Goal: Task Accomplishment & Management: Manage account settings

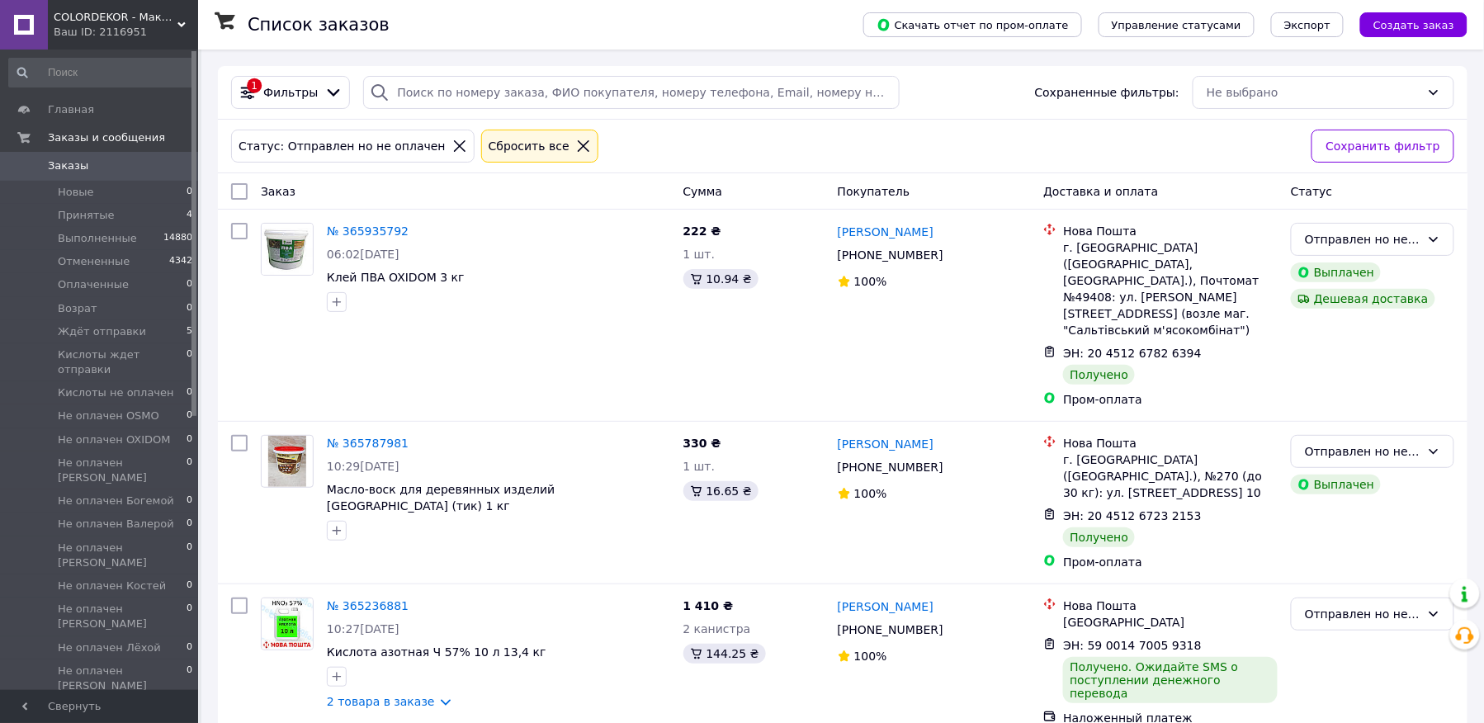
click at [267, 347] on div "№ 365935792 06:02[DATE] Клей ПВА OXIDOM 3 кг" at bounding box center [465, 315] width 423 height 198
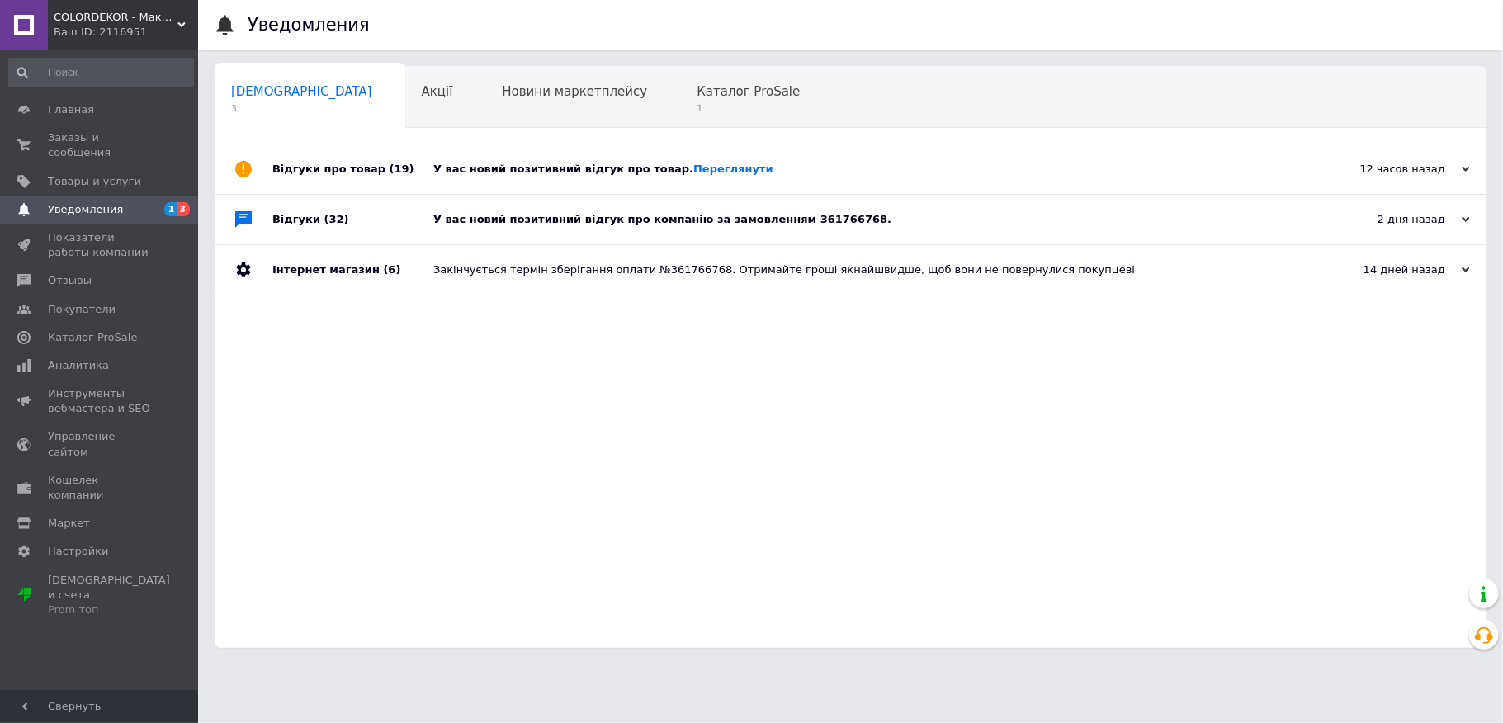
click at [406, 163] on div "Відгуки про товар (19)" at bounding box center [352, 169] width 161 height 50
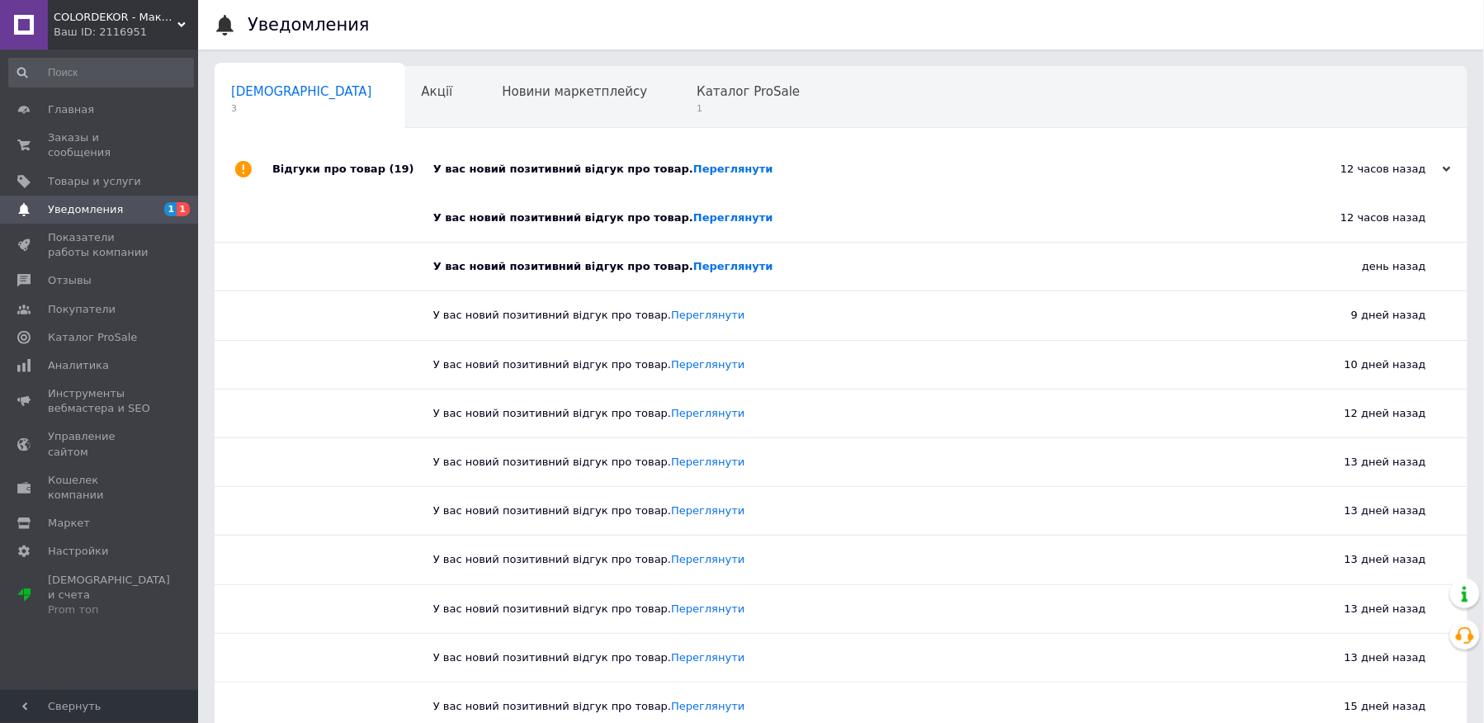
click at [418, 169] on div "Відгуки про товар (19)" at bounding box center [352, 169] width 161 height 50
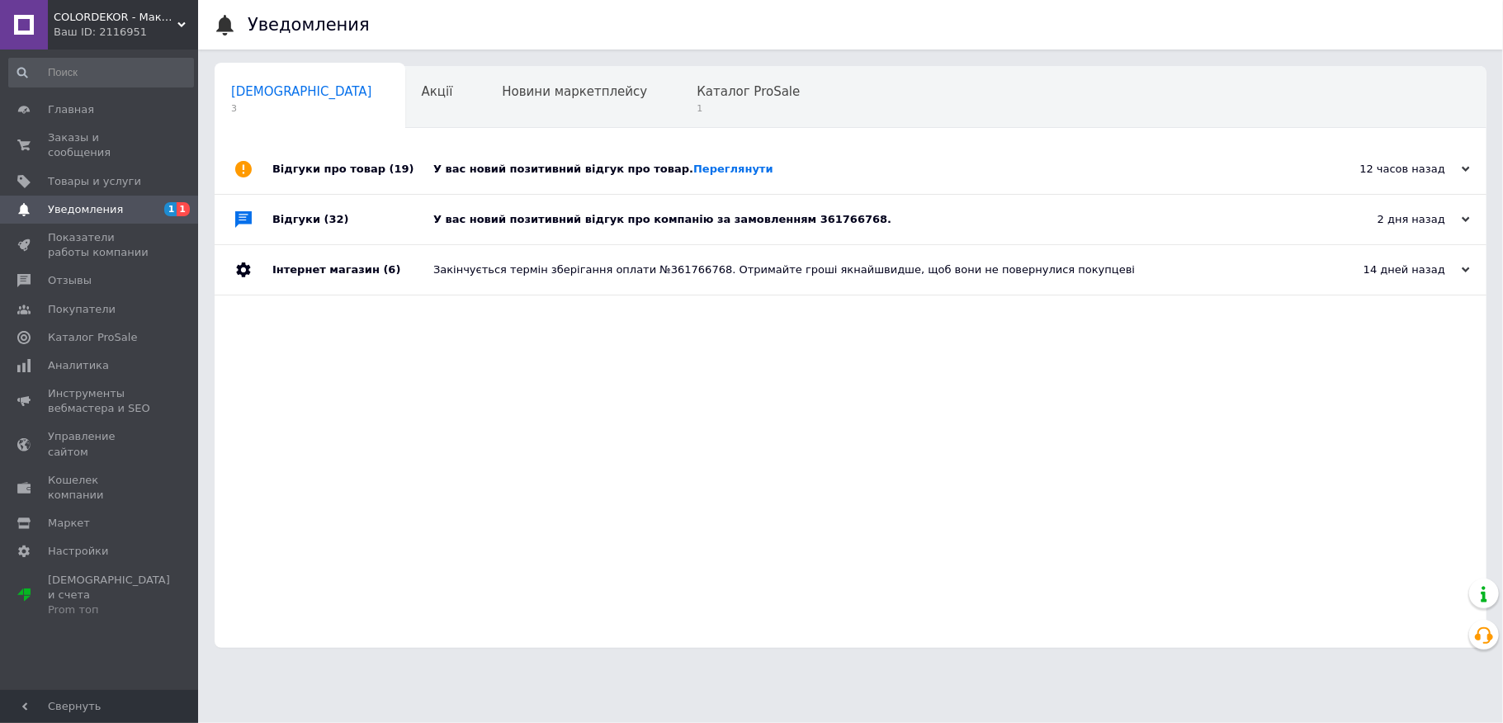
click at [393, 209] on div "Відгуки (32)" at bounding box center [352, 220] width 161 height 50
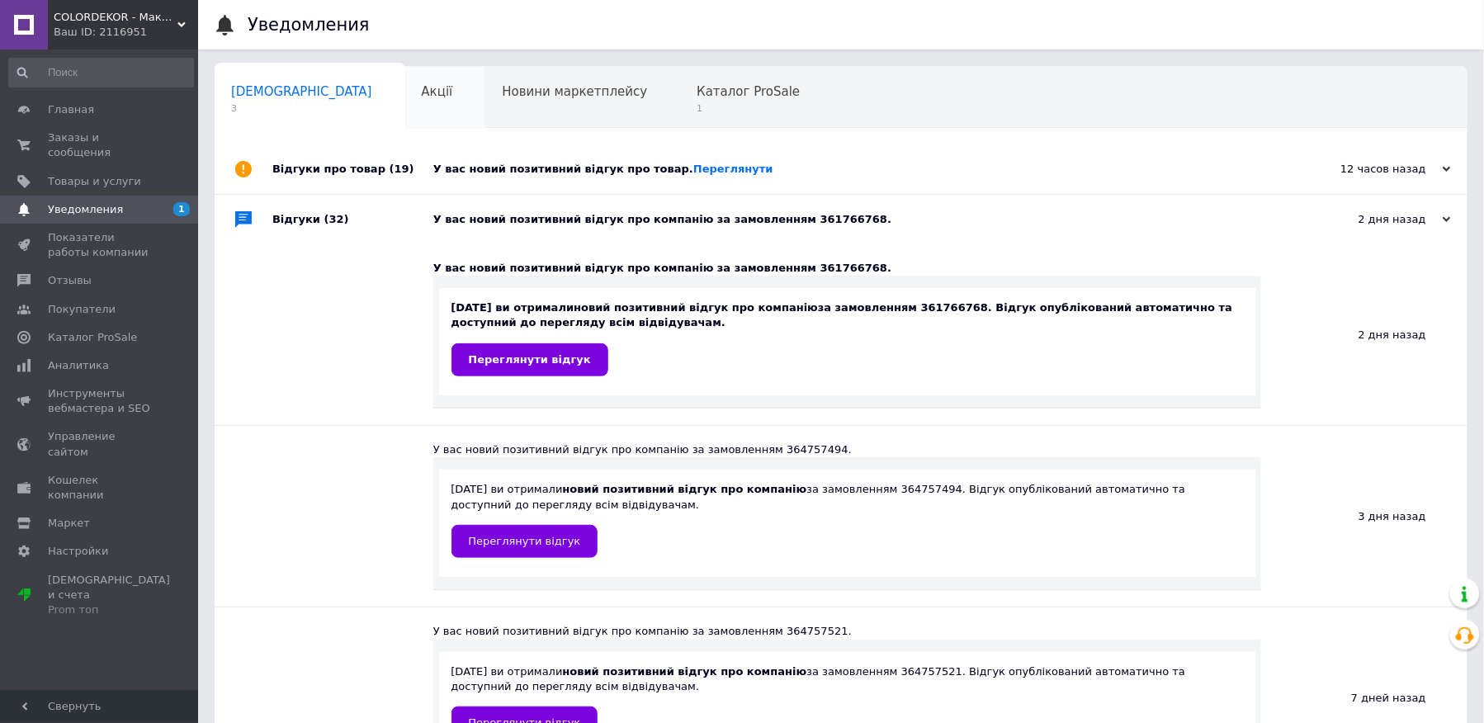
click at [405, 114] on div "Акції 0" at bounding box center [445, 98] width 81 height 63
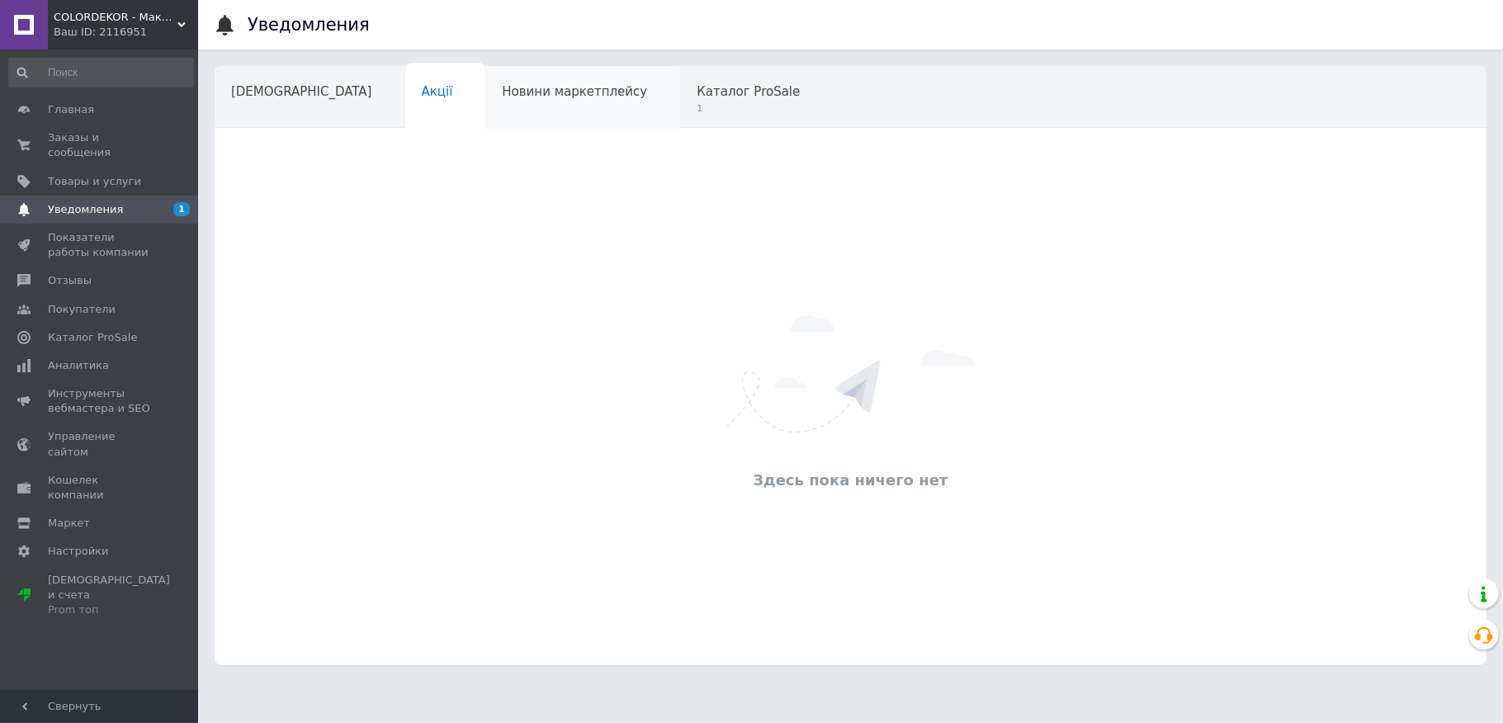
click at [540, 97] on span "Новини маркетплейсу" at bounding box center [574, 91] width 145 height 15
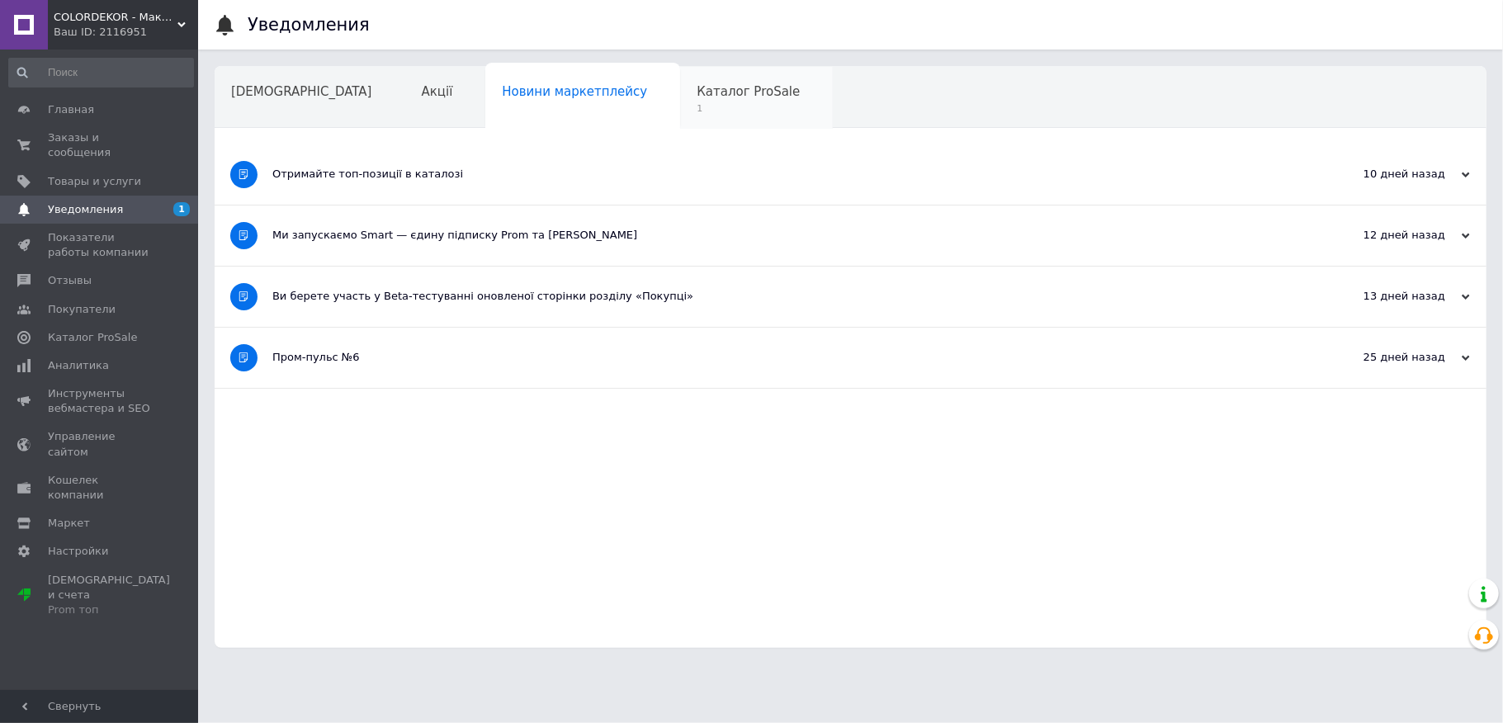
click at [697, 107] on span "1" at bounding box center [748, 108] width 103 height 12
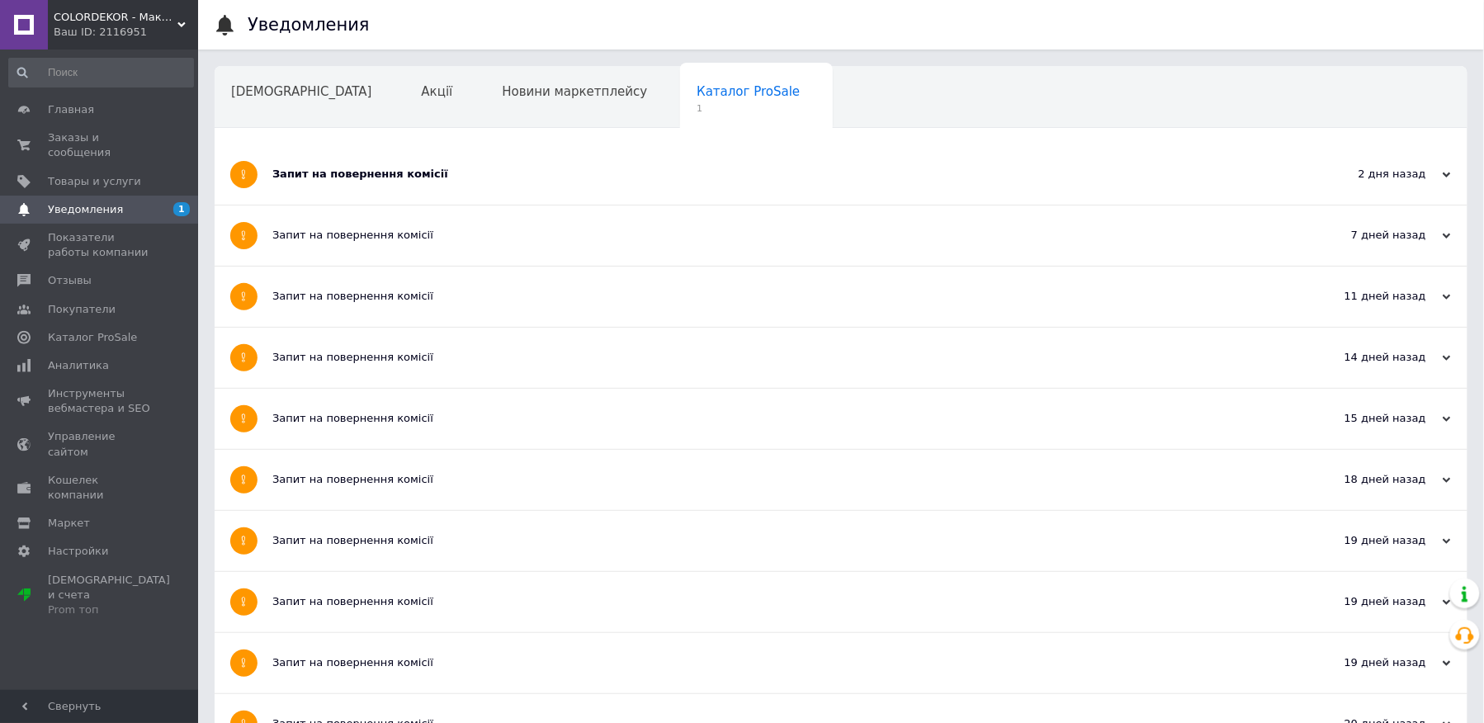
click at [566, 189] on div "Запит на повернення комісії" at bounding box center [779, 174] width 1014 height 60
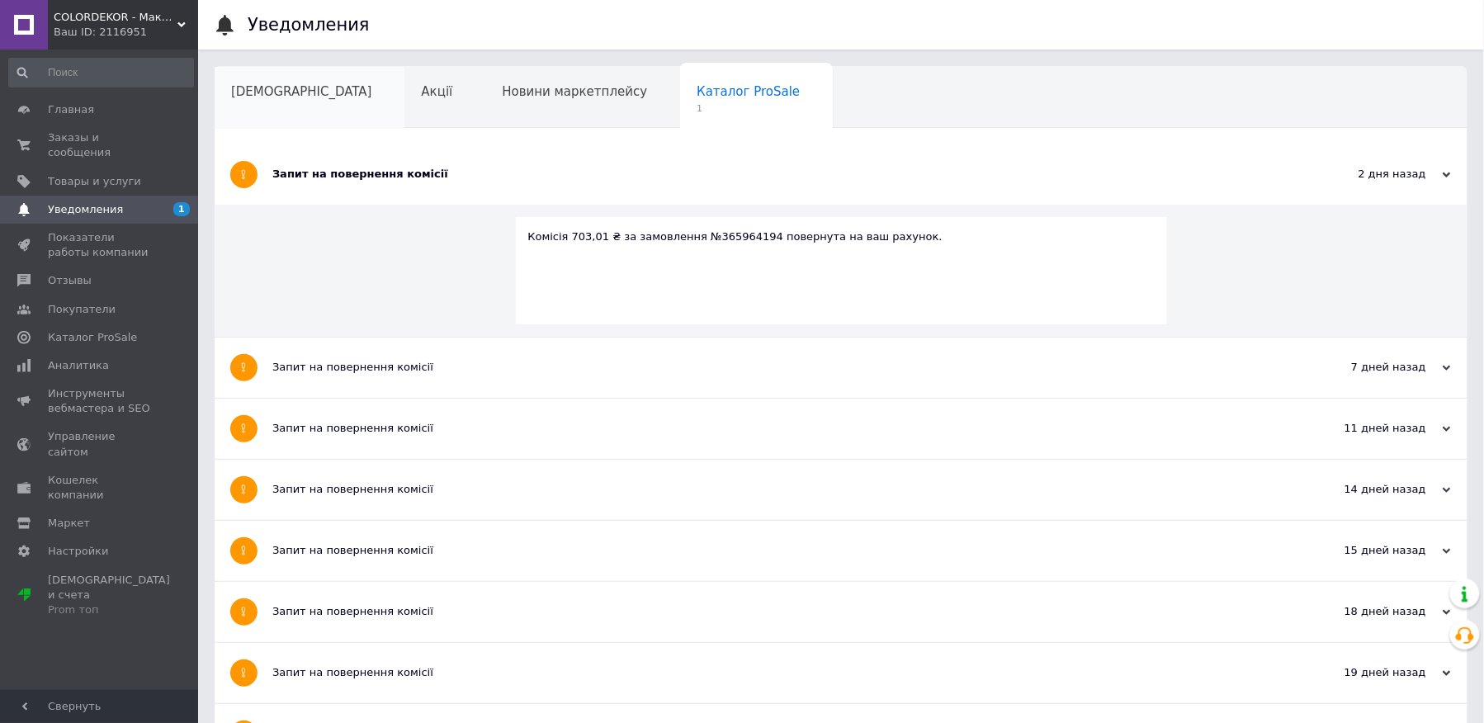
click at [239, 79] on div "[DEMOGRAPHIC_DATA]" at bounding box center [310, 98] width 191 height 63
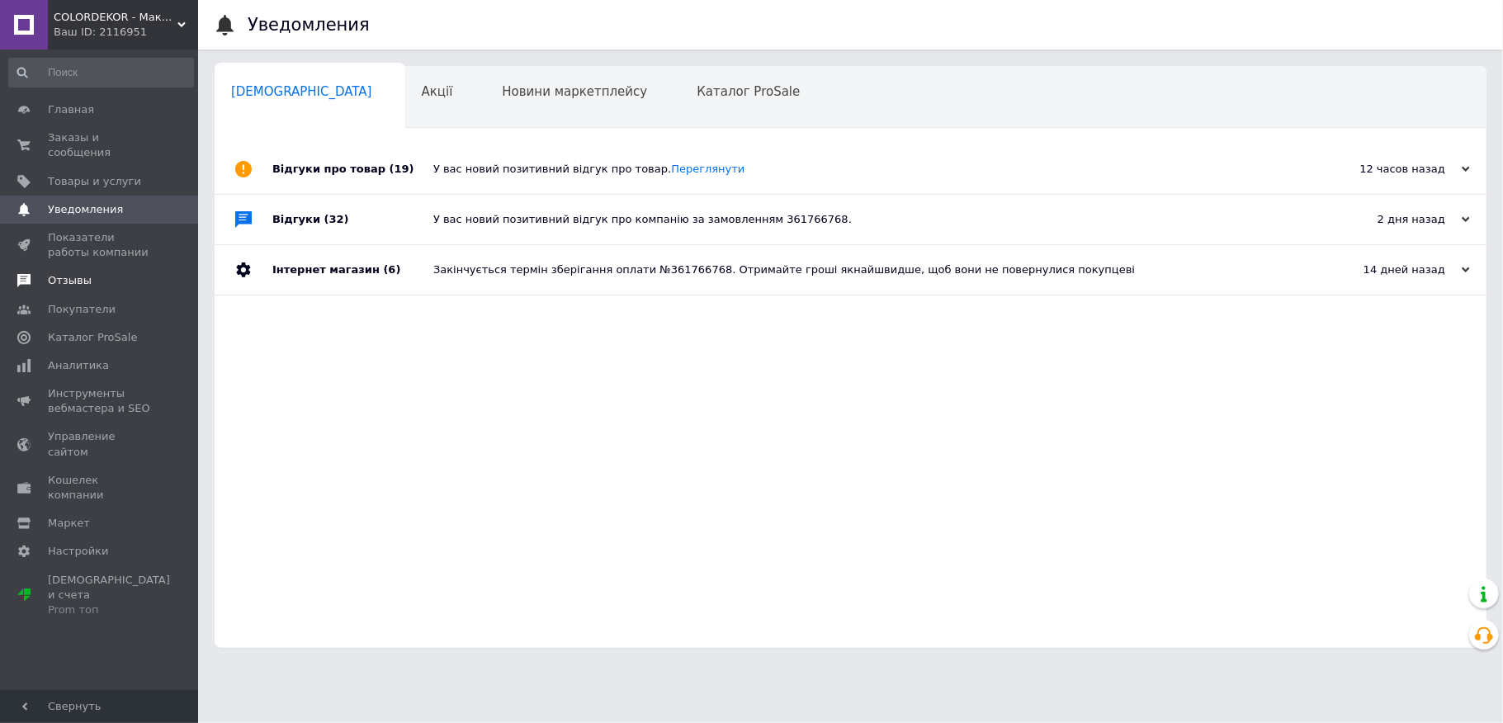
click at [90, 273] on span "Отзывы" at bounding box center [100, 280] width 105 height 15
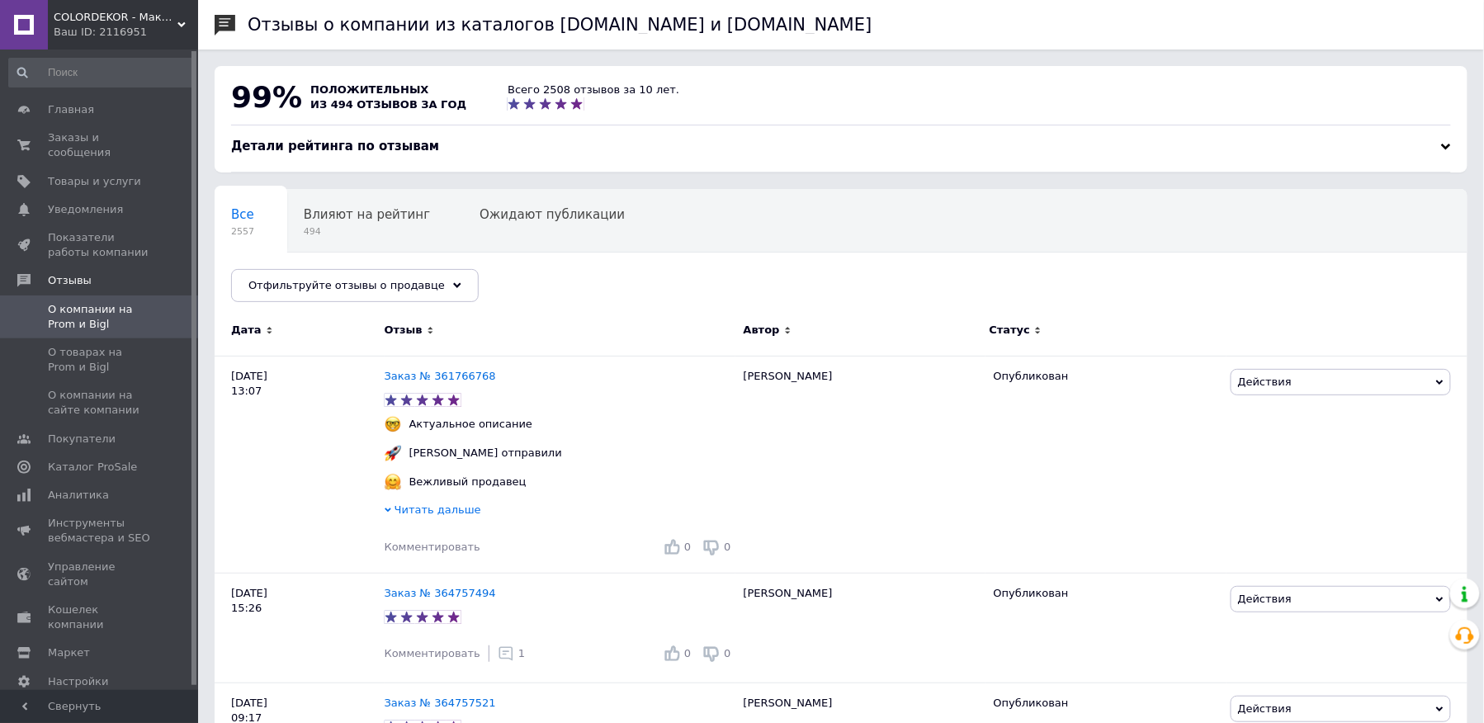
click at [1447, 142] on div at bounding box center [1446, 147] width 10 height 10
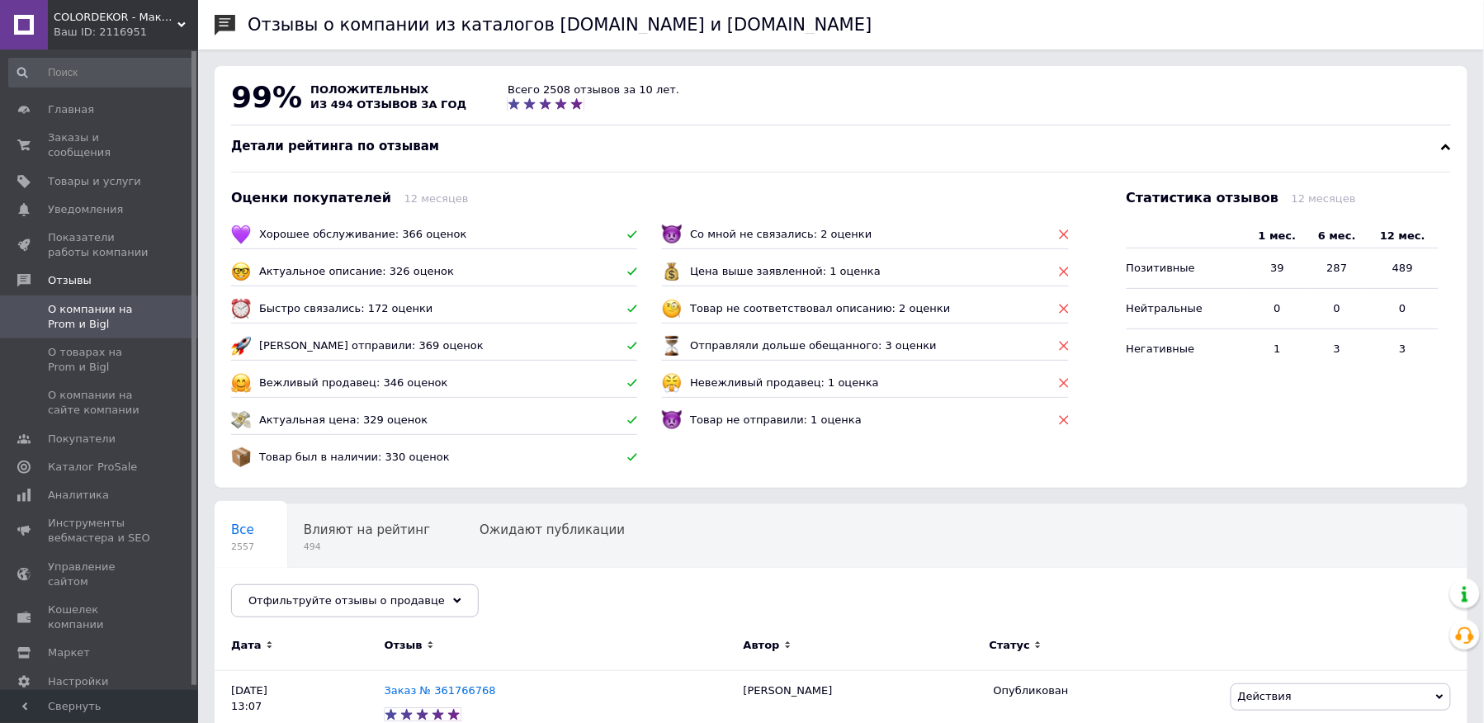
click at [1447, 142] on div at bounding box center [1446, 147] width 10 height 10
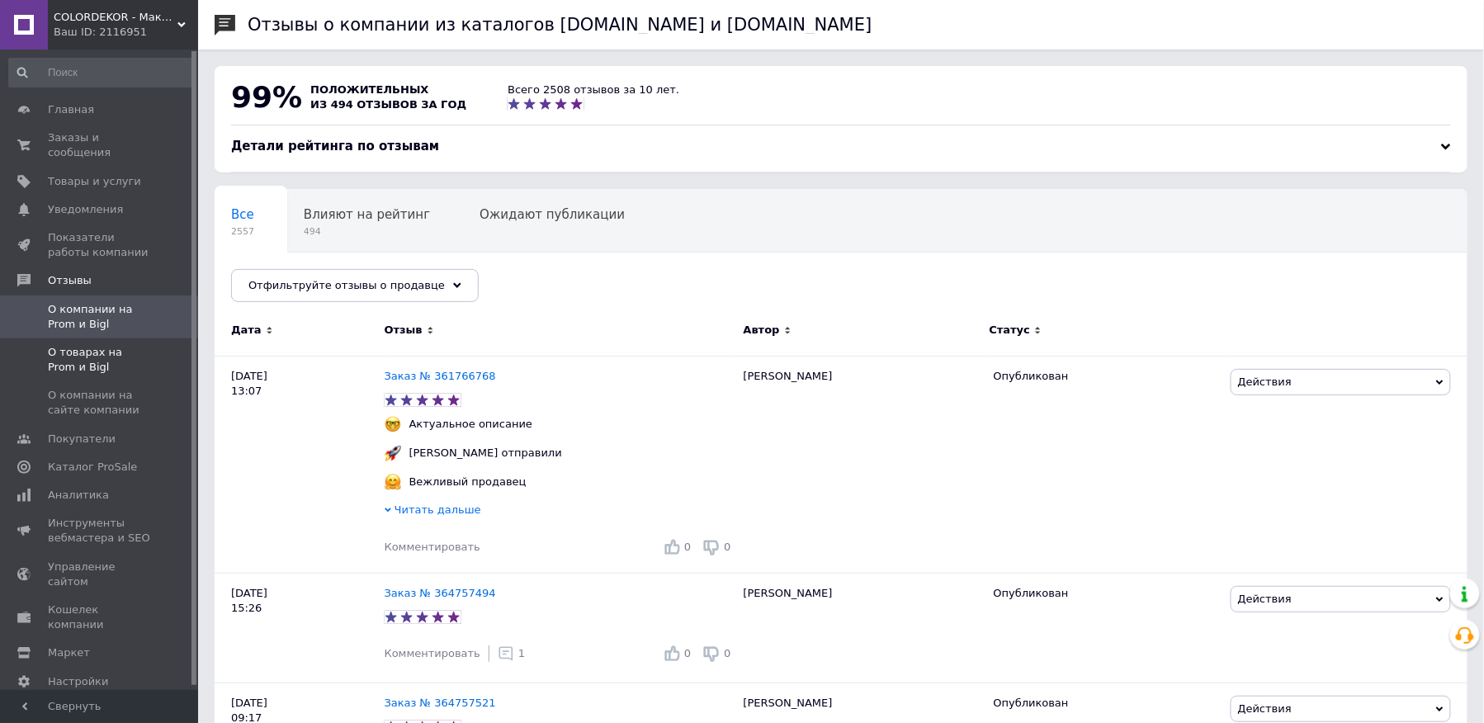
click at [125, 345] on span "О товарах на Prom и Bigl" at bounding box center [100, 360] width 105 height 30
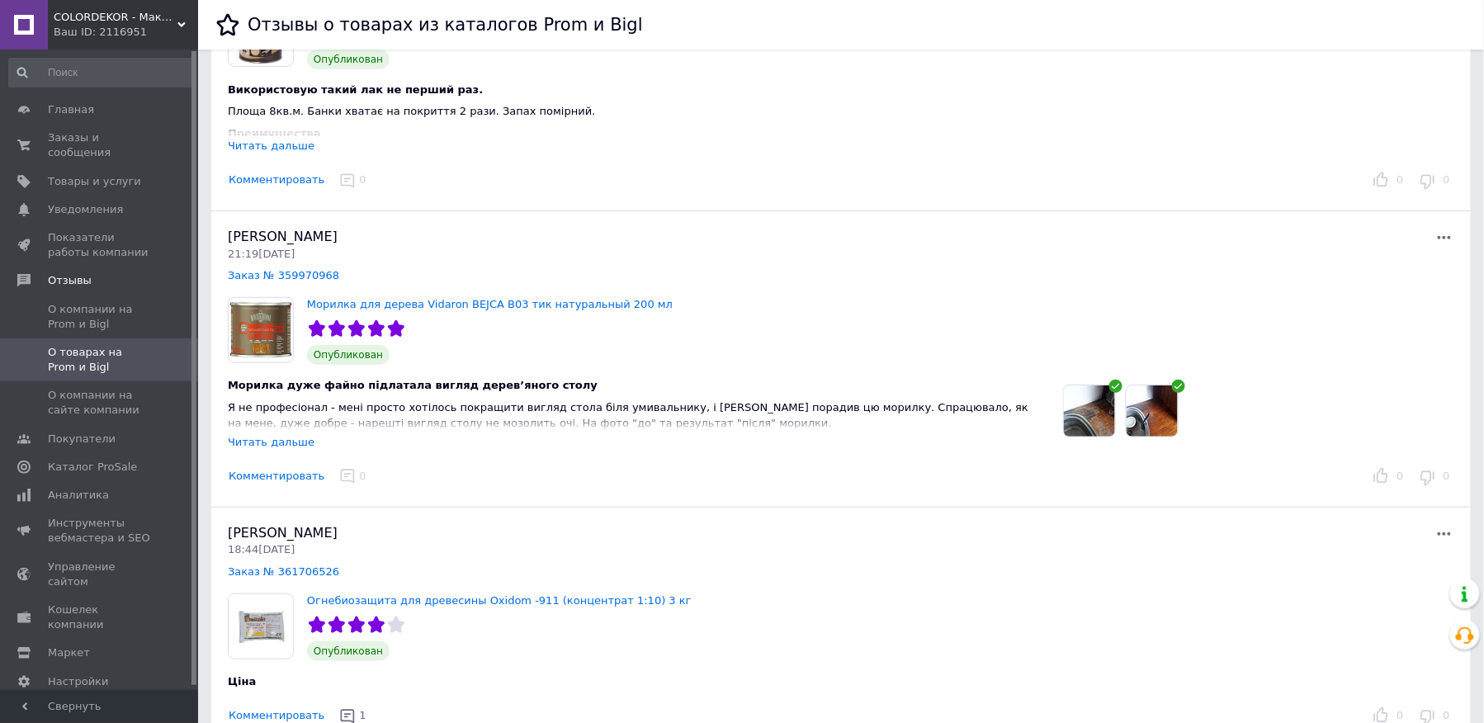
scroll to position [220, 0]
click at [288, 443] on div "Читать дальше" at bounding box center [271, 444] width 87 height 12
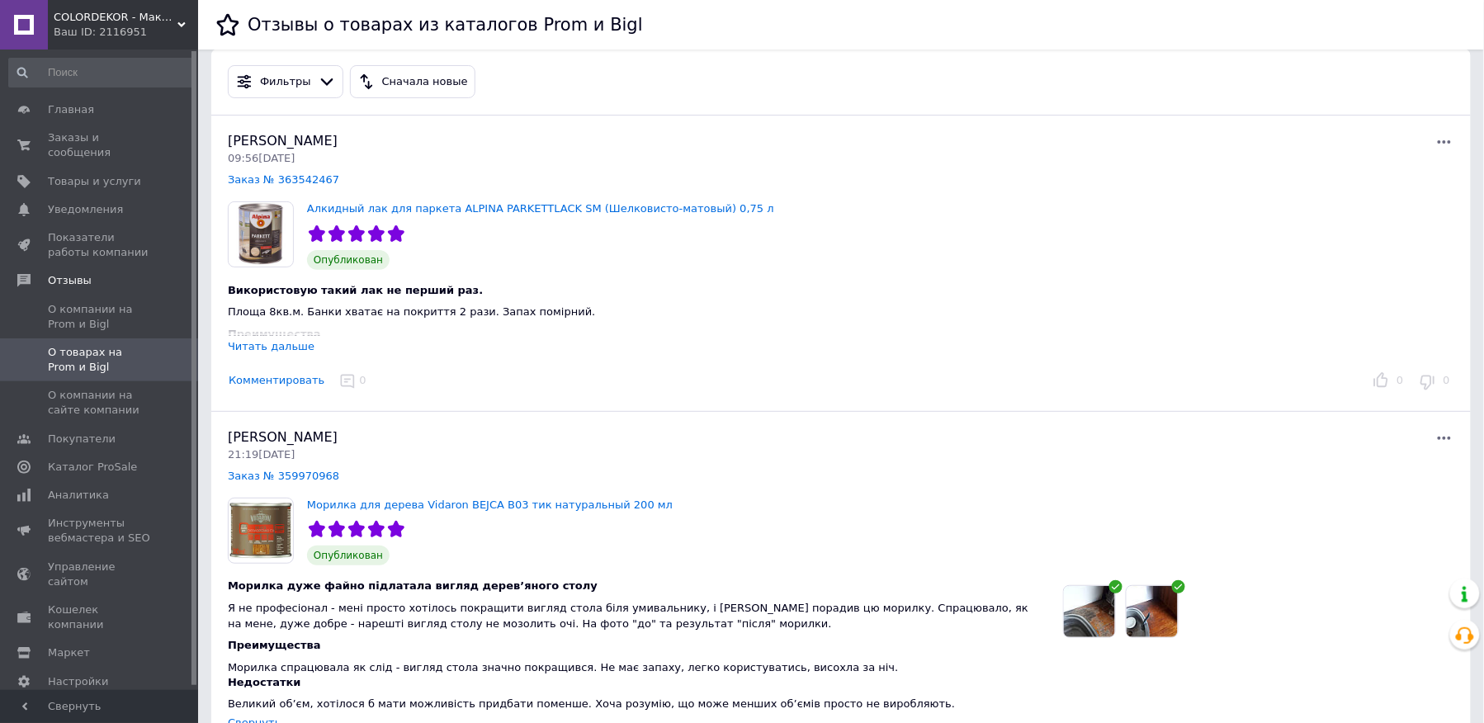
scroll to position [0, 0]
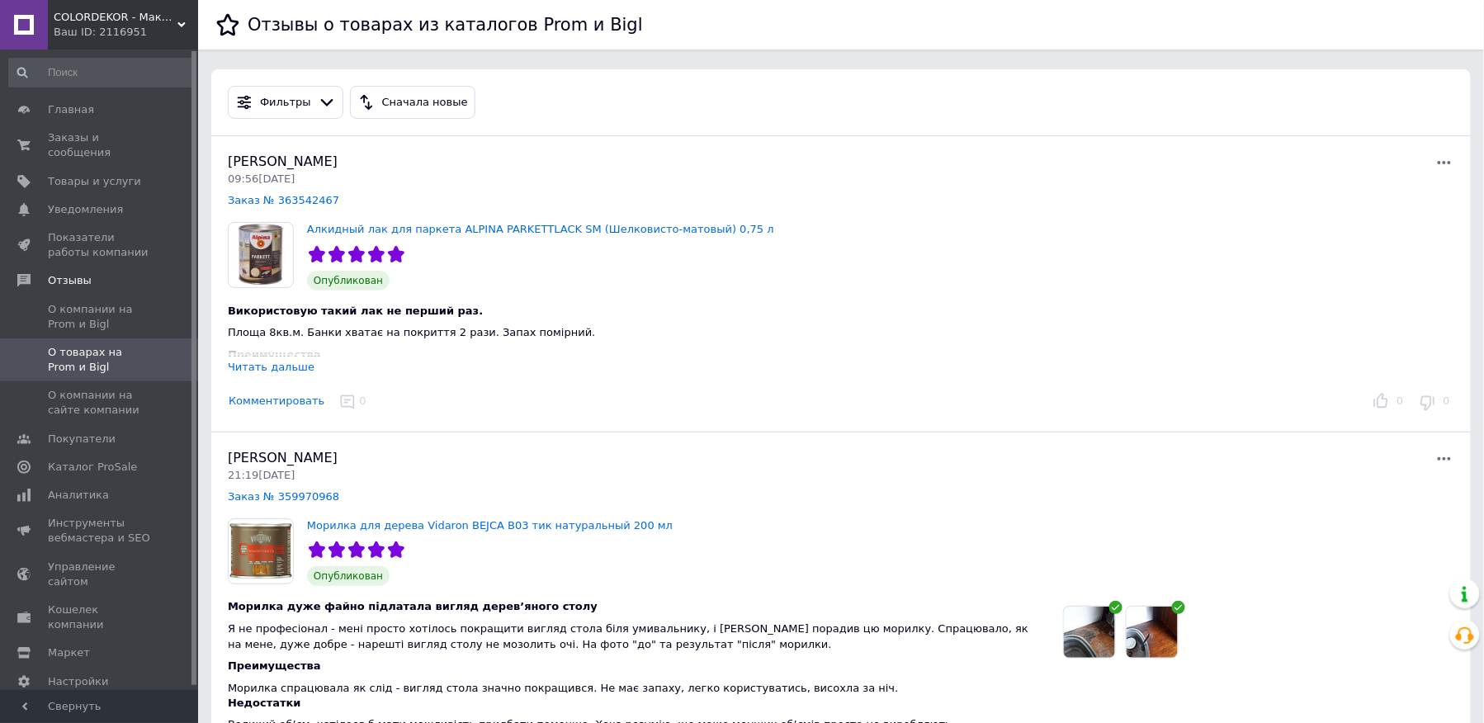
click at [268, 373] on div "Читать дальше" at bounding box center [271, 367] width 87 height 12
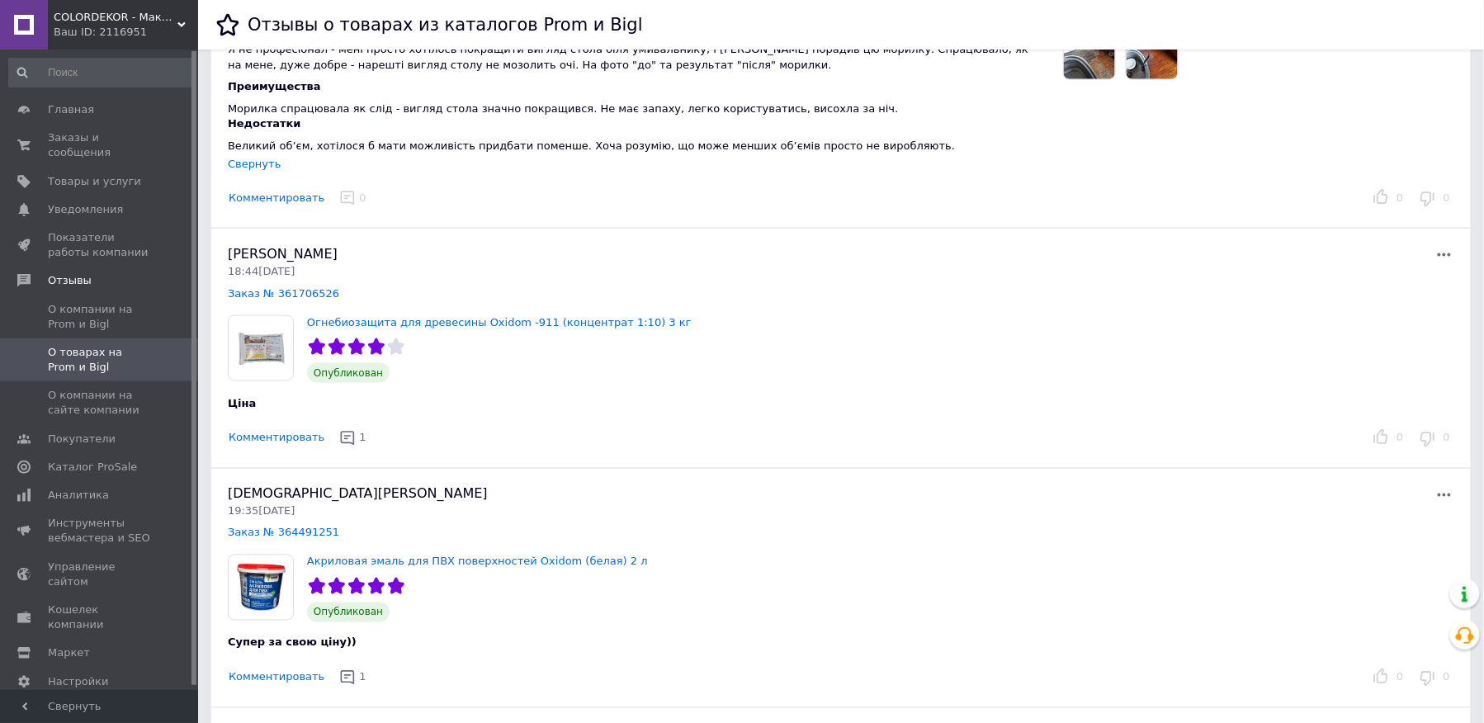
scroll to position [660, 0]
click at [286, 429] on button "Комментировать" at bounding box center [276, 436] width 97 height 17
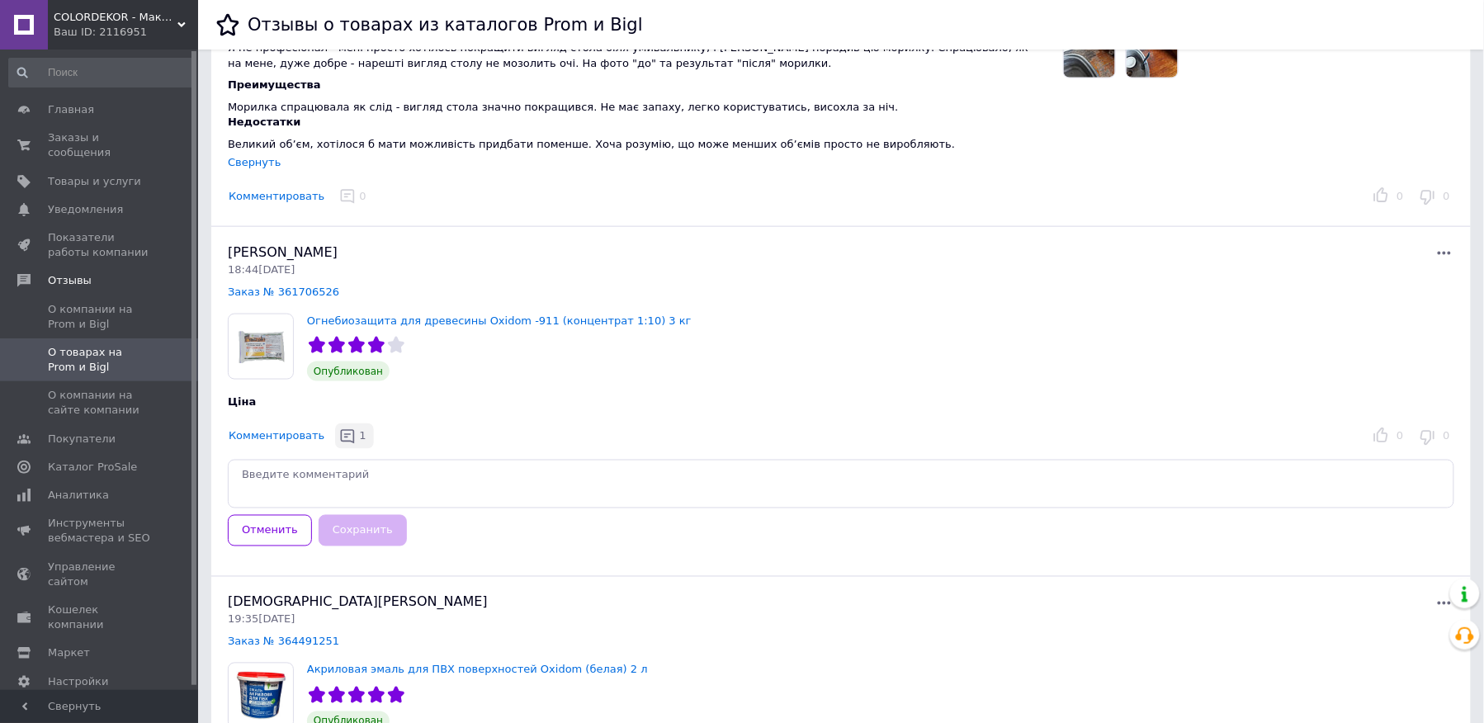
click at [359, 429] on span "1" at bounding box center [362, 435] width 7 height 12
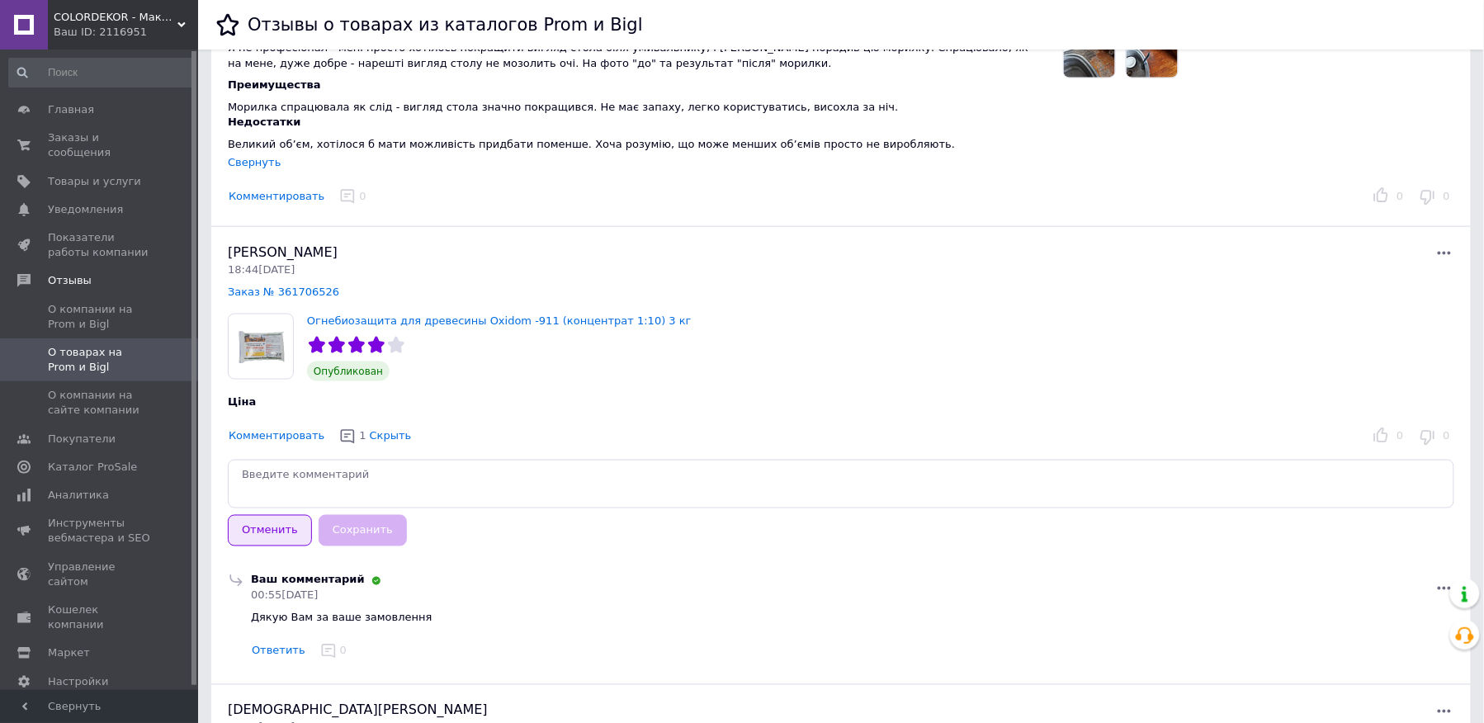
click at [274, 515] on button "Отменить" at bounding box center [270, 531] width 84 height 32
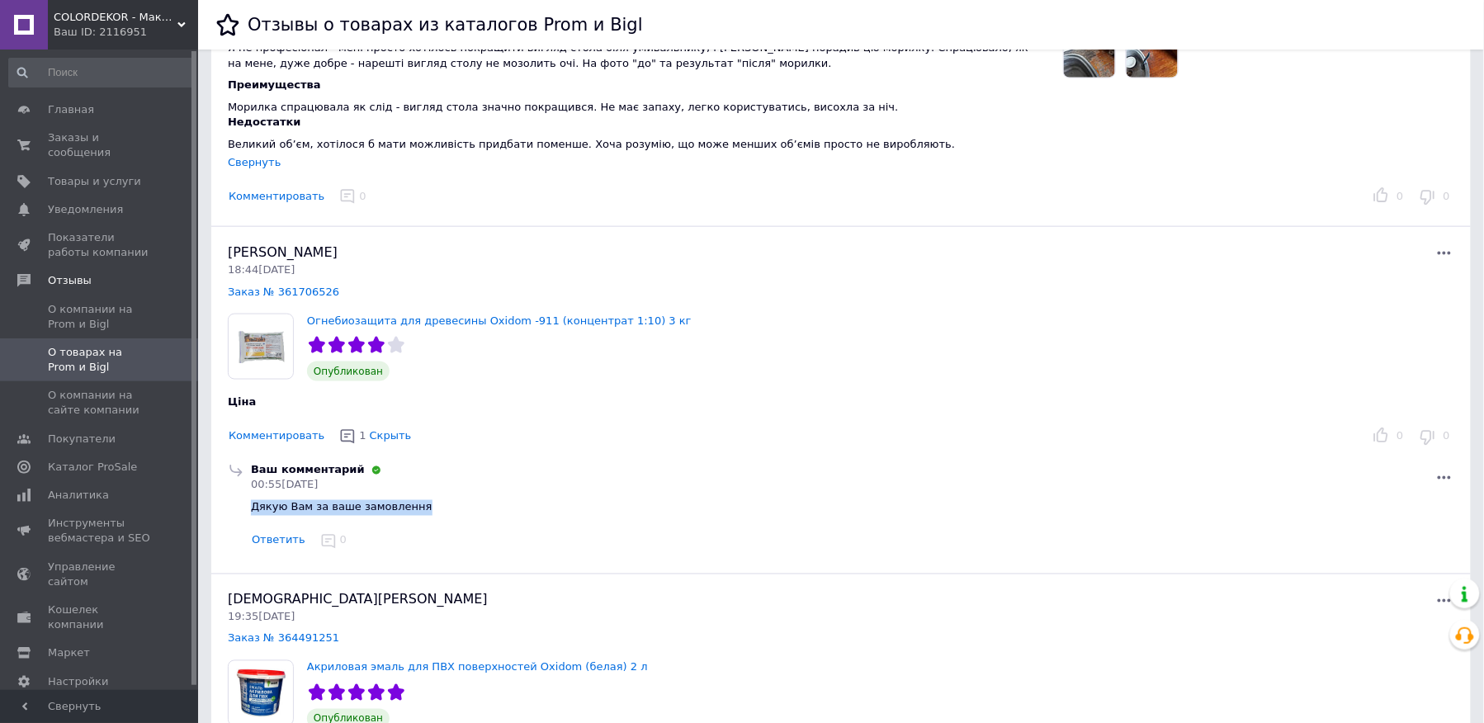
drag, startPoint x: 414, startPoint y: 499, endPoint x: 251, endPoint y: 495, distance: 162.7
click at [251, 500] on div "Дякую Вам за ваше замовлення" at bounding box center [853, 508] width 1204 height 16
copy span "Дякую Вам за ваше замовлення"
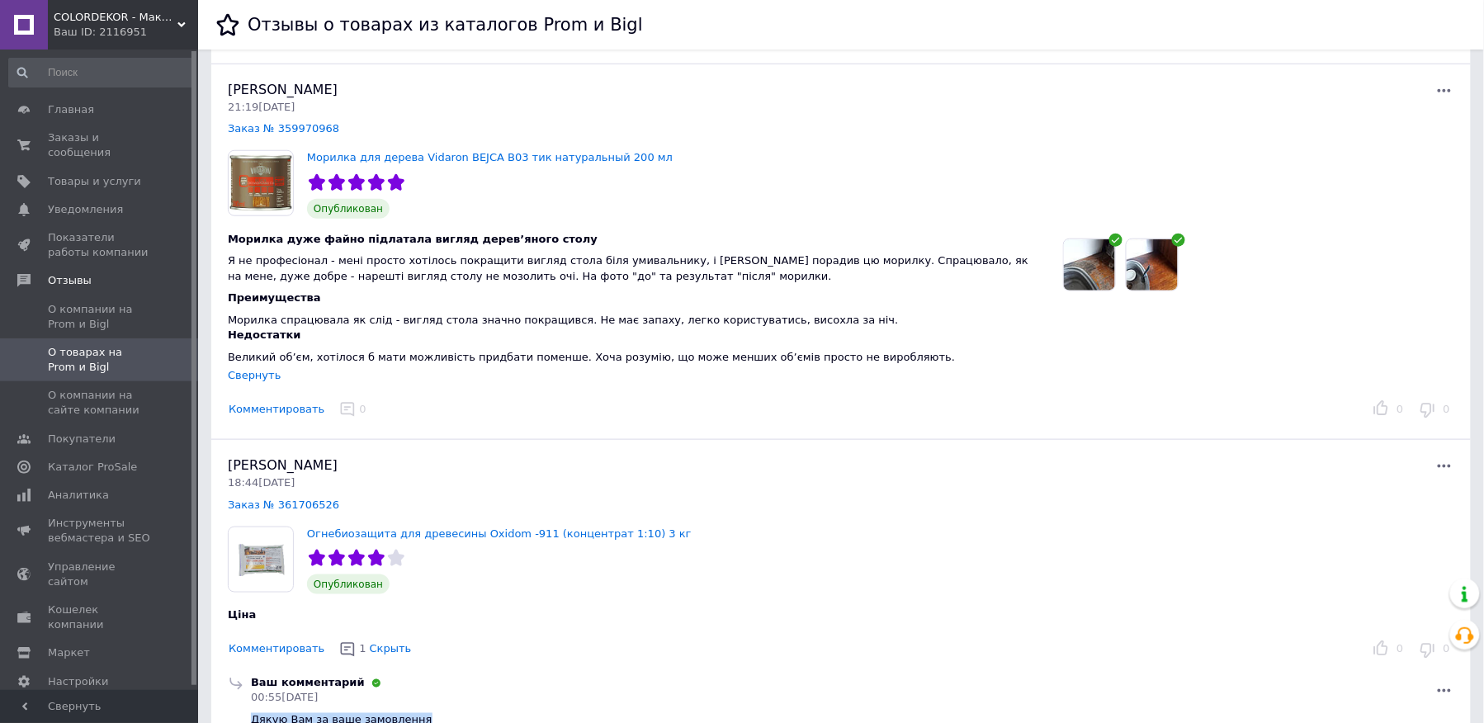
scroll to position [440, 0]
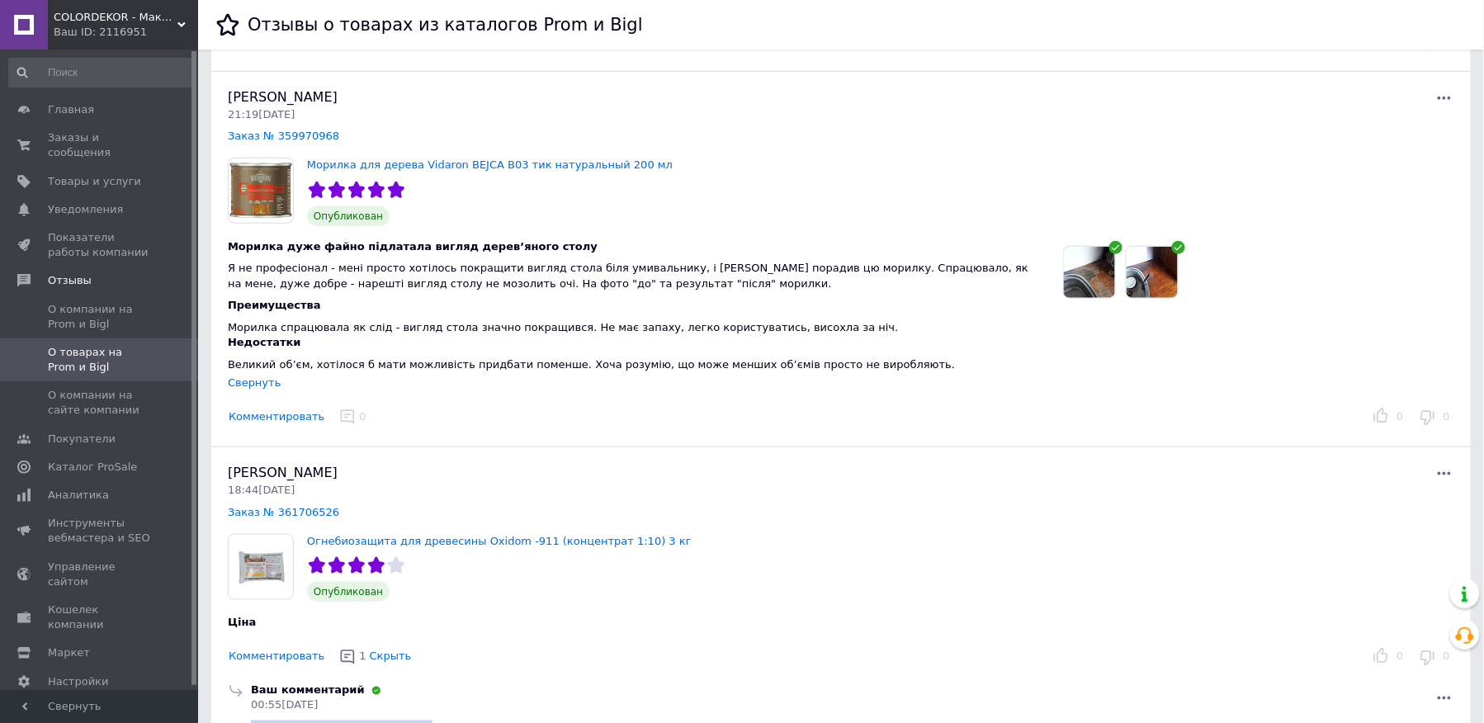
click at [288, 409] on button "Комментировать" at bounding box center [276, 417] width 97 height 17
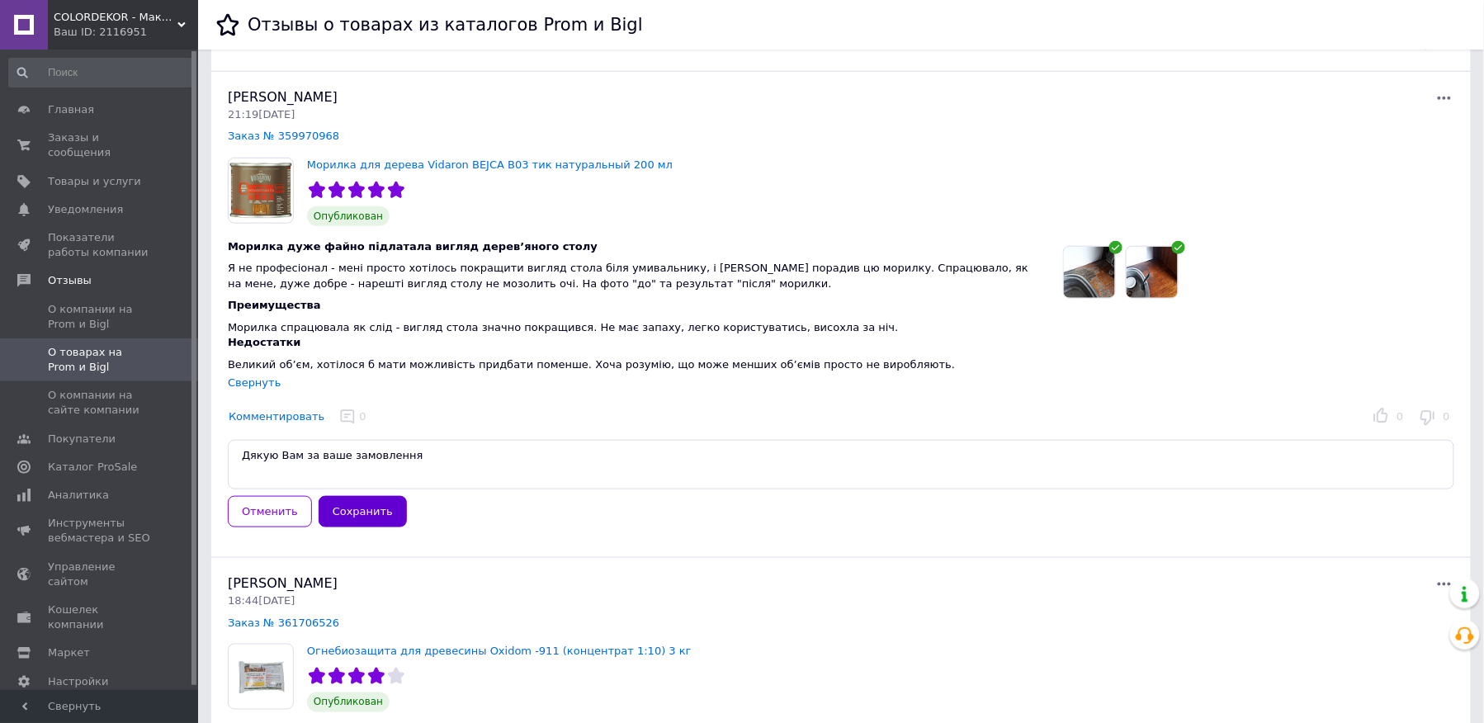
type textarea "Дякую Вам за ваше замовлення"
click at [377, 500] on button "Сохранить" at bounding box center [363, 512] width 88 height 32
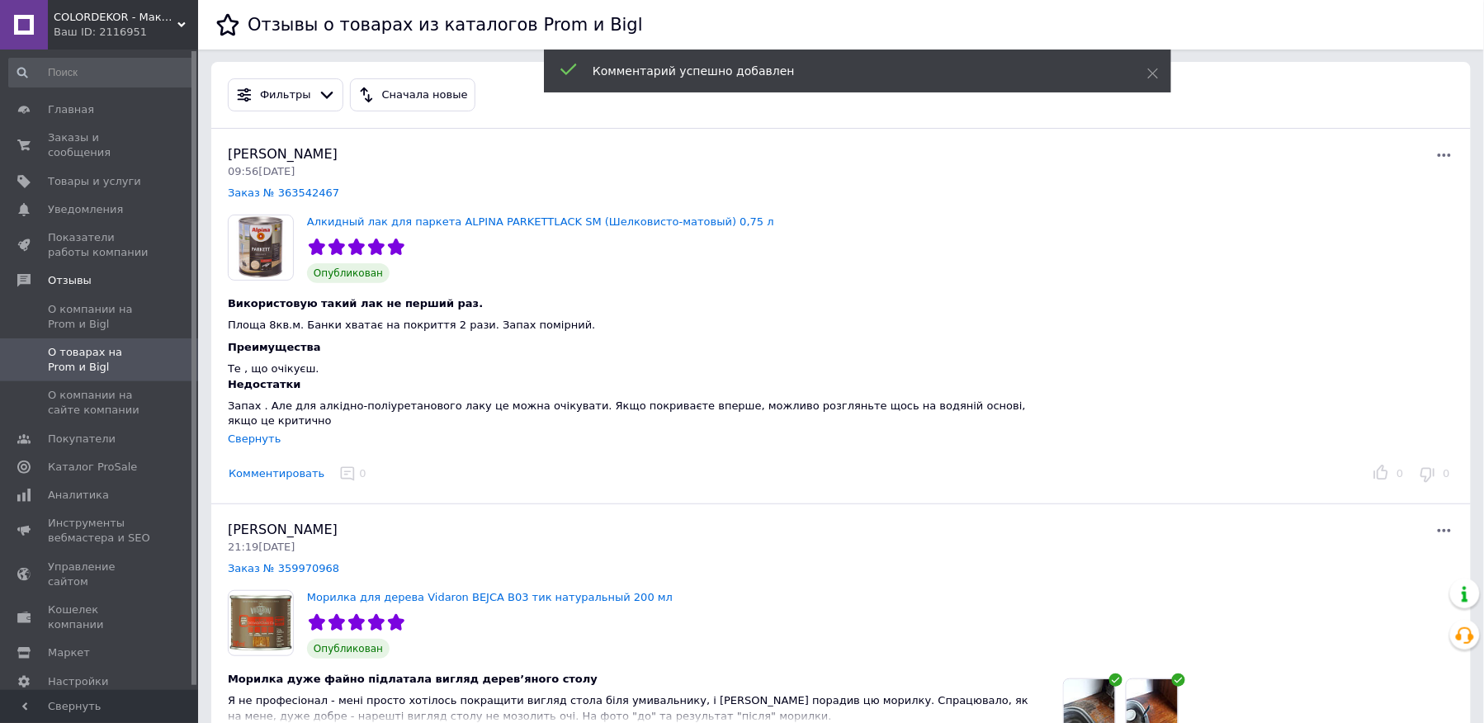
scroll to position [0, 0]
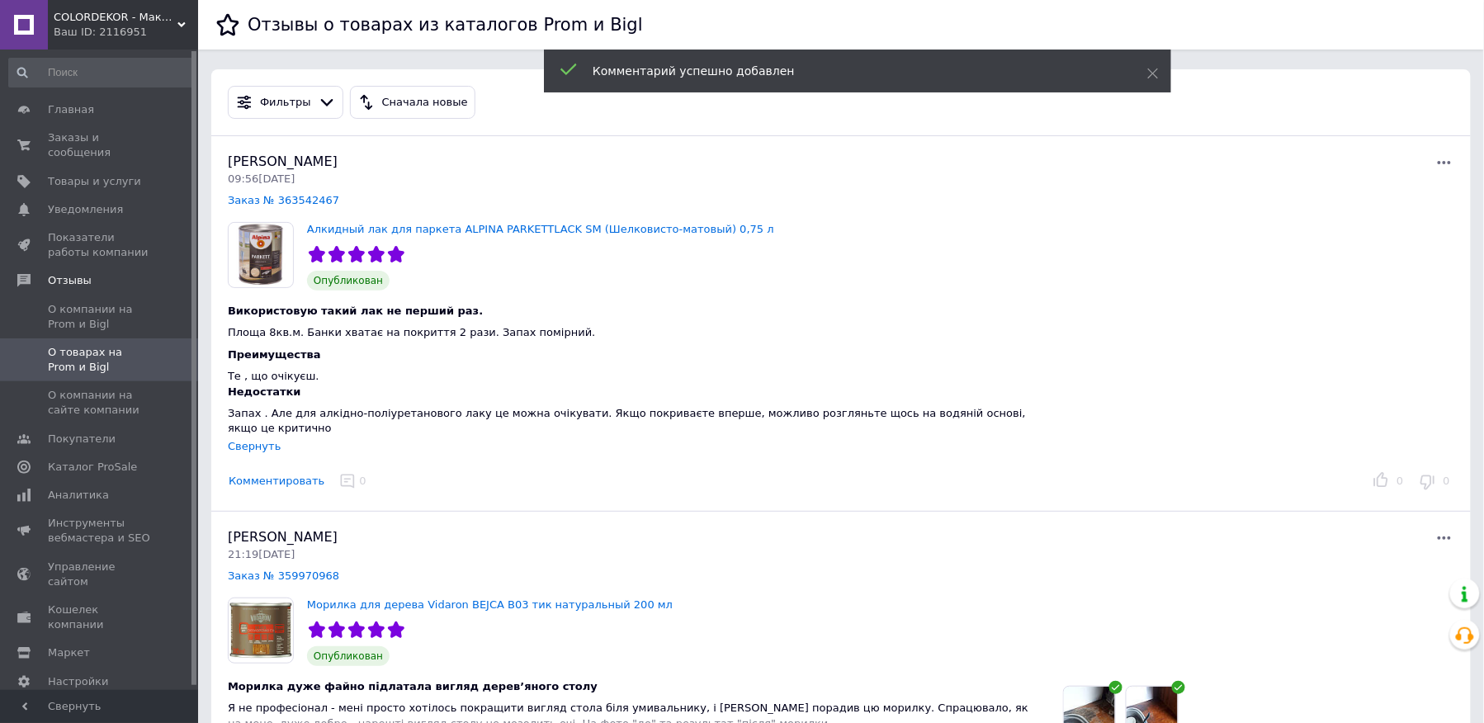
click at [261, 473] on button "Комментировать" at bounding box center [276, 481] width 97 height 17
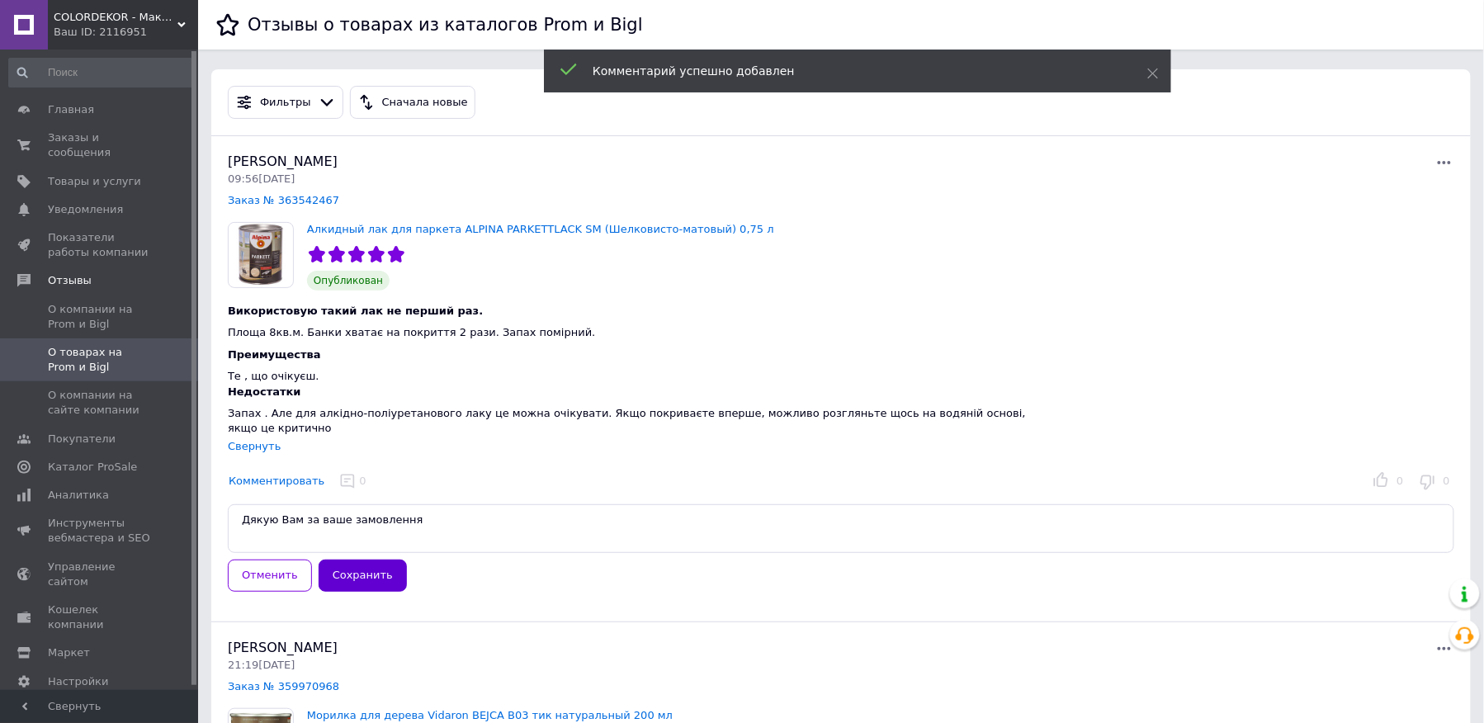
type textarea "Дякую Вам за ваше замовлення"
click at [367, 560] on button "Сохранить" at bounding box center [363, 576] width 88 height 32
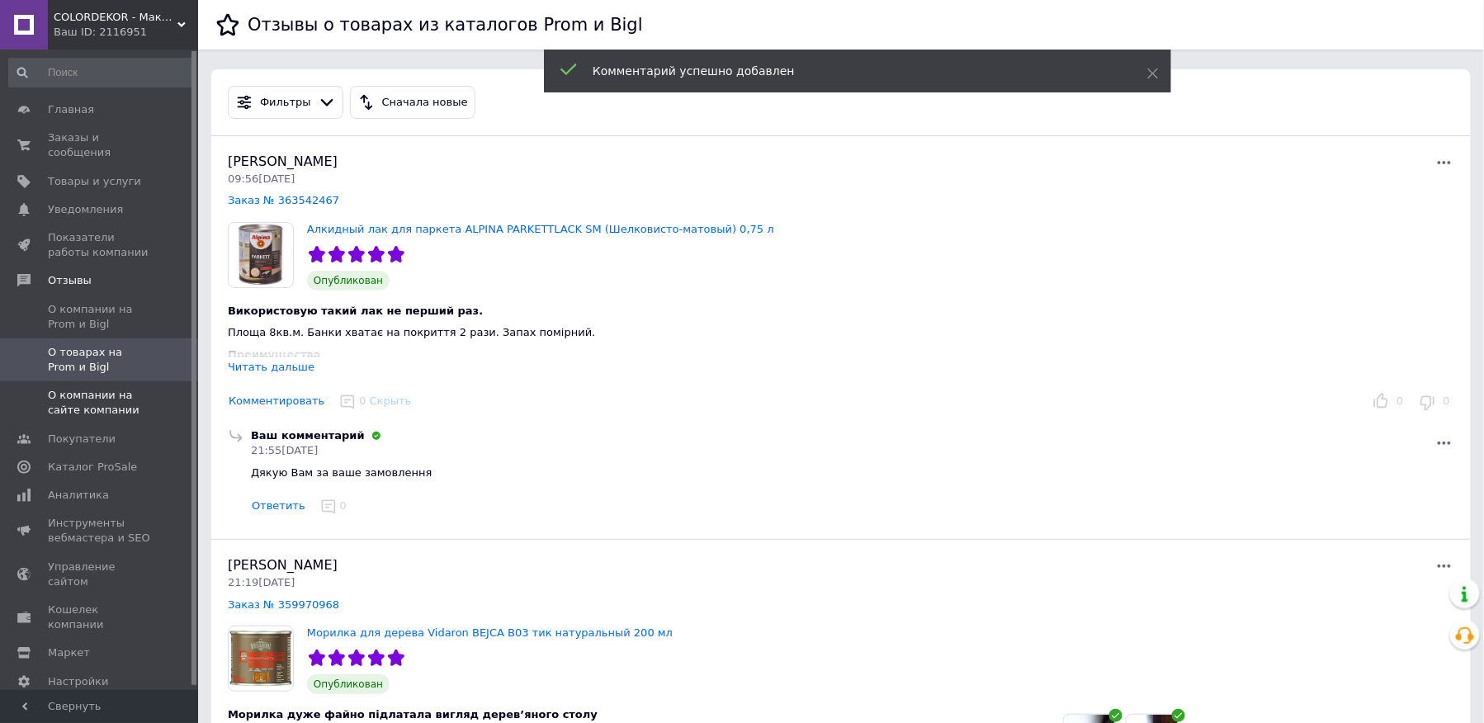
click at [101, 397] on span "О компании на сайте компании" at bounding box center [100, 403] width 105 height 30
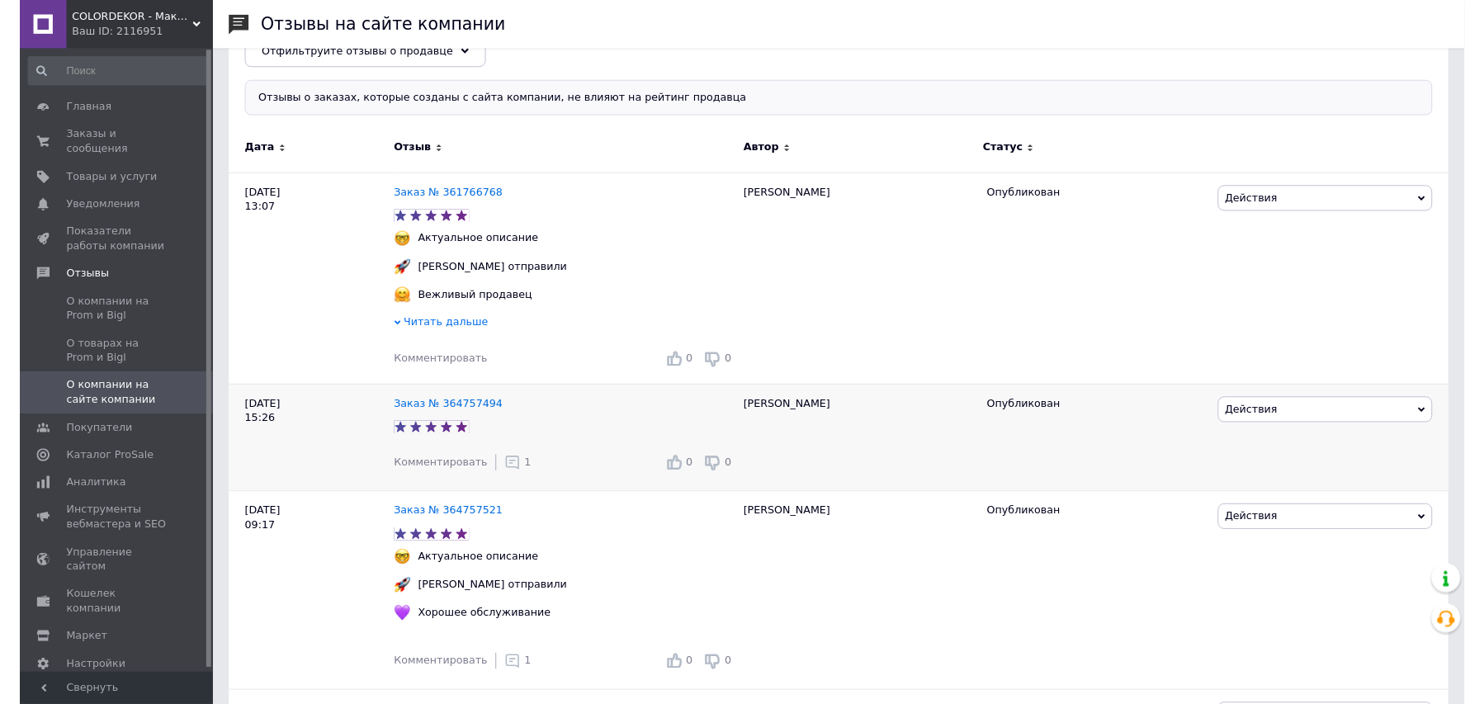
scroll to position [220, 0]
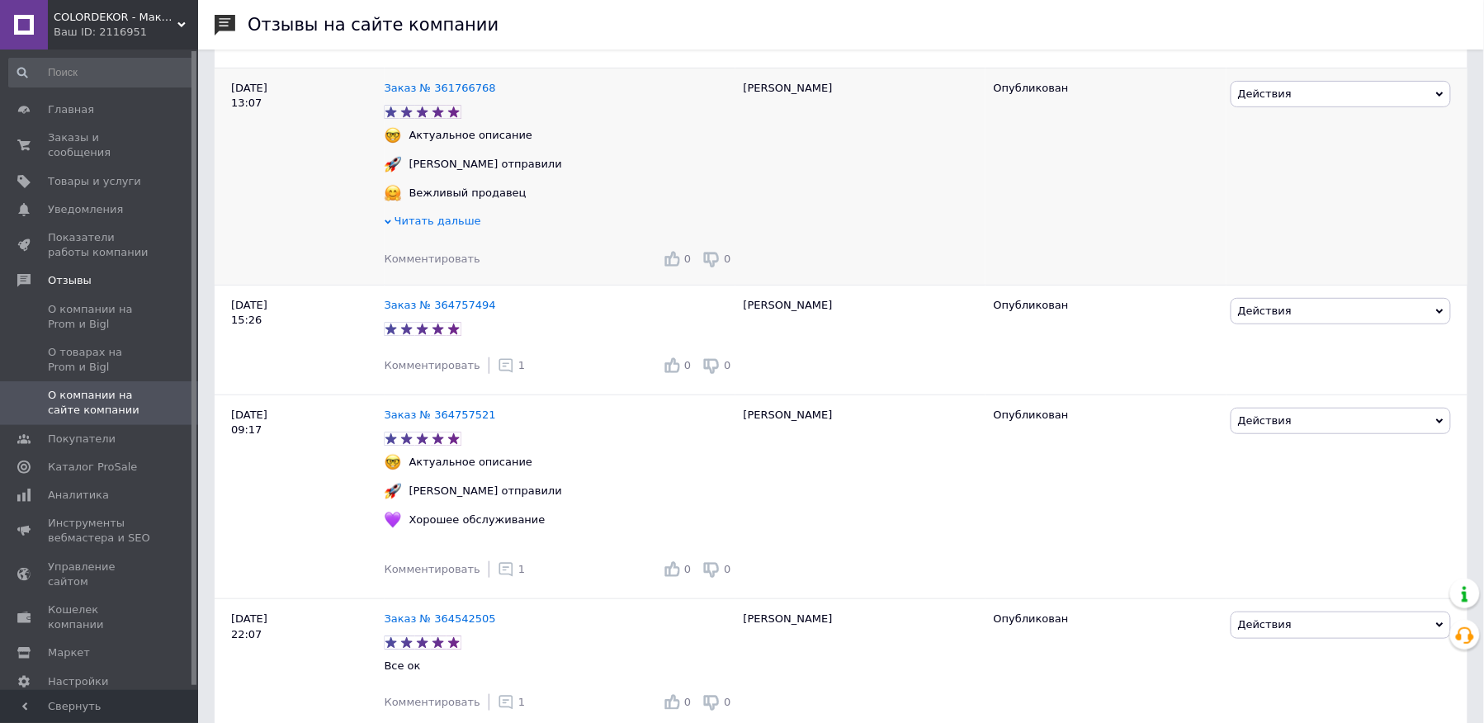
click at [459, 278] on div "Заказ № 361766768 Актуальное описание [PERSON_NAME] отправили Вежливый продавец…" at bounding box center [560, 176] width 351 height 217
click at [451, 272] on div "Комментировать 0 0" at bounding box center [560, 259] width 351 height 26
click at [440, 259] on span "Комментировать" at bounding box center [433, 259] width 96 height 12
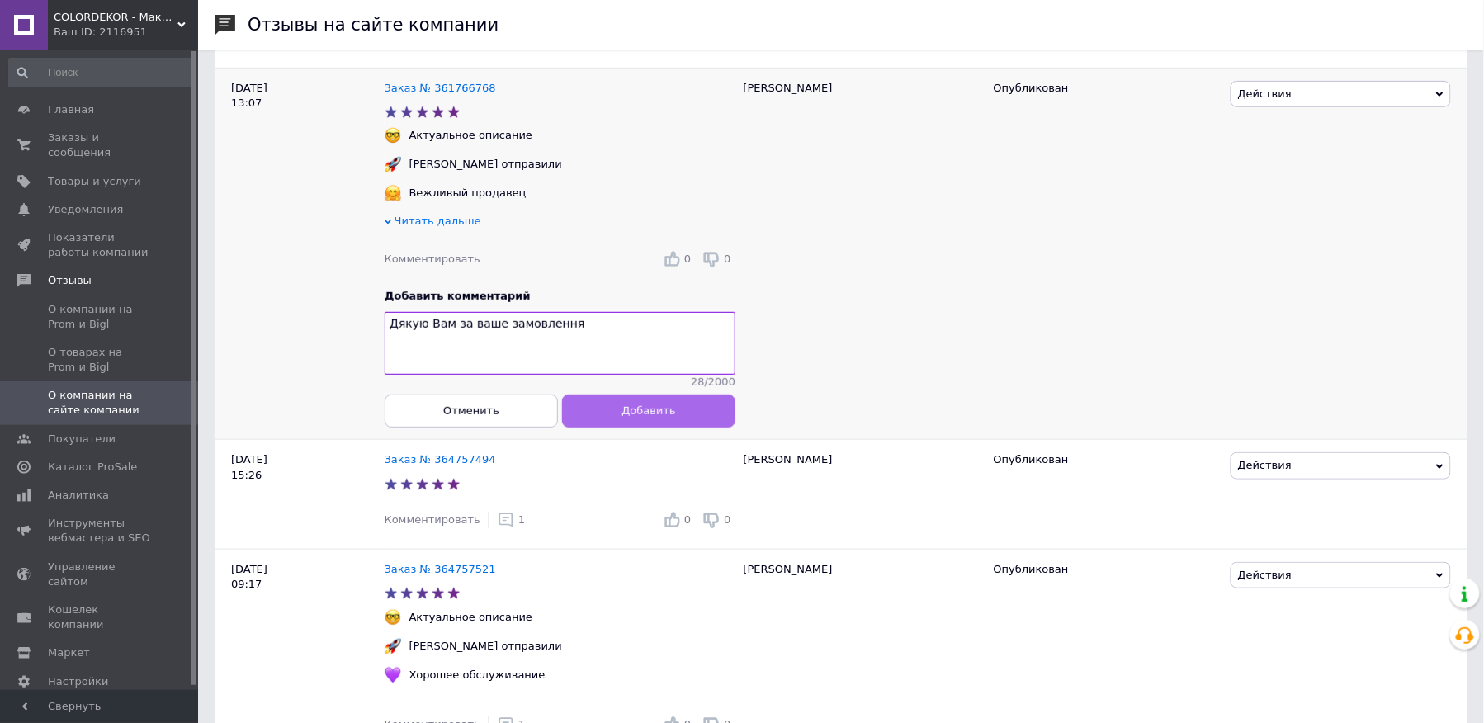
type textarea "Дякую Вам за ваше замовлення"
click at [612, 427] on button "Добавить" at bounding box center [648, 410] width 173 height 33
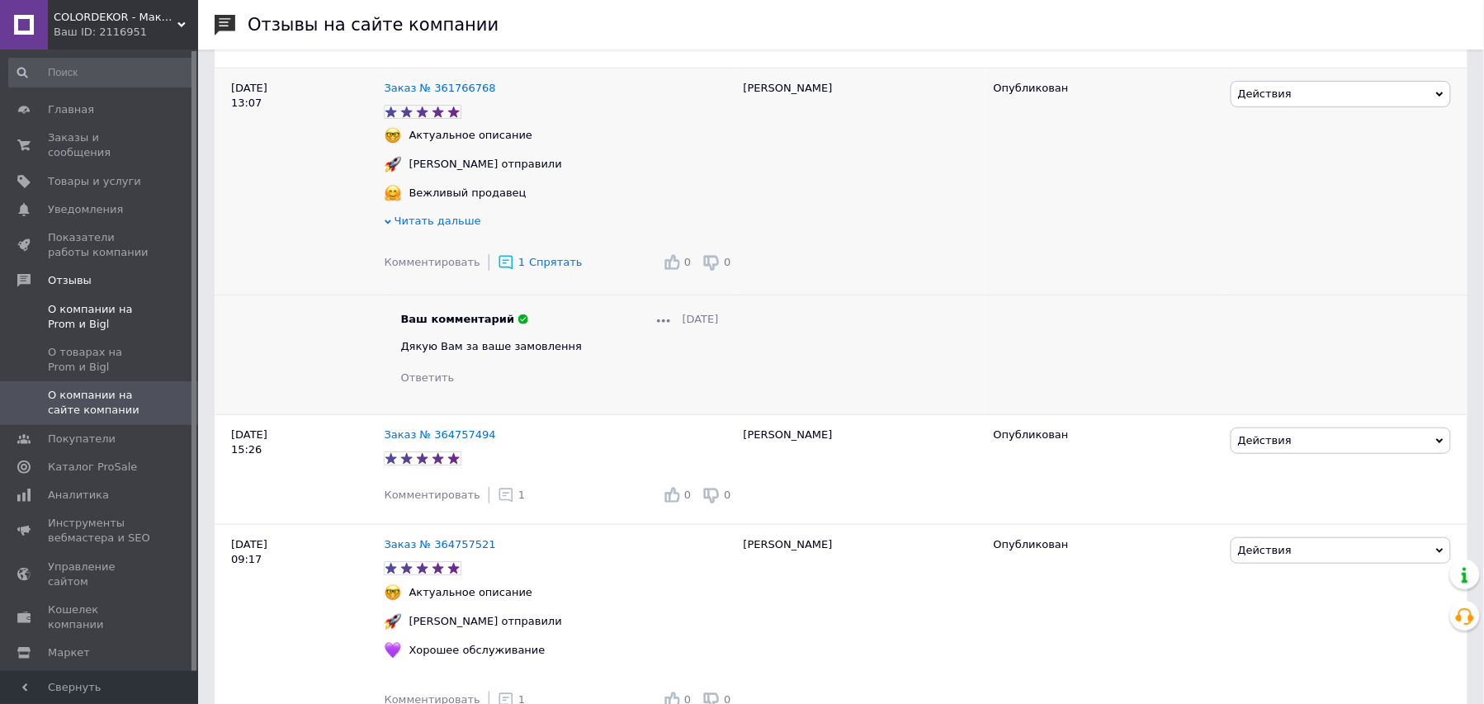
click at [135, 310] on span "О компании на Prom и Bigl" at bounding box center [100, 317] width 105 height 30
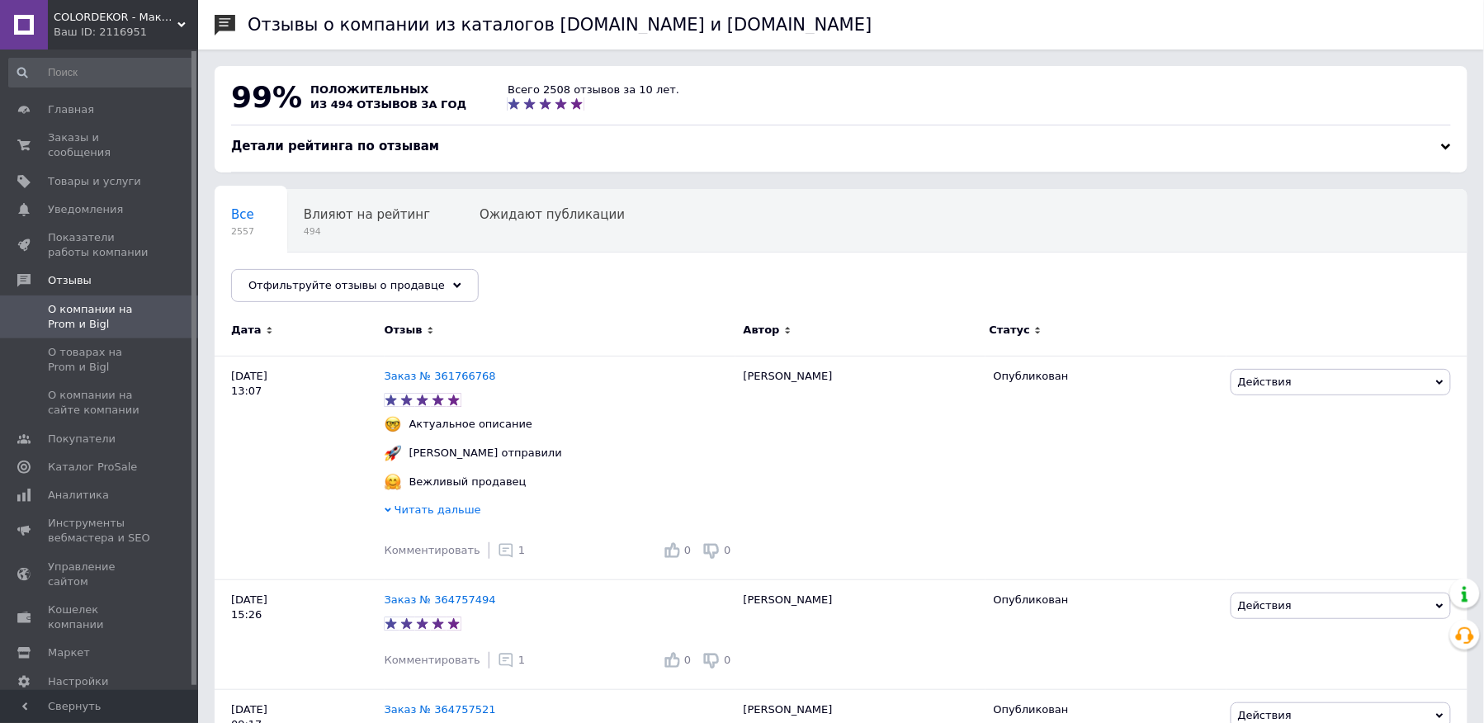
click at [1451, 147] on div "99% положительных из 494 отзывов за год Всего 2508 отзывов за 10 лет. Детали ре…" at bounding box center [841, 119] width 1253 height 106
click at [1436, 142] on div "Детали рейтинга по отзывам" at bounding box center [841, 146] width 1220 height 17
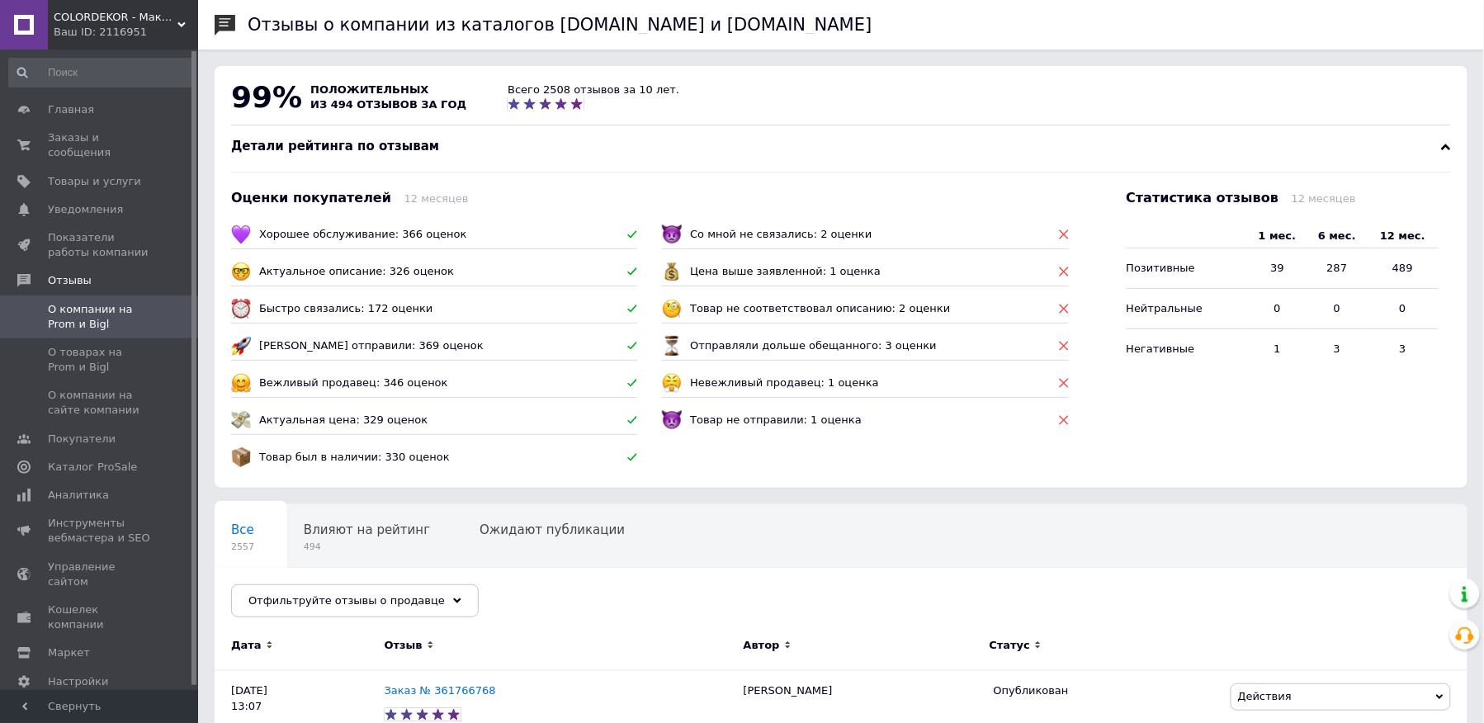
click at [1437, 140] on div "Детали рейтинга по отзывам" at bounding box center [841, 146] width 1220 height 17
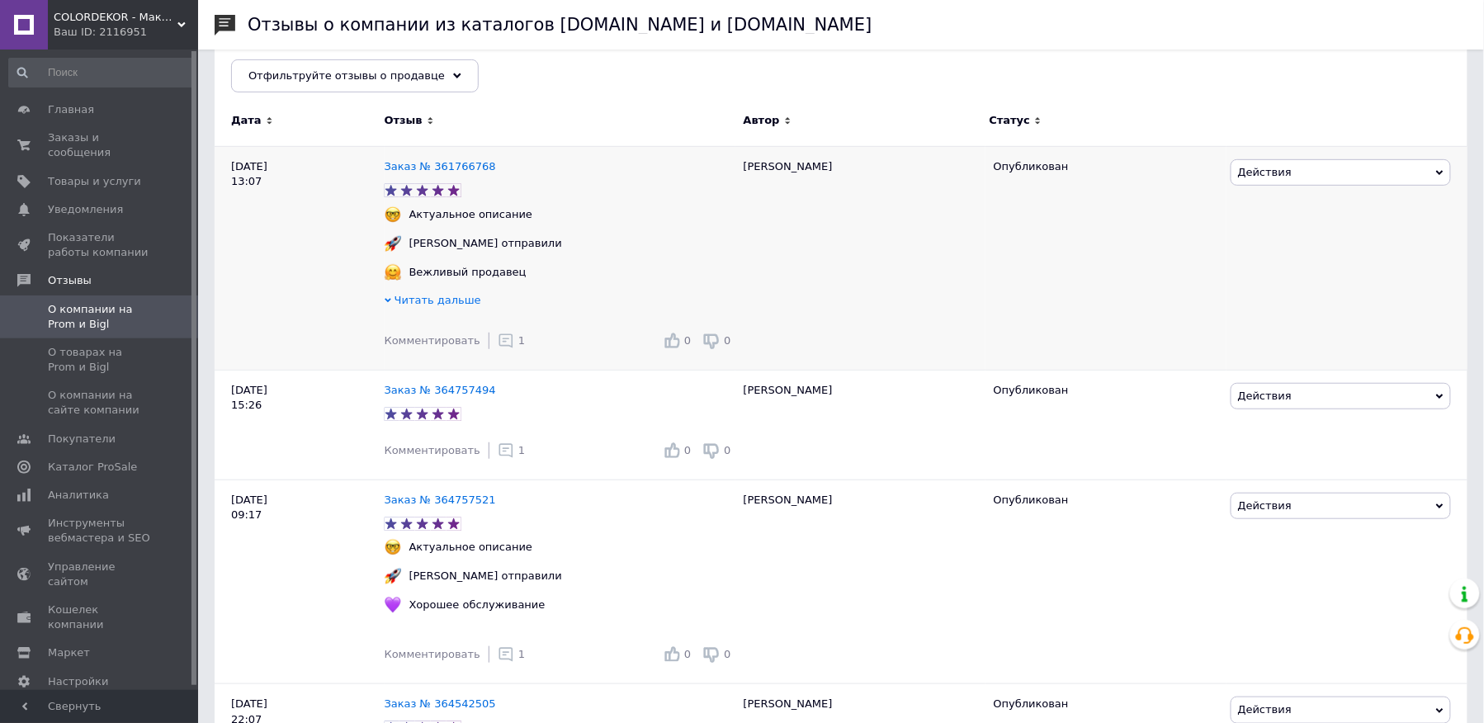
scroll to position [220, 0]
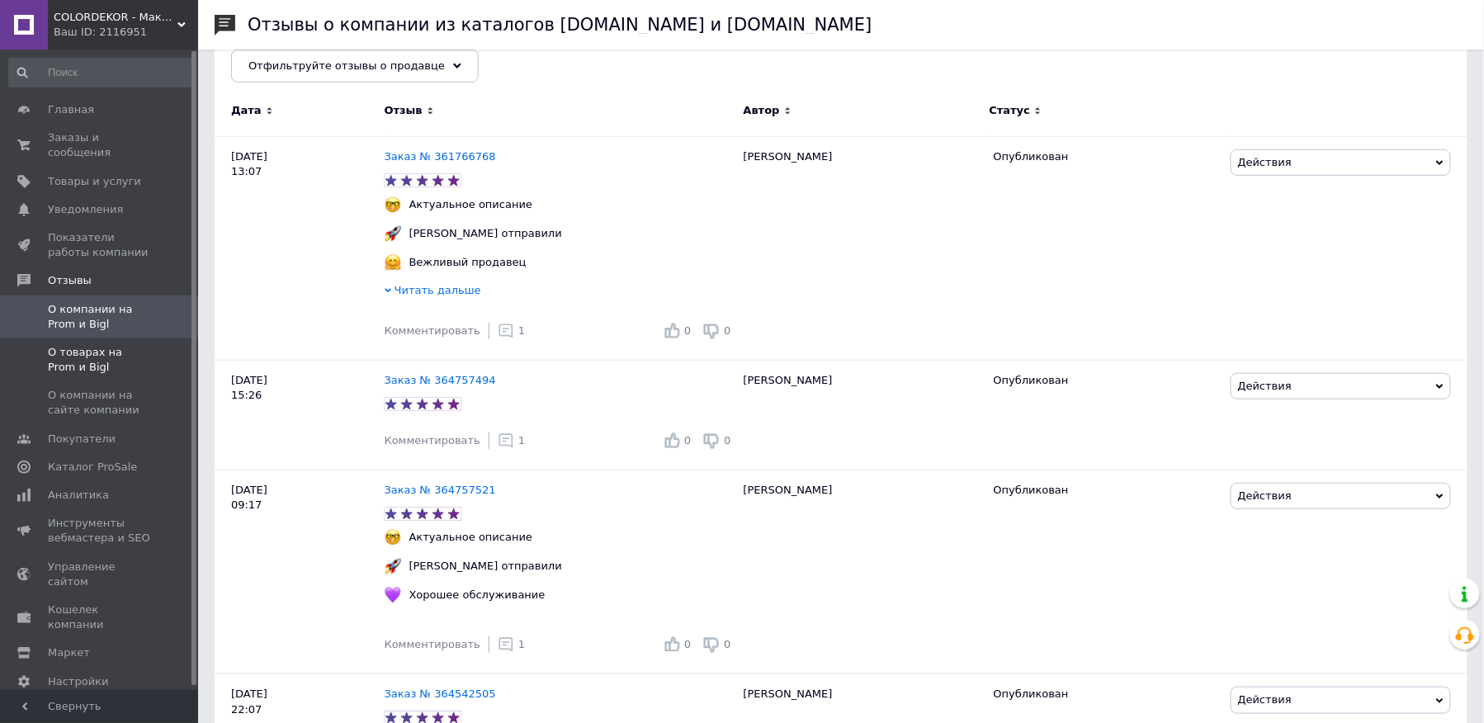
click at [120, 351] on span "О товарах на Prom и Bigl" at bounding box center [100, 360] width 105 height 30
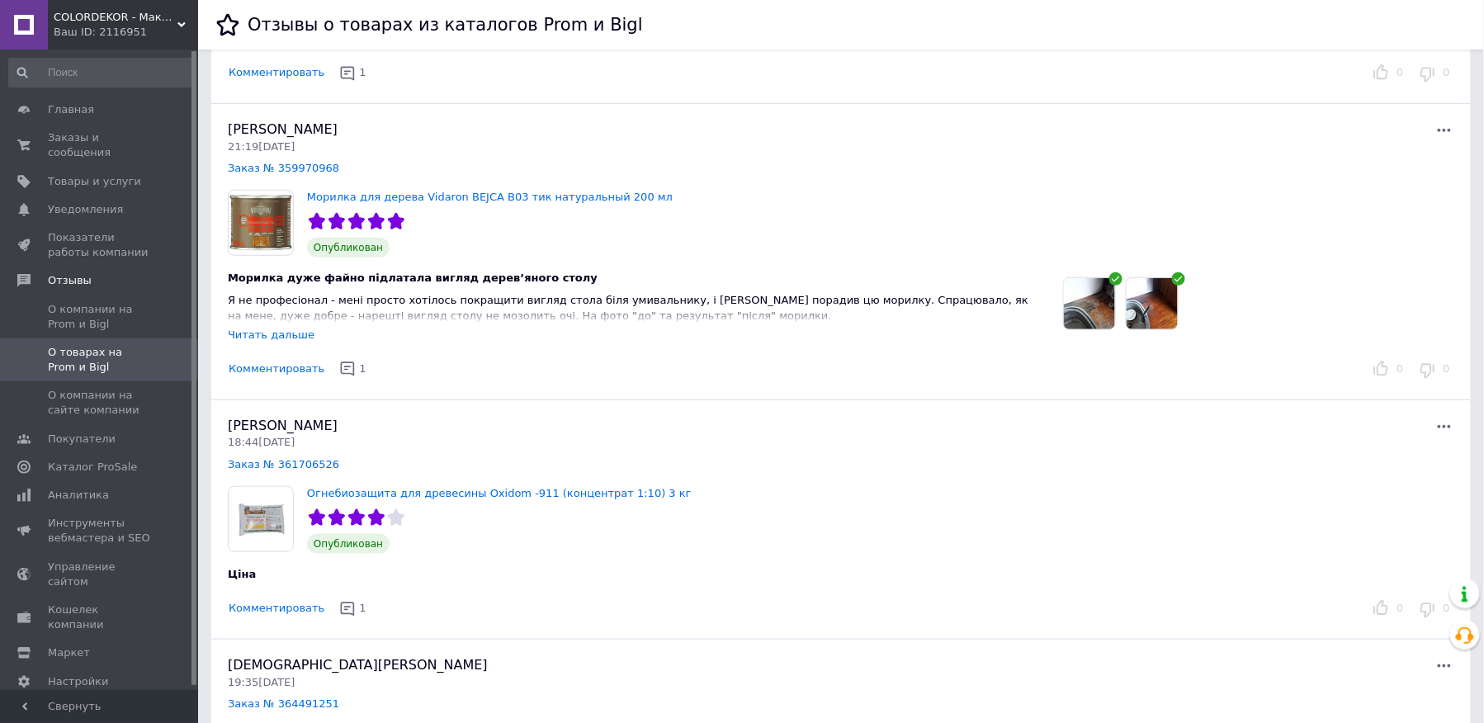
scroll to position [330, 0]
click at [1098, 291] on img at bounding box center [1089, 302] width 51 height 51
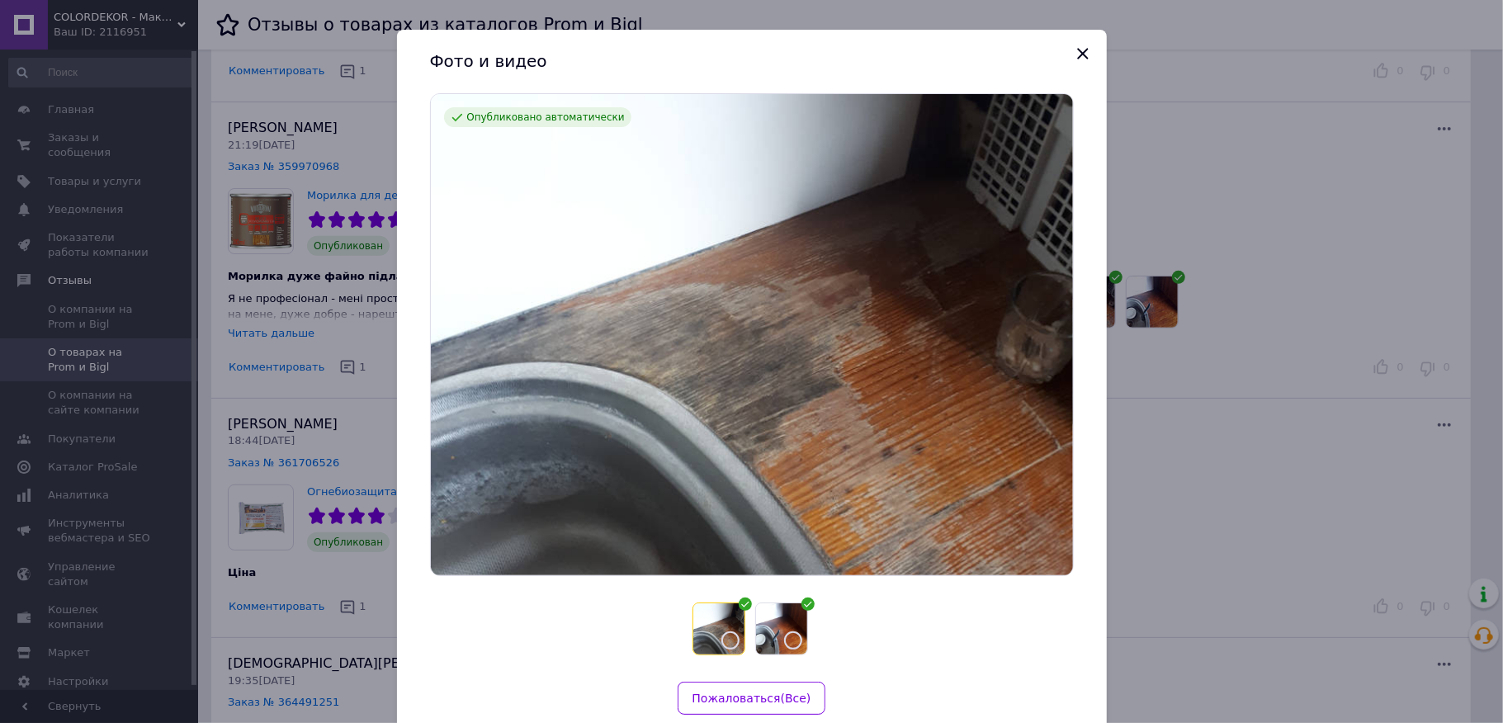
click at [1073, 348] on button "Показать следующий баннер" at bounding box center [1090, 334] width 35 height 35
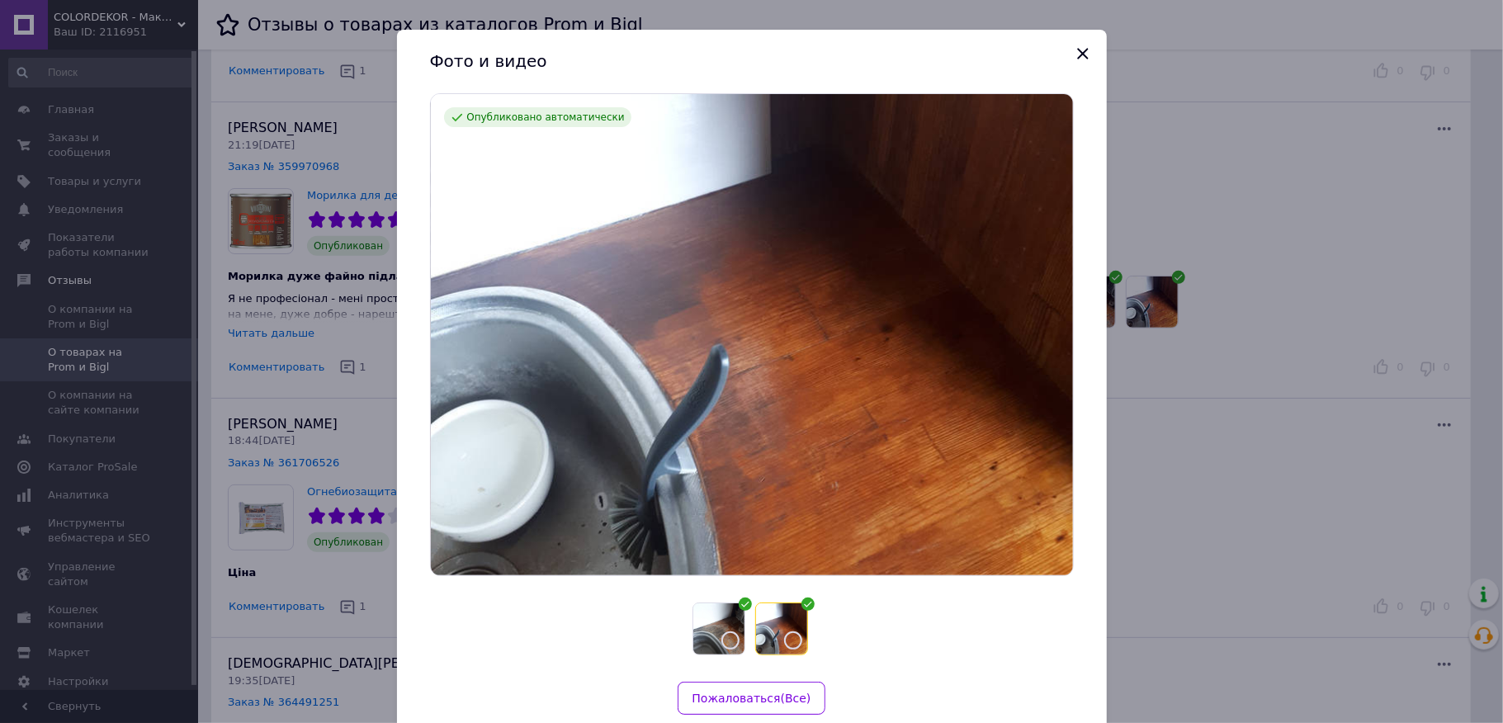
click at [424, 334] on icon "Показать предыдущий баннер" at bounding box center [414, 334] width 20 height 20
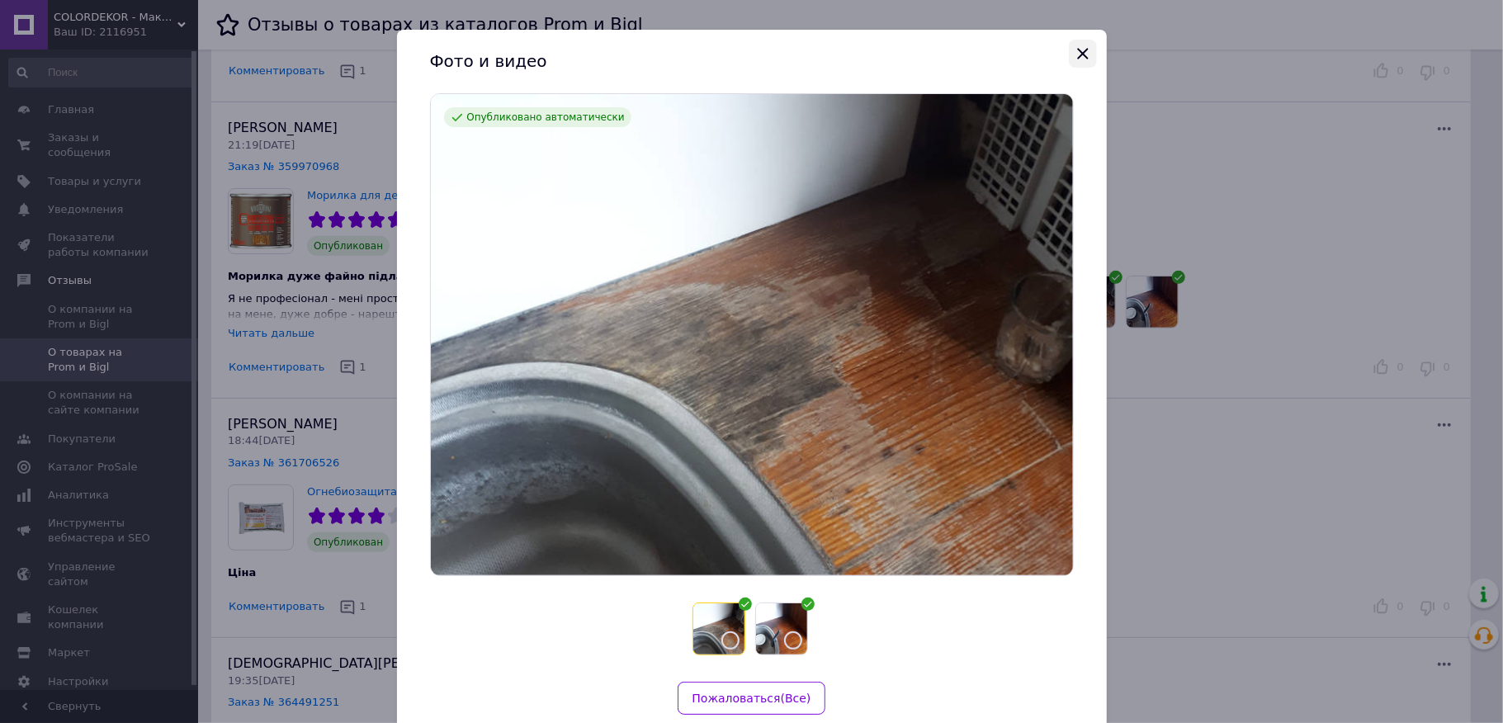
click at [1083, 50] on icon "Закрыть" at bounding box center [1083, 54] width 20 height 20
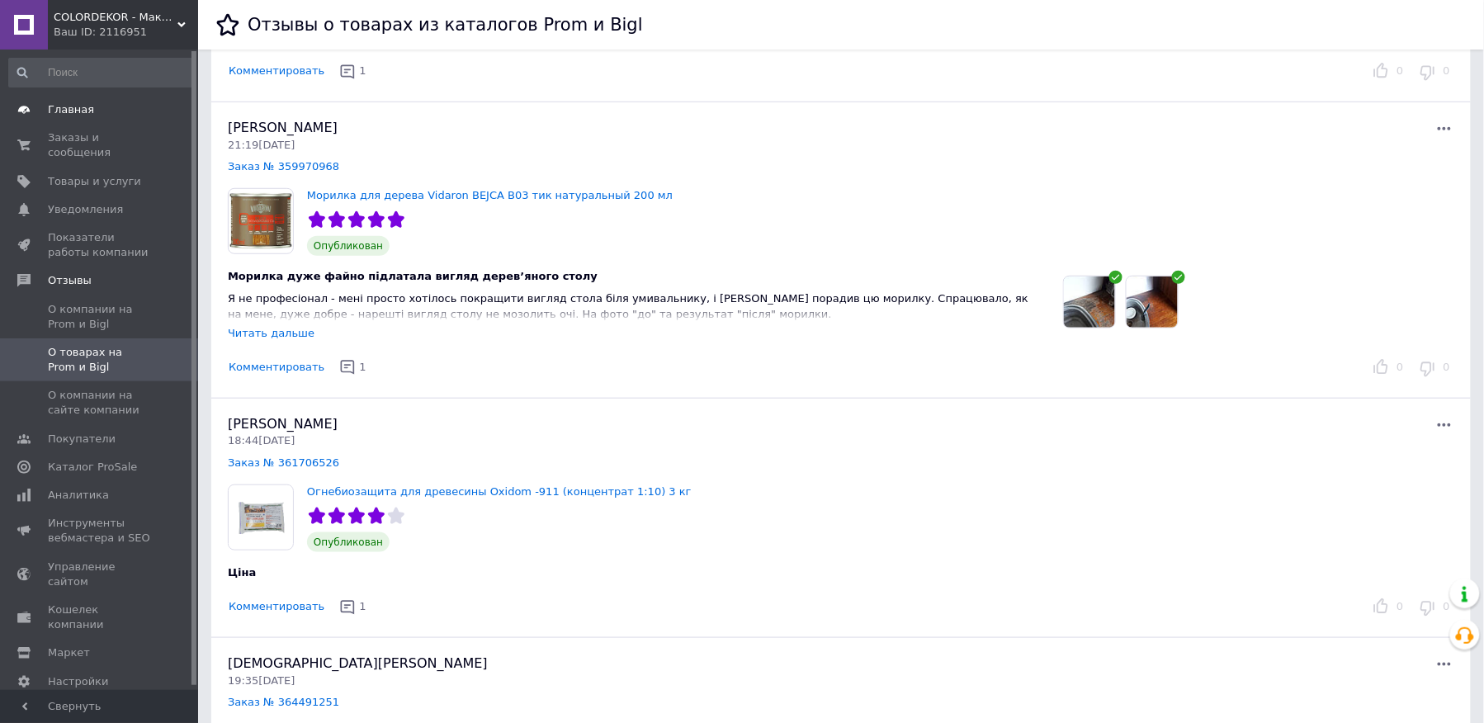
click at [80, 113] on span "Главная" at bounding box center [71, 109] width 46 height 15
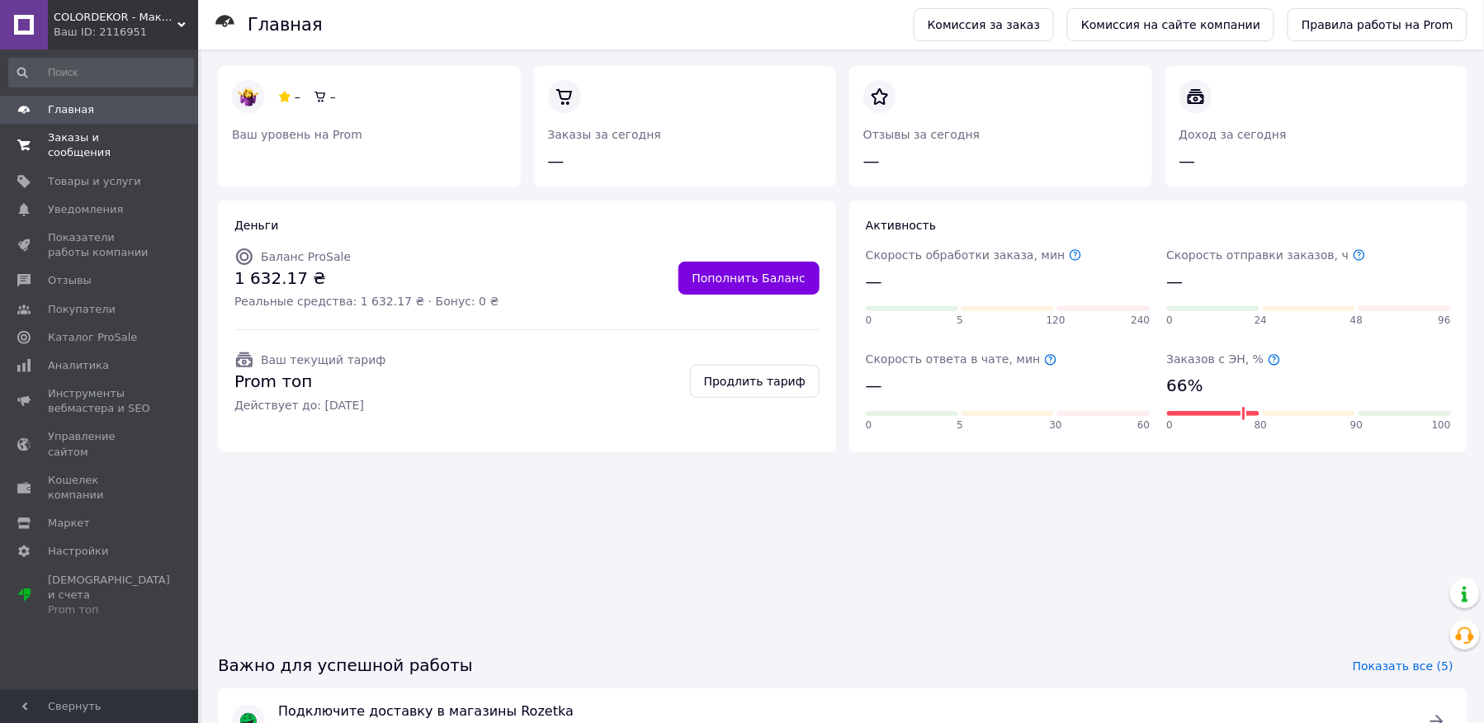
click at [135, 130] on span "Заказы и сообщения" at bounding box center [100, 145] width 105 height 30
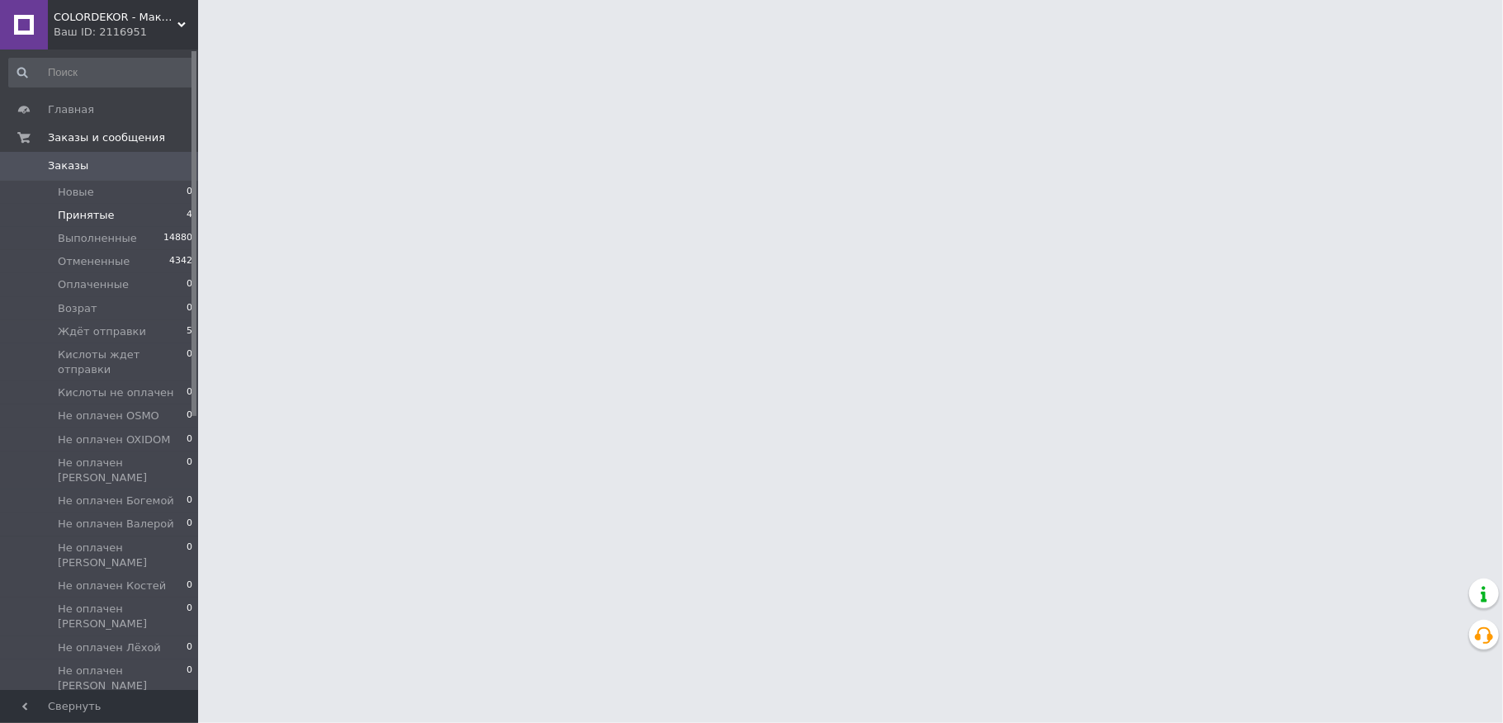
click at [120, 213] on li "Принятые 4" at bounding box center [101, 215] width 202 height 23
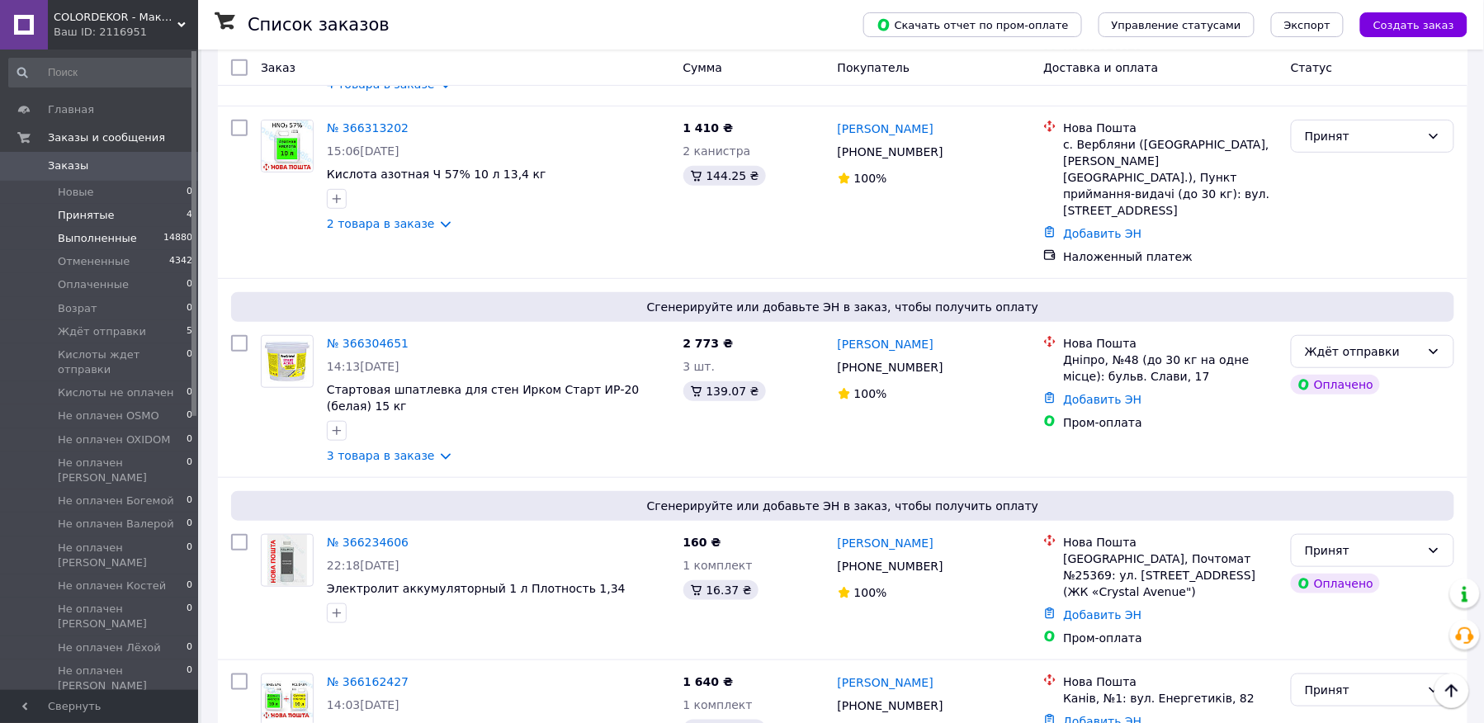
scroll to position [358, 0]
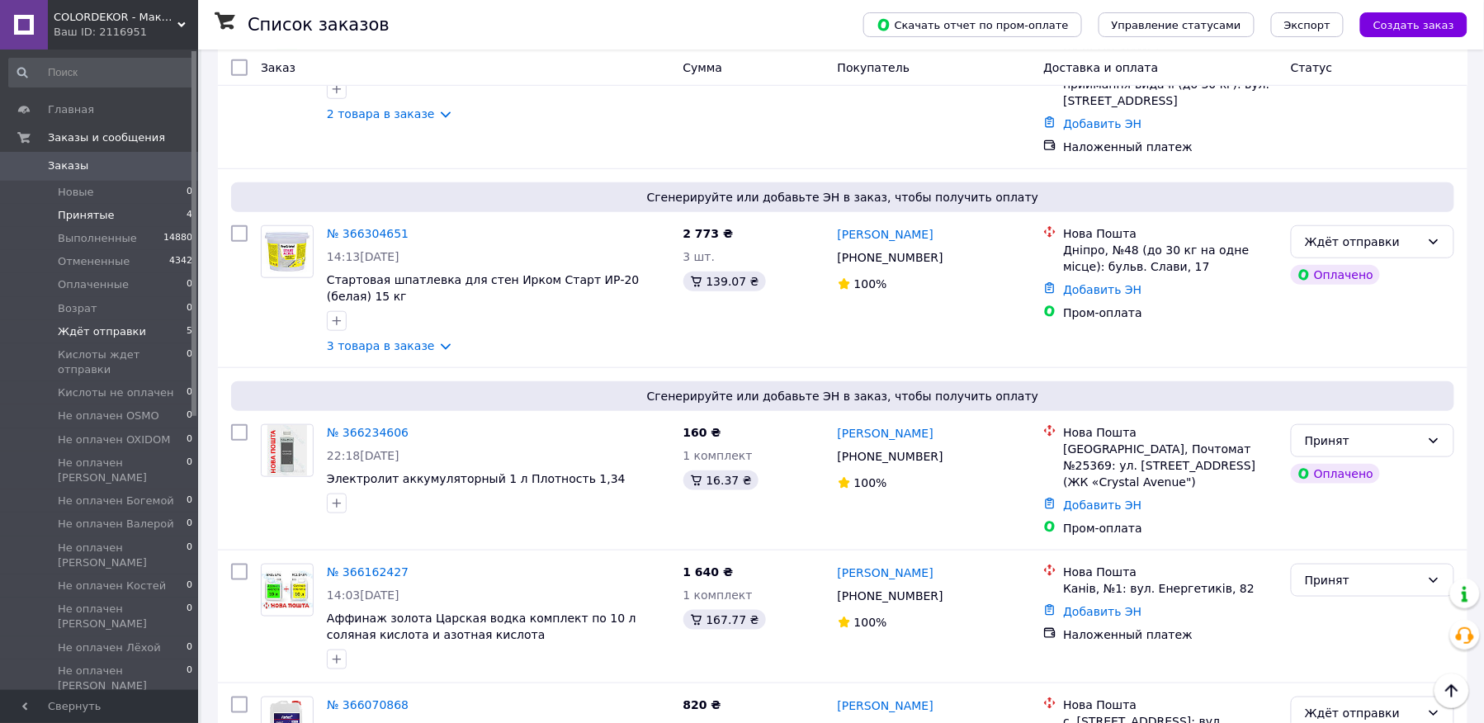
click at [120, 322] on li "Ждёт отправки 5" at bounding box center [101, 331] width 202 height 23
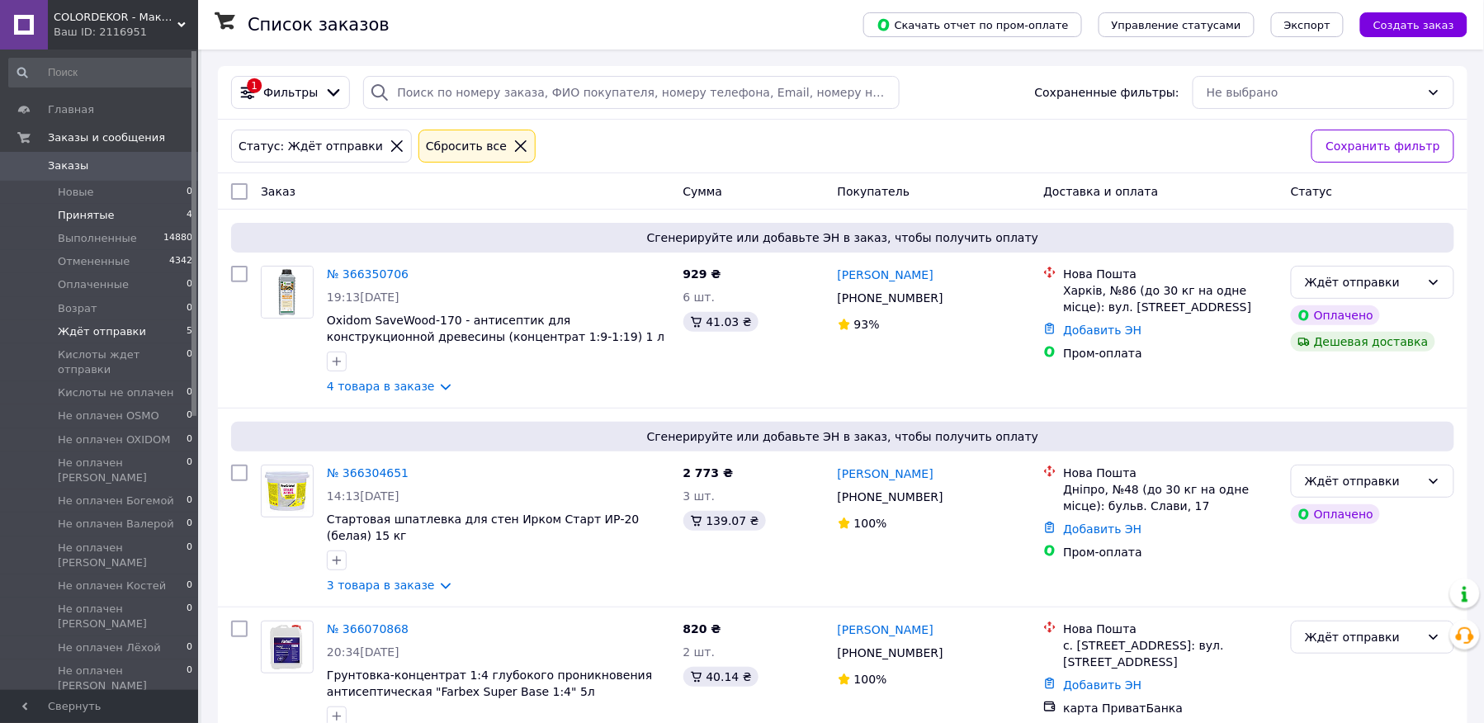
click at [104, 215] on span "Принятые" at bounding box center [86, 215] width 57 height 15
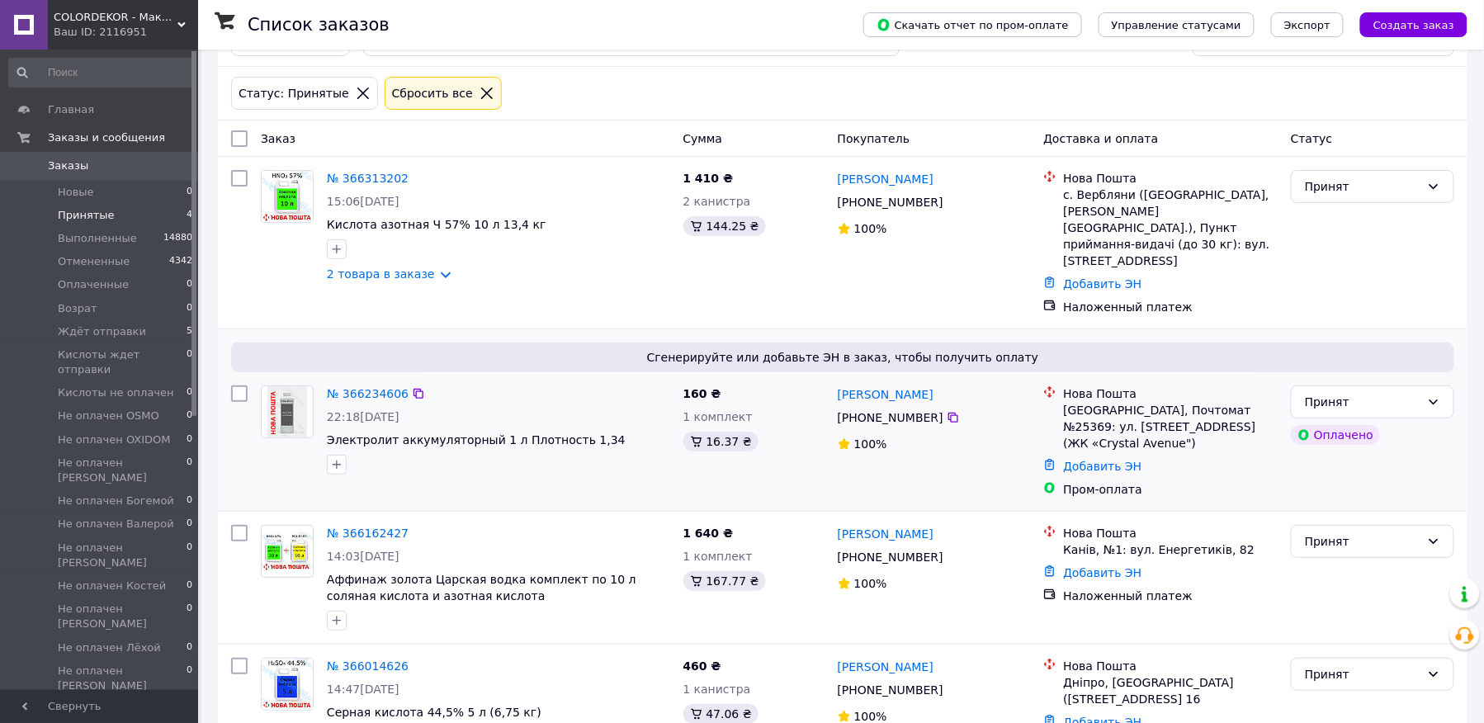
scroll to position [83, 0]
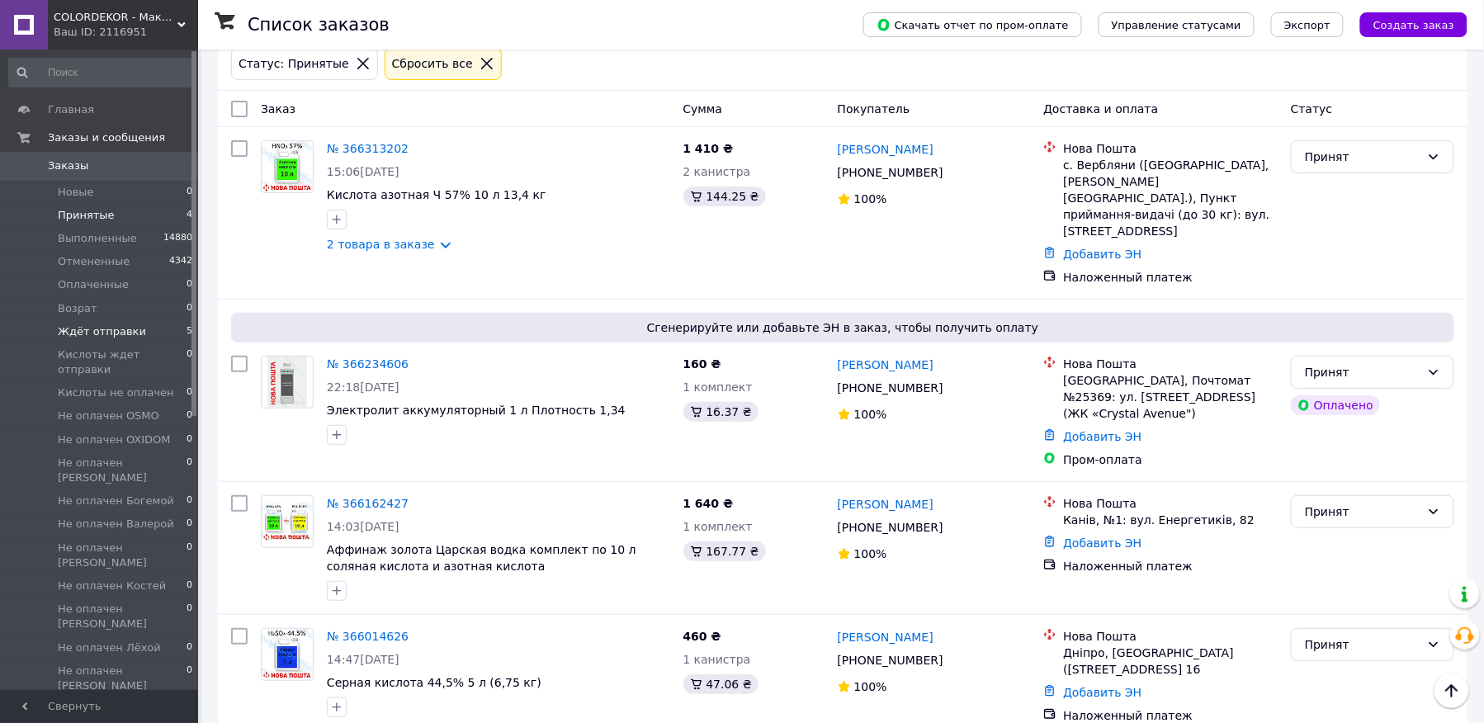
click at [123, 334] on span "Ждёт отправки" at bounding box center [102, 331] width 88 height 15
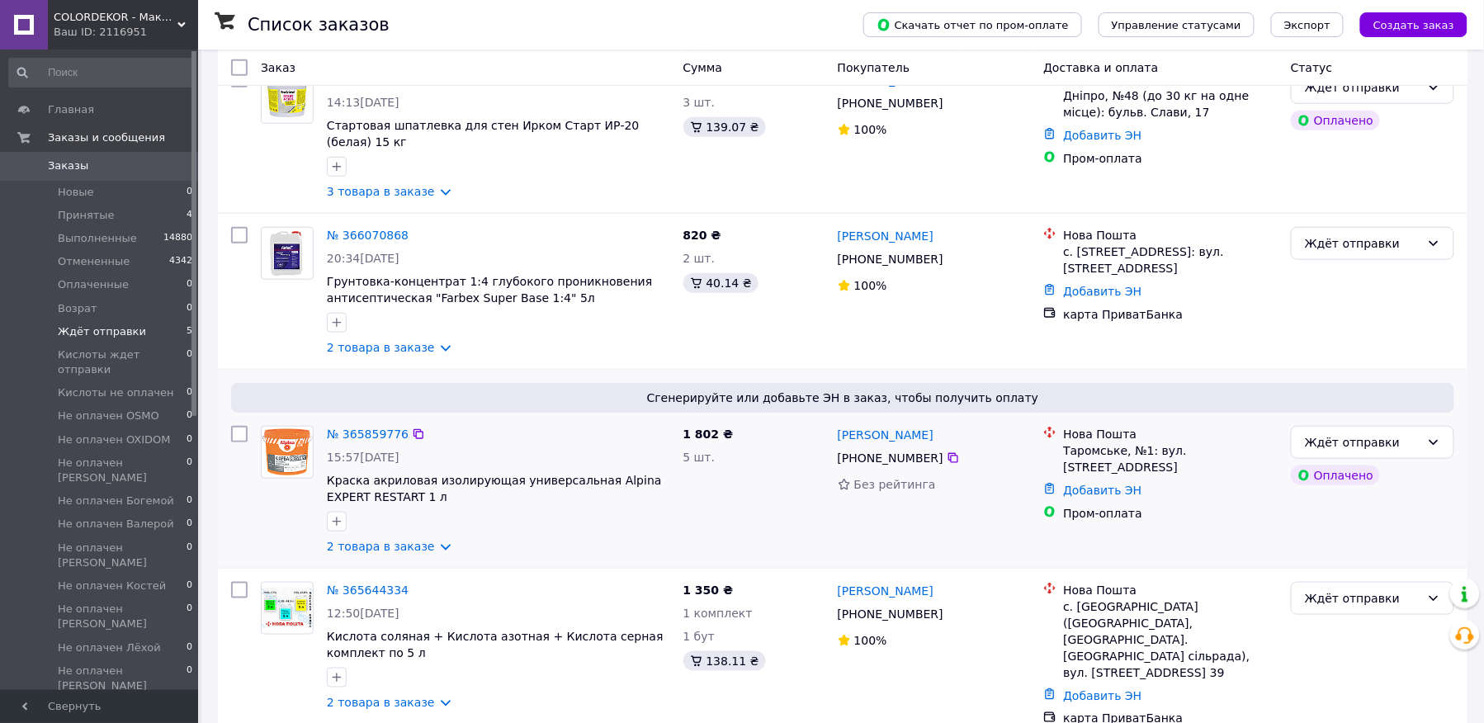
scroll to position [398, 0]
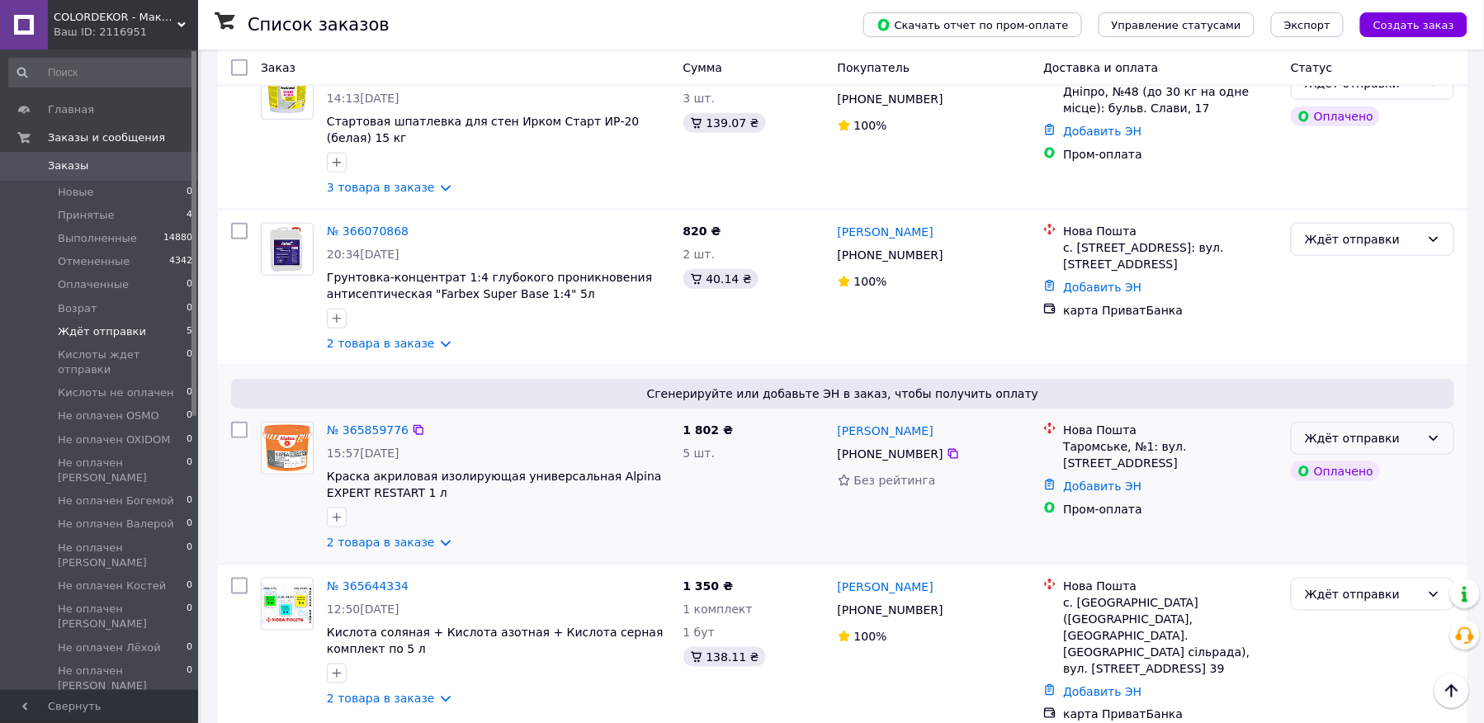
click at [1408, 429] on div "Ждёт отправки" at bounding box center [1363, 438] width 116 height 18
click at [1328, 456] on li "Принят" at bounding box center [1374, 461] width 162 height 30
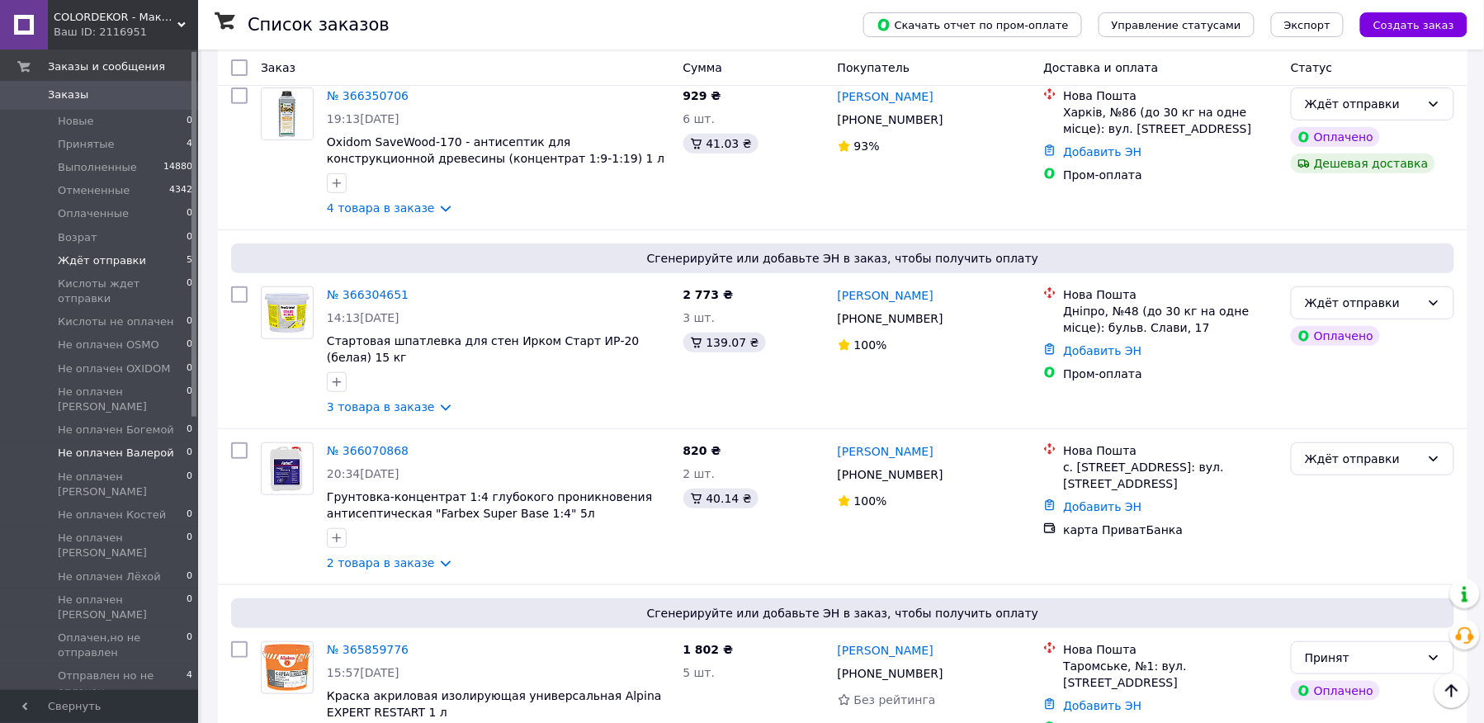
scroll to position [110, 0]
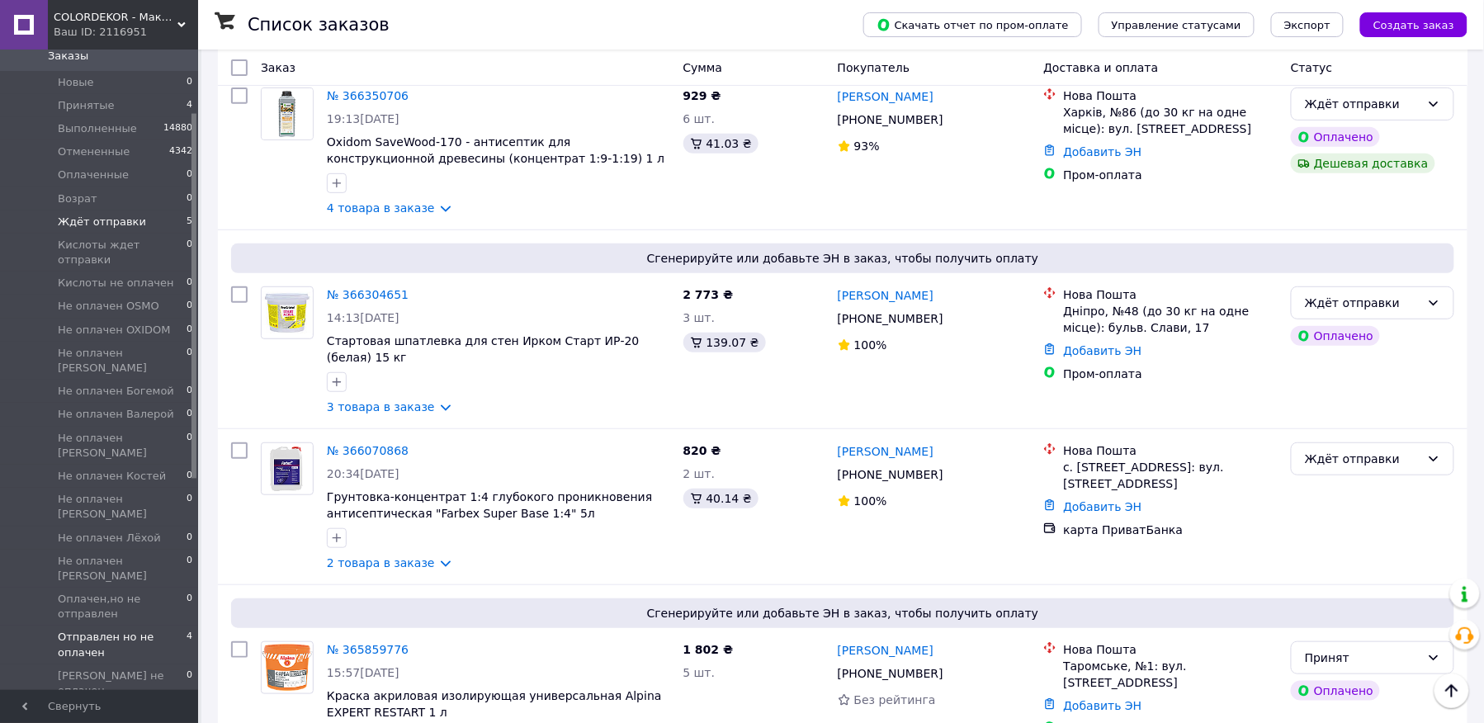
click at [109, 630] on span "Отправлен но не оплачен" at bounding box center [122, 645] width 129 height 30
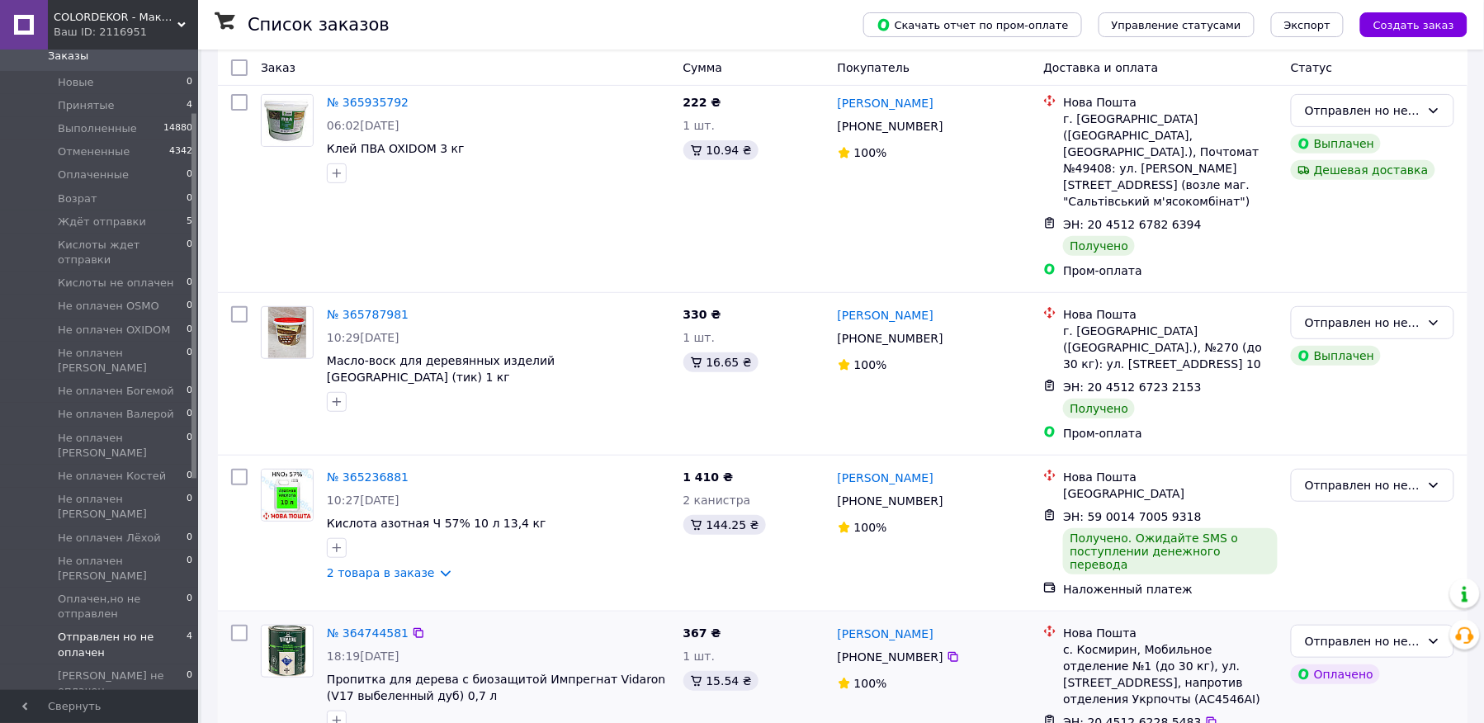
scroll to position [135, 0]
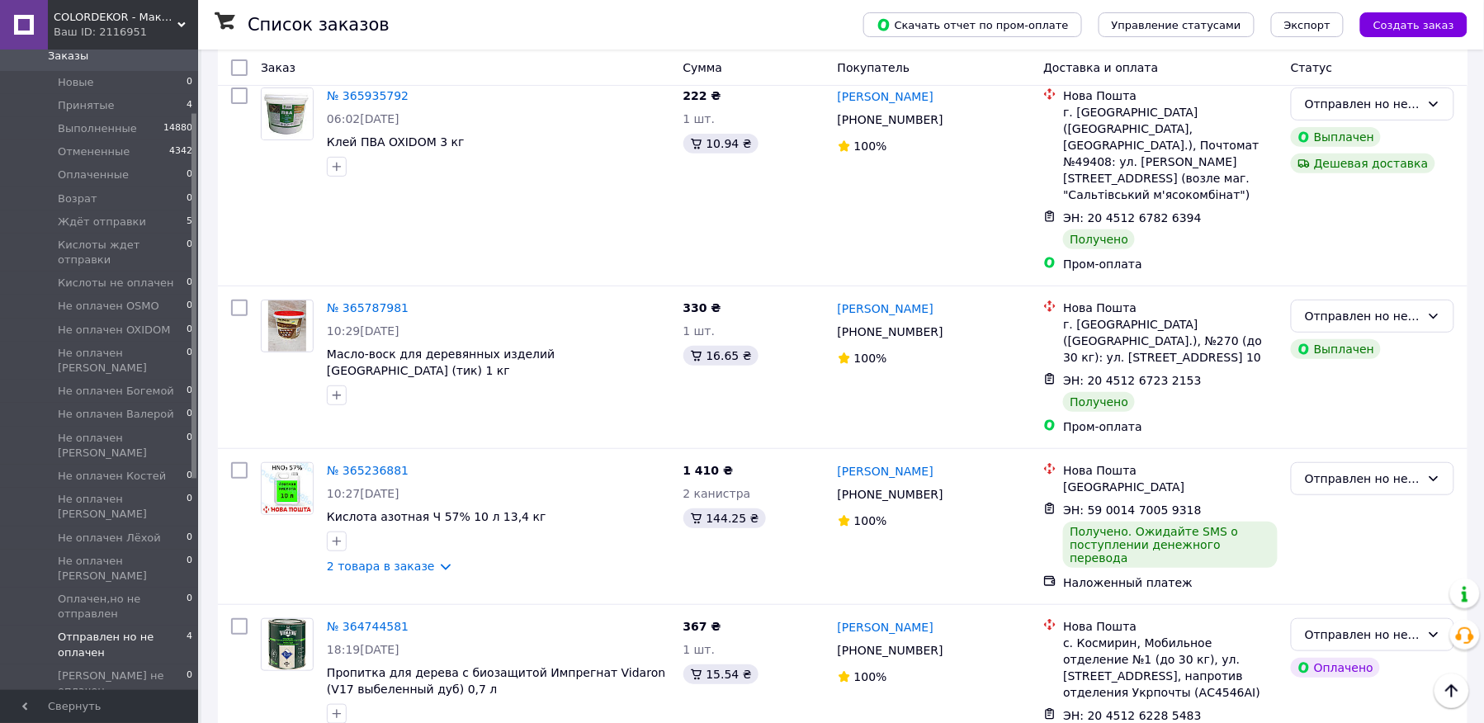
click at [106, 17] on span "COLORDEKOR - Максимум эффекта при минимуме средств!" at bounding box center [116, 17] width 124 height 15
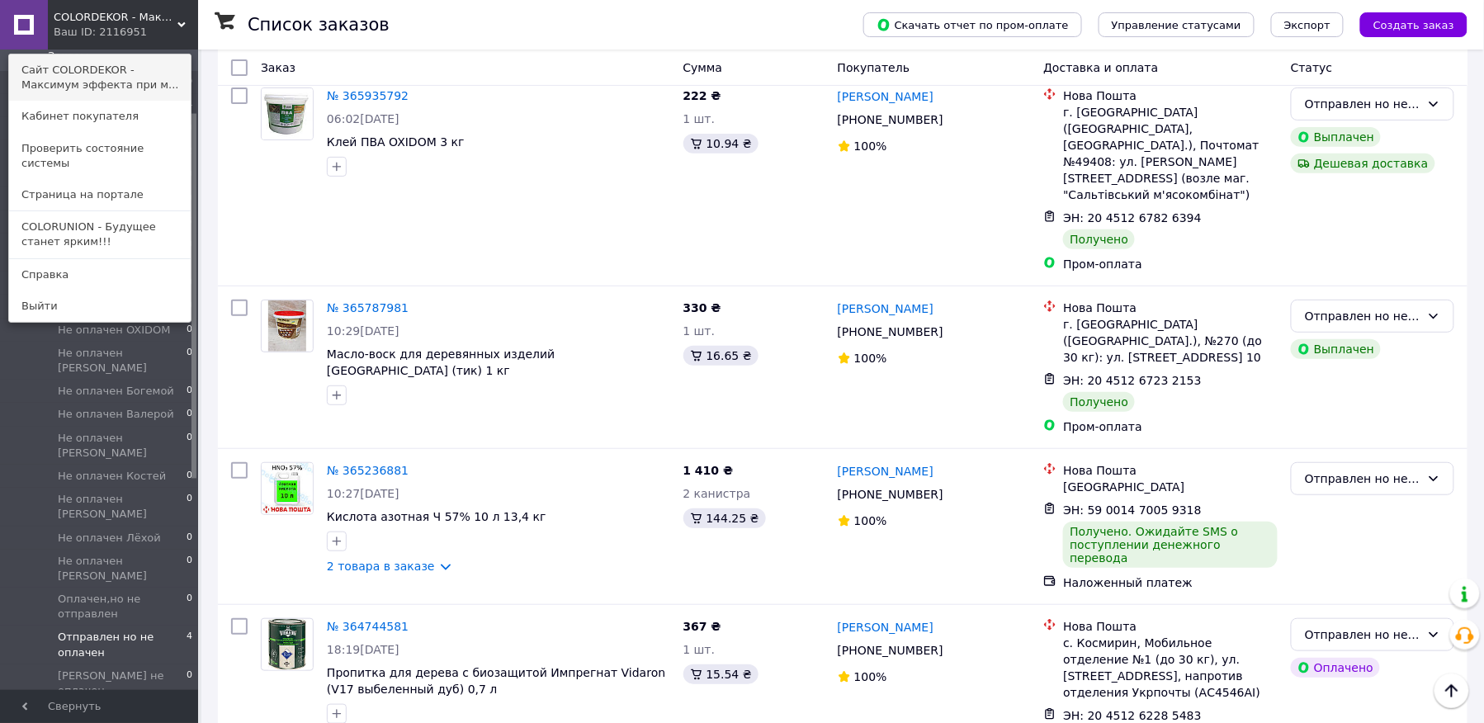
click at [86, 73] on link "Сайт COLORDEKOR - Максимум эффекта при м..." at bounding box center [100, 77] width 182 height 46
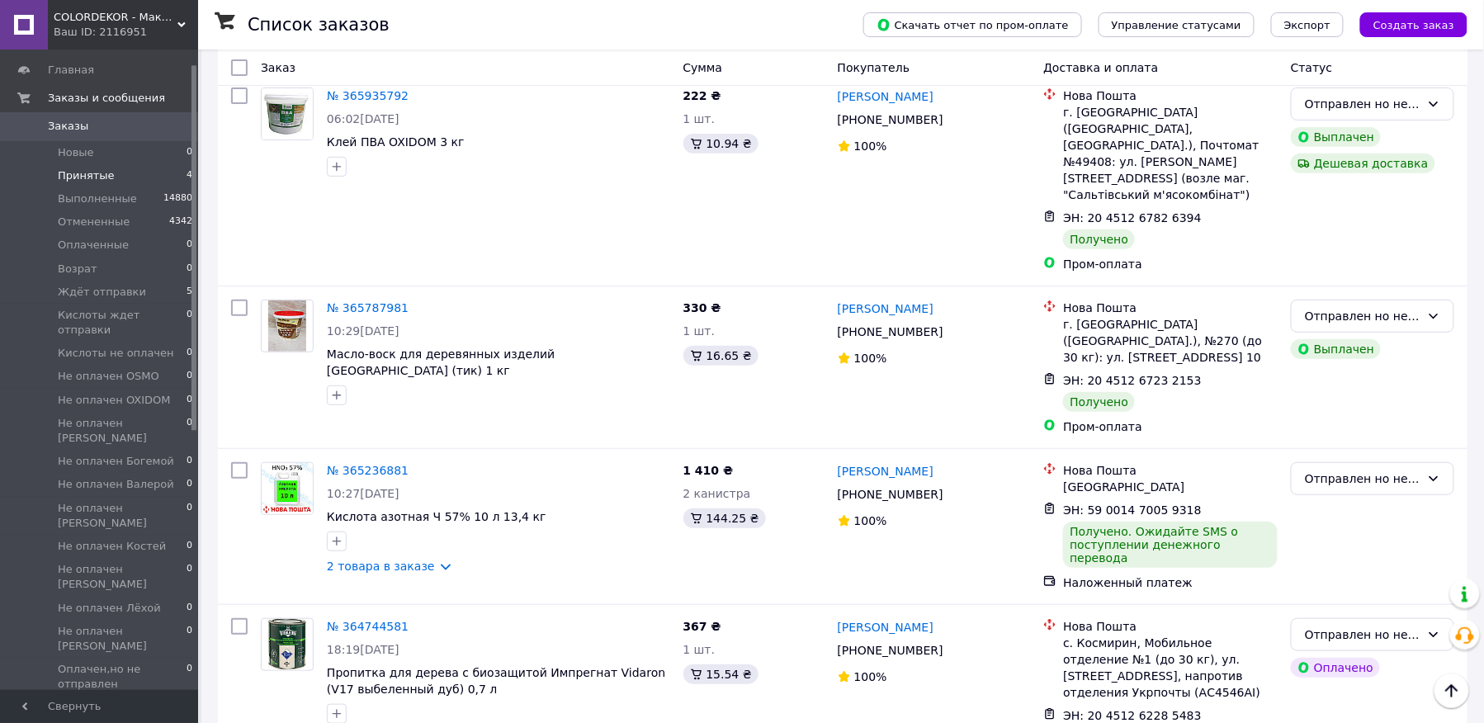
scroll to position [0, 0]
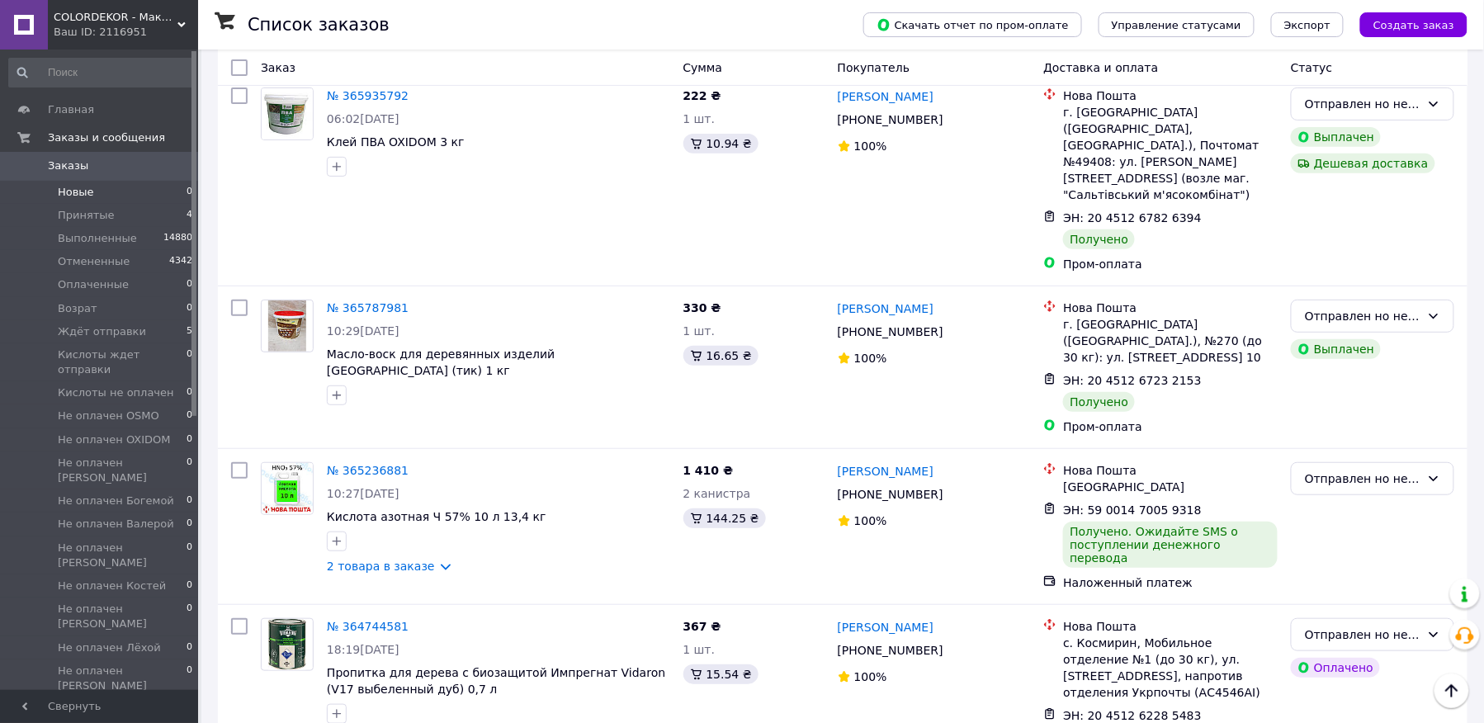
click at [69, 185] on span "Новые" at bounding box center [76, 192] width 36 height 15
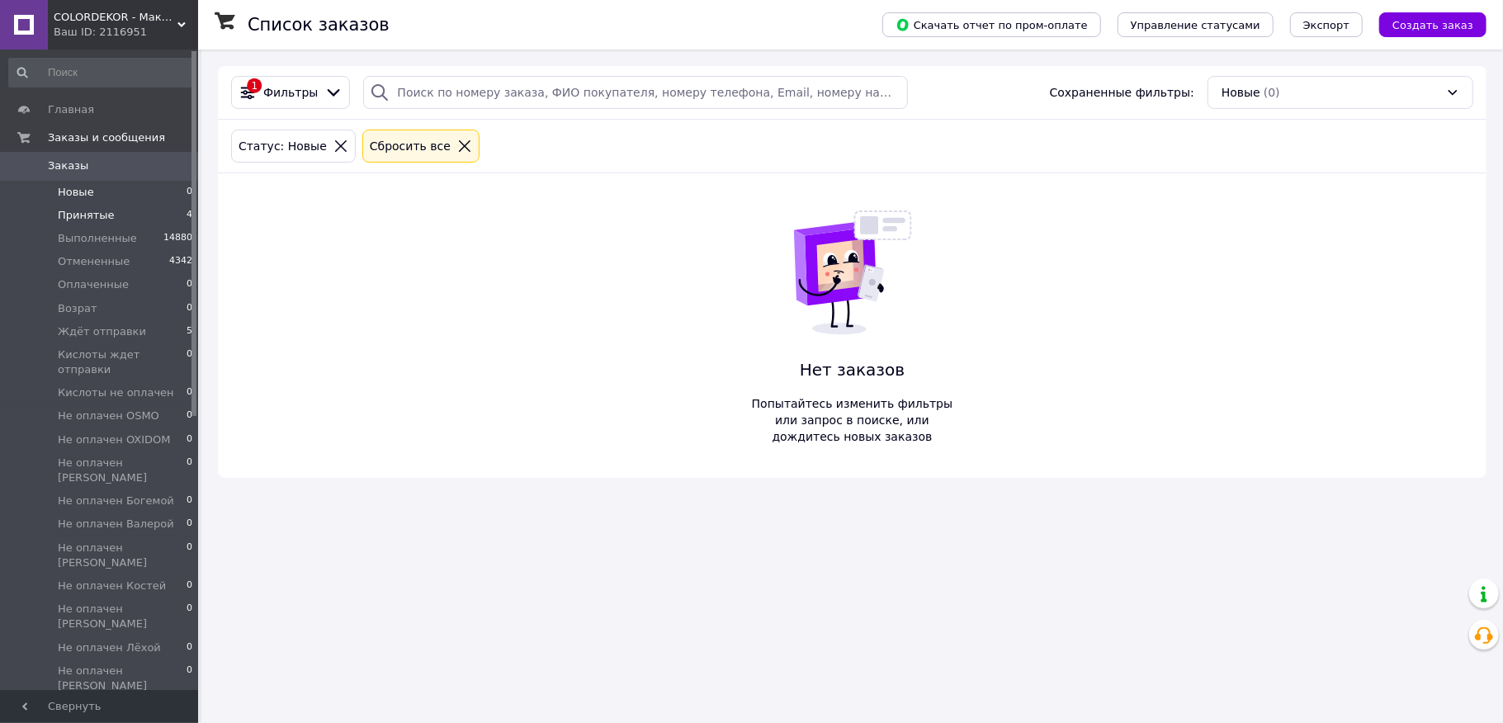
click at [114, 220] on li "Принятые 4" at bounding box center [101, 215] width 202 height 23
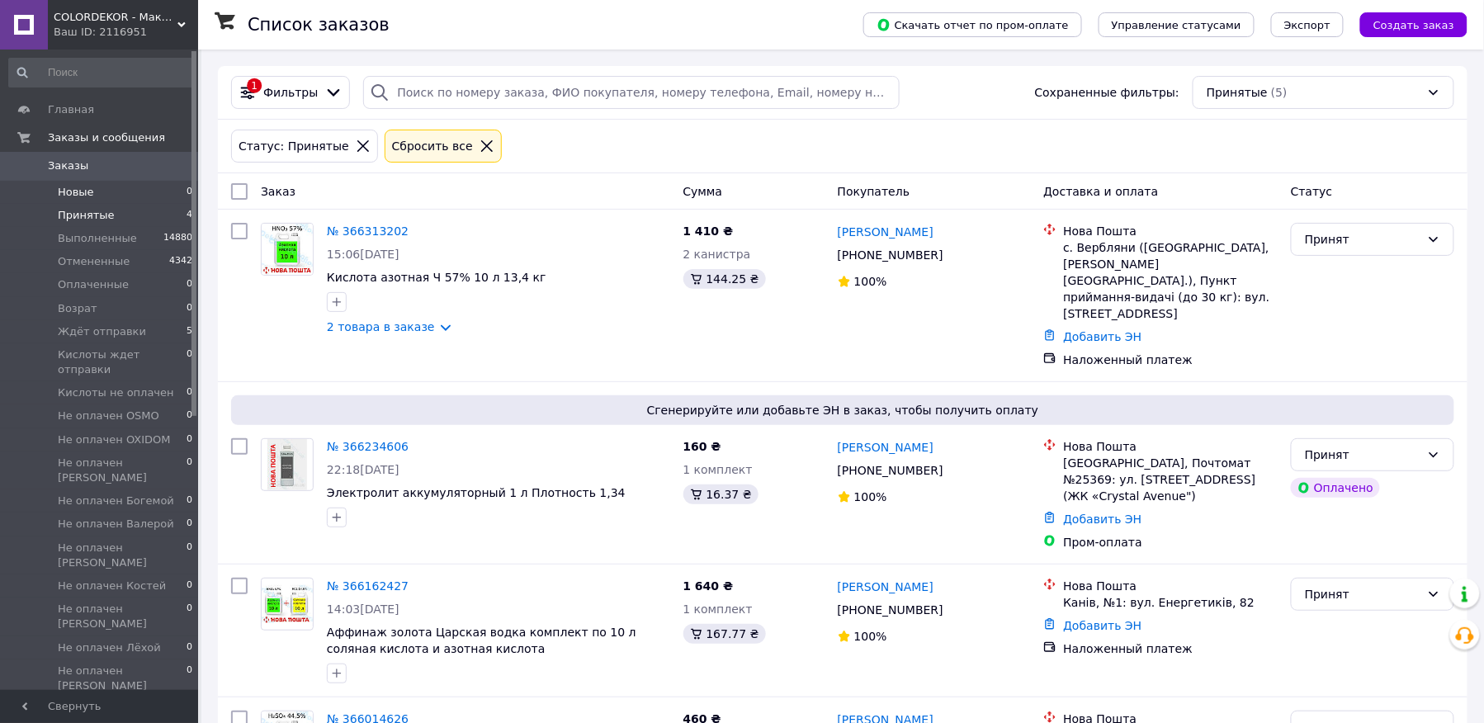
click at [110, 198] on li "Новые 0" at bounding box center [101, 192] width 202 height 23
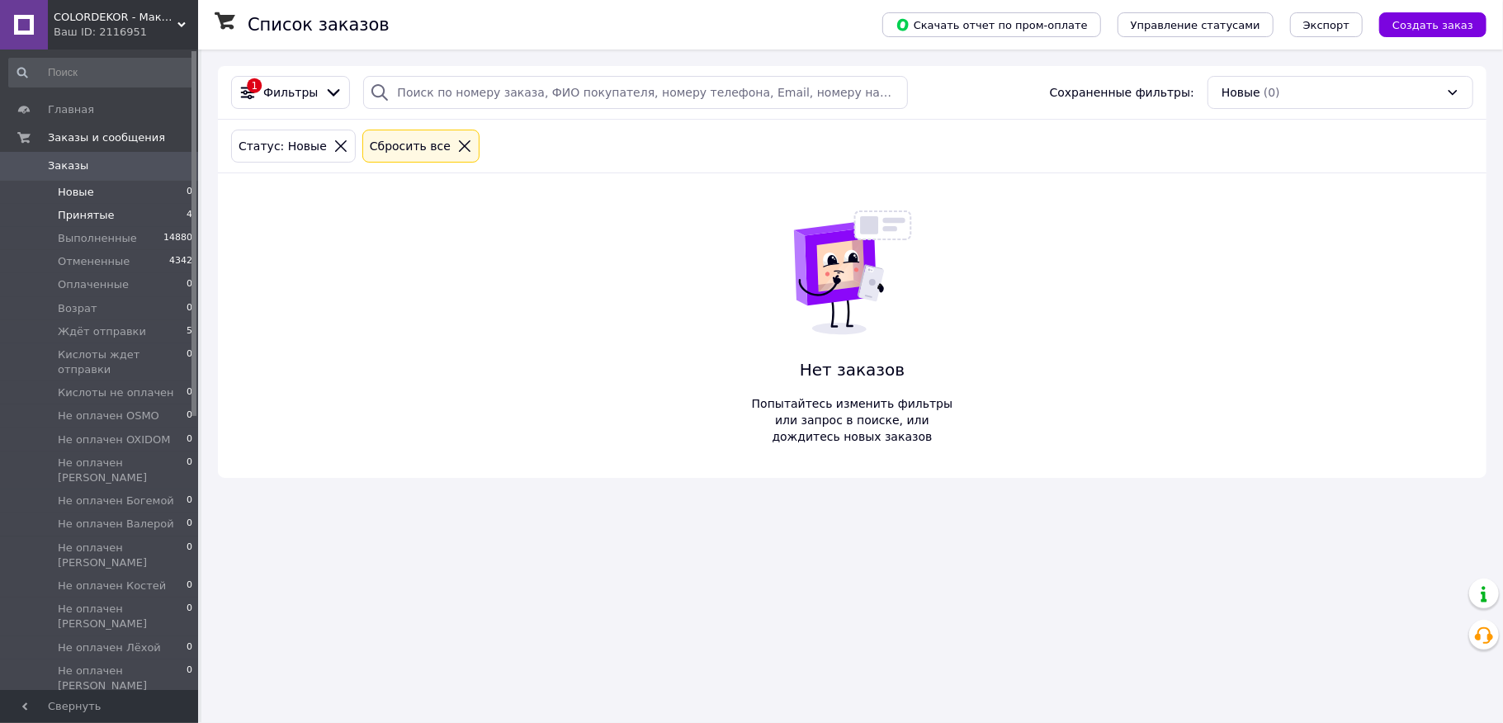
click at [106, 215] on span "Принятые" at bounding box center [86, 215] width 57 height 15
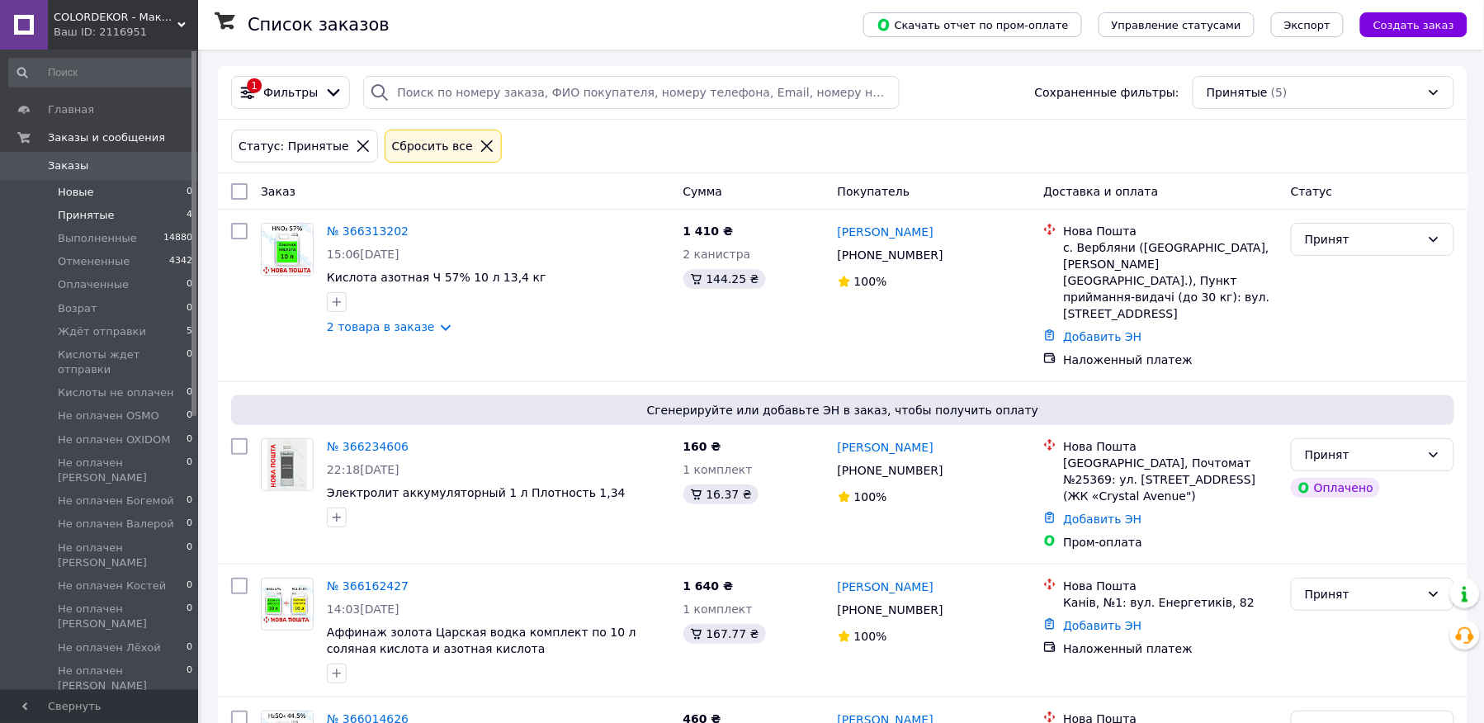
click at [102, 196] on li "Новые 0" at bounding box center [101, 192] width 202 height 23
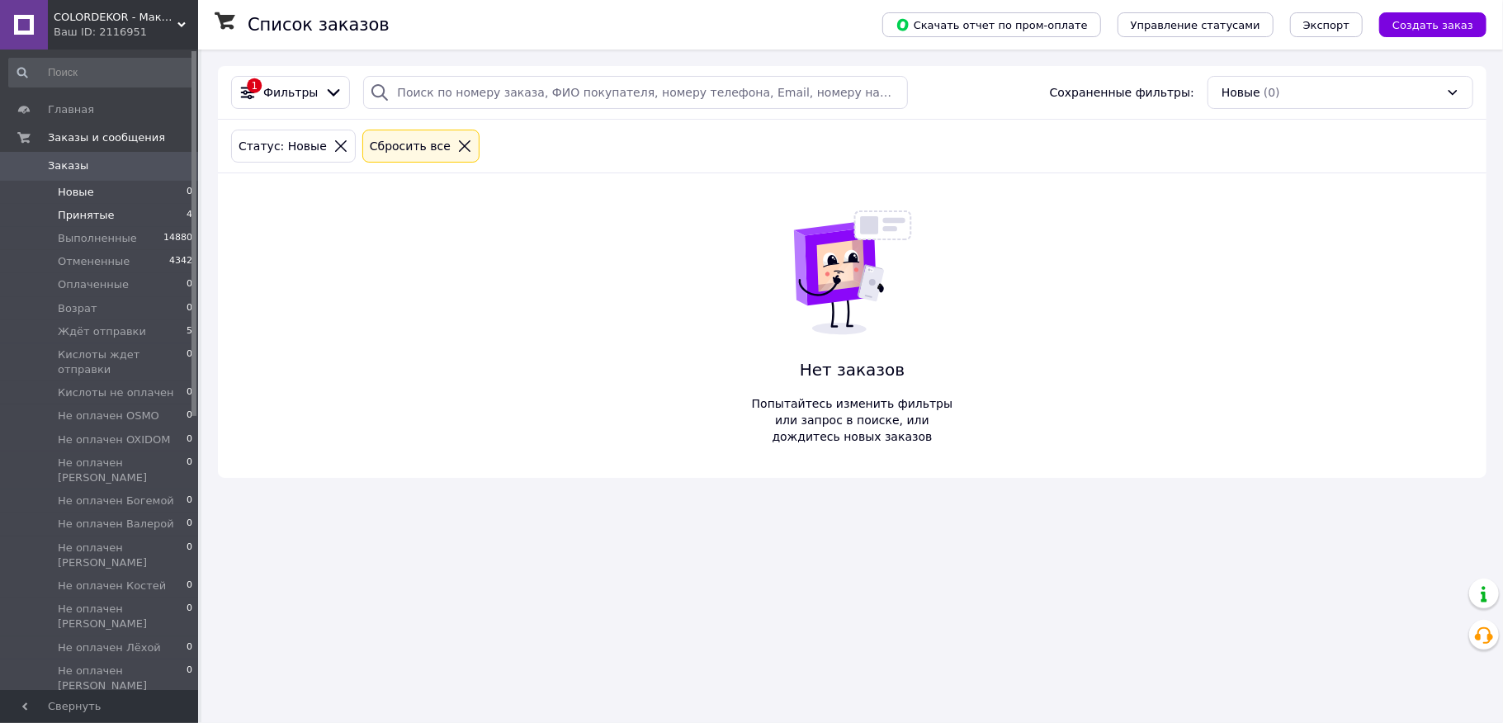
click at [102, 218] on span "Принятые" at bounding box center [86, 215] width 57 height 15
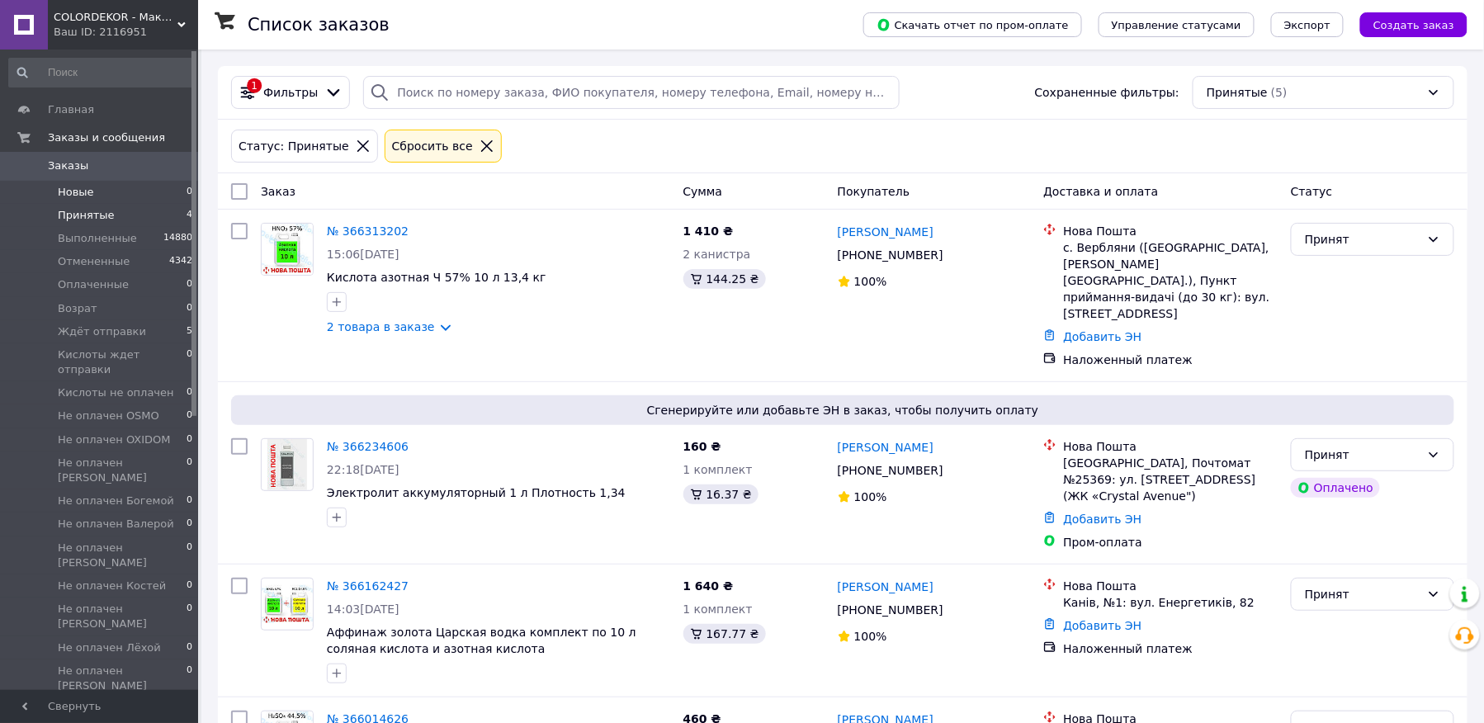
click at [101, 200] on li "Новые 0" at bounding box center [101, 192] width 202 height 23
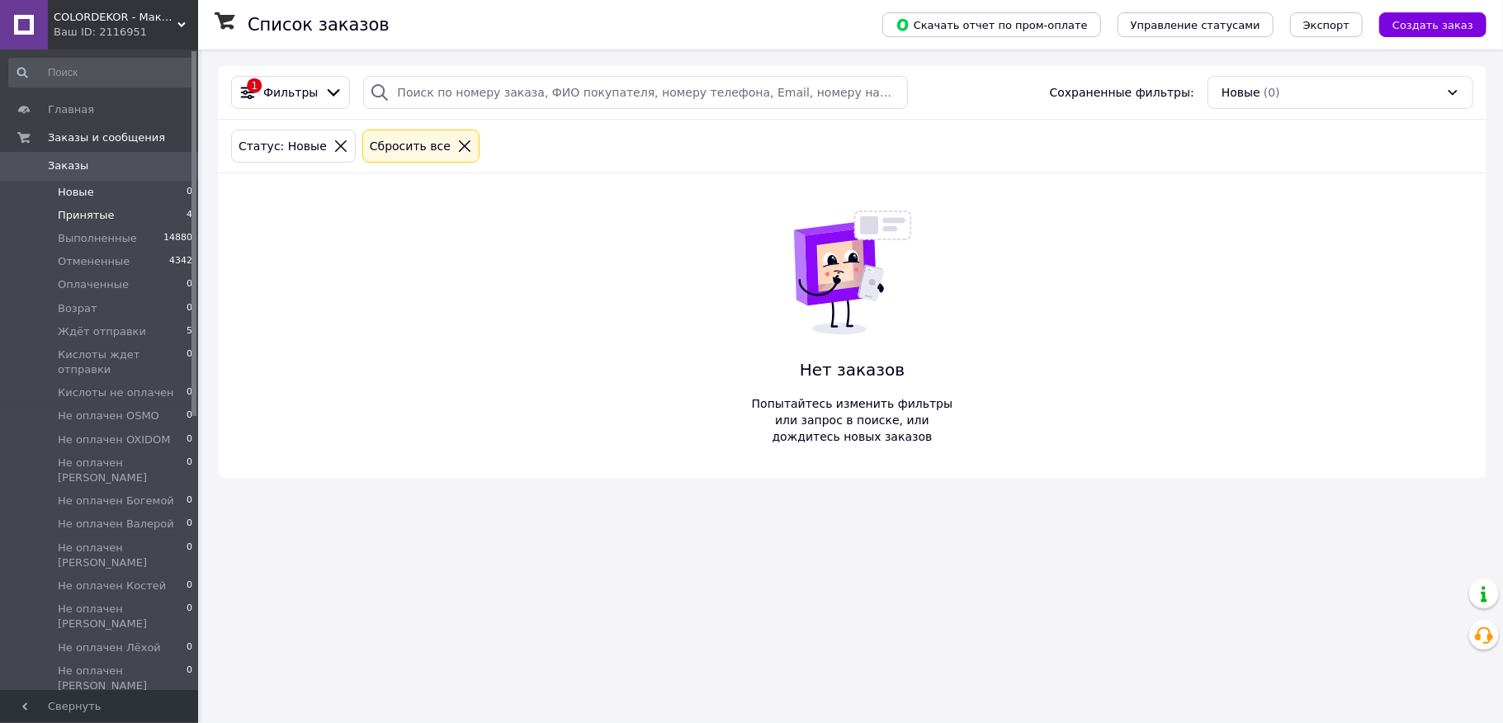
click at [99, 215] on span "Принятые" at bounding box center [86, 215] width 57 height 15
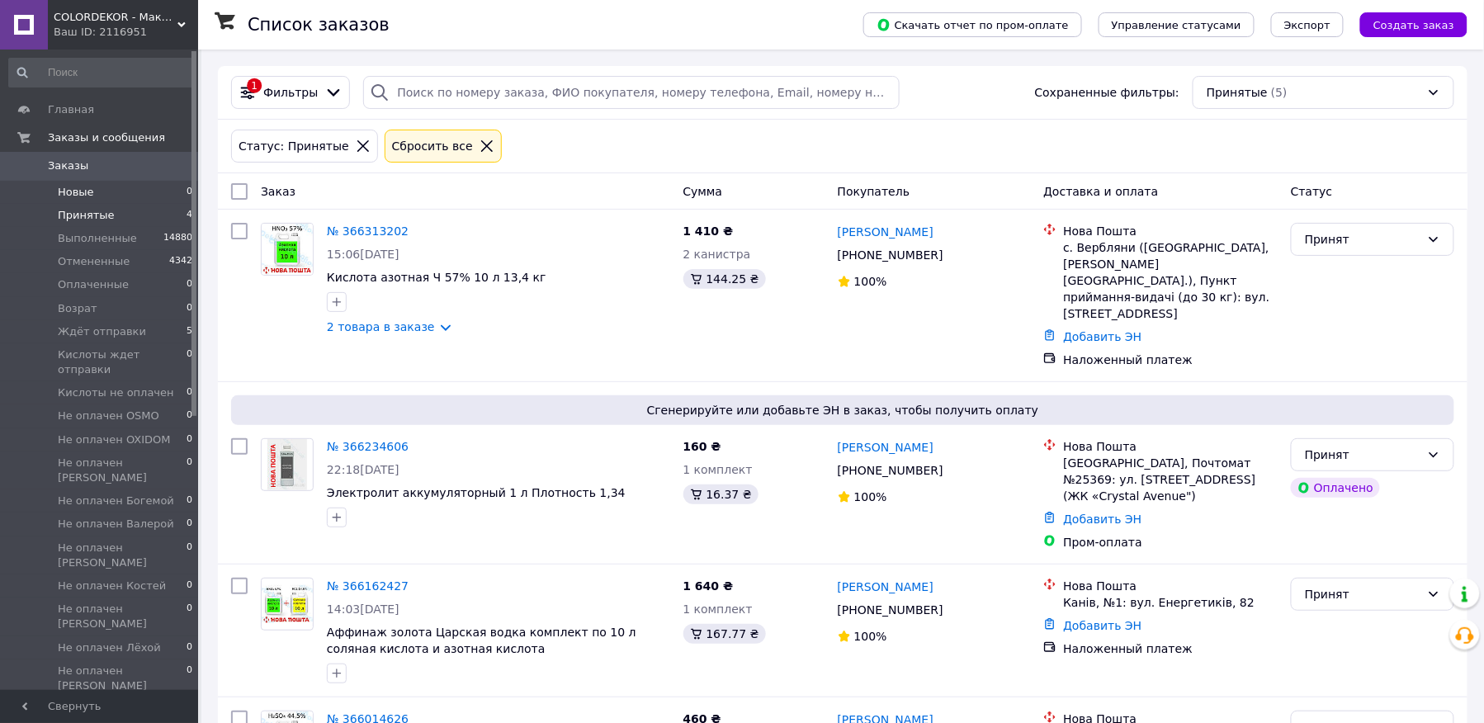
click at [99, 201] on li "Новые 0" at bounding box center [101, 192] width 202 height 23
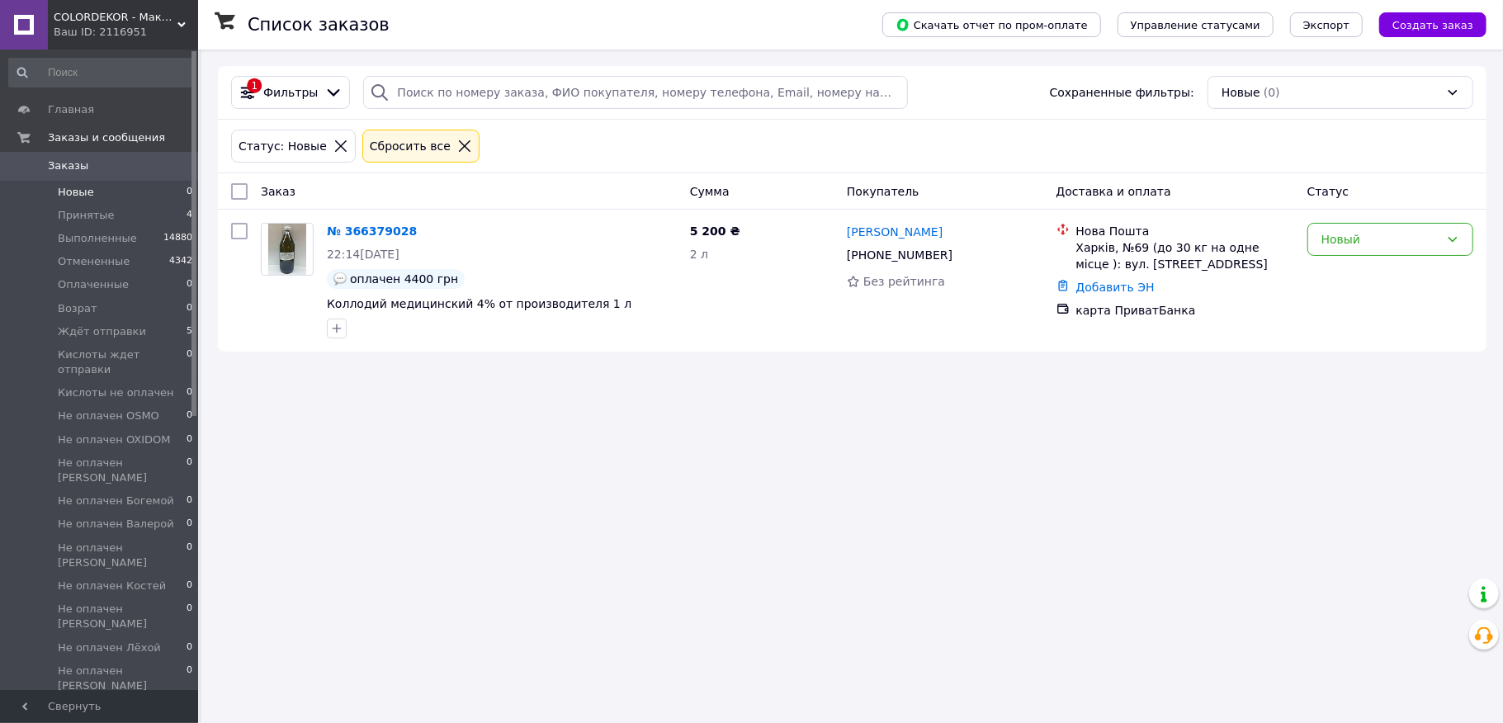
click at [398, 226] on link "№ 366379028" at bounding box center [372, 231] width 90 height 13
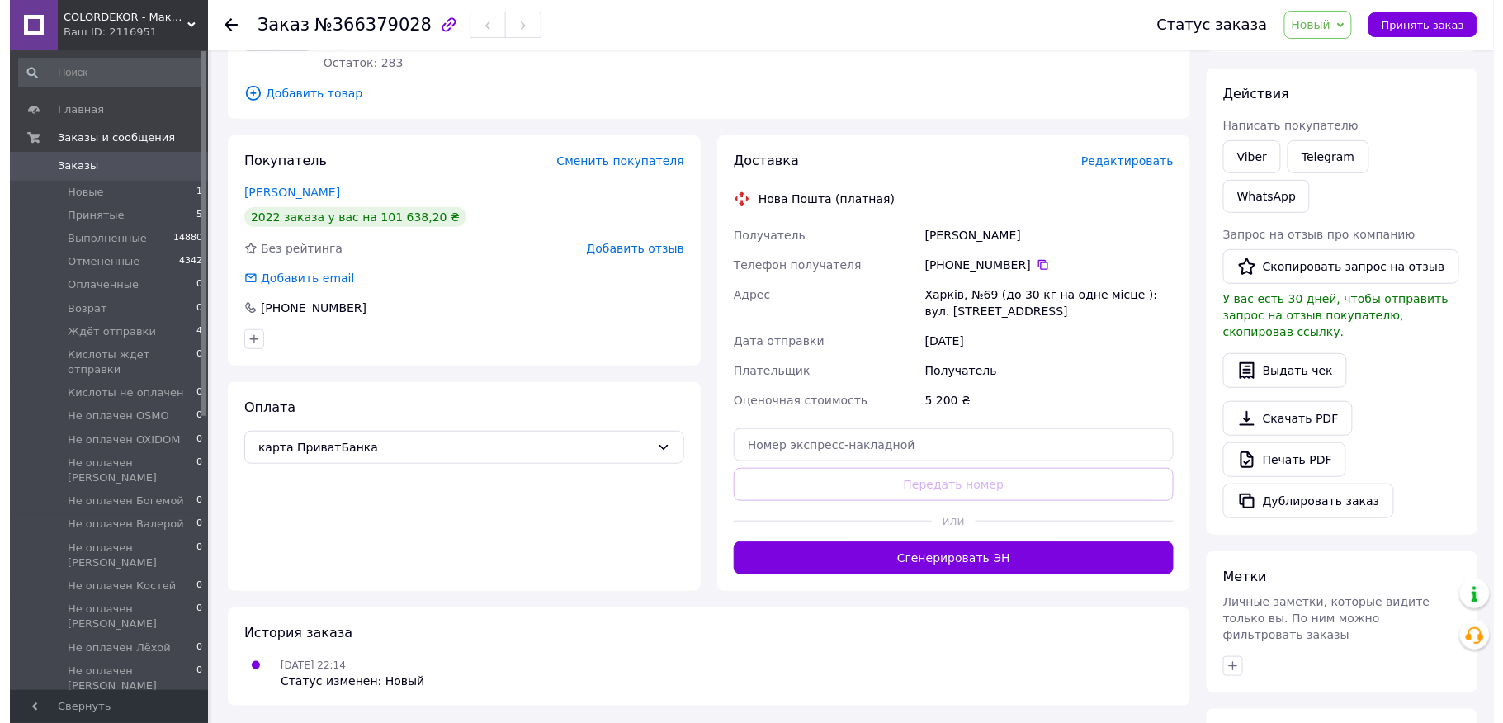
scroll to position [220, 0]
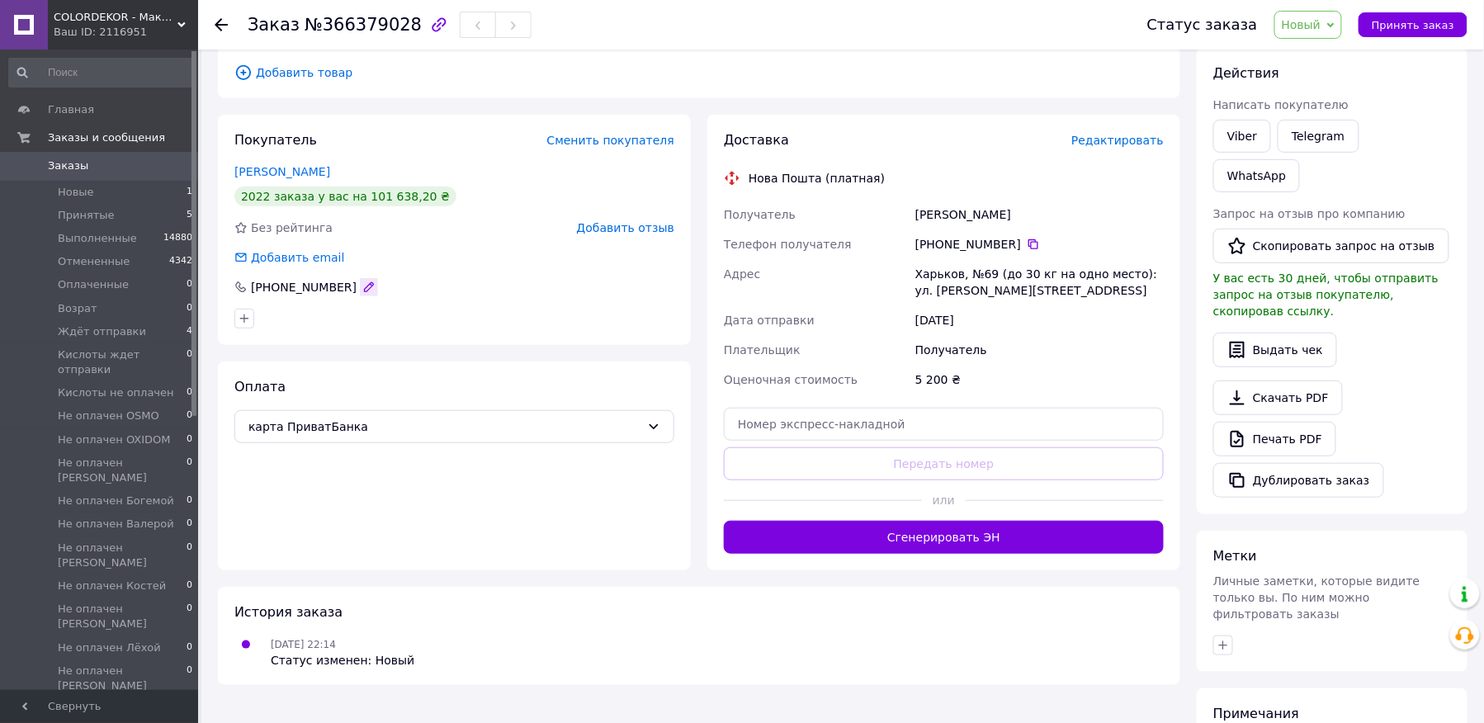
click at [362, 281] on icon "button" at bounding box center [368, 287] width 13 height 13
click at [426, 274] on input "[PHONE_NUMBER]" at bounding box center [454, 287] width 440 height 26
type input "[PHONE_NUMBER]"
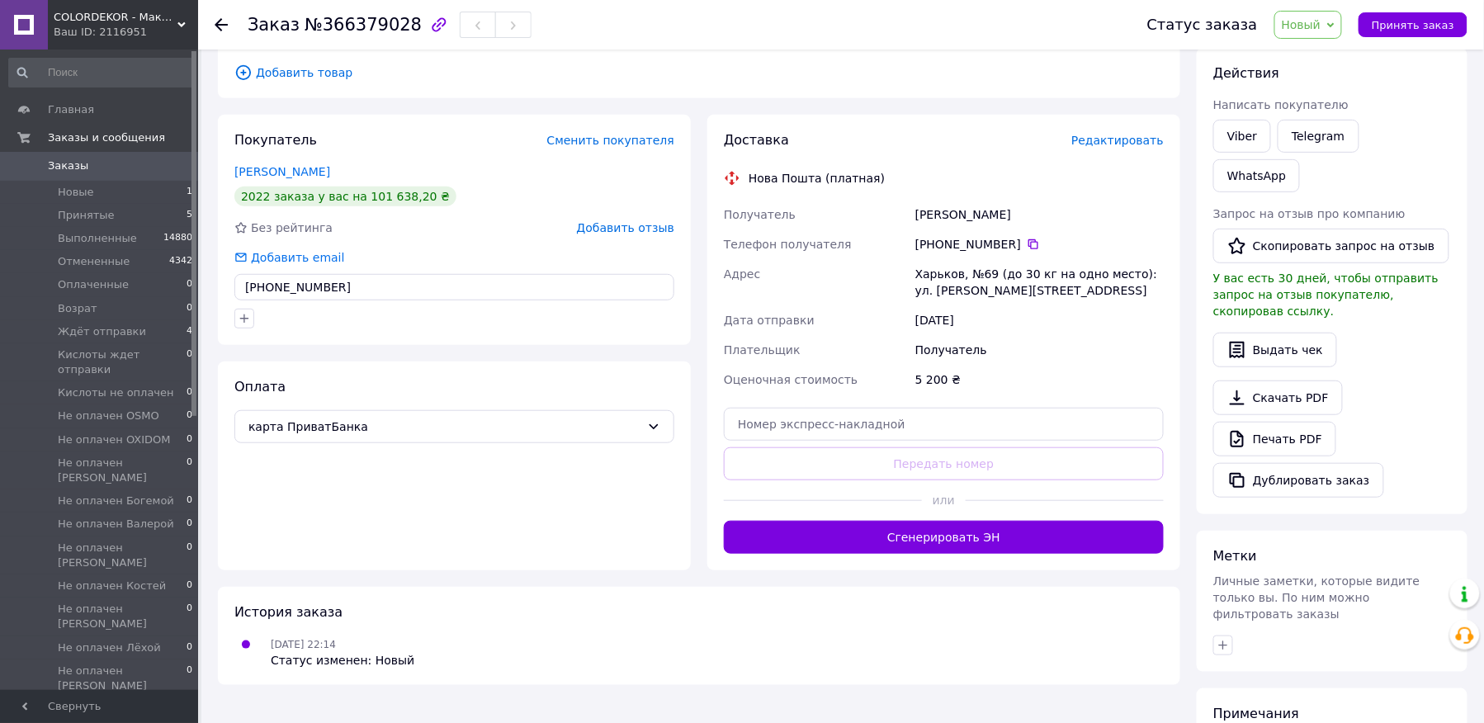
click at [351, 305] on div at bounding box center [454, 318] width 447 height 26
click at [1141, 134] on span "Редактировать" at bounding box center [1118, 140] width 92 height 13
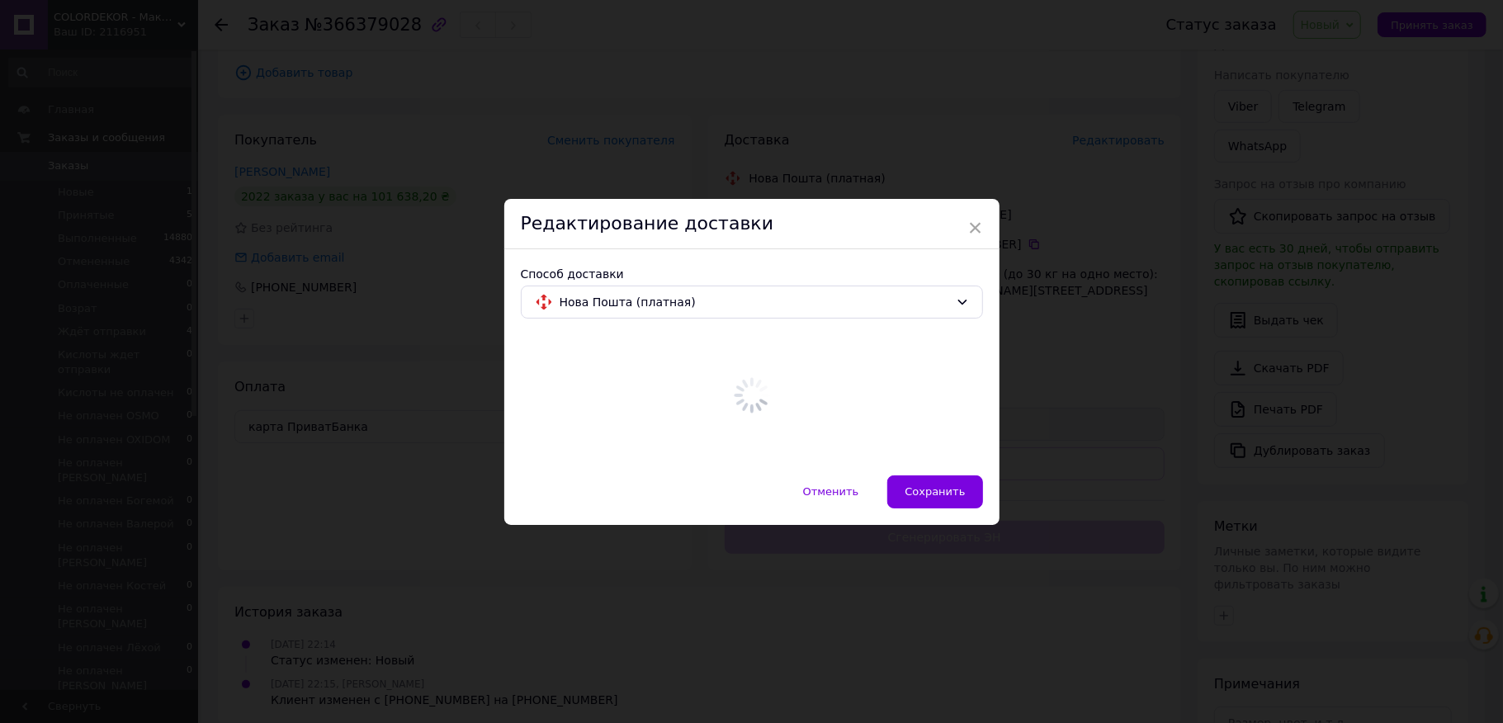
click at [895, 361] on div at bounding box center [752, 395] width 462 height 127
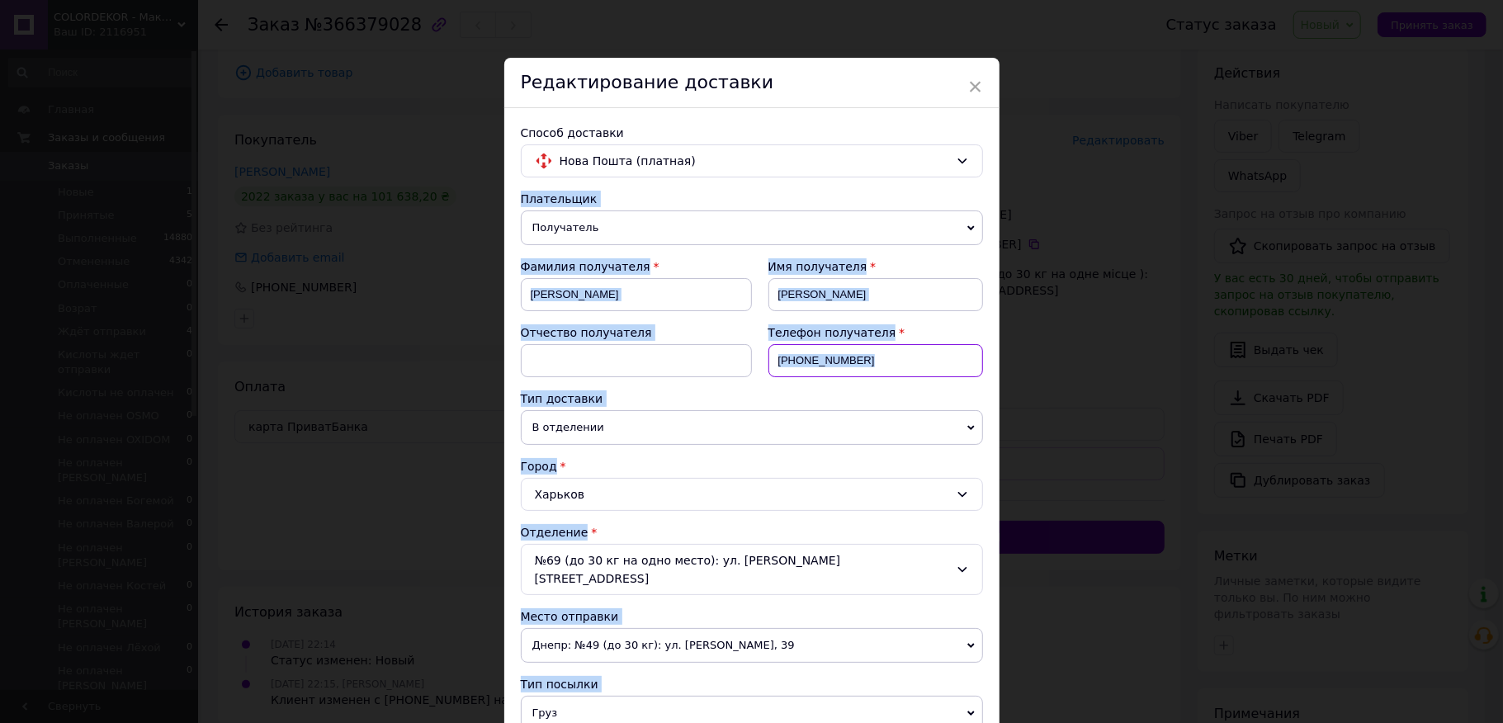
click at [889, 365] on input "[PHONE_NUMBER]" at bounding box center [876, 360] width 215 height 33
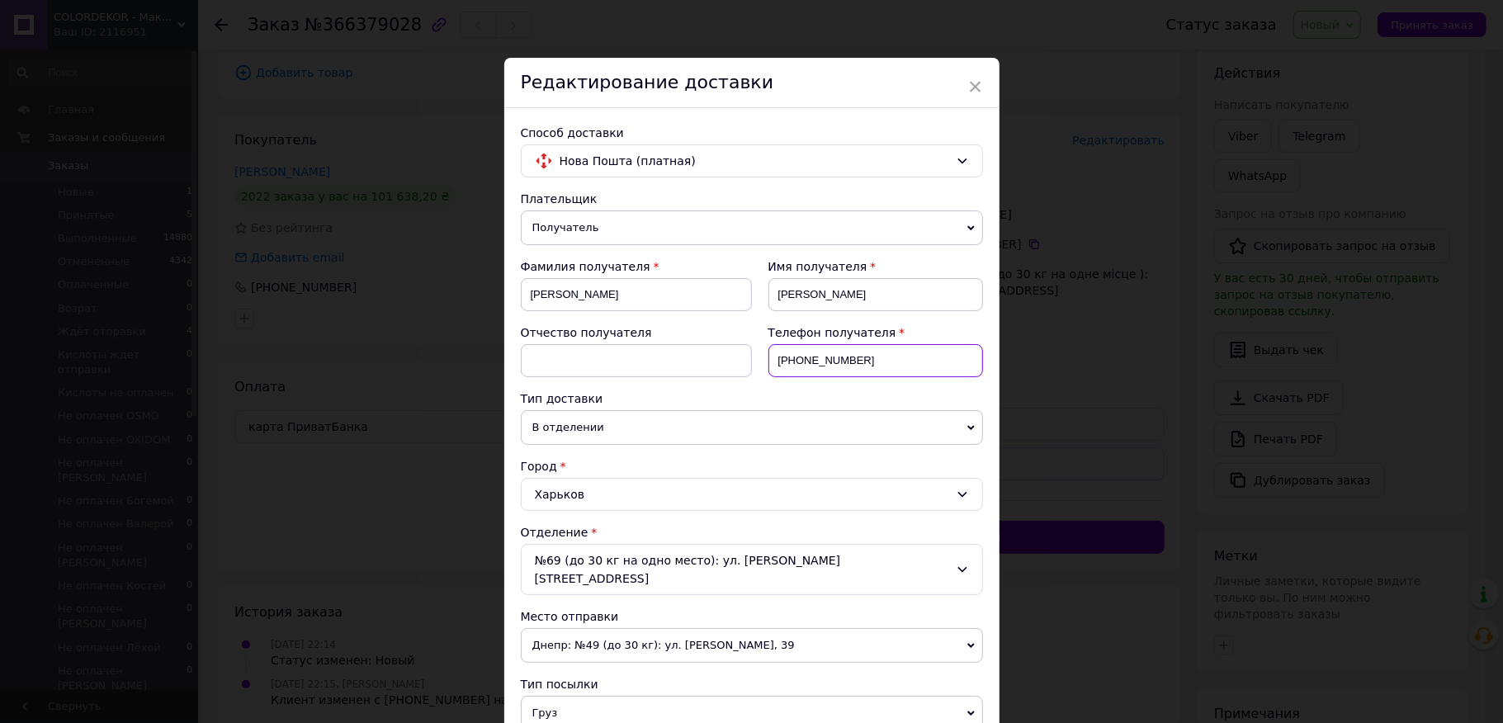
click at [888, 367] on input "[PHONE_NUMBER]" at bounding box center [876, 360] width 215 height 33
paste input "505830522"
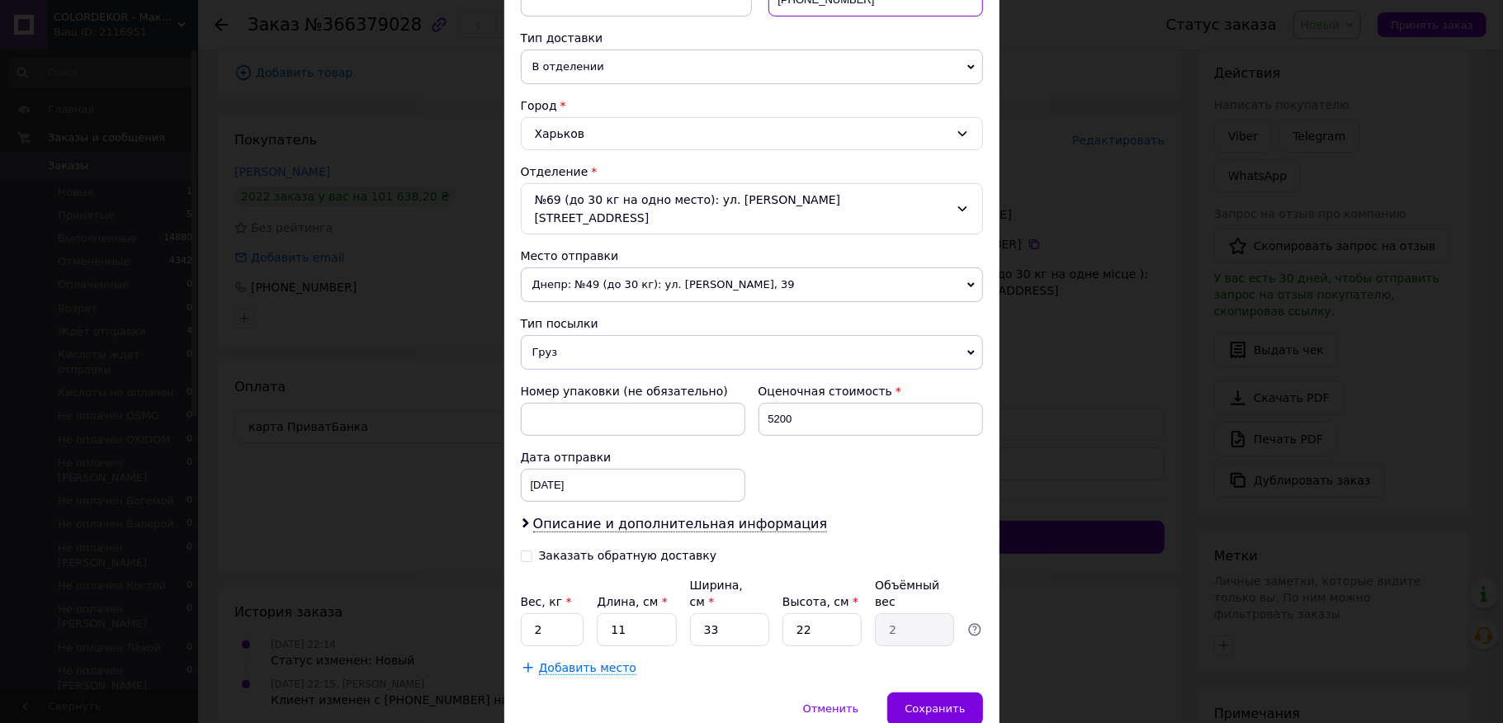
scroll to position [410, 0]
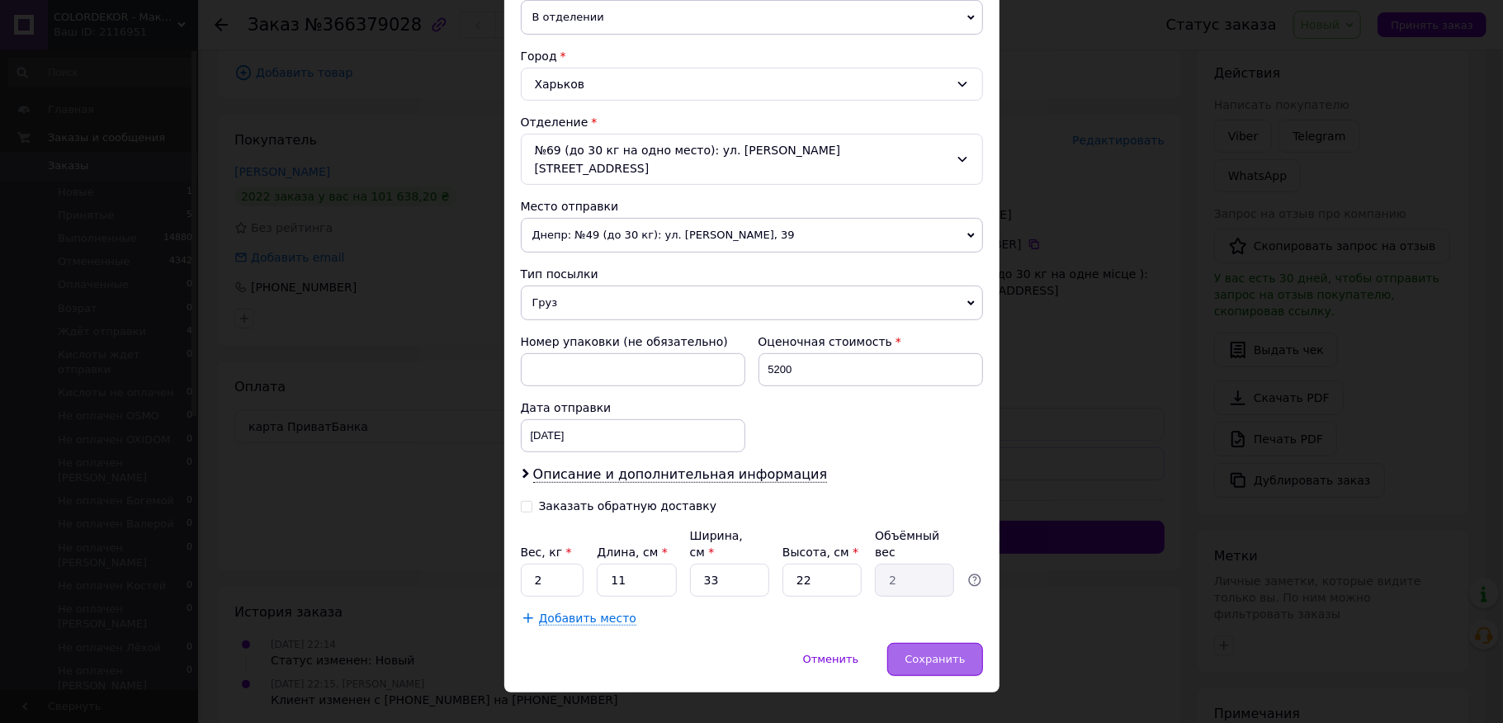
type input "[PHONE_NUMBER]"
click at [943, 653] on span "Сохранить" at bounding box center [935, 659] width 60 height 12
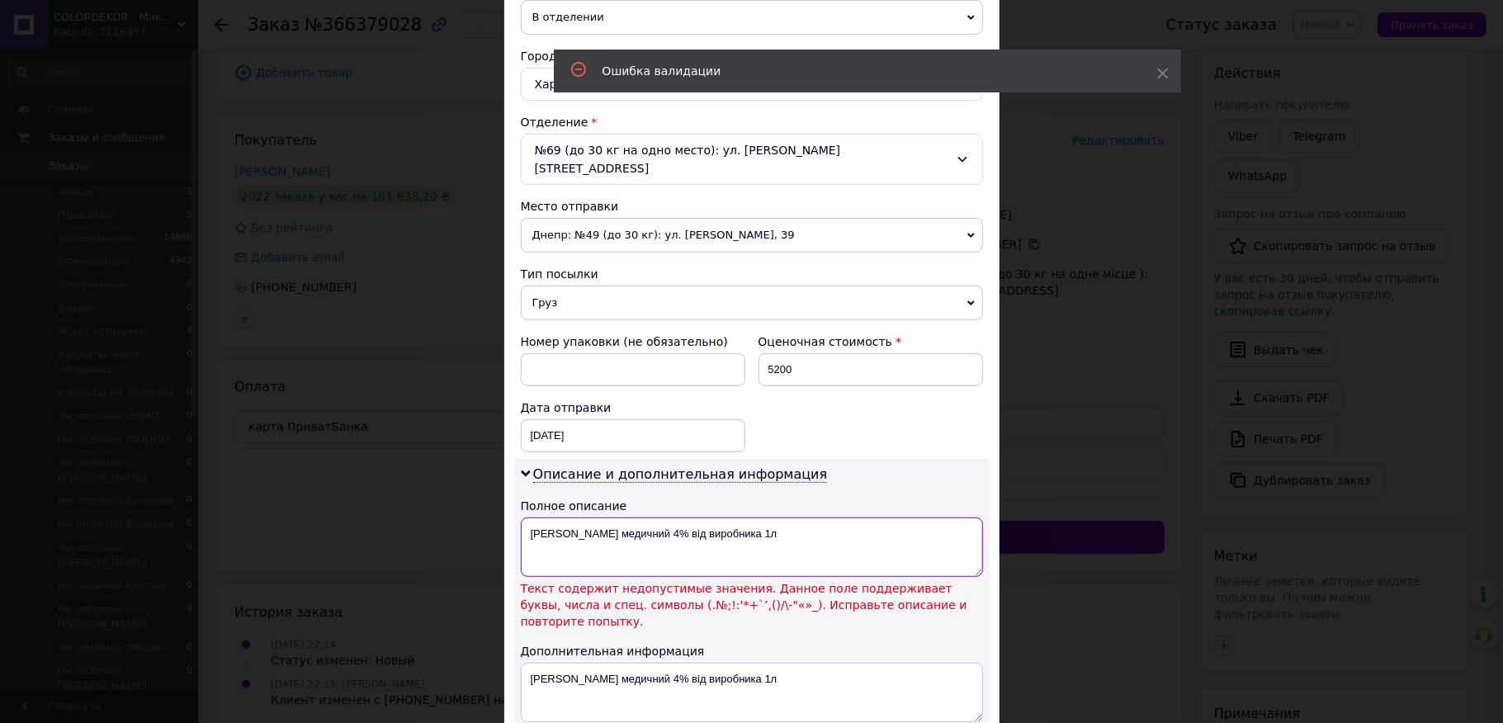
click at [638, 520] on textarea "[PERSON_NAME] медичний 4% від виробника 1л" at bounding box center [752, 547] width 462 height 59
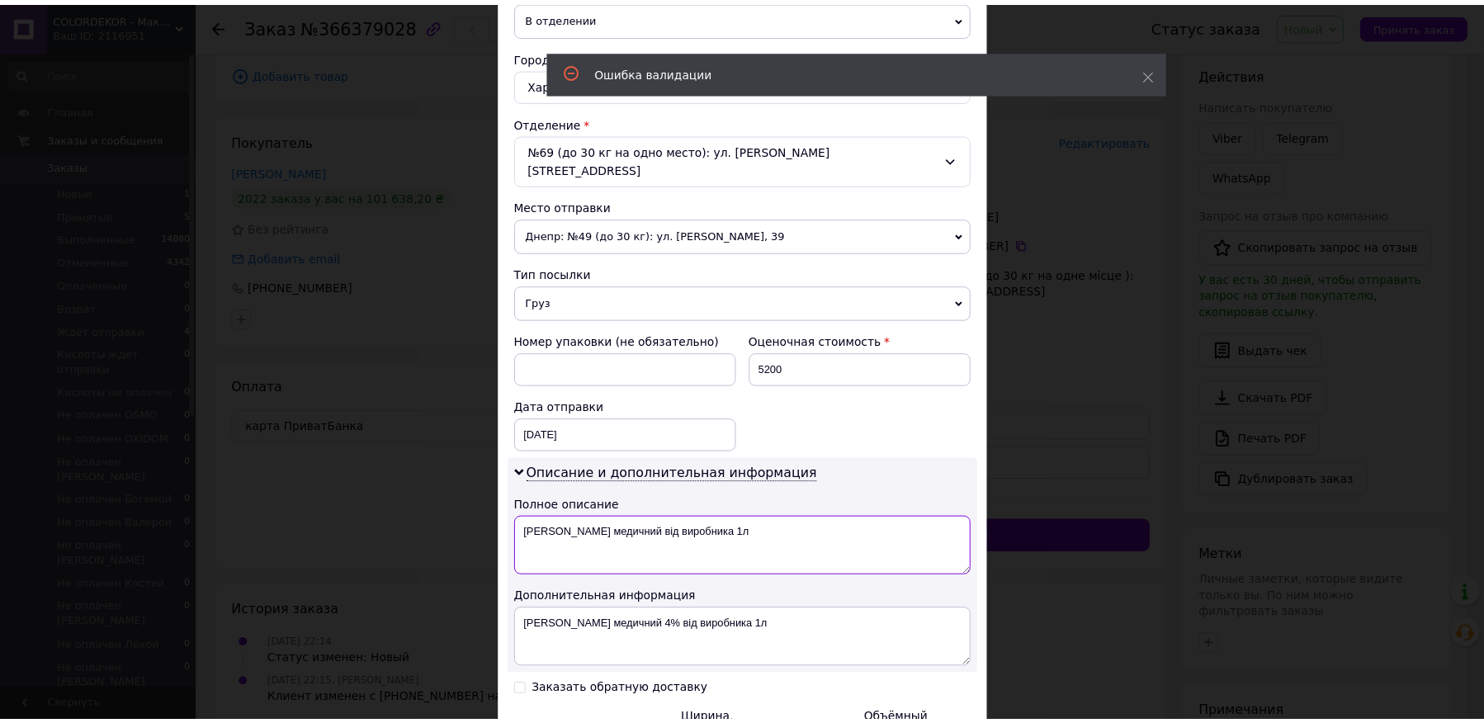
scroll to position [596, 0]
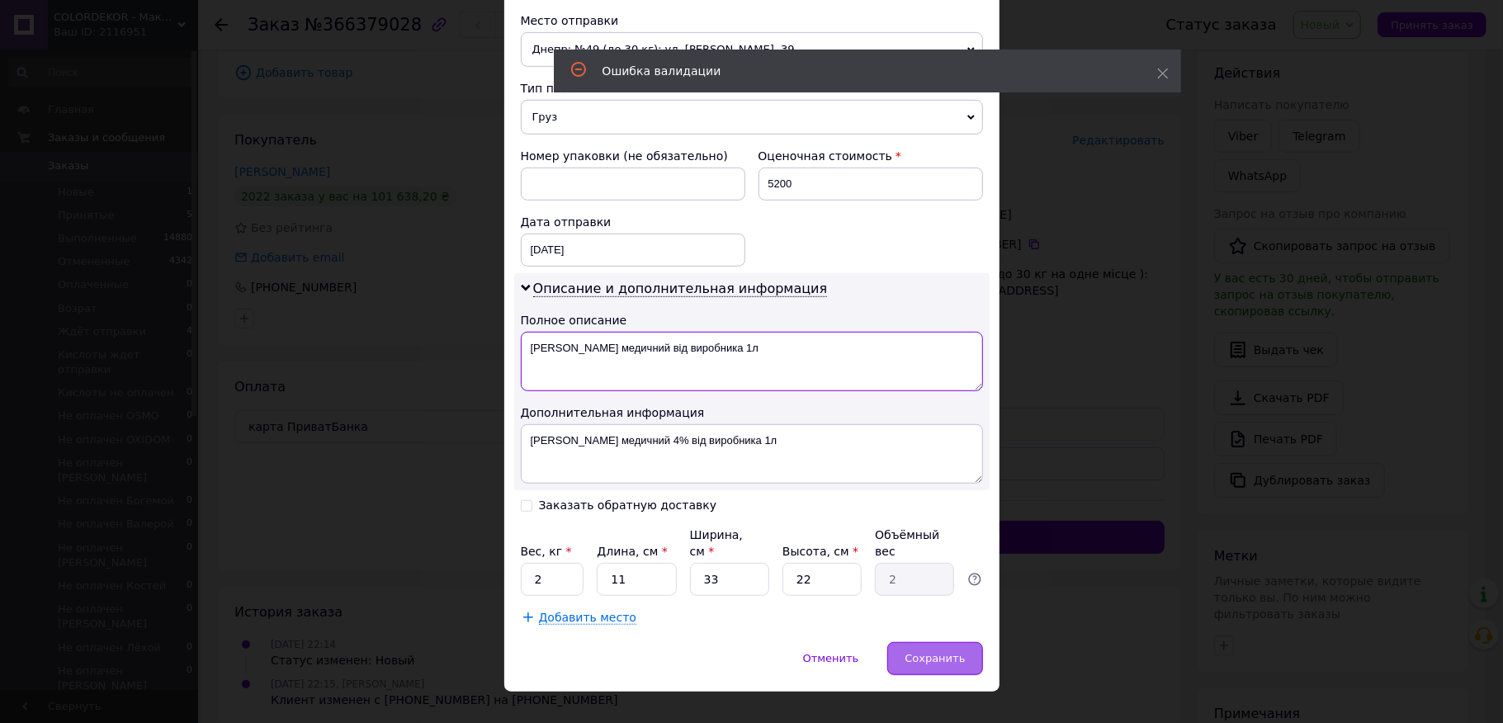
type textarea "[PERSON_NAME] медичний від виробника 1л"
click at [922, 652] on span "Сохранить" at bounding box center [935, 658] width 60 height 12
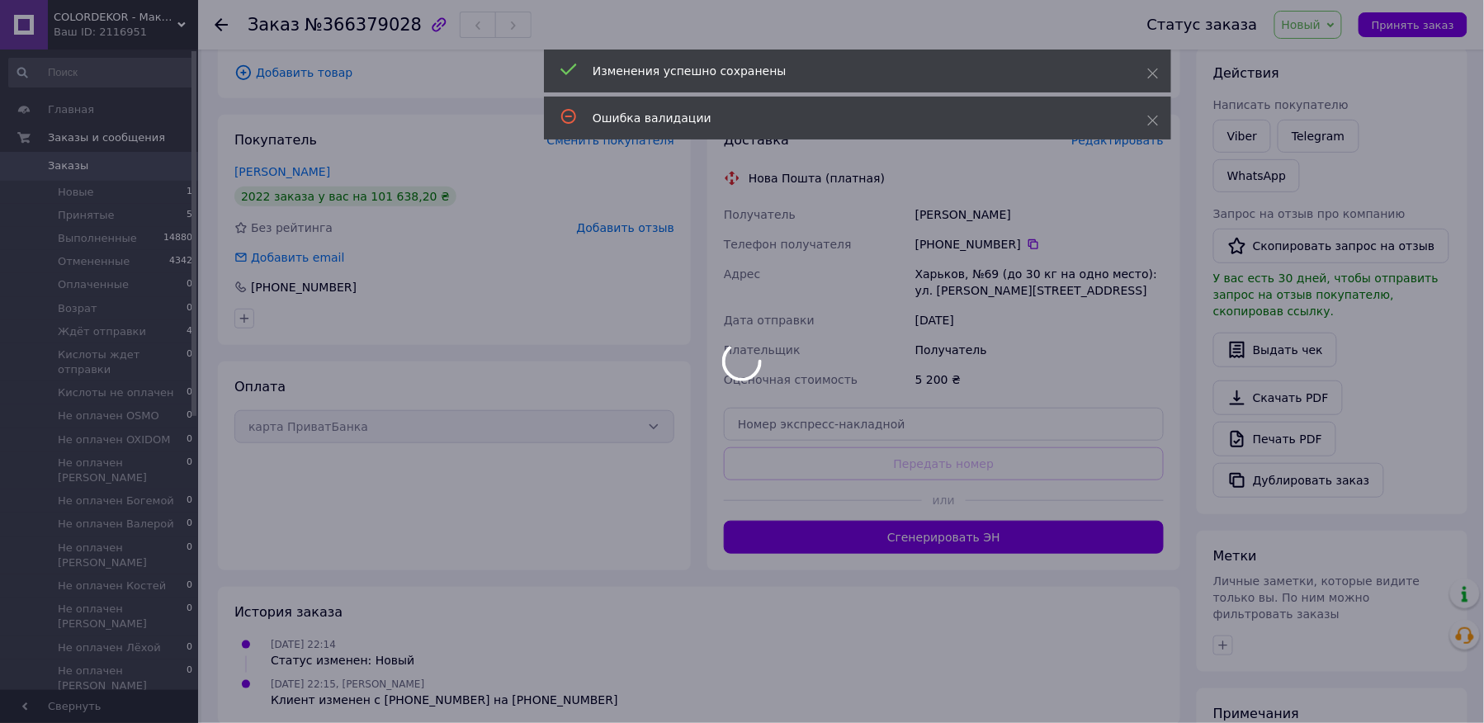
click at [1343, 17] on span "Новый" at bounding box center [1309, 25] width 69 height 28
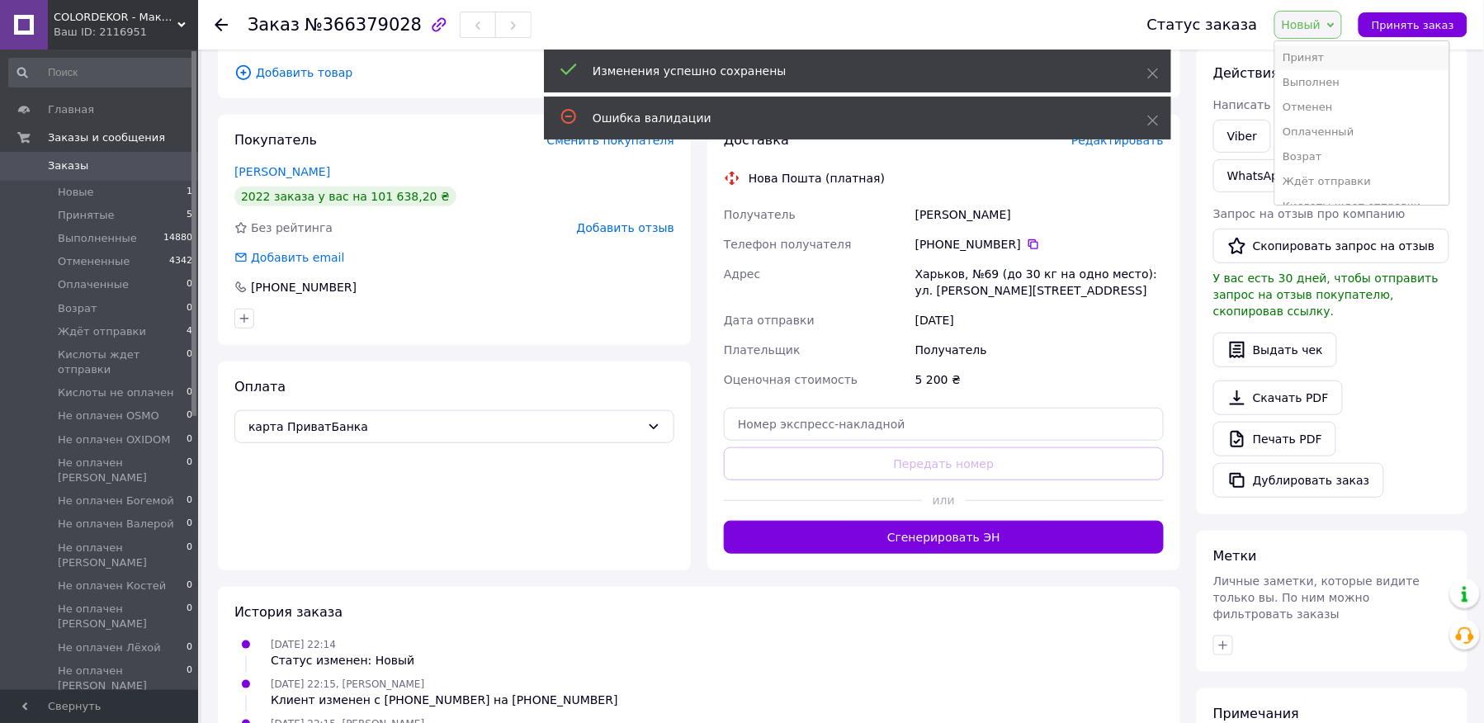
click at [1308, 58] on li "Принят" at bounding box center [1362, 57] width 174 height 25
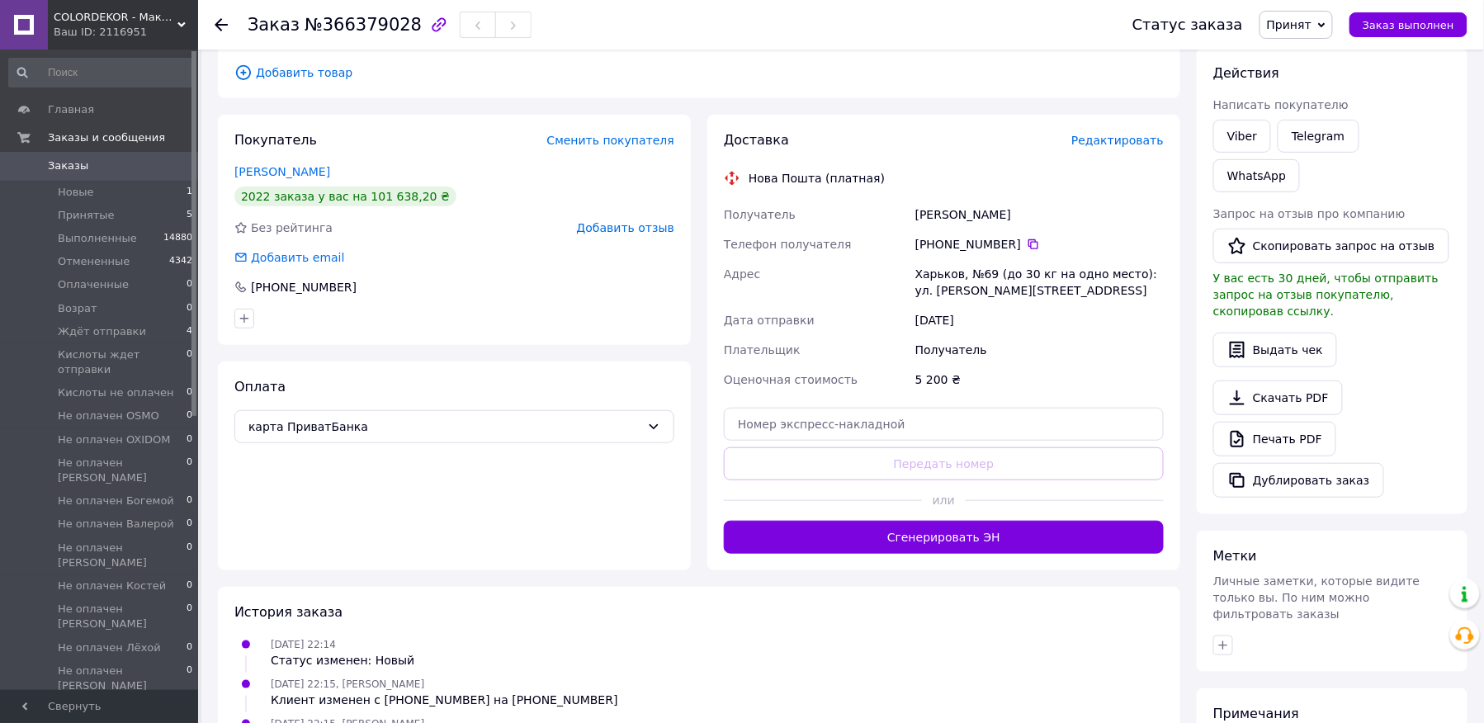
click at [88, 169] on span "Заказы" at bounding box center [100, 166] width 105 height 15
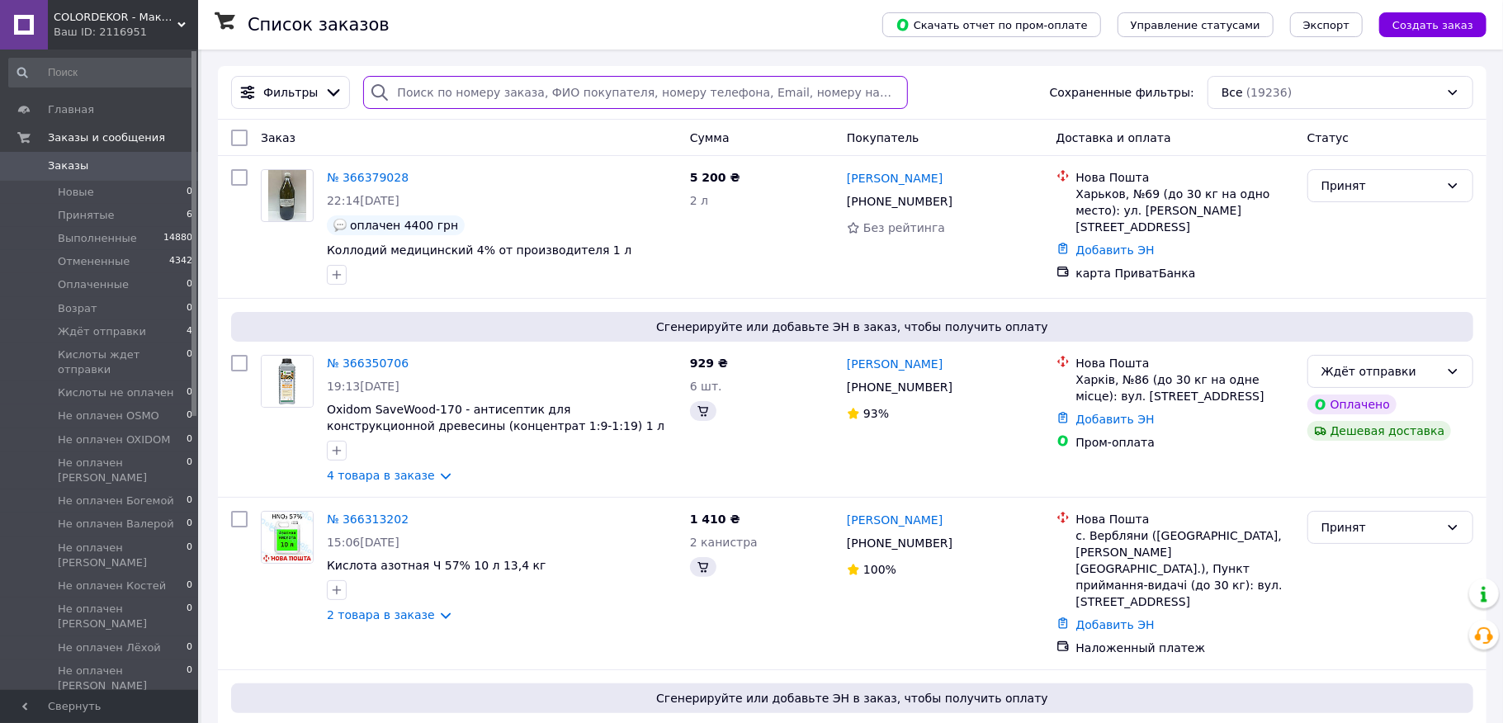
click at [461, 103] on input "search" at bounding box center [635, 92] width 545 height 33
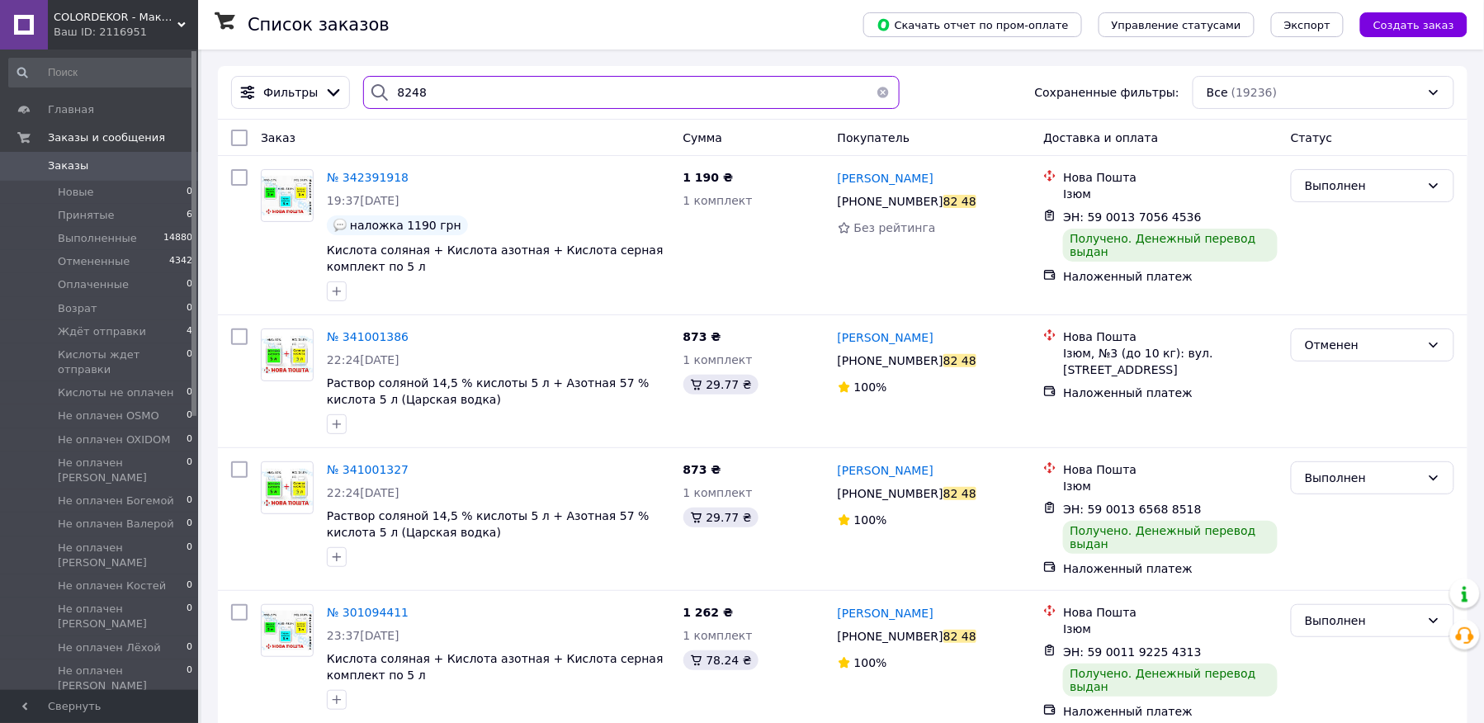
type input "8248"
click at [113, 201] on li "Новые 0" at bounding box center [101, 192] width 202 height 23
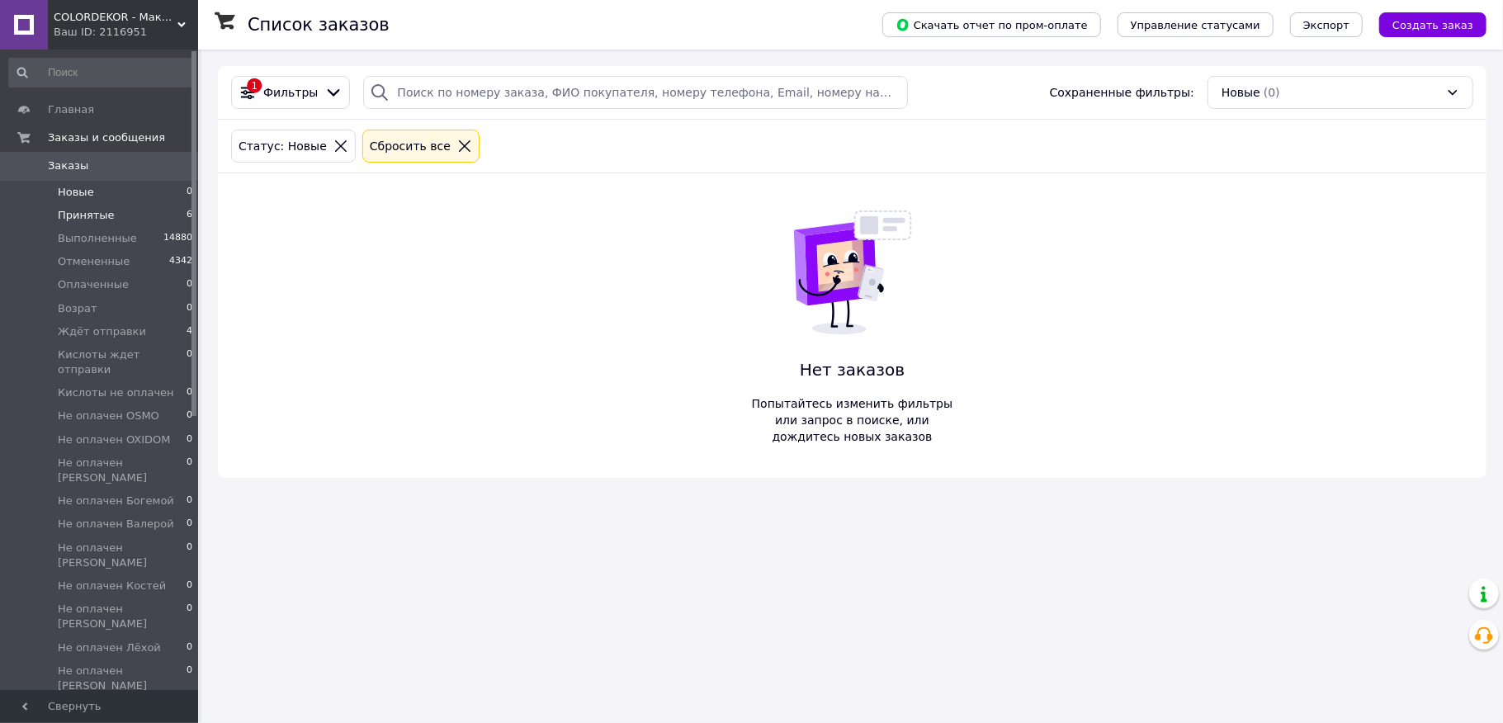
click at [92, 221] on span "Принятые" at bounding box center [86, 215] width 57 height 15
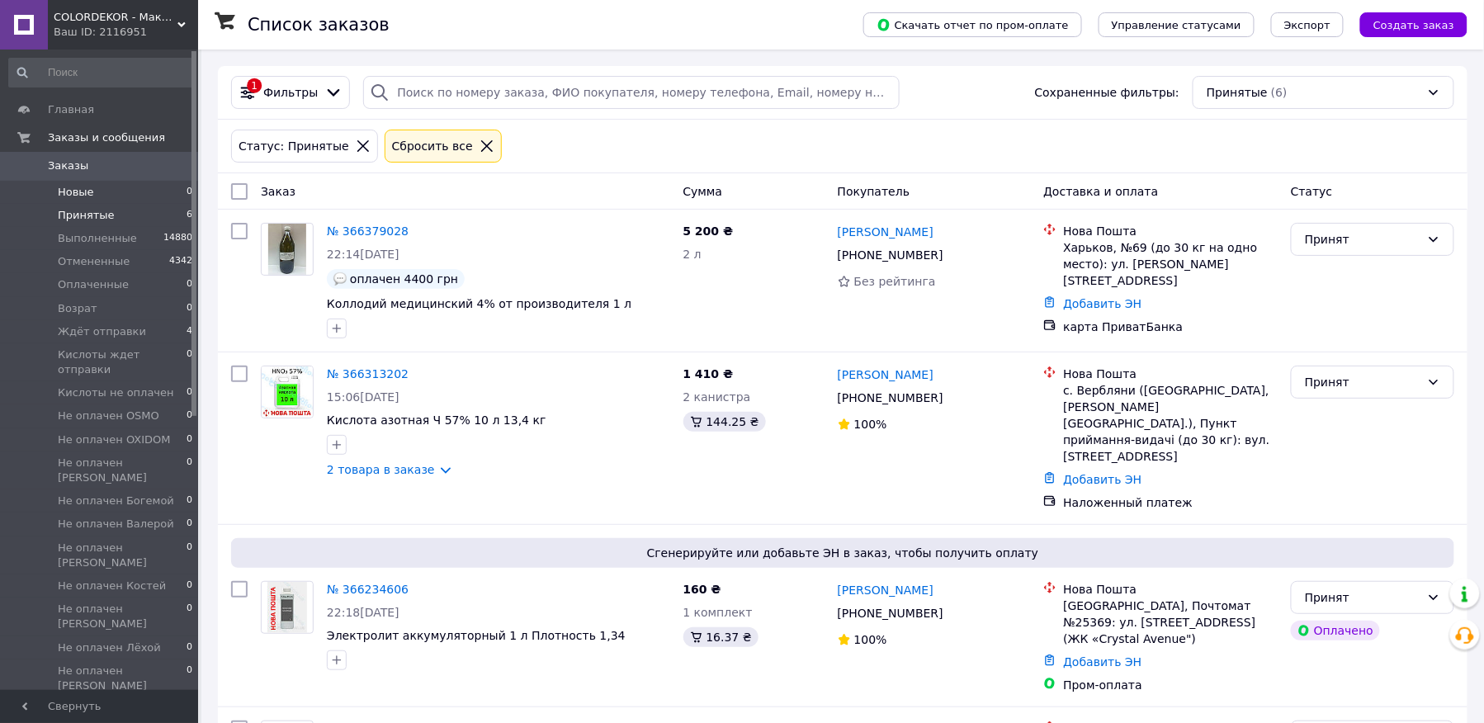
click at [92, 192] on li "Новые 0" at bounding box center [101, 192] width 202 height 23
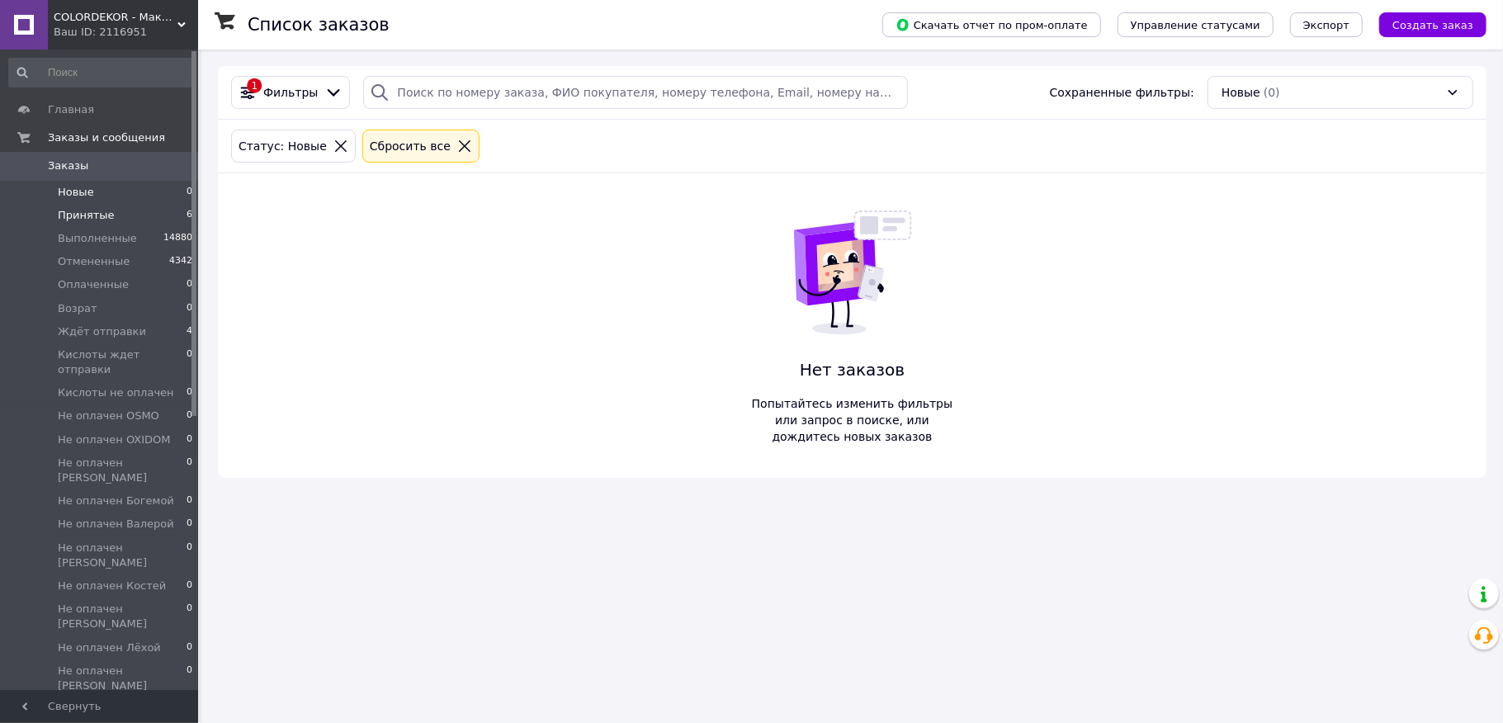
click at [92, 211] on span "Принятые" at bounding box center [86, 215] width 57 height 15
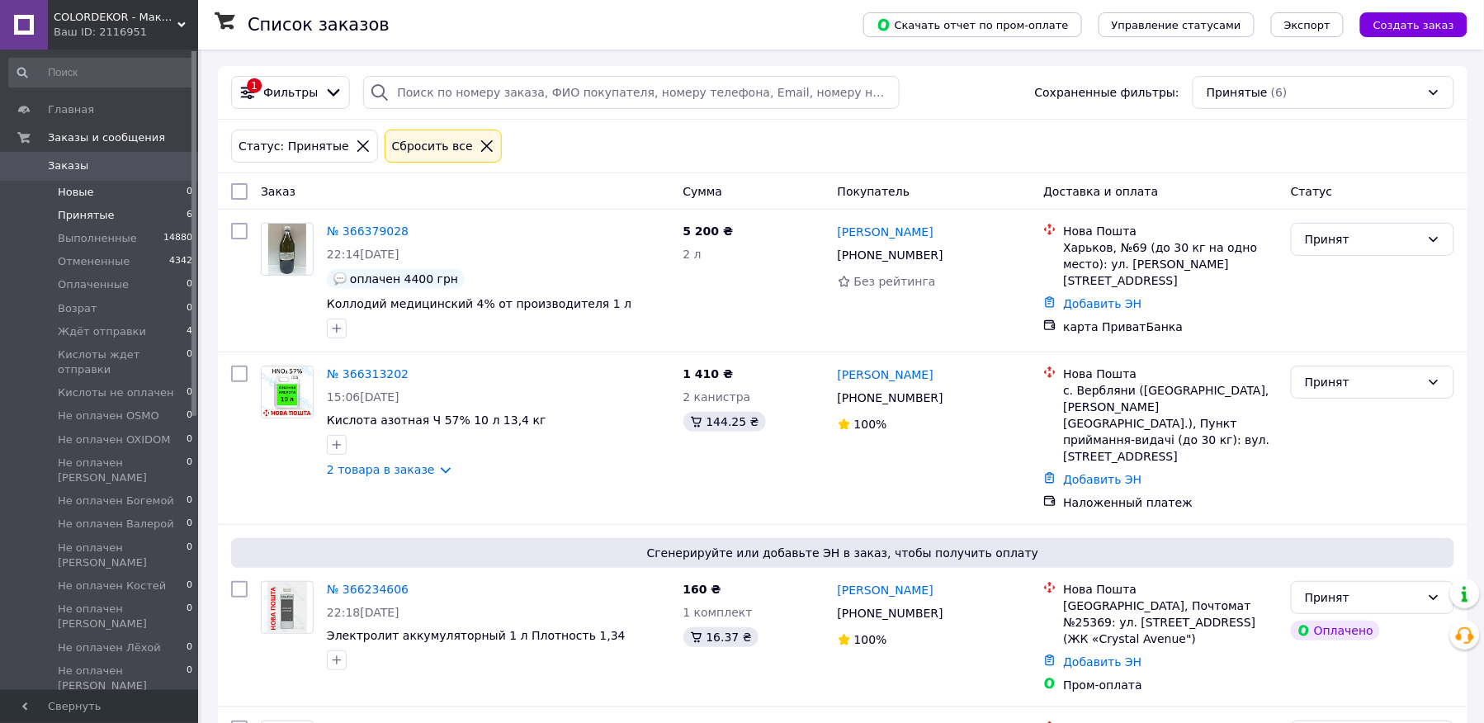
click at [90, 199] on span "Новые" at bounding box center [76, 192] width 36 height 15
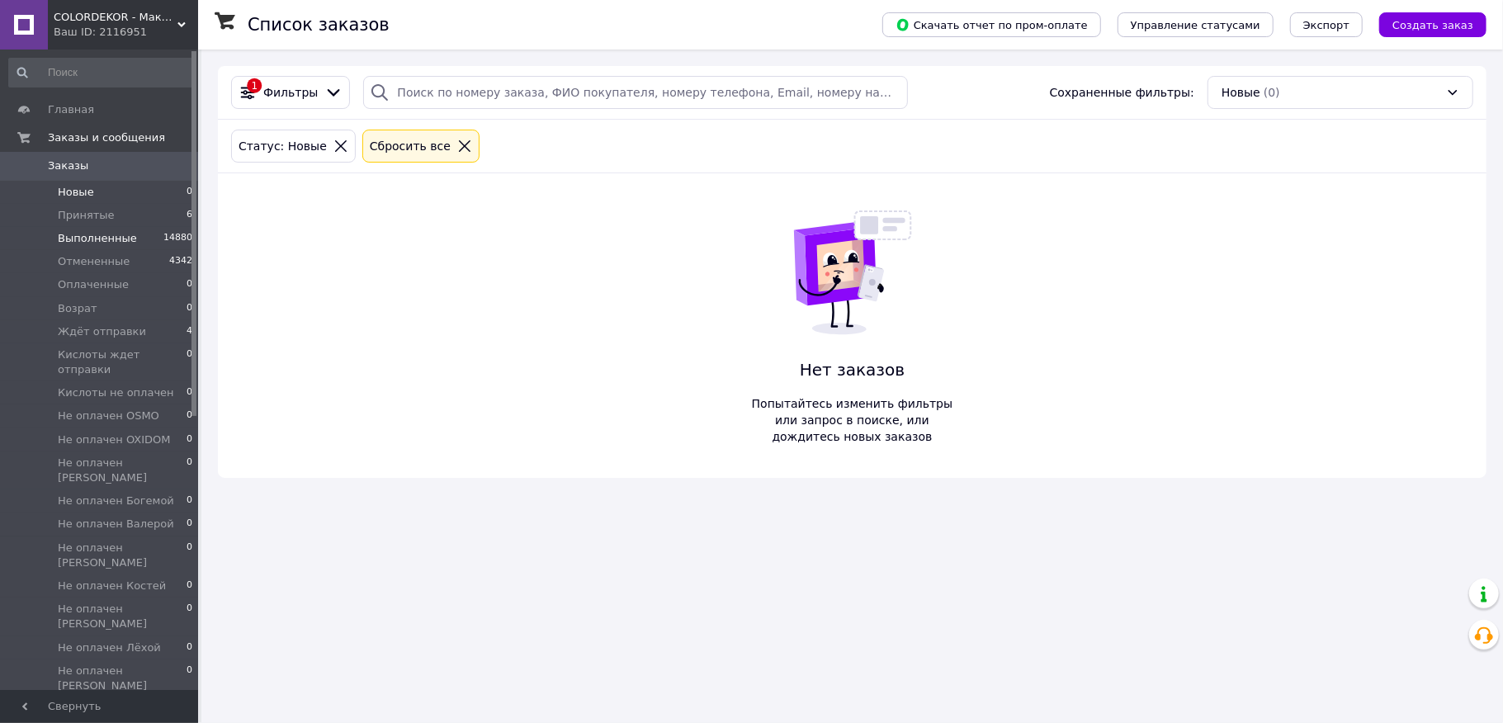
click at [89, 227] on li "Выполненные 14880" at bounding box center [101, 238] width 202 height 23
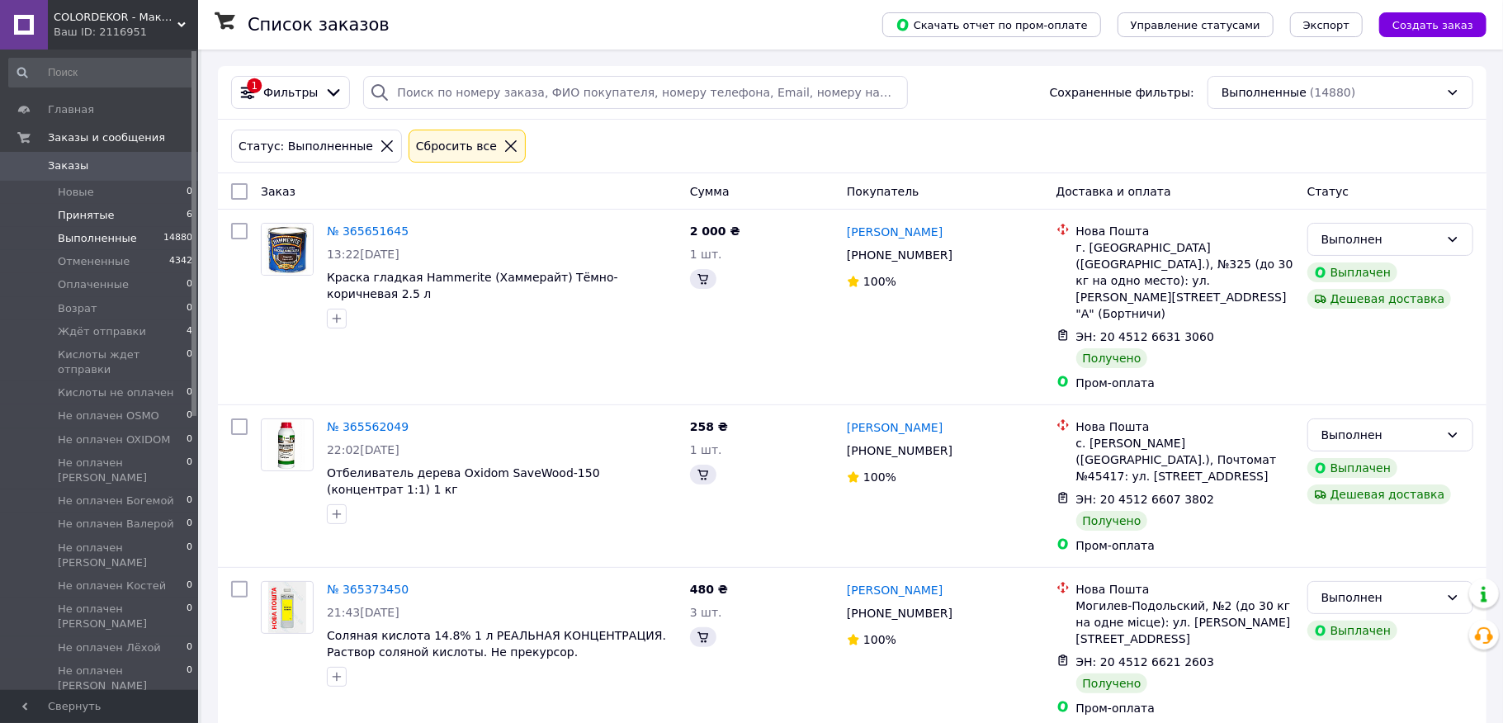
click at [93, 221] on span "Принятые" at bounding box center [86, 215] width 57 height 15
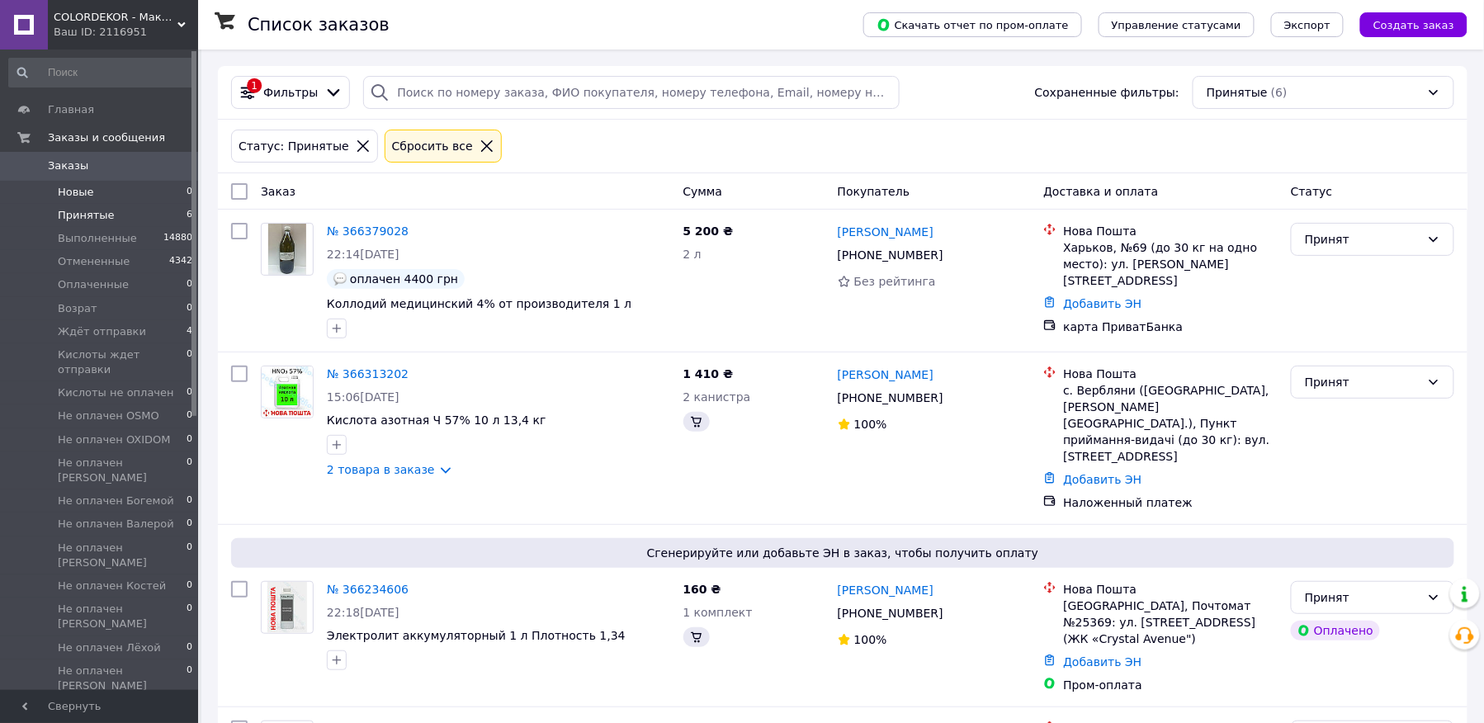
click at [91, 201] on li "Новые 0" at bounding box center [101, 192] width 202 height 23
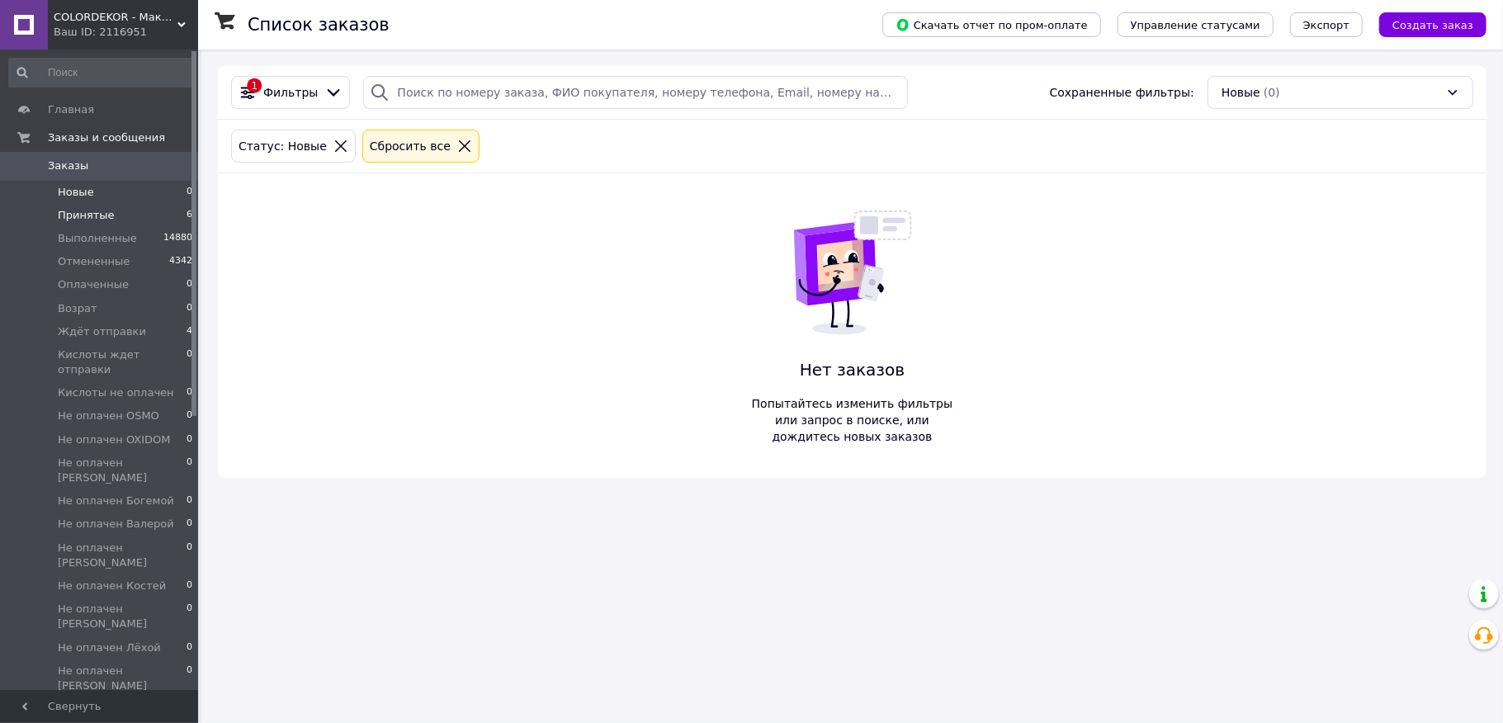
click at [88, 219] on span "Принятые" at bounding box center [86, 215] width 57 height 15
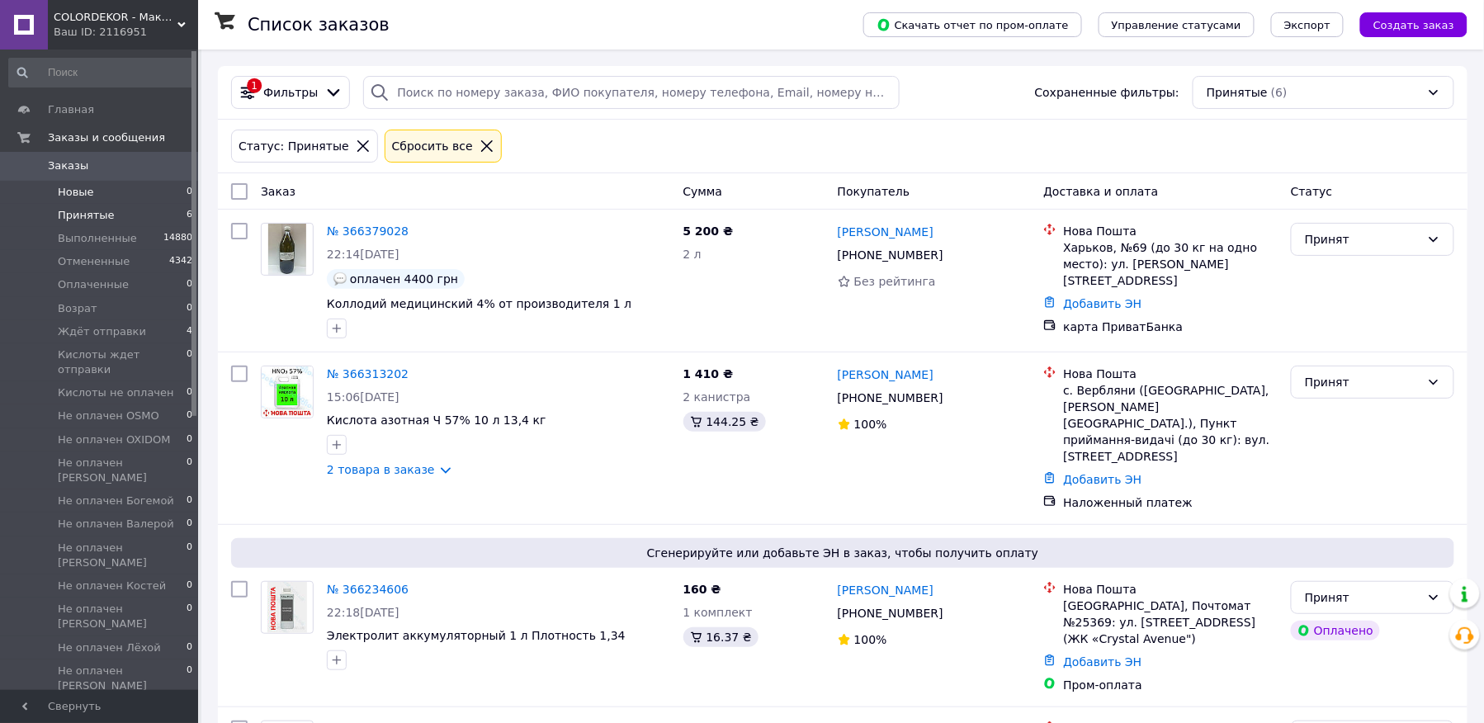
click at [83, 196] on span "Новые" at bounding box center [76, 192] width 36 height 15
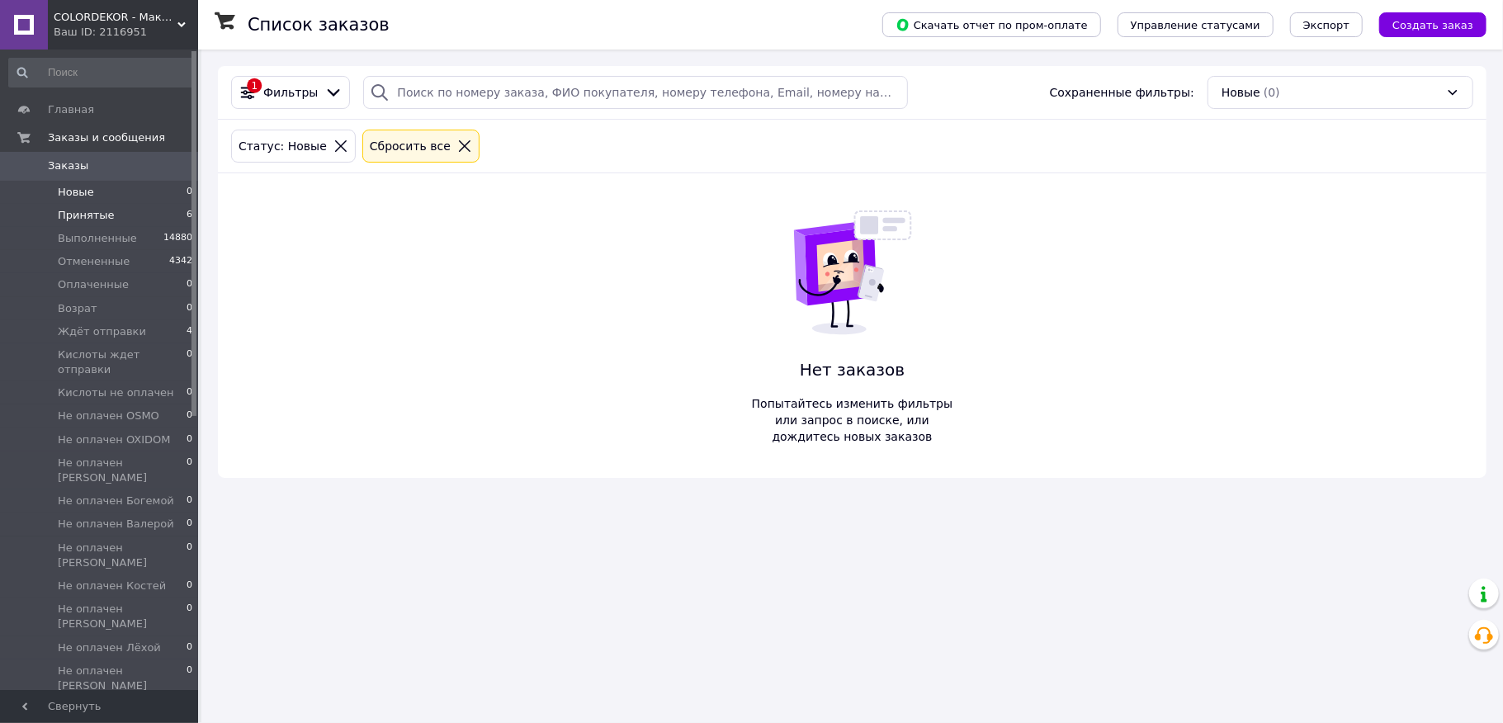
click at [83, 216] on span "Принятые" at bounding box center [86, 215] width 57 height 15
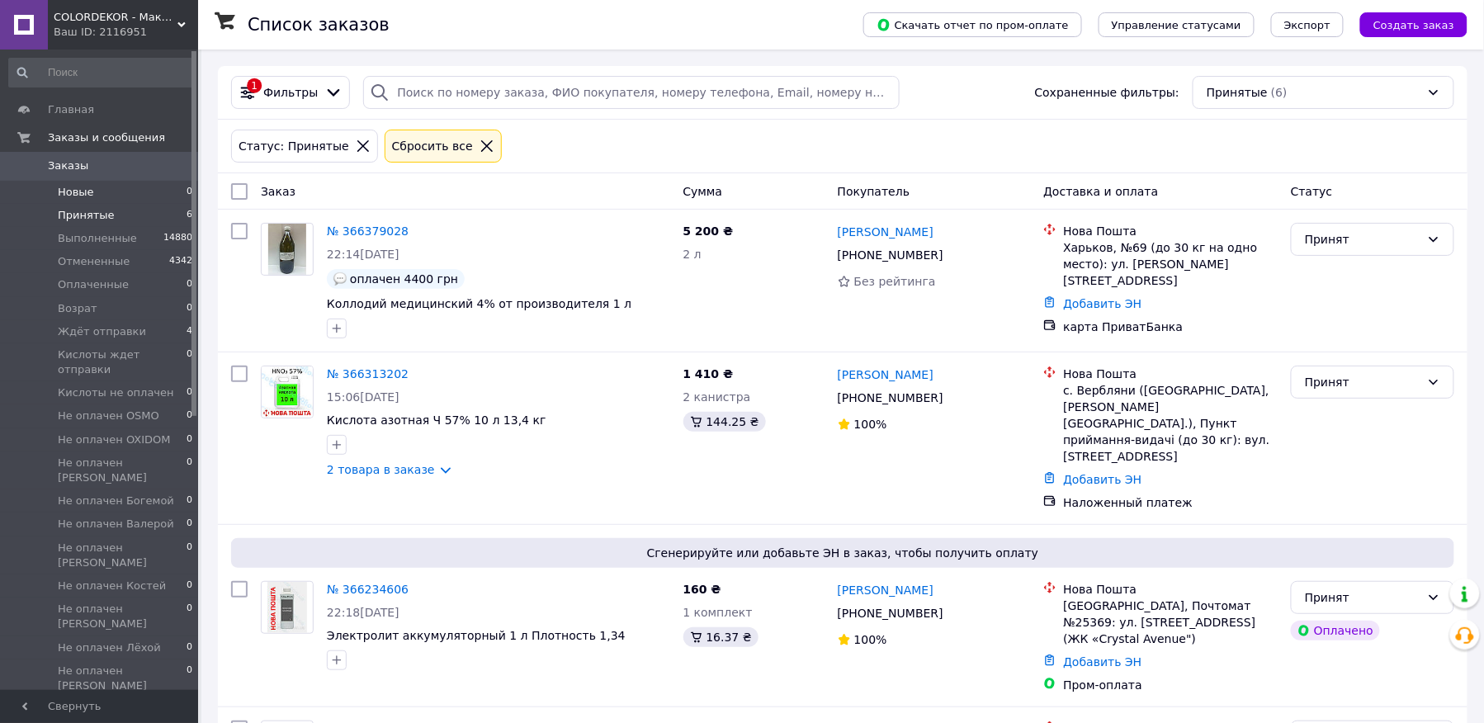
click at [83, 198] on span "Новые" at bounding box center [76, 192] width 36 height 15
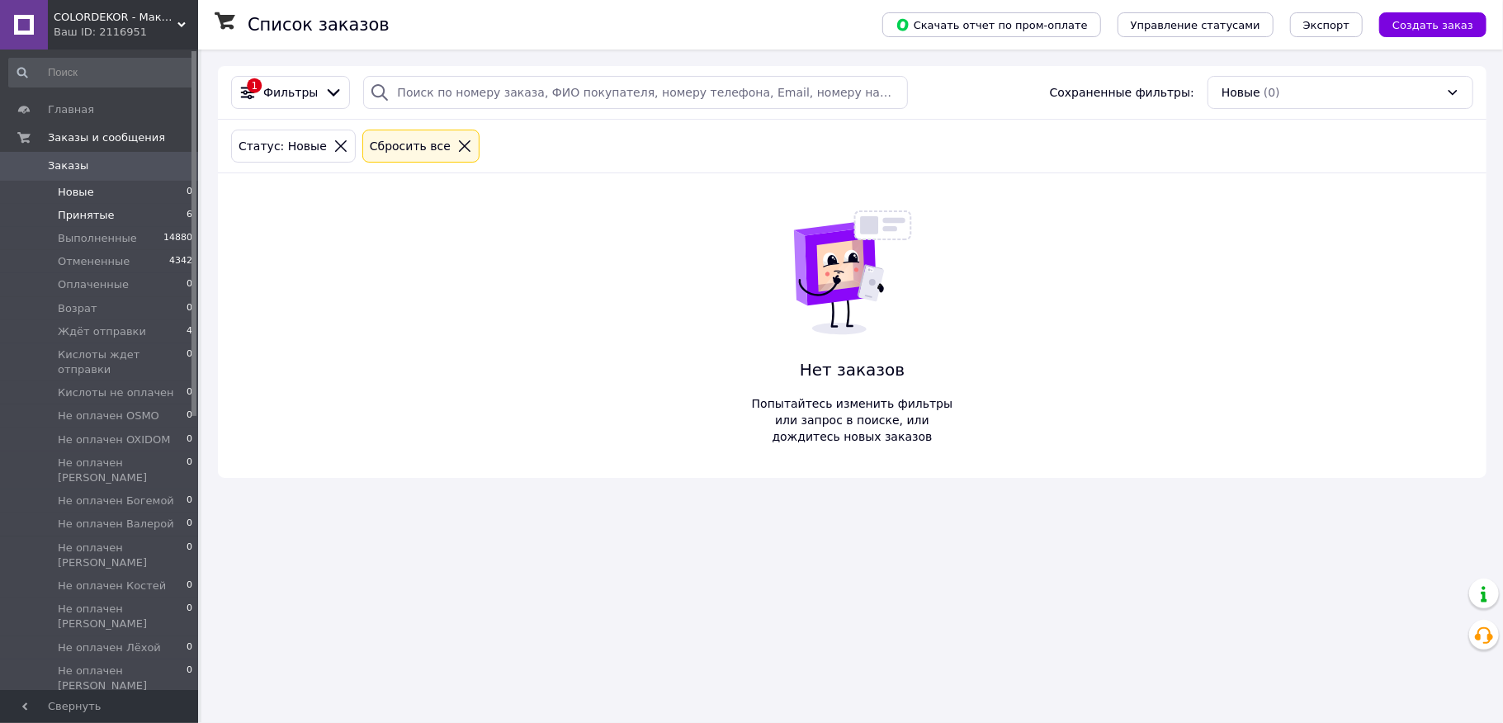
click at [83, 213] on span "Принятые" at bounding box center [86, 215] width 57 height 15
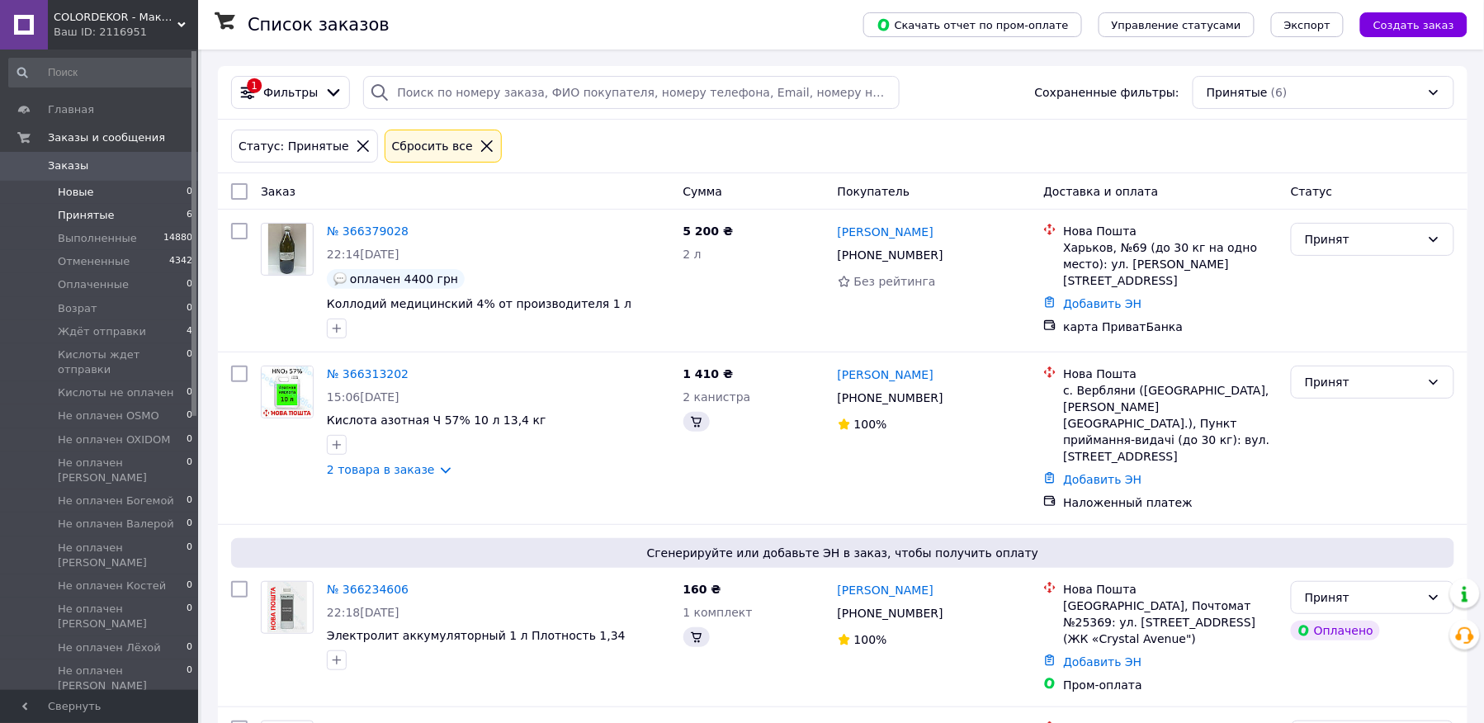
click at [89, 192] on span "Новые" at bounding box center [76, 192] width 36 height 15
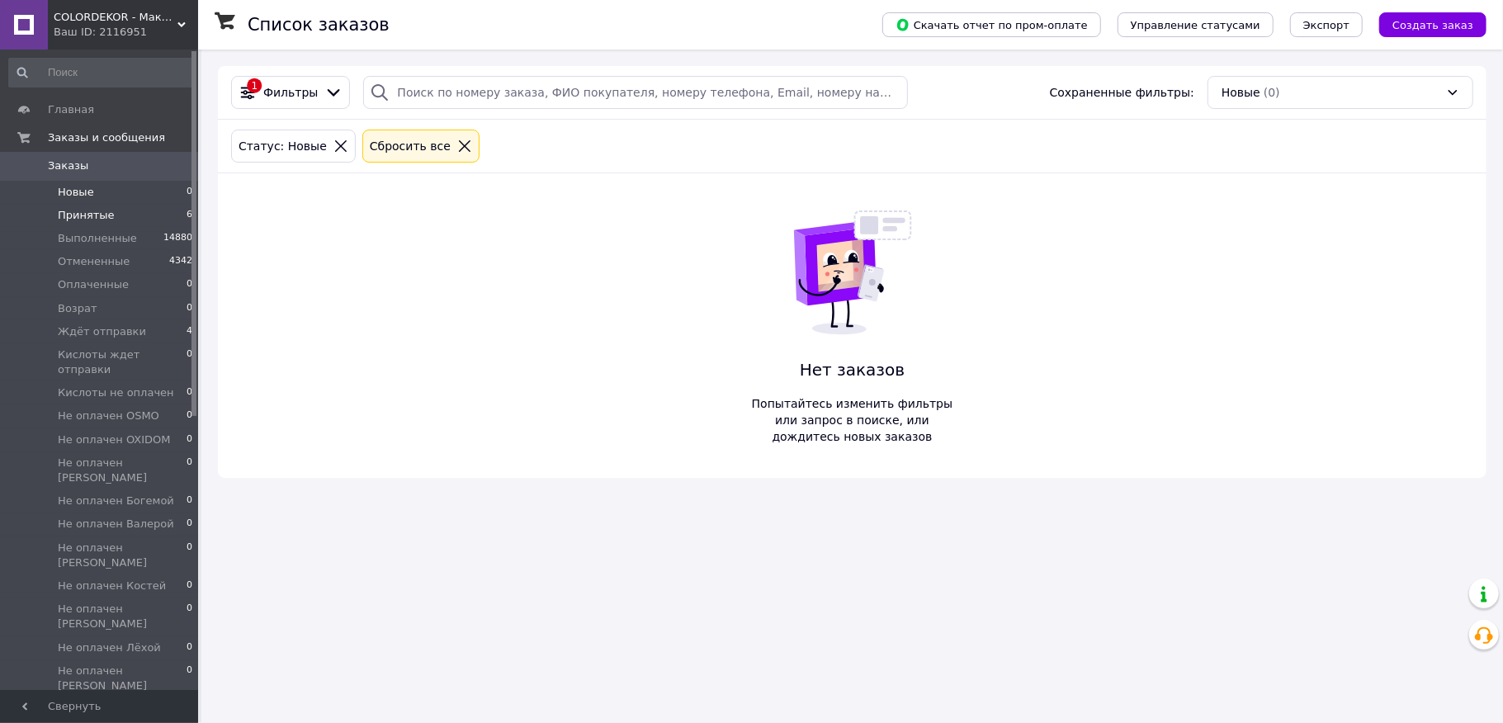
click at [103, 213] on span "Принятые" at bounding box center [86, 215] width 57 height 15
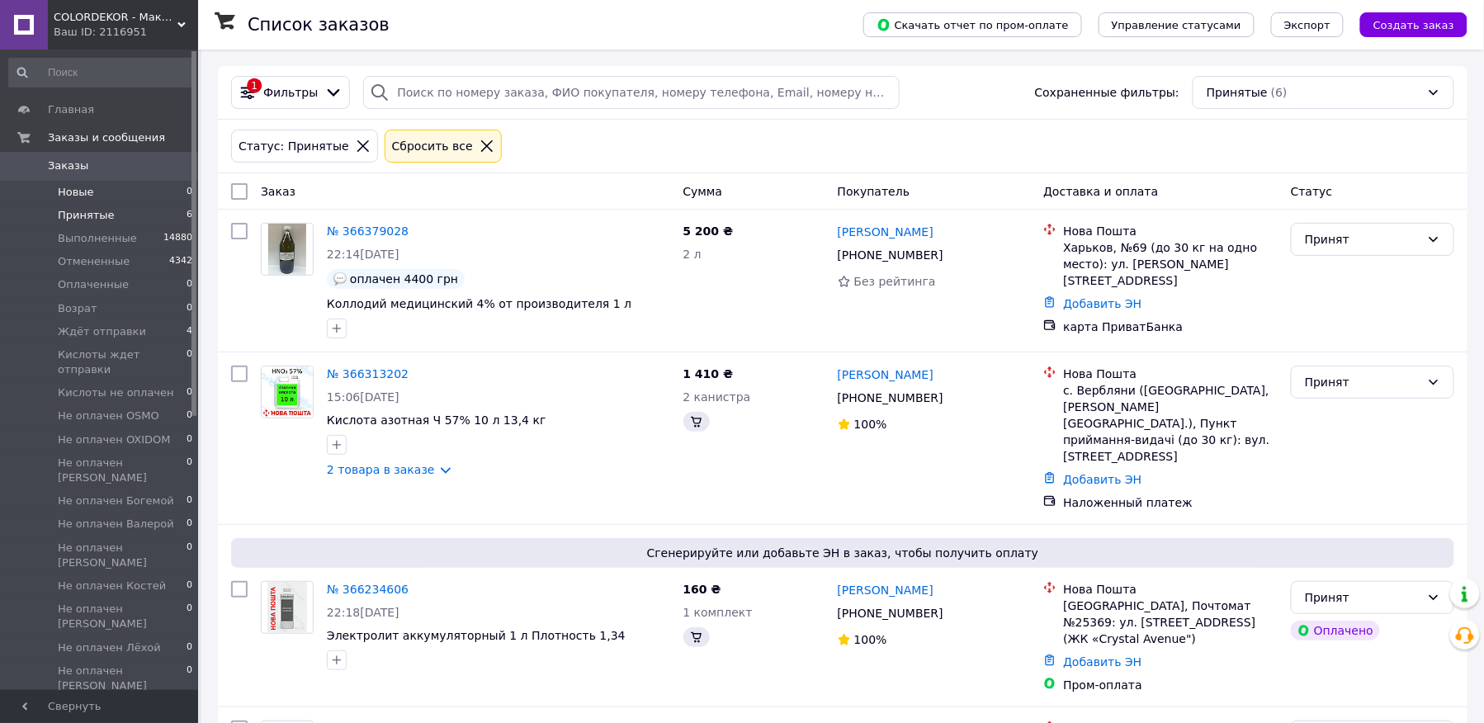
click at [96, 196] on li "Новые 0" at bounding box center [101, 192] width 202 height 23
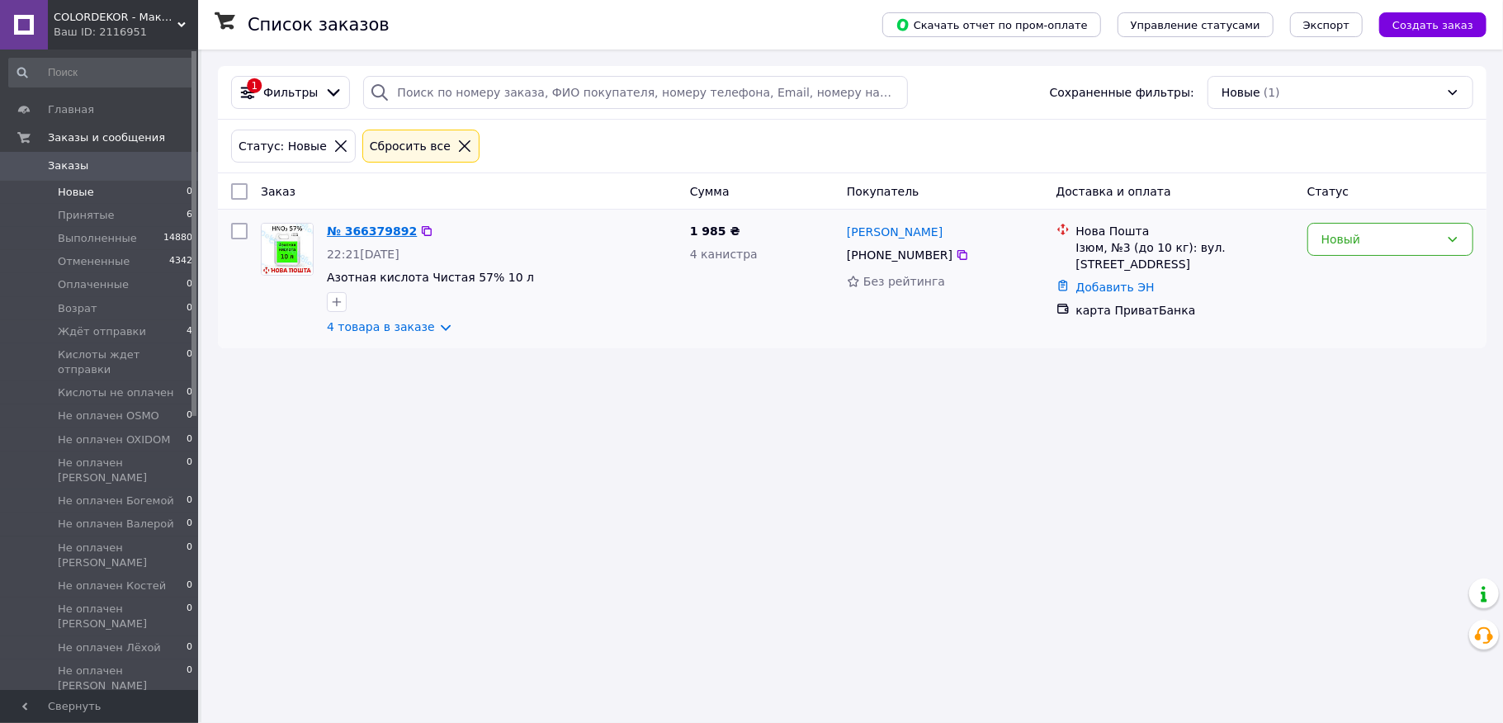
click at [385, 231] on link "№ 366379892" at bounding box center [372, 231] width 90 height 13
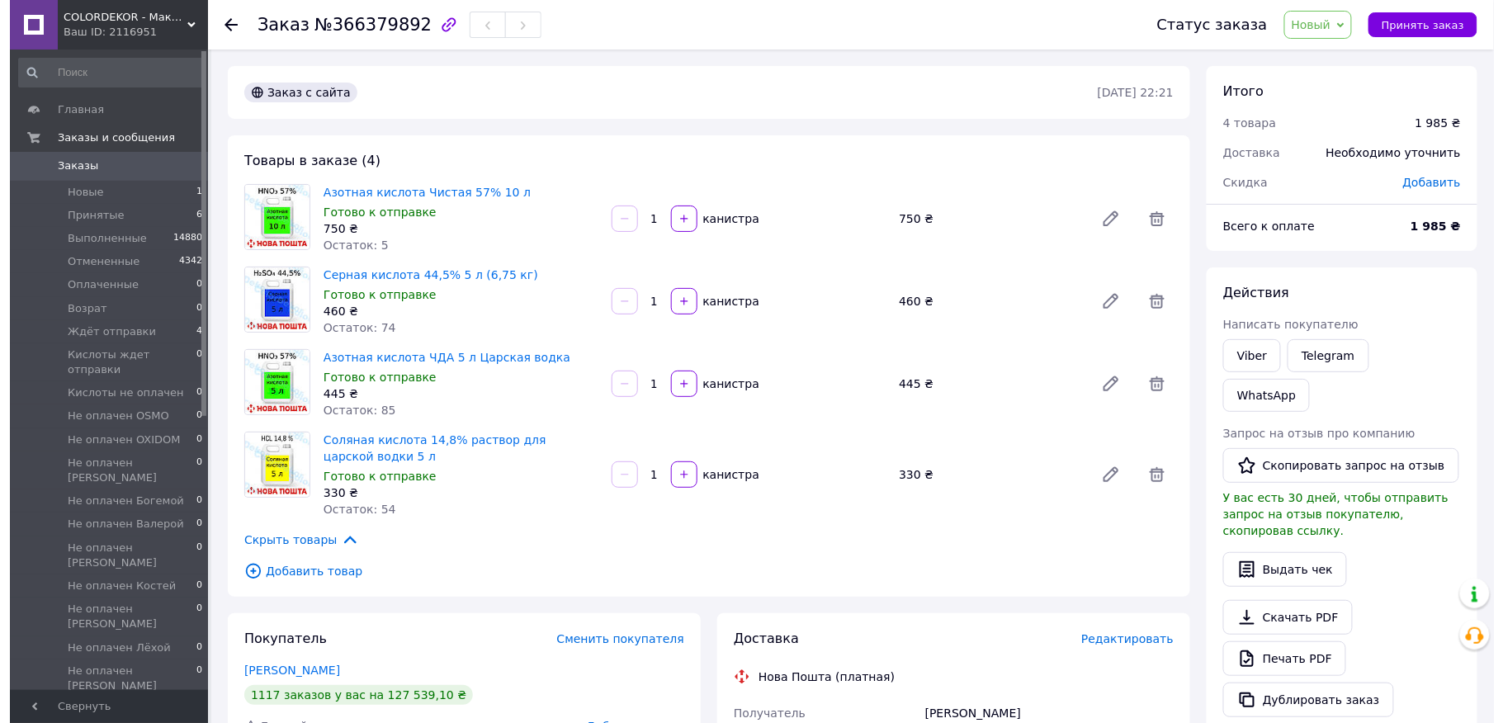
scroll to position [220, 0]
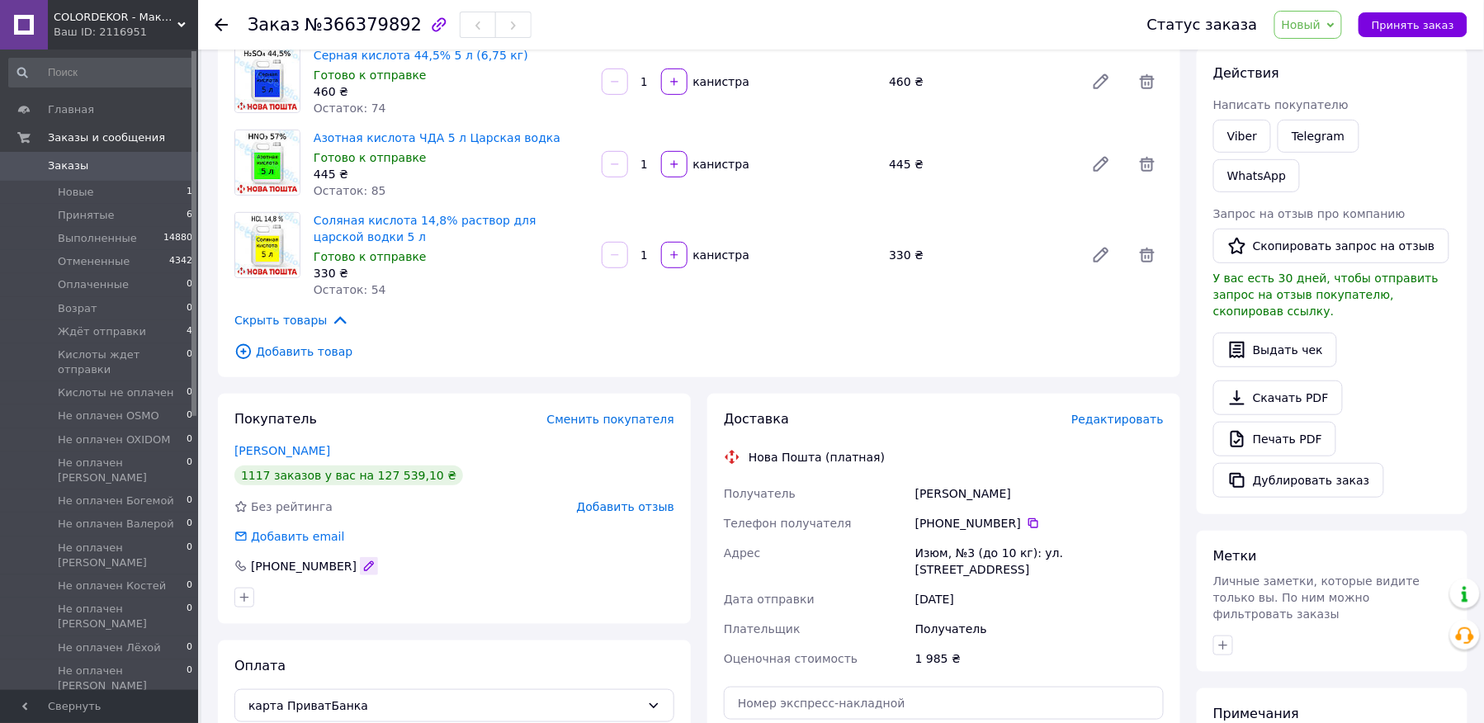
click at [362, 563] on icon "button" at bounding box center [368, 566] width 13 height 13
click at [400, 573] on input "[PHONE_NUMBER]" at bounding box center [454, 566] width 440 height 26
type input "[PHONE_NUMBER]"
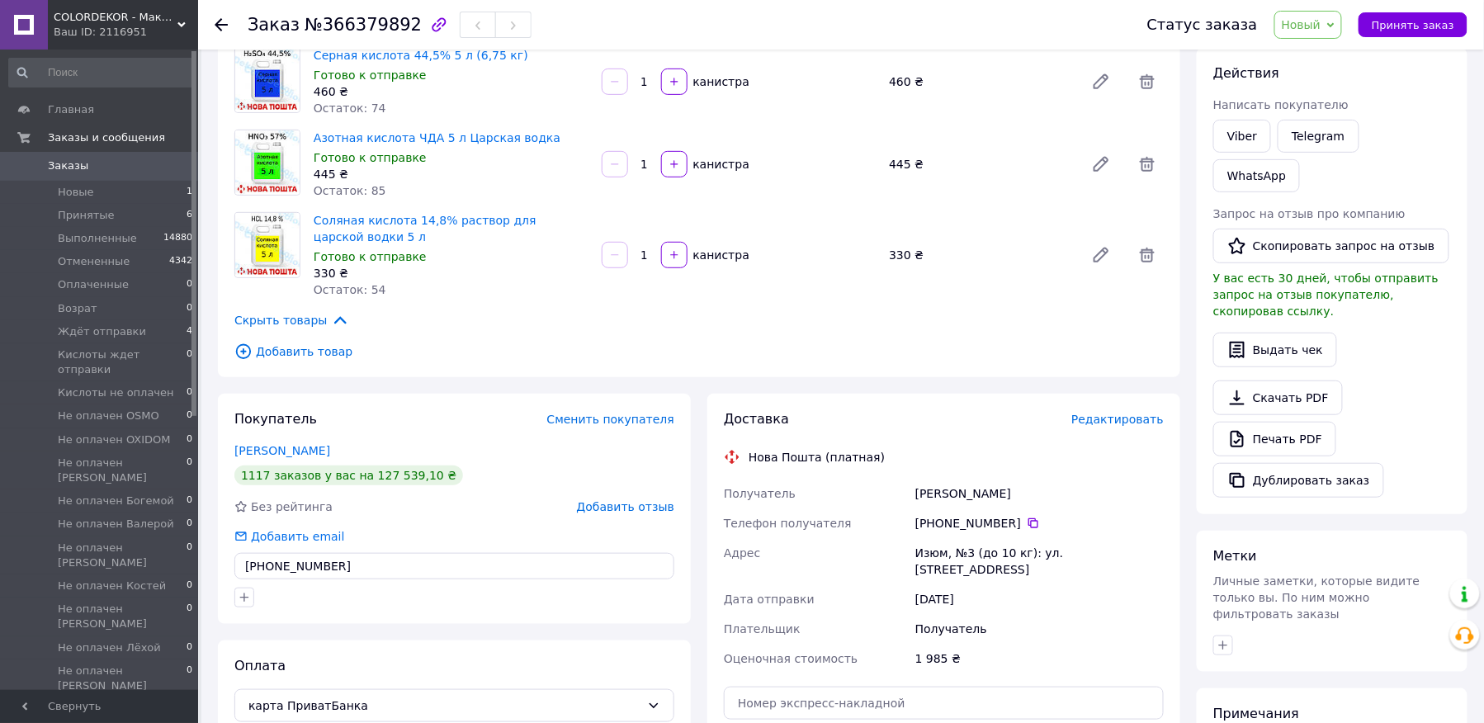
click at [353, 602] on div at bounding box center [454, 597] width 447 height 26
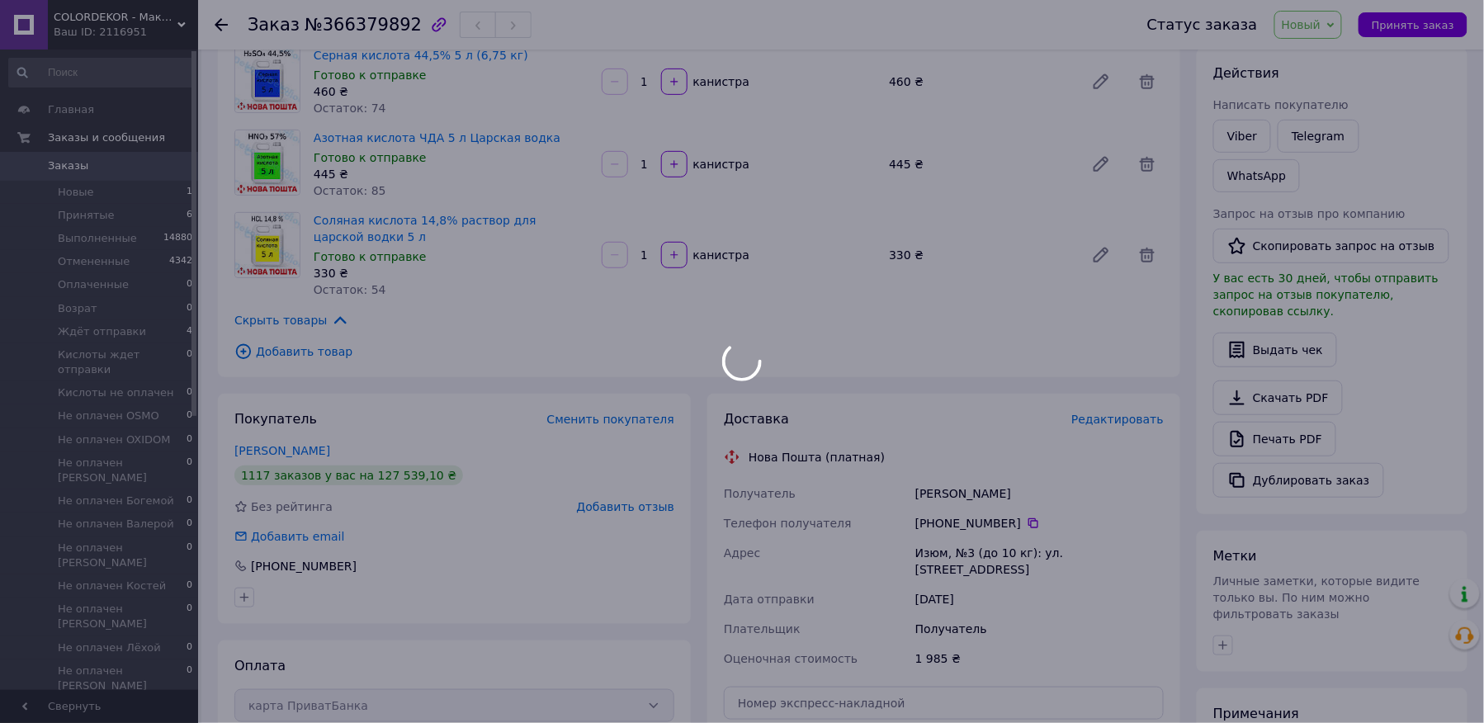
click at [1115, 413] on div at bounding box center [742, 361] width 1484 height 723
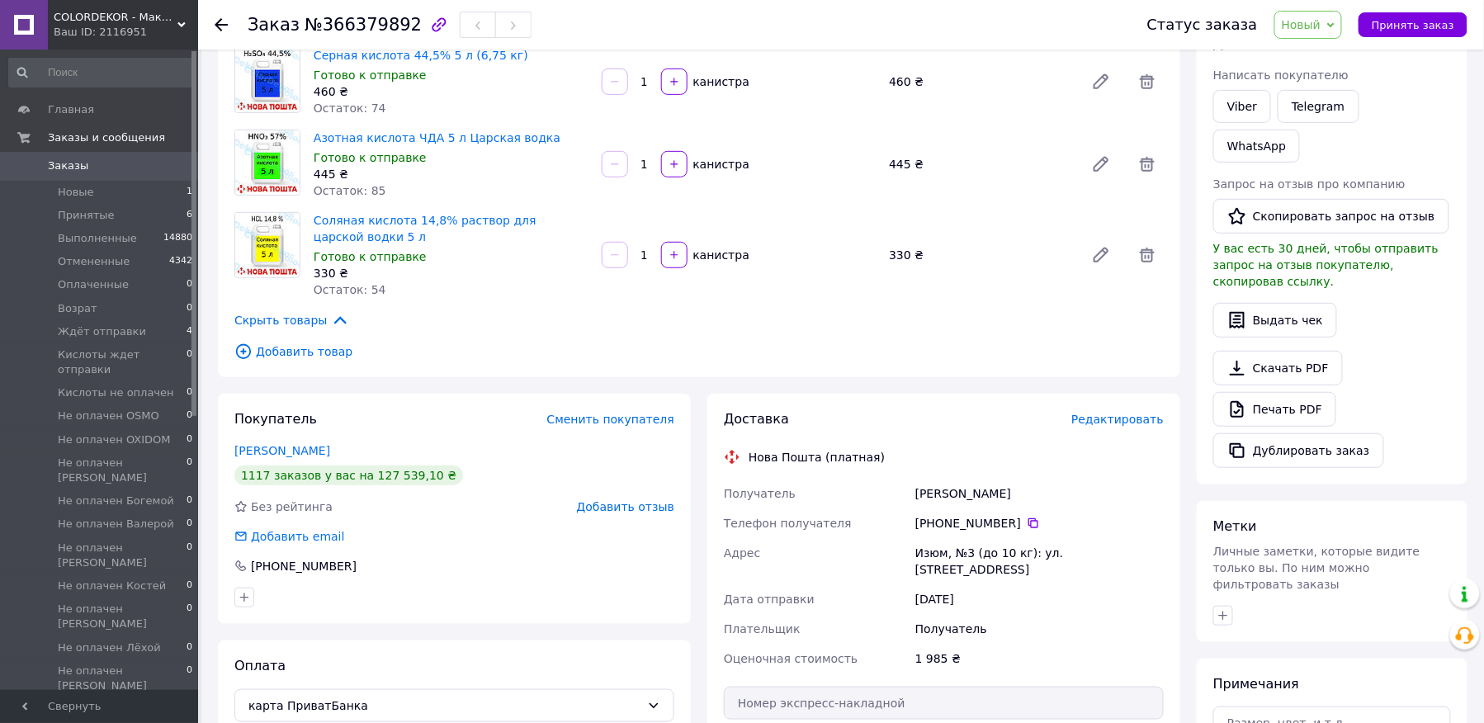
click at [1114, 414] on span "Редактировать" at bounding box center [1118, 419] width 92 height 13
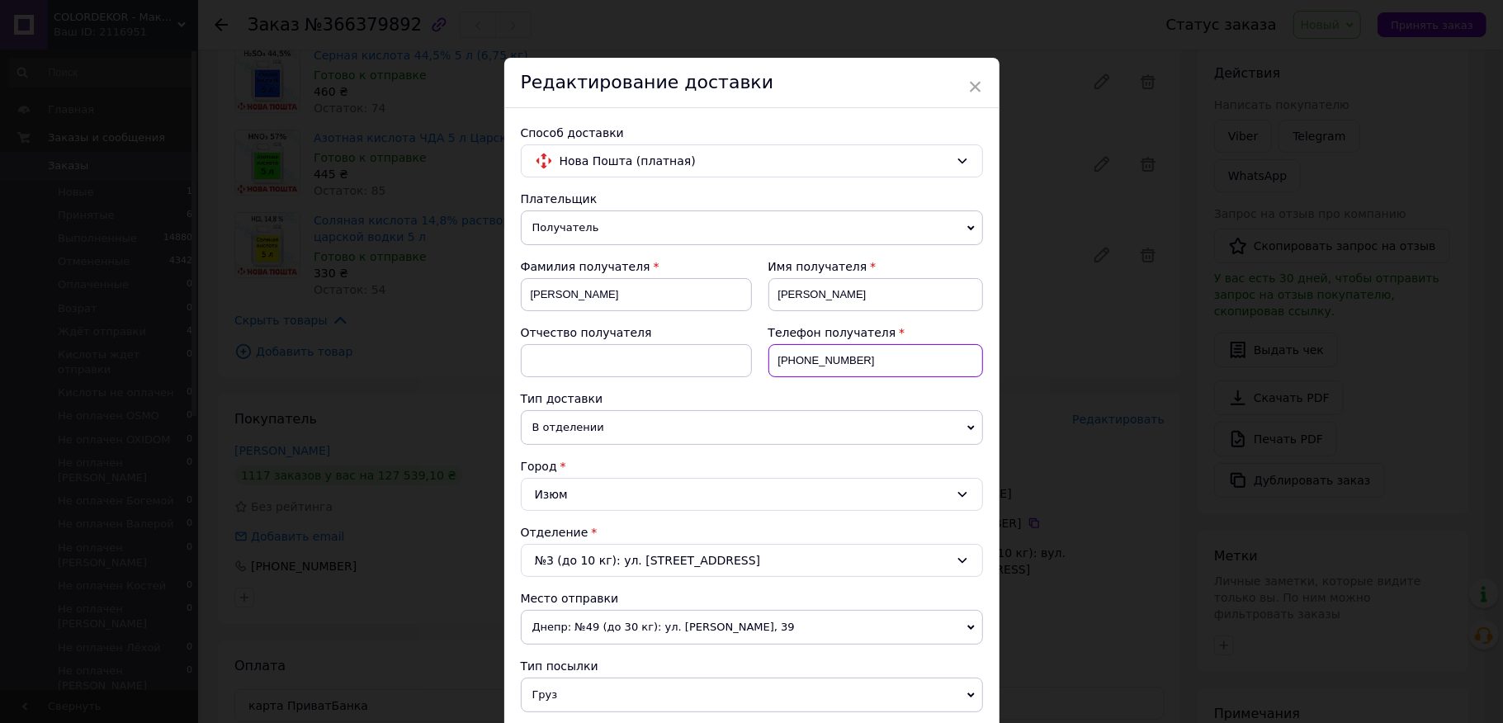
click at [888, 361] on input "[PHONE_NUMBER]" at bounding box center [876, 360] width 215 height 33
paste input "93318248"
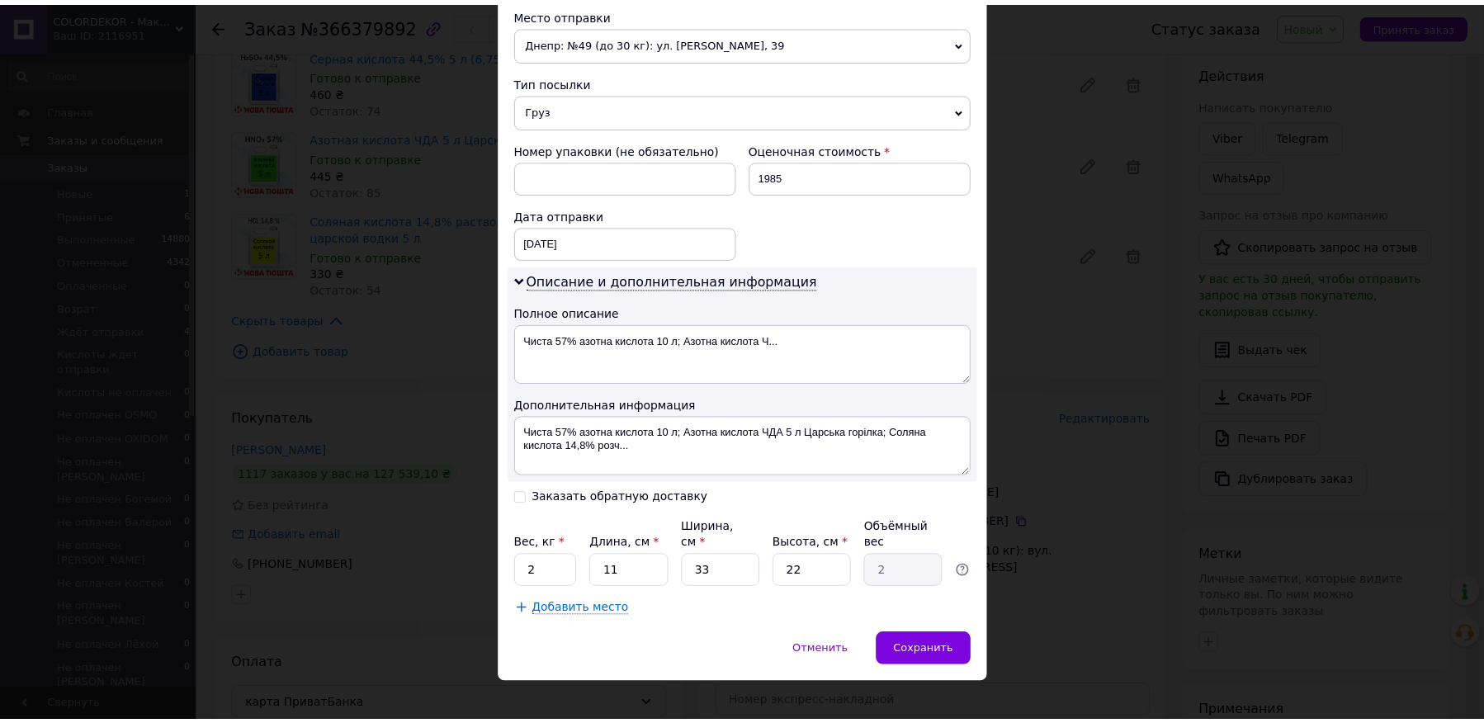
scroll to position [596, 0]
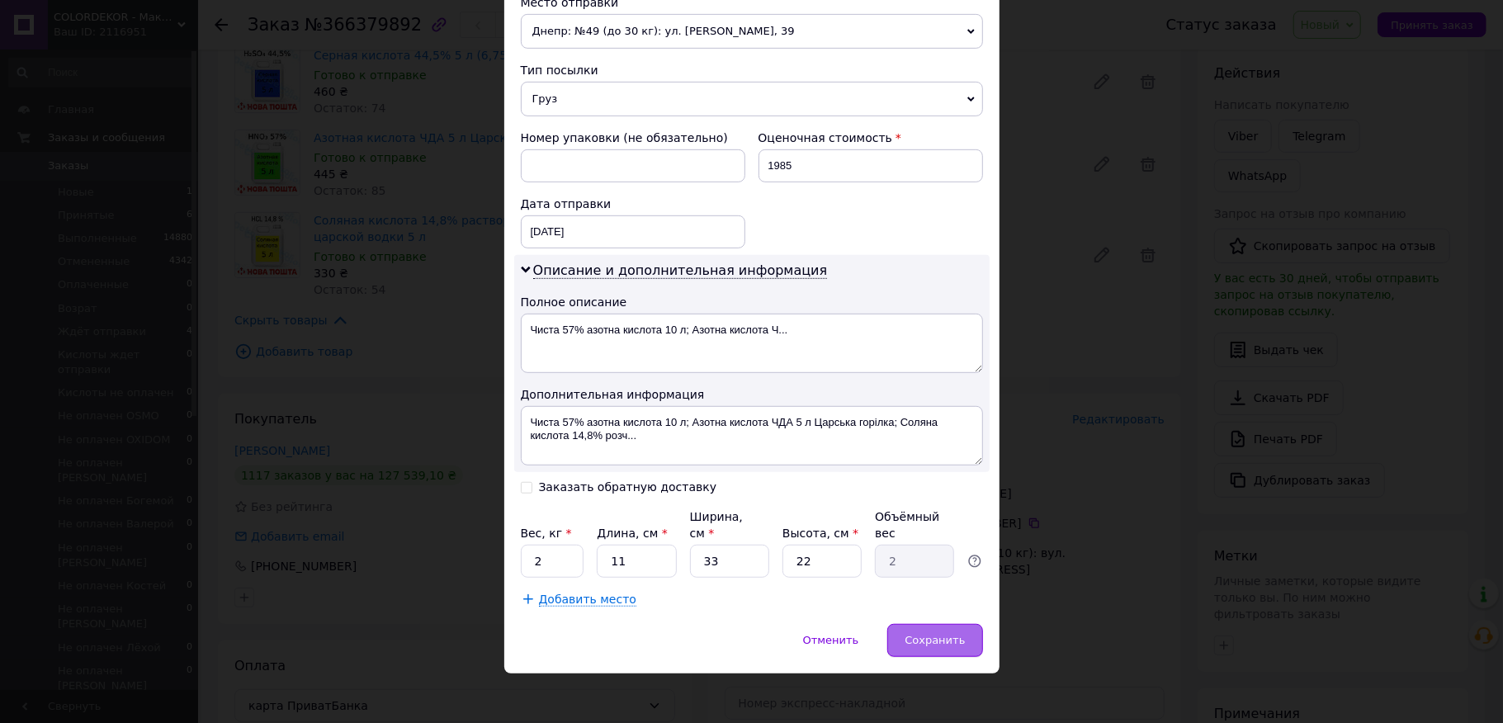
type input "[PHONE_NUMBER]"
click at [941, 624] on div "Сохранить" at bounding box center [934, 640] width 95 height 33
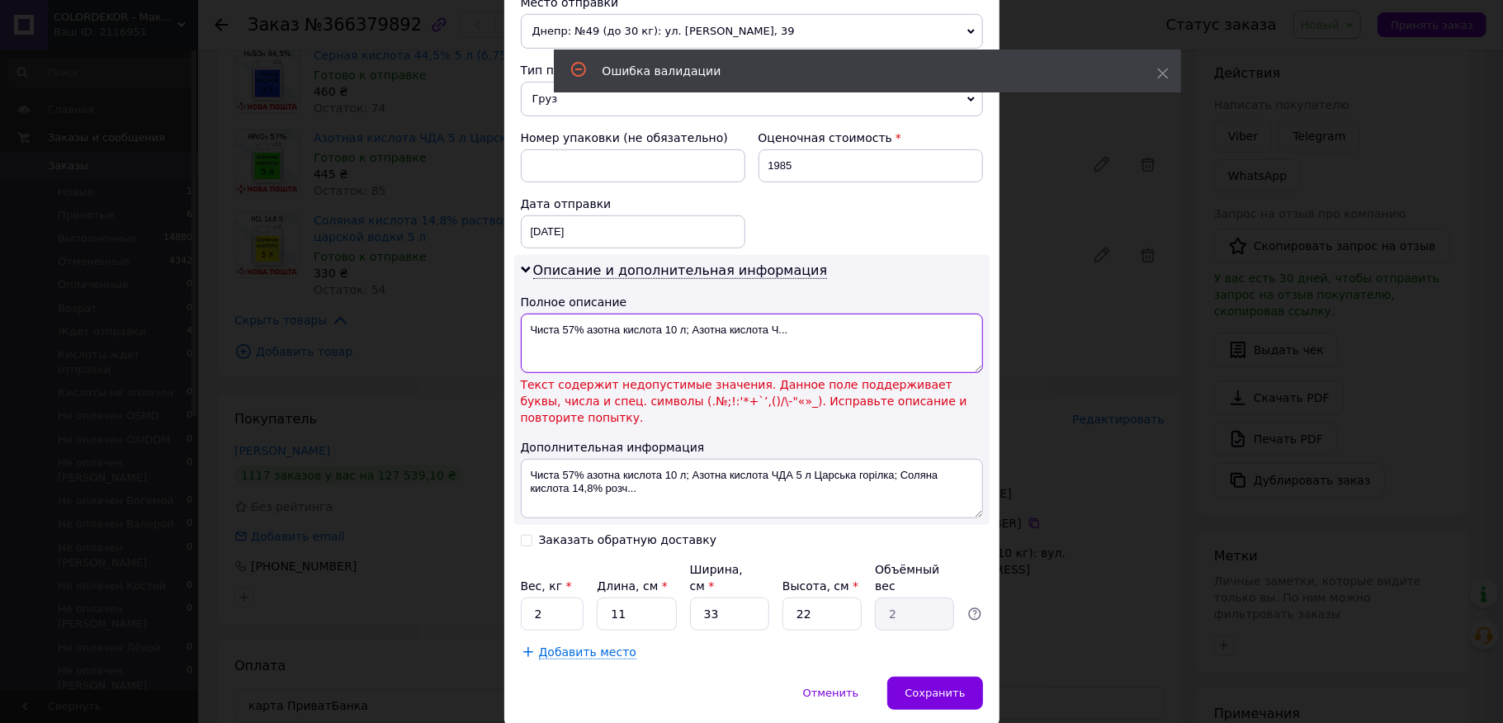
click at [575, 337] on textarea "Чиста 57% азотна кислота 10 л; Азотна кислота Ч..." at bounding box center [752, 343] width 462 height 59
click at [582, 337] on textarea "Чиста 57% азотна кислота 10 л; Азотна кислота Ч..." at bounding box center [752, 343] width 462 height 59
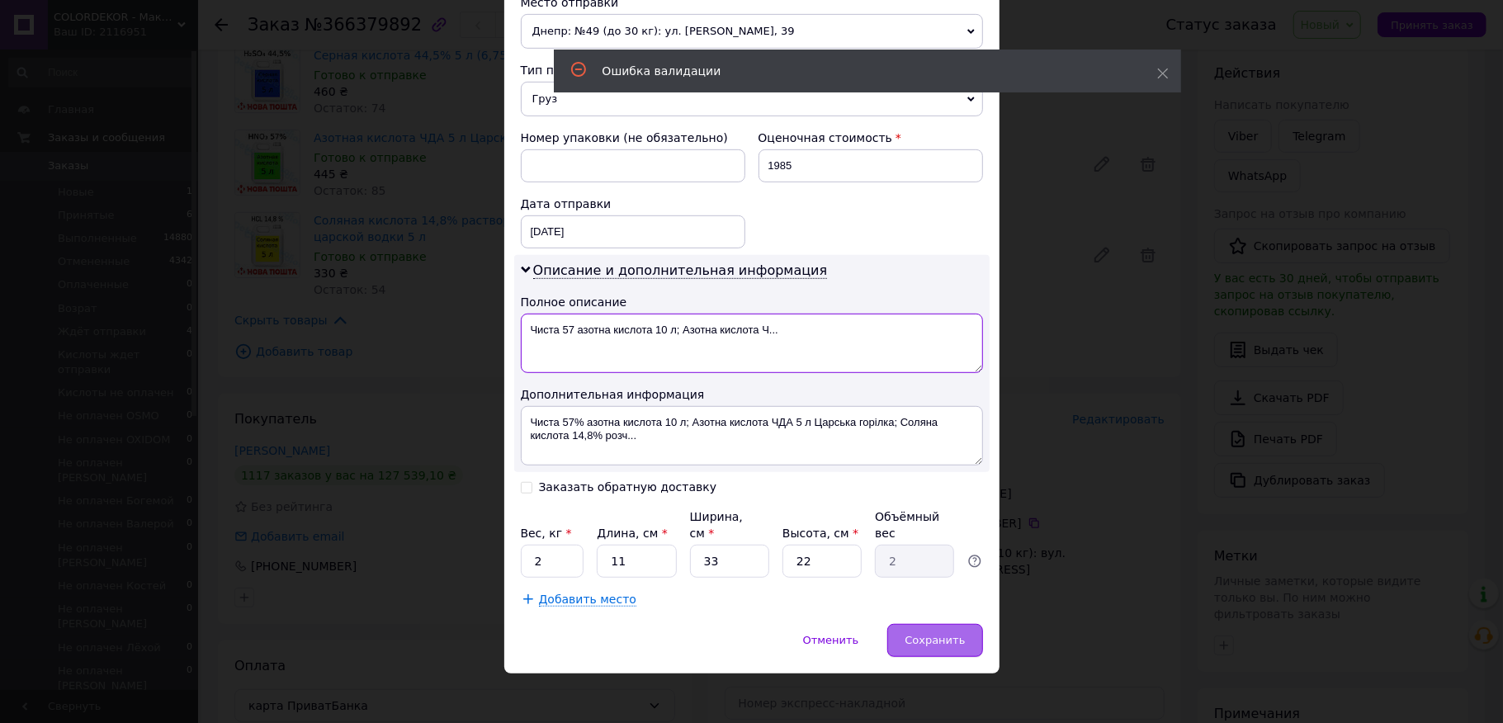
type textarea "Чиста 57 азотна кислота 10 л; Азотна кислота Ч..."
click at [932, 624] on div "Сохранить" at bounding box center [934, 640] width 95 height 33
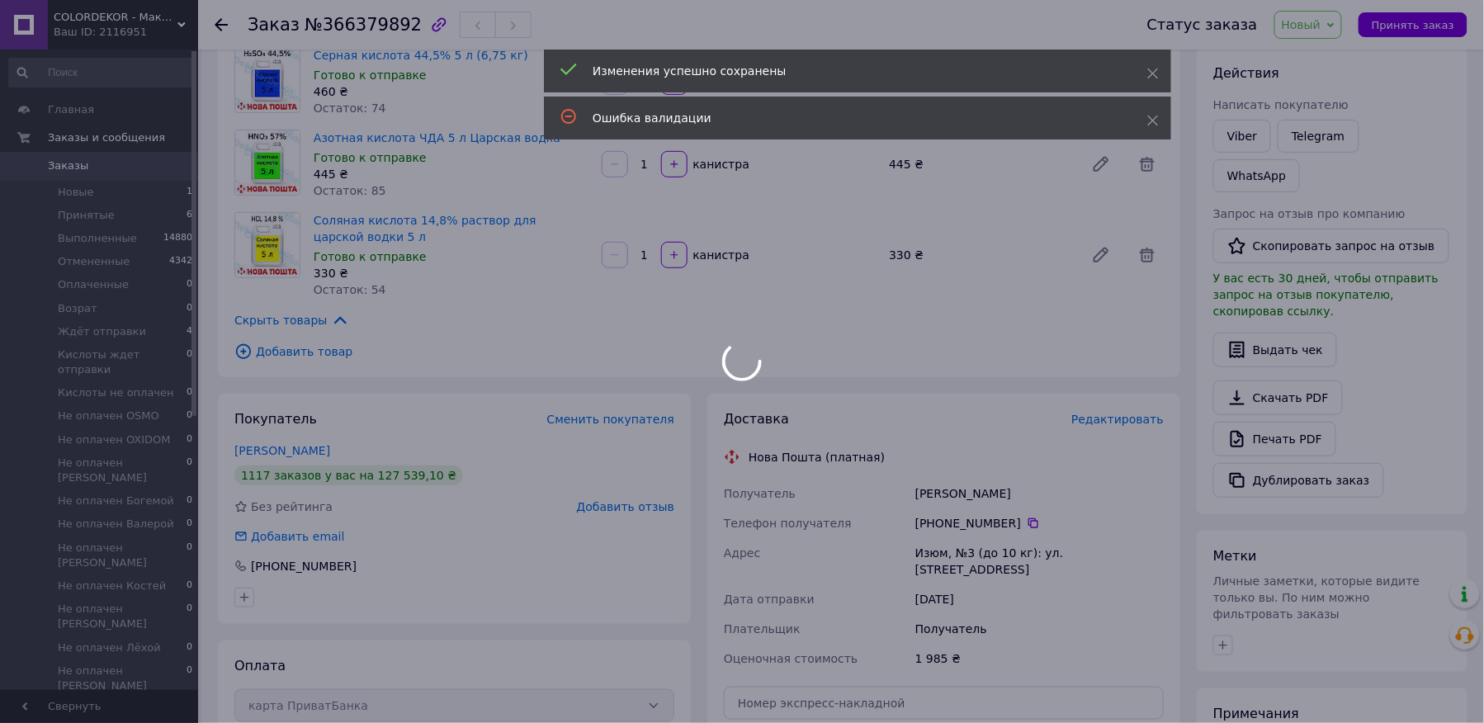
click at [1321, 23] on div at bounding box center [742, 361] width 1484 height 723
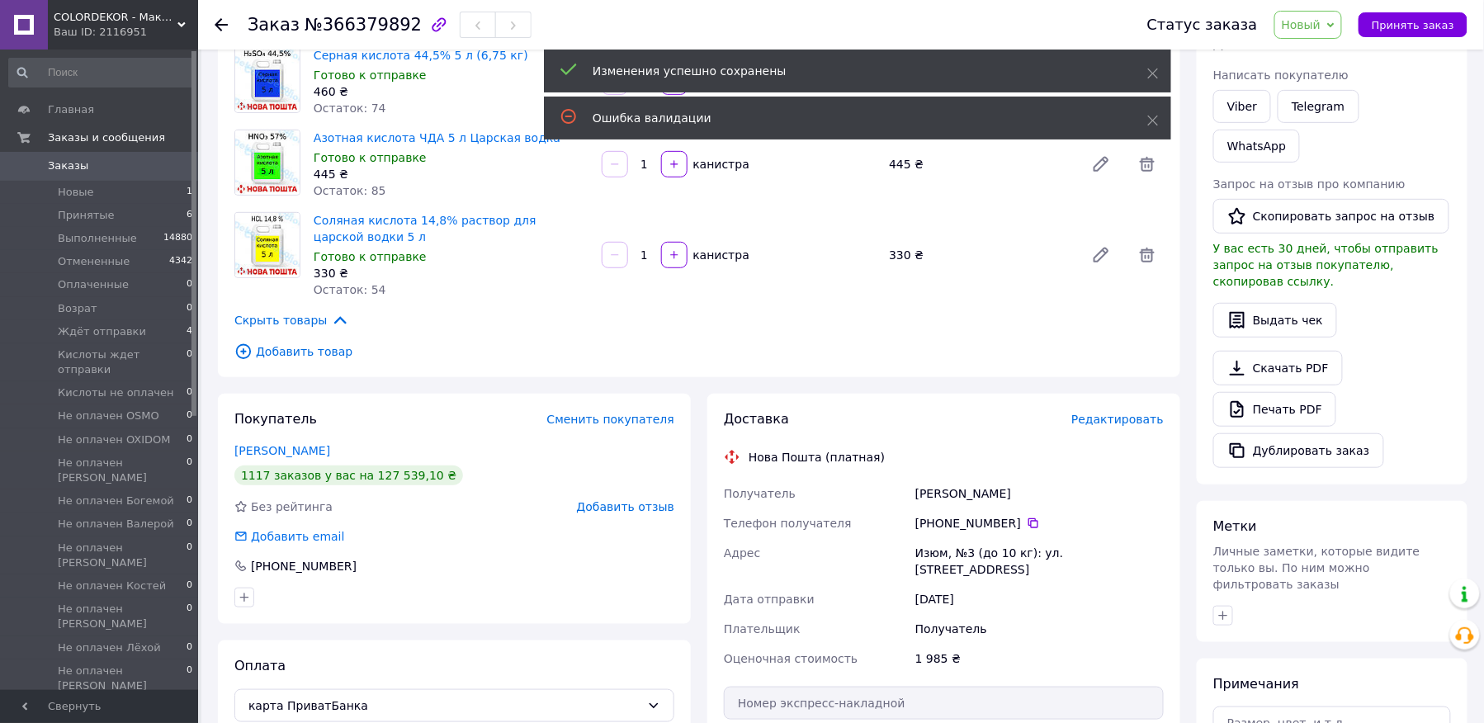
click at [1321, 23] on span "Новый" at bounding box center [1302, 24] width 40 height 13
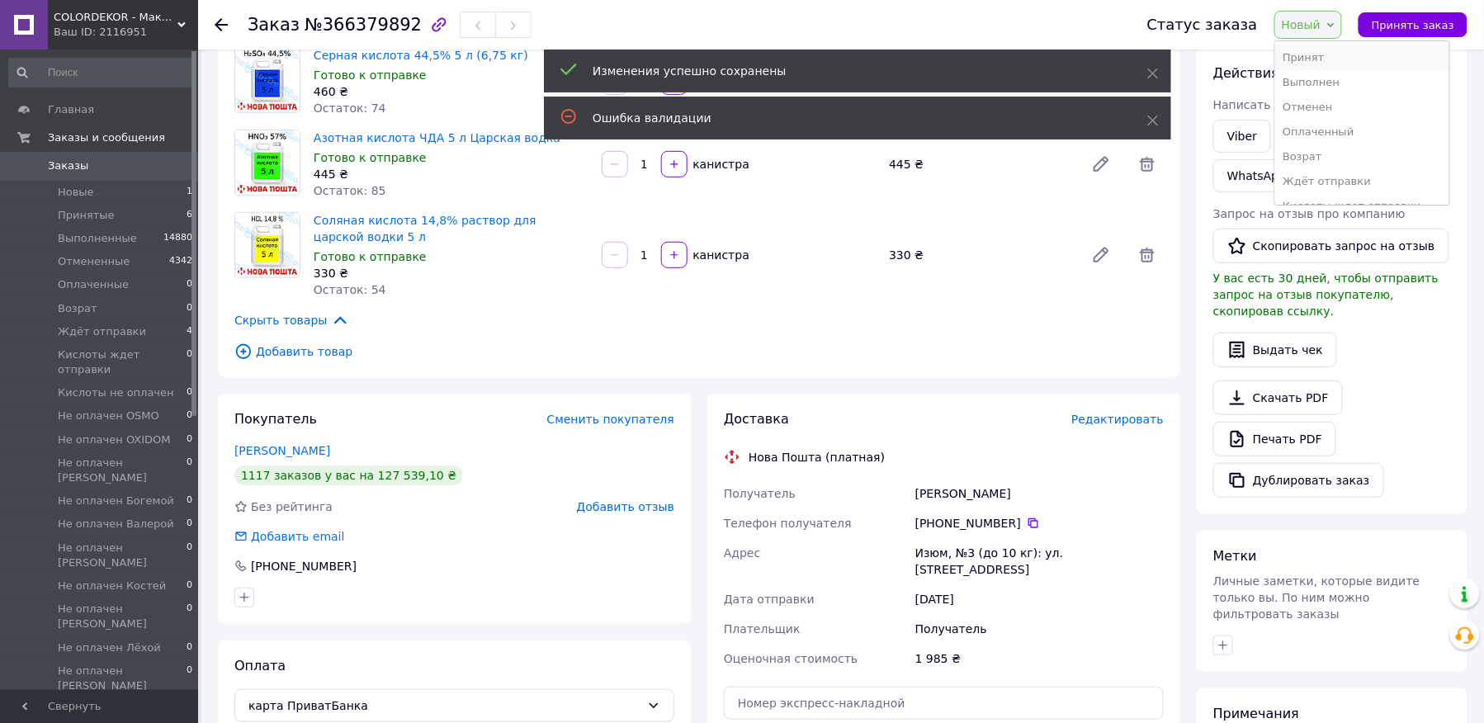
click at [1309, 54] on li "Принят" at bounding box center [1362, 57] width 174 height 25
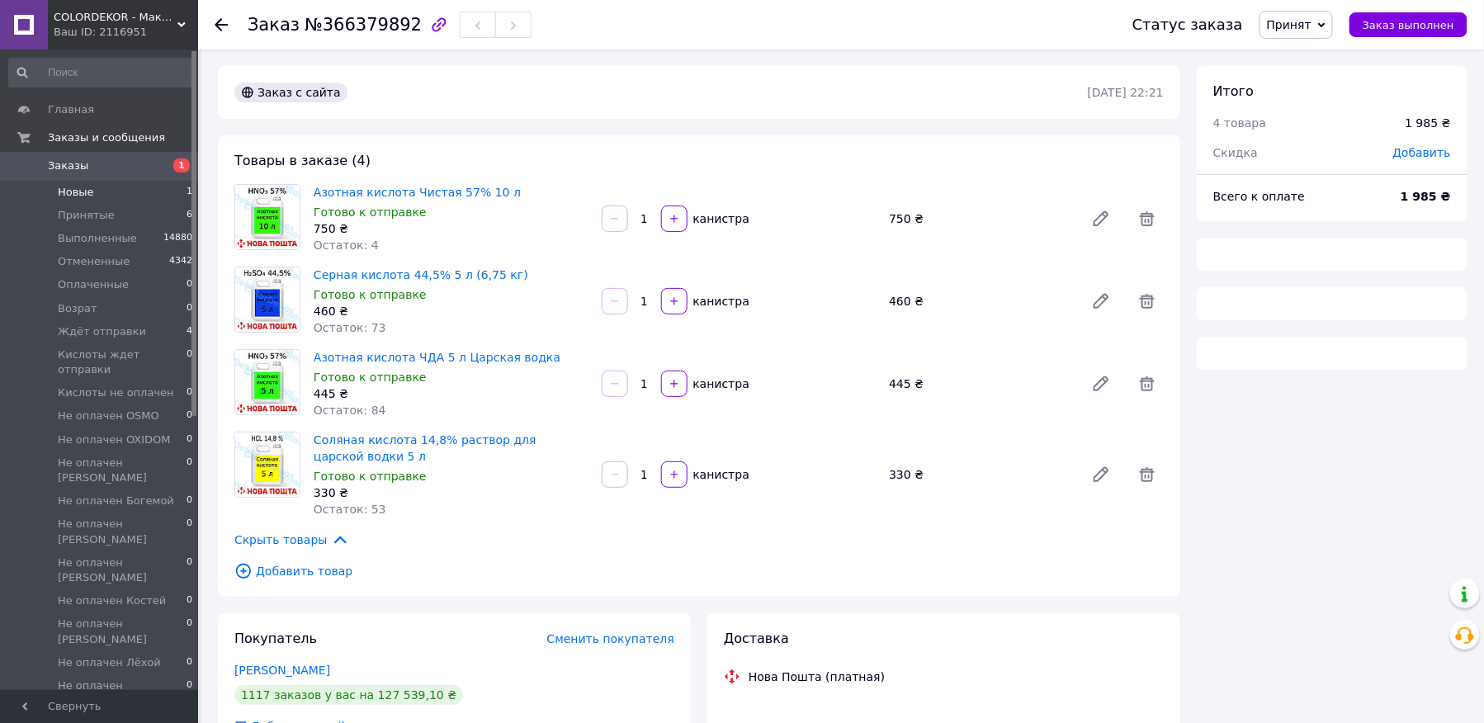
click at [88, 193] on span "Новые" at bounding box center [76, 192] width 36 height 15
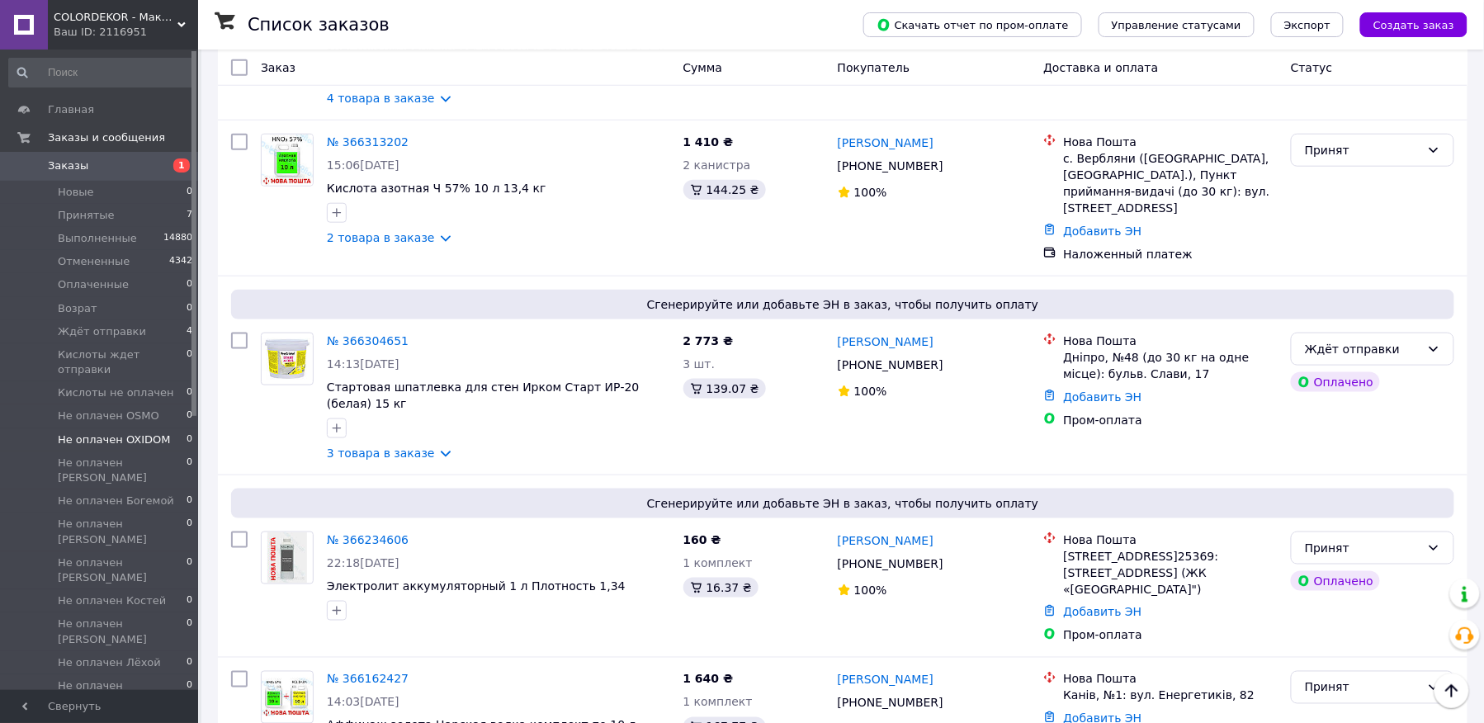
scroll to position [550, 0]
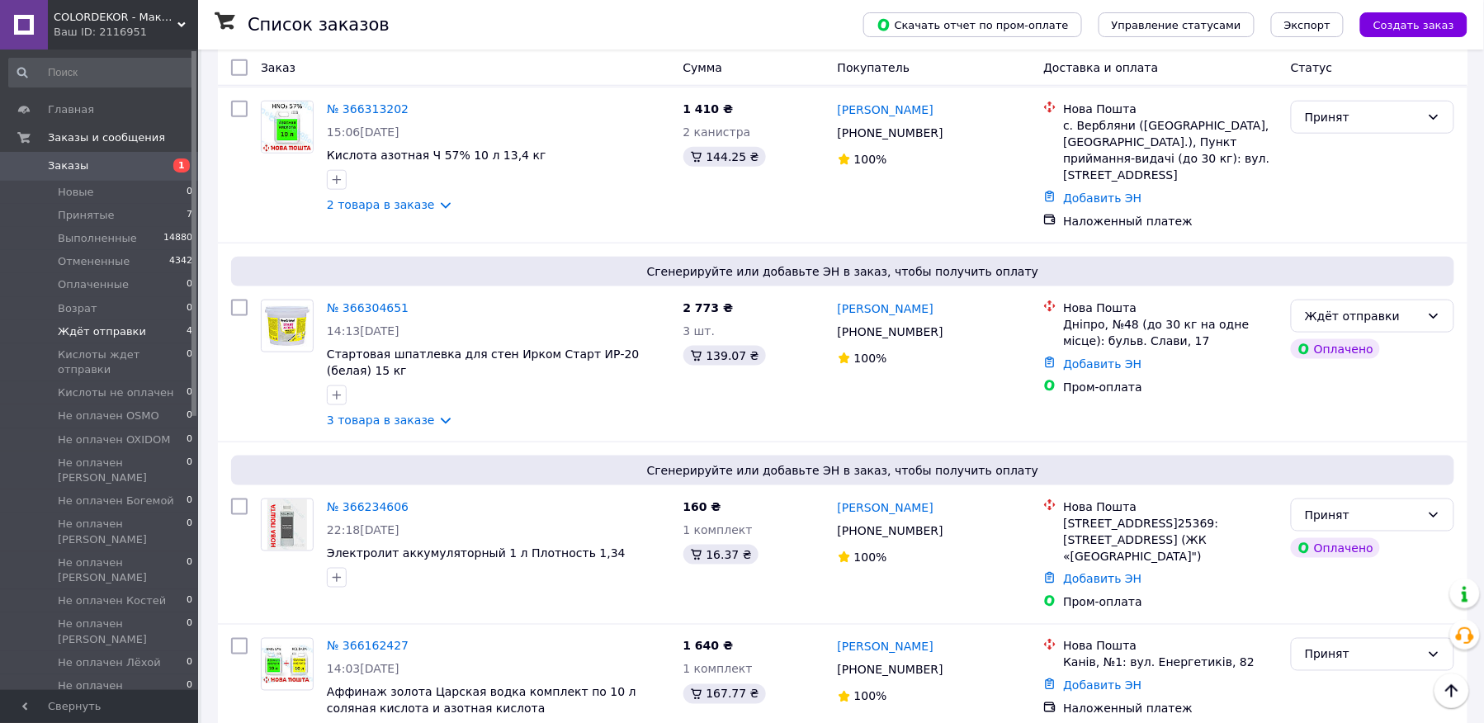
click at [103, 324] on span "Ждёт отправки" at bounding box center [102, 331] width 88 height 15
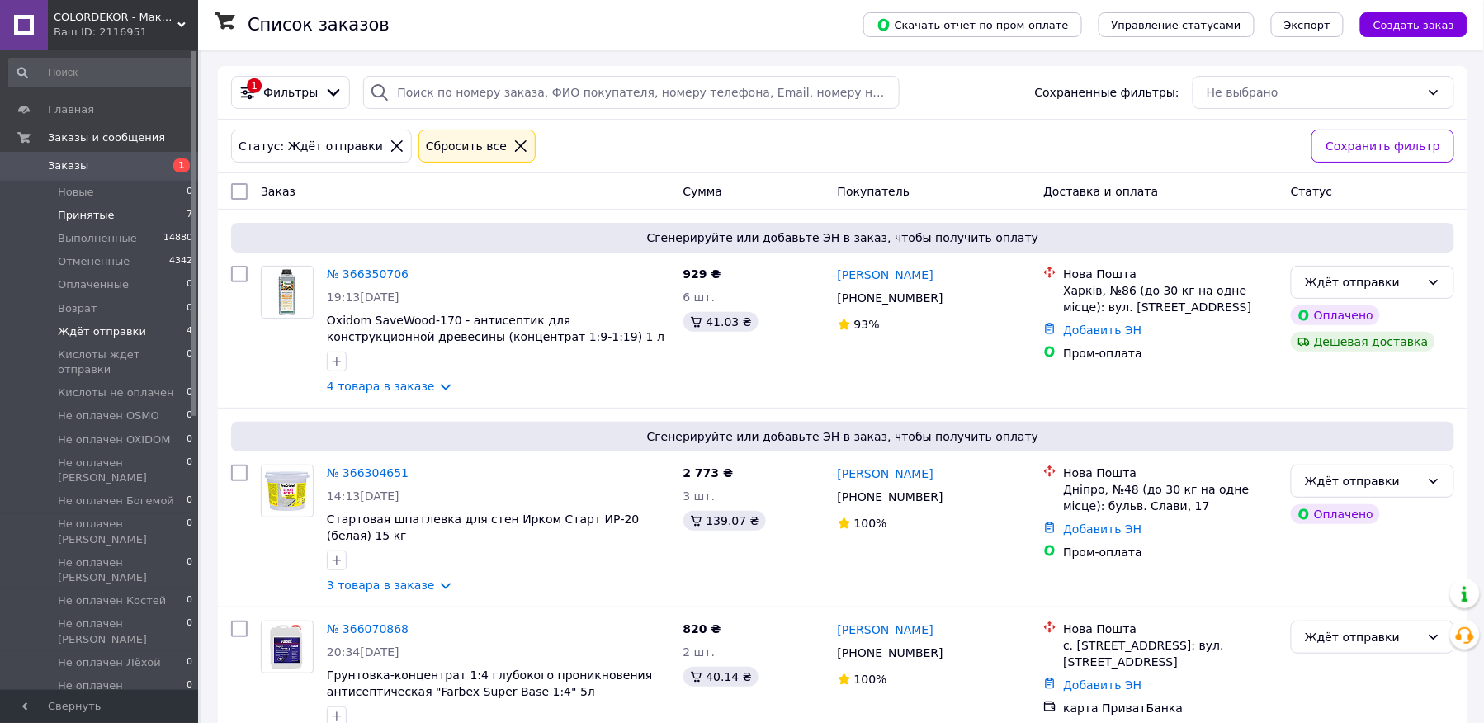
click at [102, 218] on span "Принятые" at bounding box center [86, 215] width 57 height 15
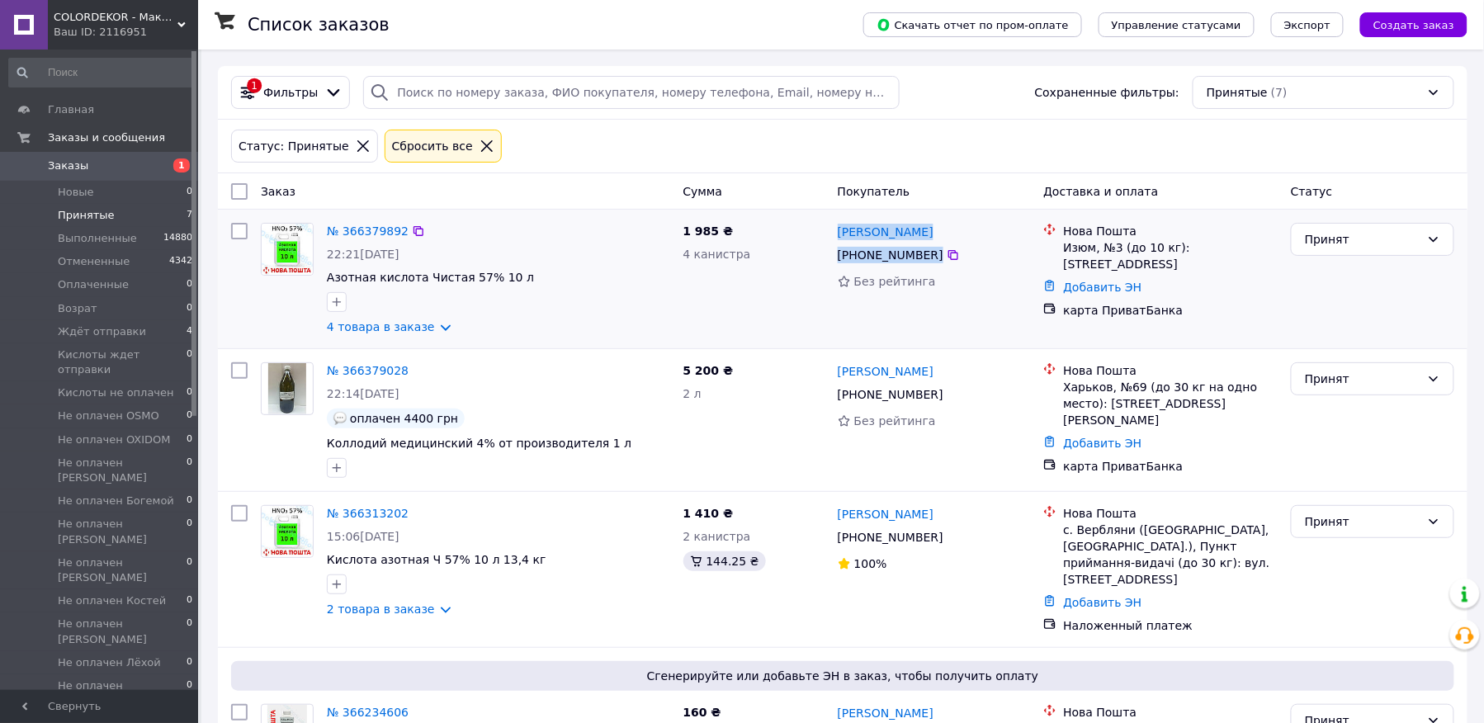
drag, startPoint x: 958, startPoint y: 256, endPoint x: 833, endPoint y: 236, distance: 127.0
click at [833, 236] on div "Андрей Ляшенко +380 99 331 82 48 Без рейтинга" at bounding box center [934, 278] width 206 height 125
copy div "Андрей Ляшенко +380 99 331 82 48"
click at [404, 327] on link "4 товара в заказе" at bounding box center [381, 326] width 108 height 13
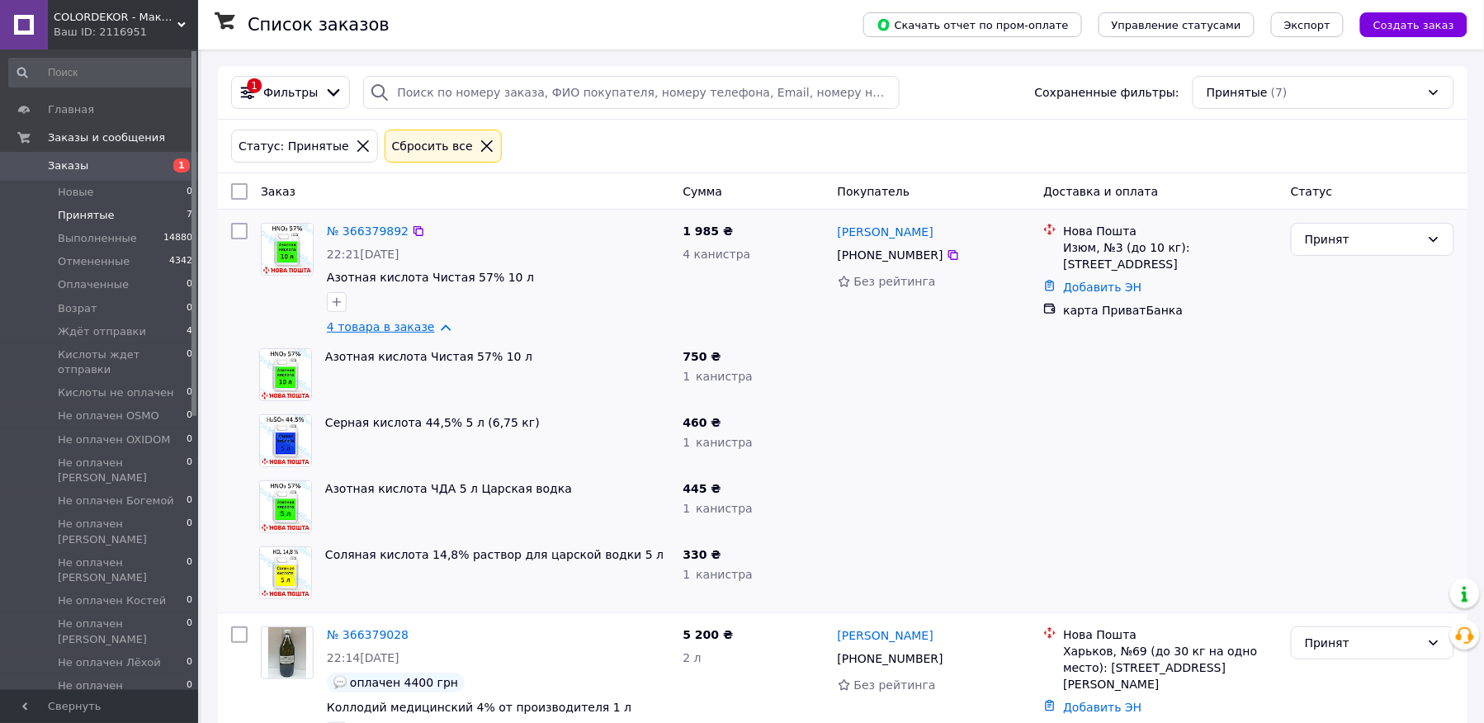
click at [403, 327] on link "4 товара в заказе" at bounding box center [381, 326] width 108 height 13
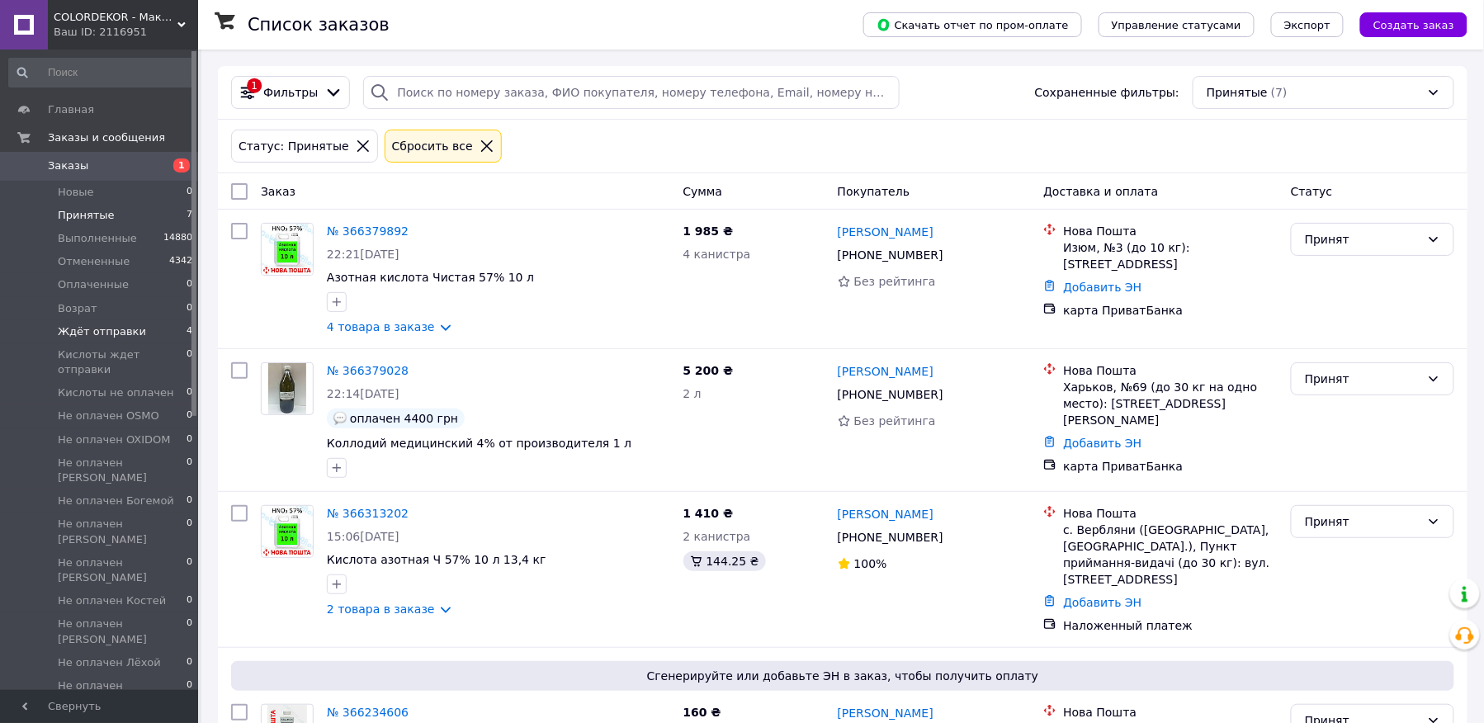
click at [121, 344] on li "Кислоты ждет отправки 0" at bounding box center [101, 362] width 202 height 38
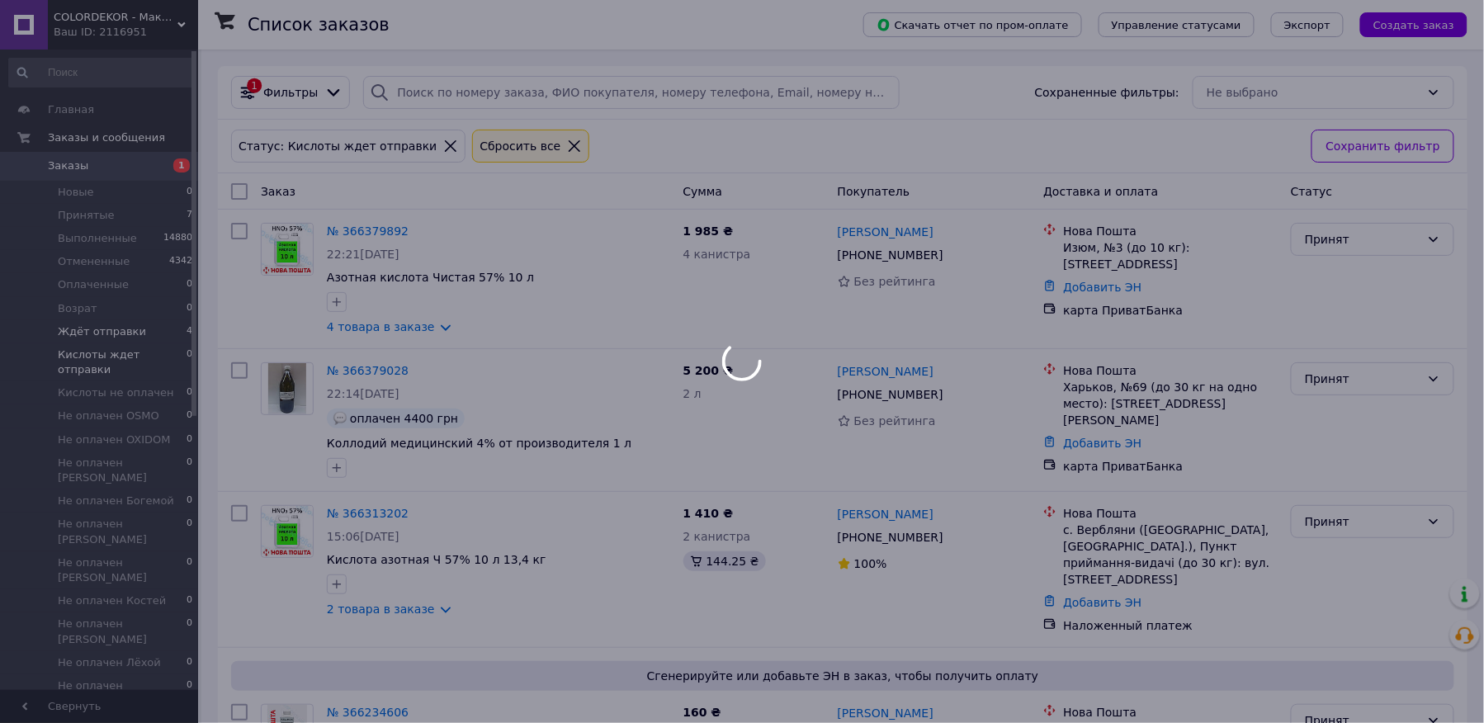
click at [119, 330] on span "Ждёт отправки" at bounding box center [102, 331] width 88 height 15
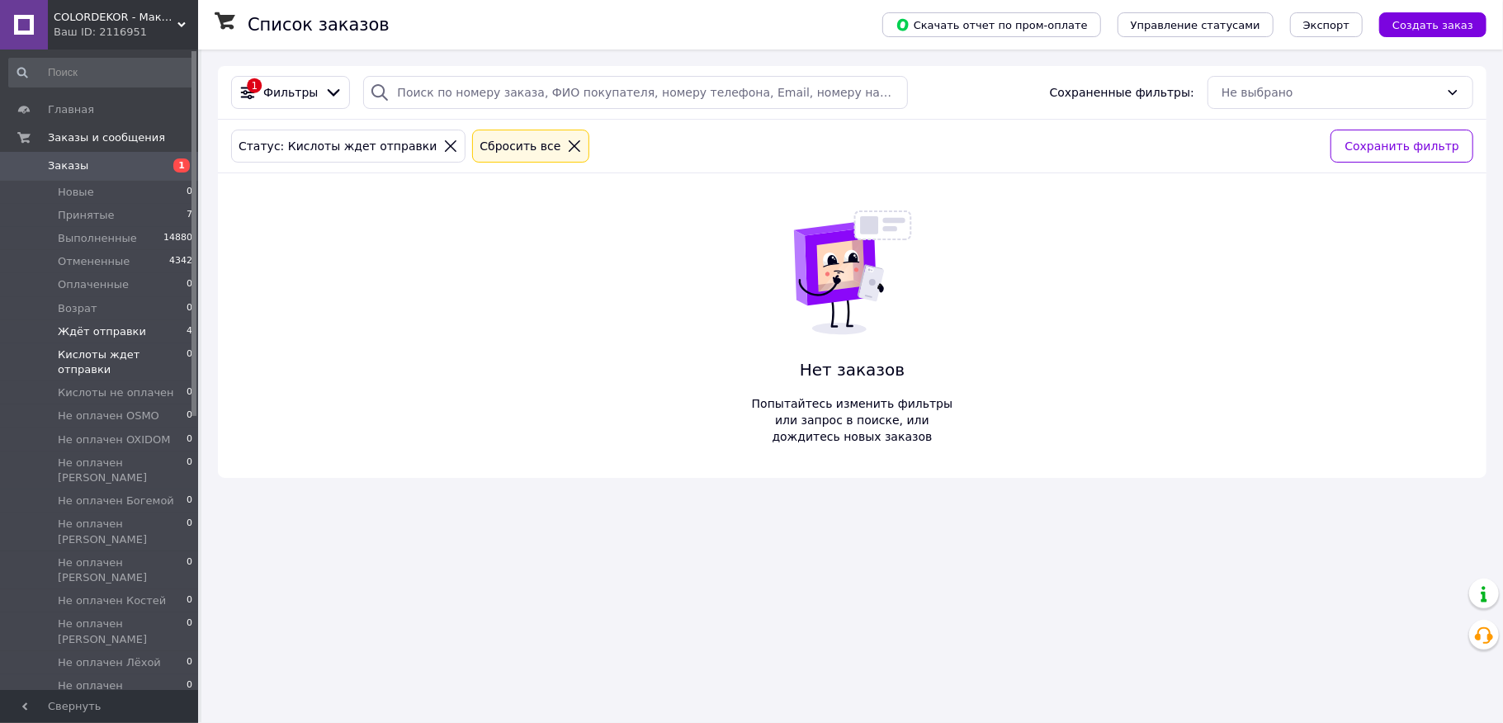
click at [119, 330] on span "Ждёт отправки" at bounding box center [102, 331] width 88 height 15
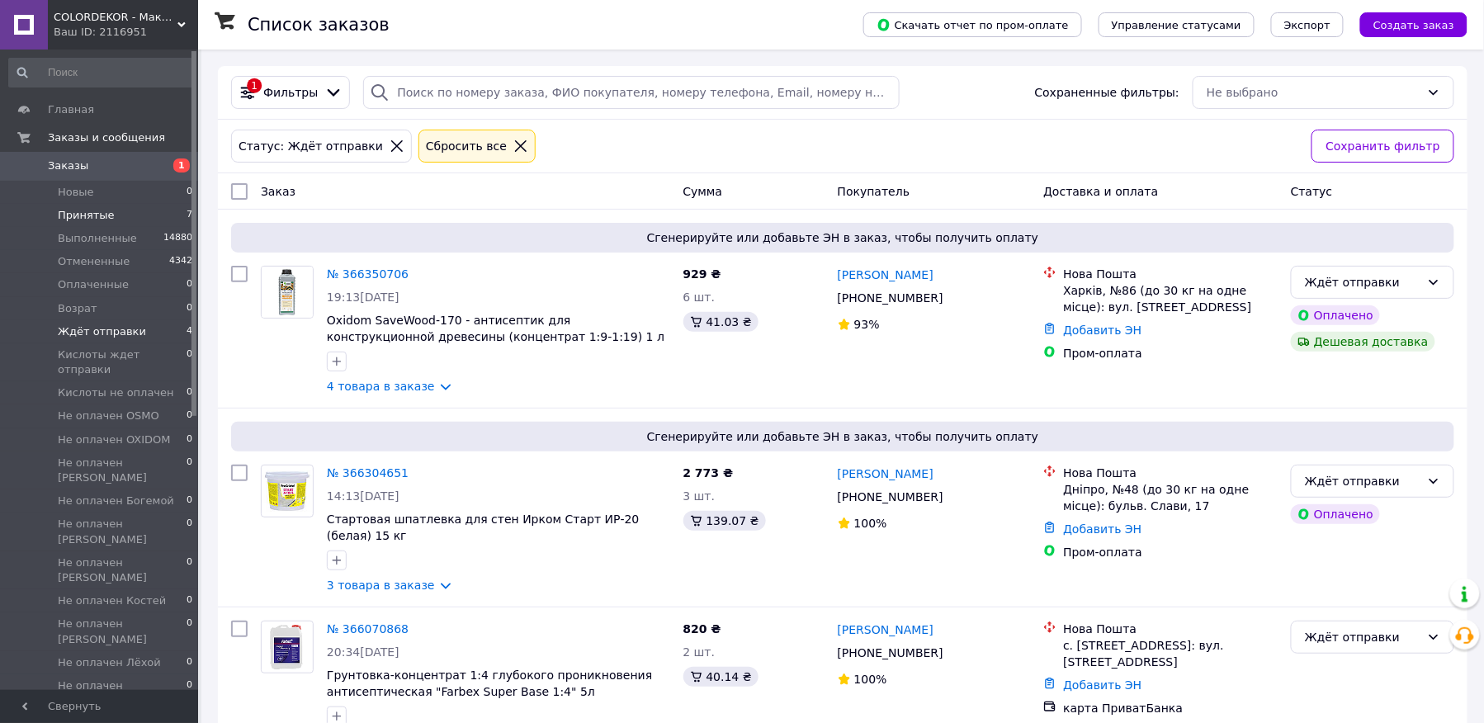
click at [94, 215] on span "Принятые" at bounding box center [86, 215] width 57 height 15
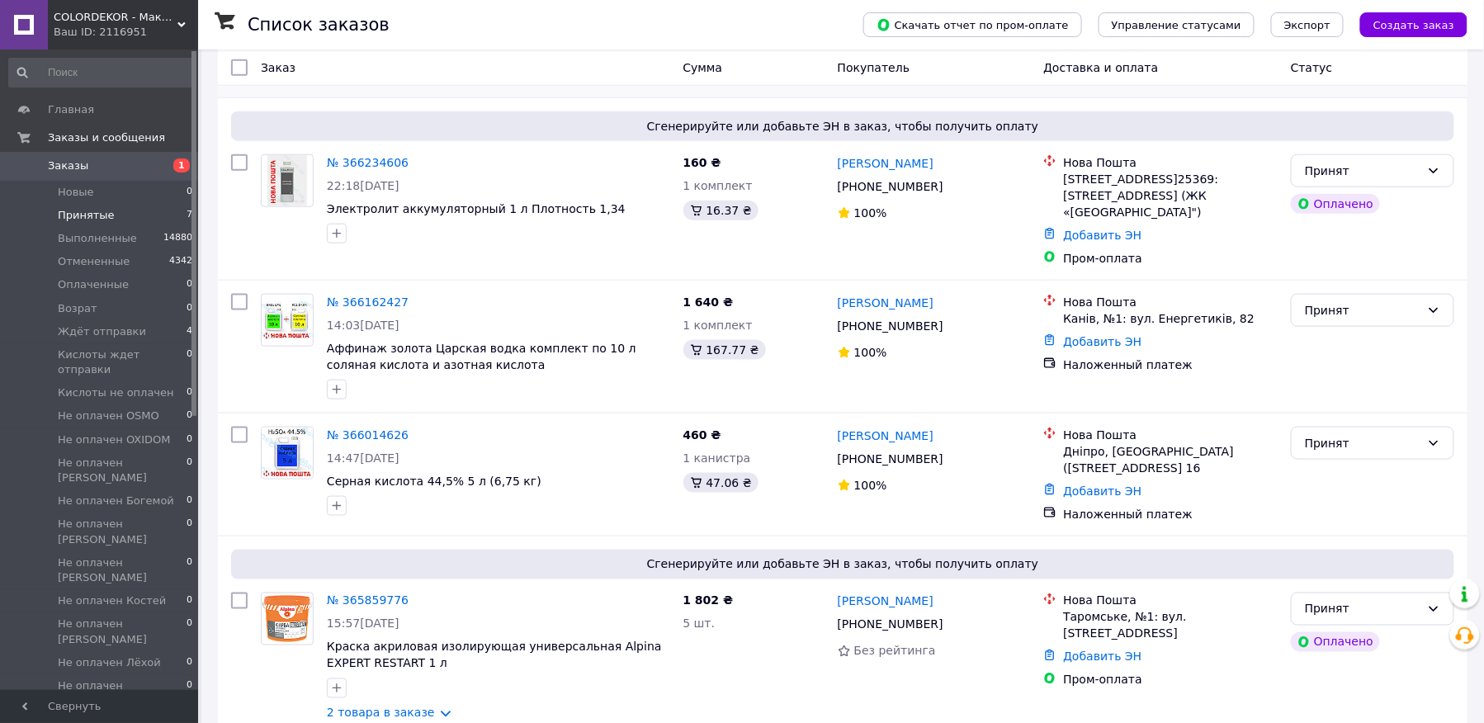
scroll to position [566, 0]
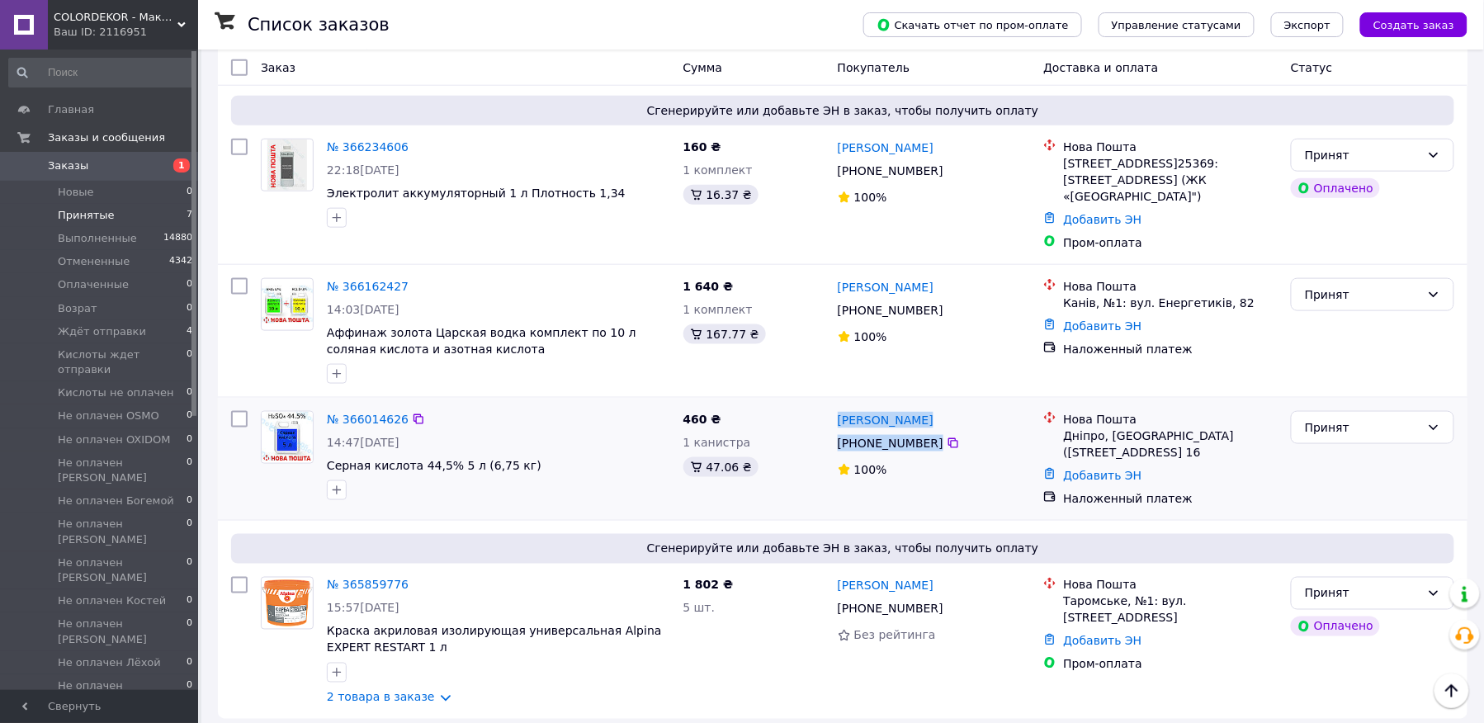
drag, startPoint x: 958, startPoint y: 427, endPoint x: 836, endPoint y: 404, distance: 124.4
click at [836, 405] on div "Николай Фоменко +380 66 498 76 17 100%" at bounding box center [934, 459] width 206 height 109
copy div "Николай Фоменко +380 66 498 76 17"
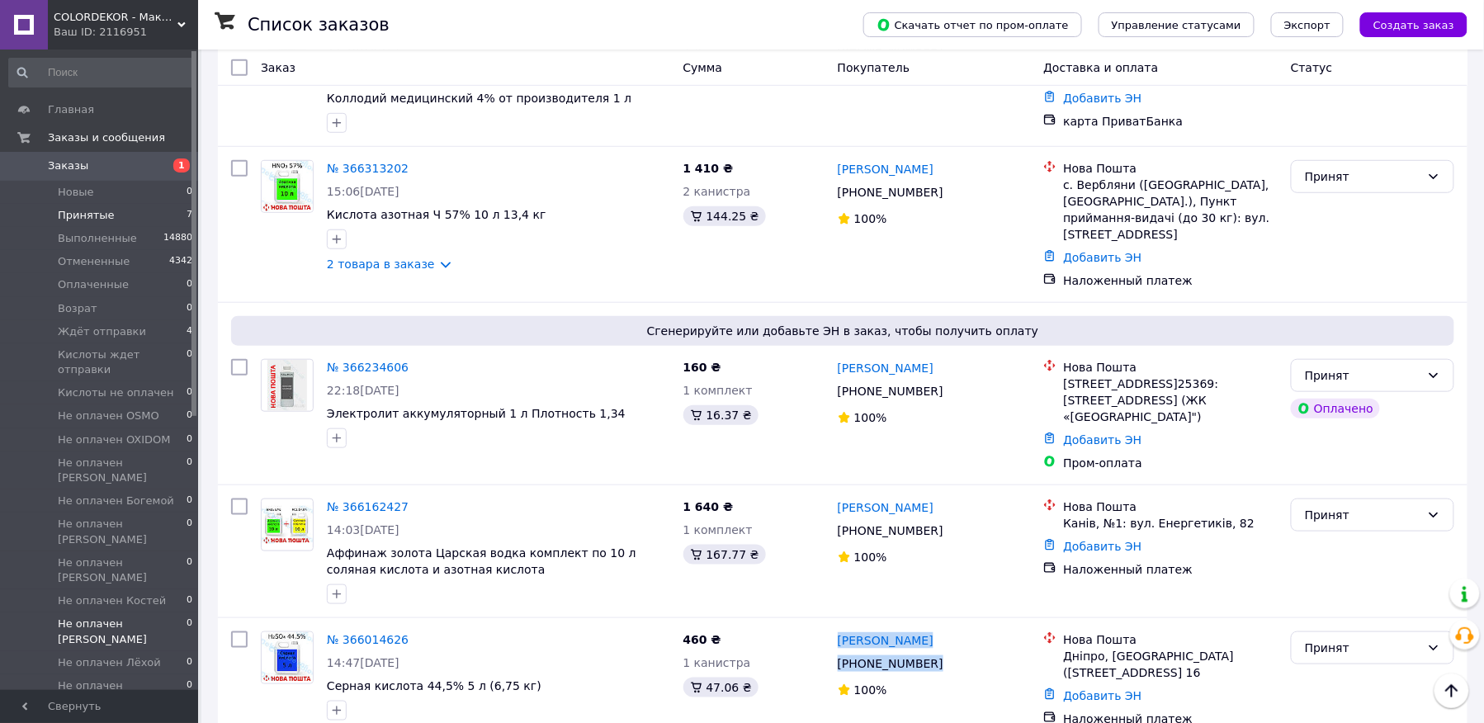
scroll to position [110, 0]
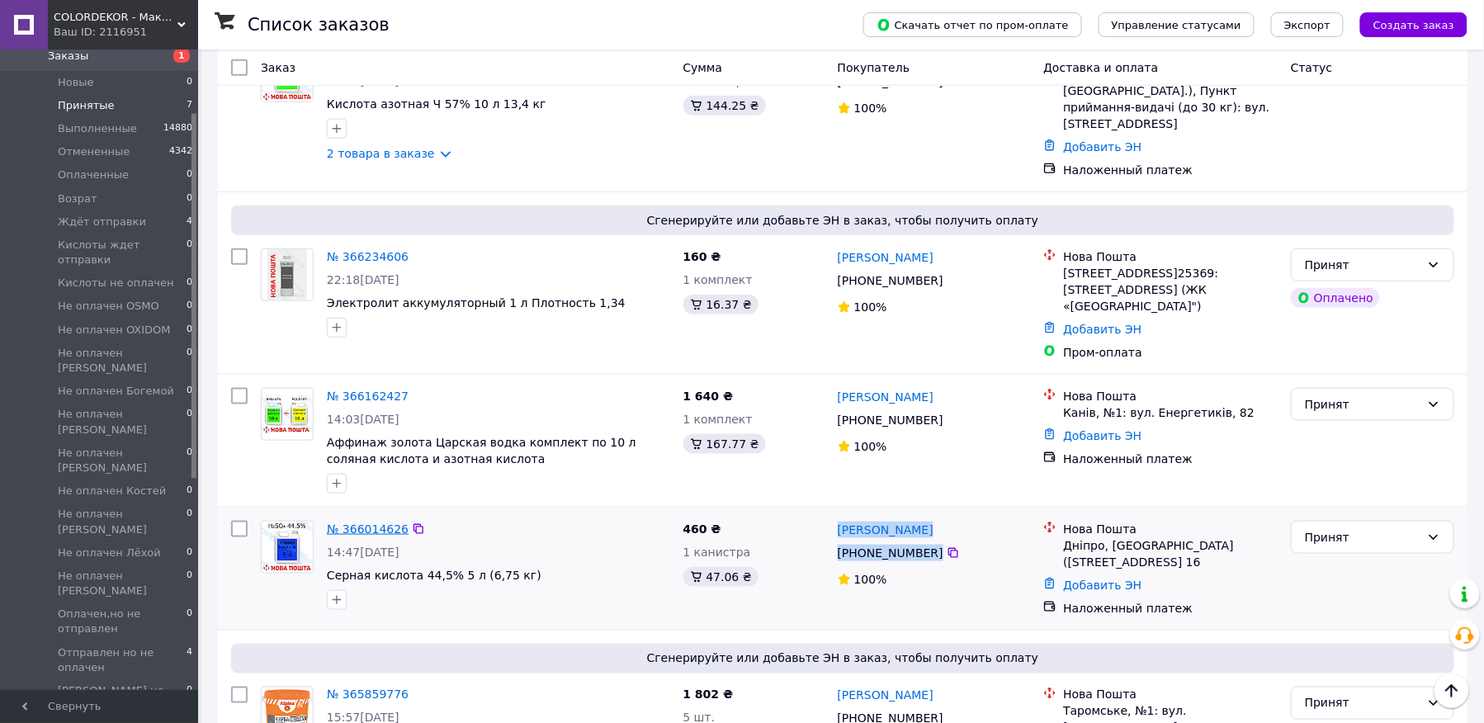
click at [358, 523] on link "№ 366014626" at bounding box center [368, 529] width 82 height 13
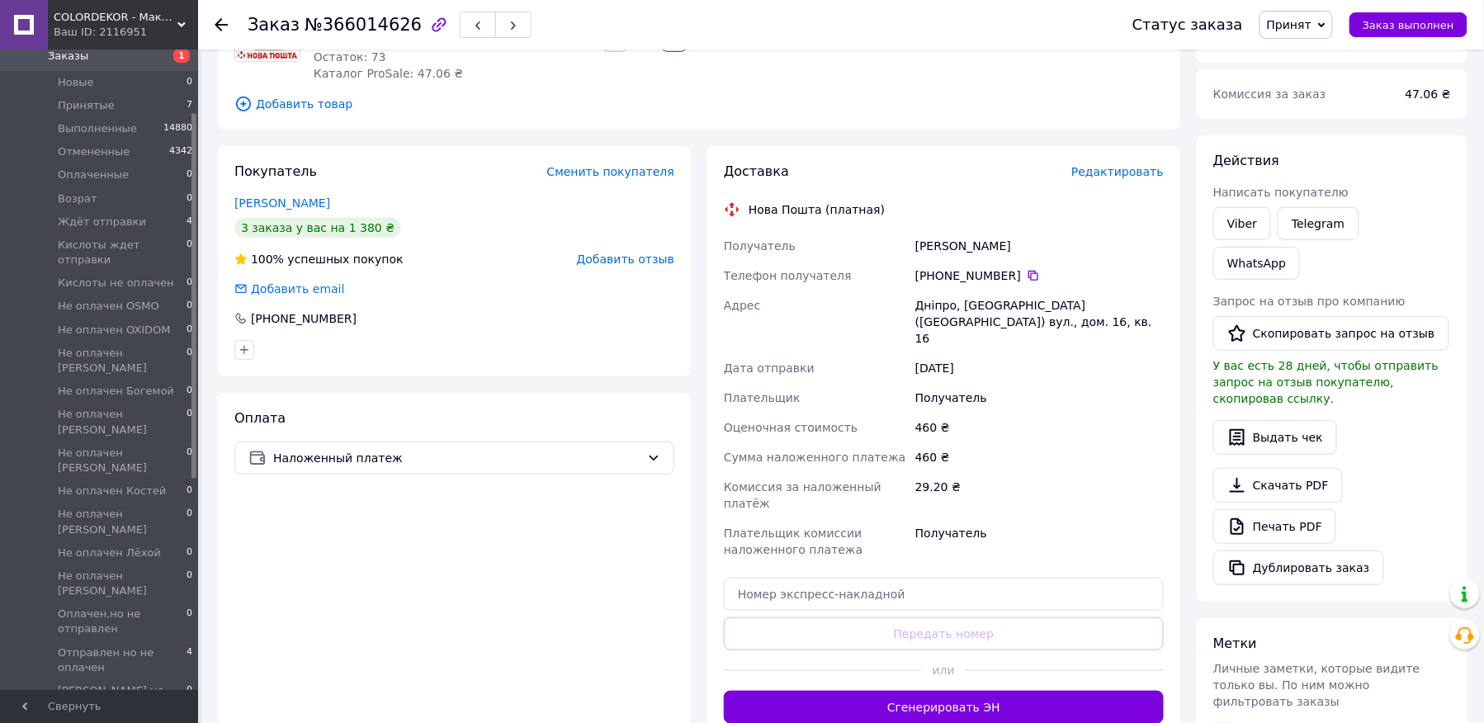
scroll to position [220, 0]
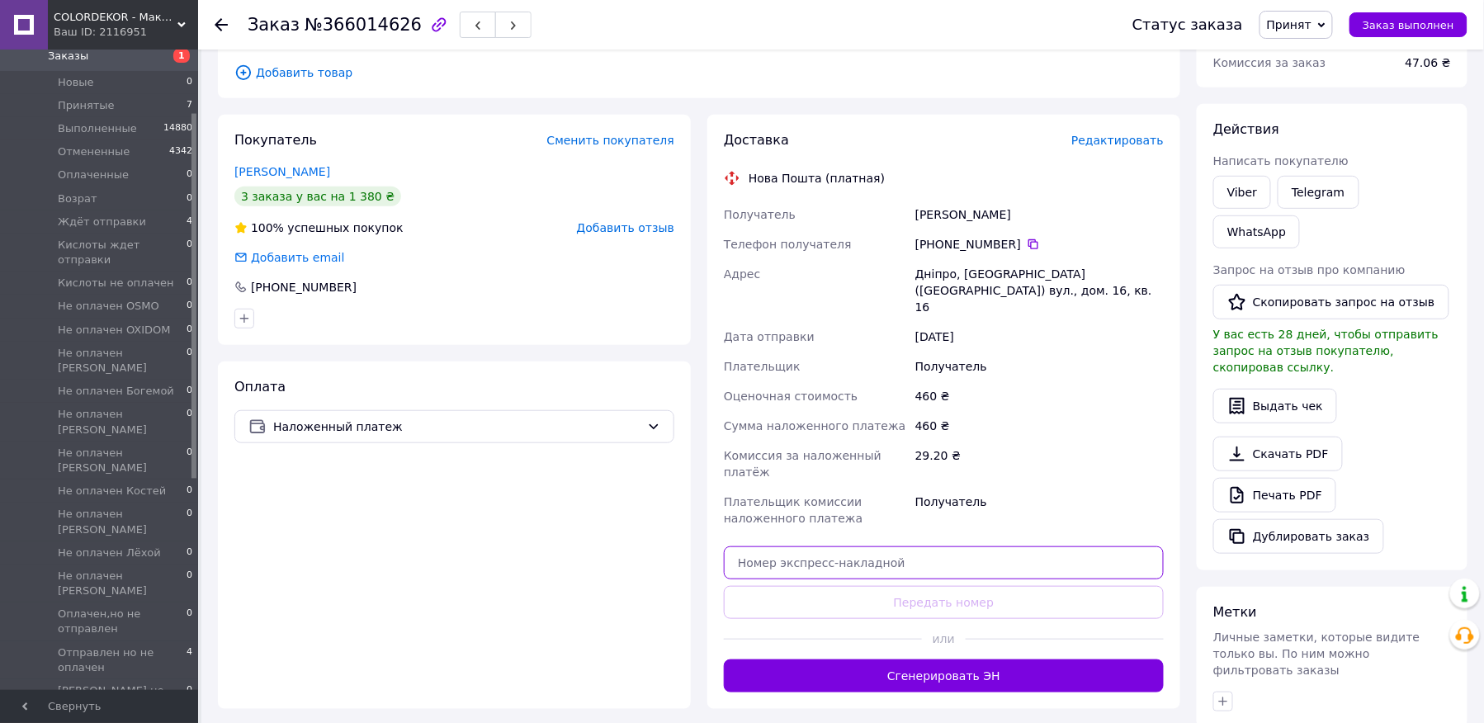
click at [872, 547] on input "text" at bounding box center [944, 563] width 440 height 33
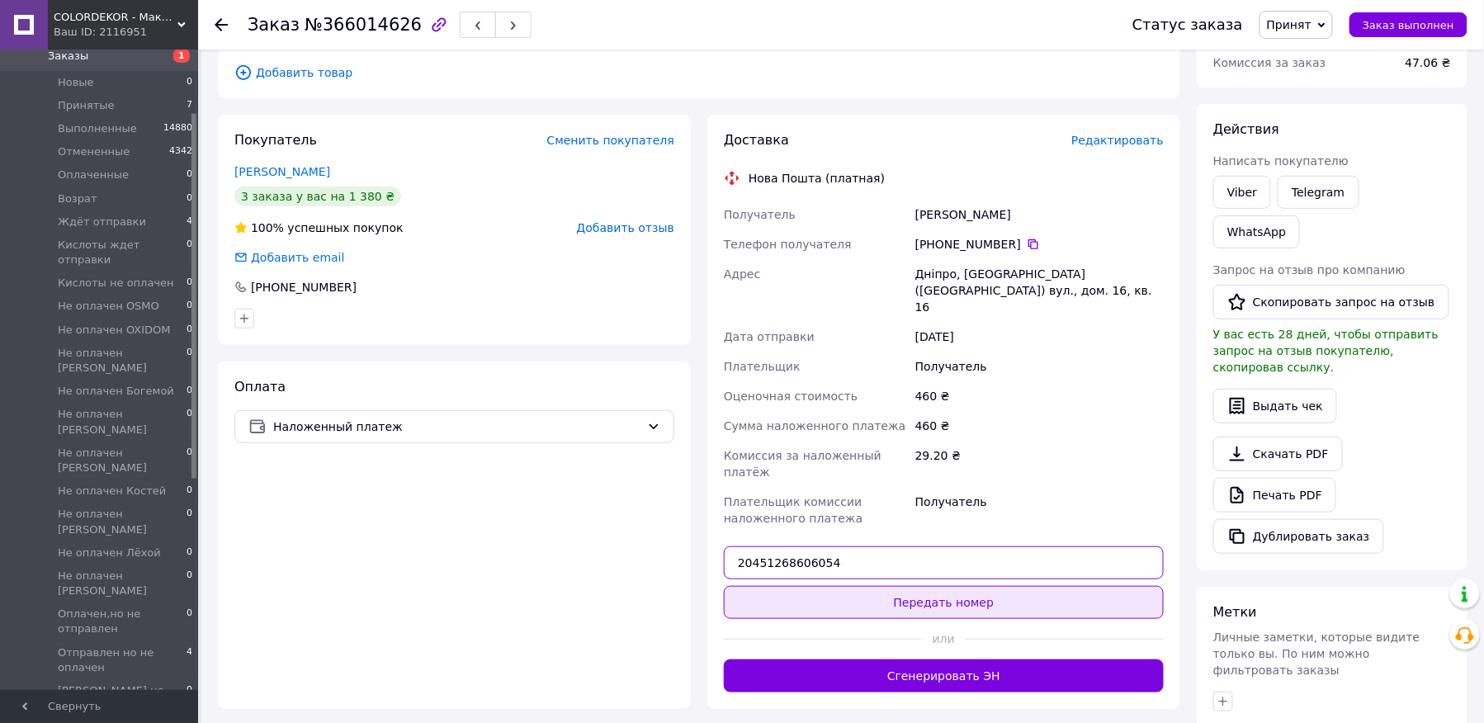
type input "20451268606054"
click at [925, 586] on button "Передать номер" at bounding box center [944, 602] width 440 height 33
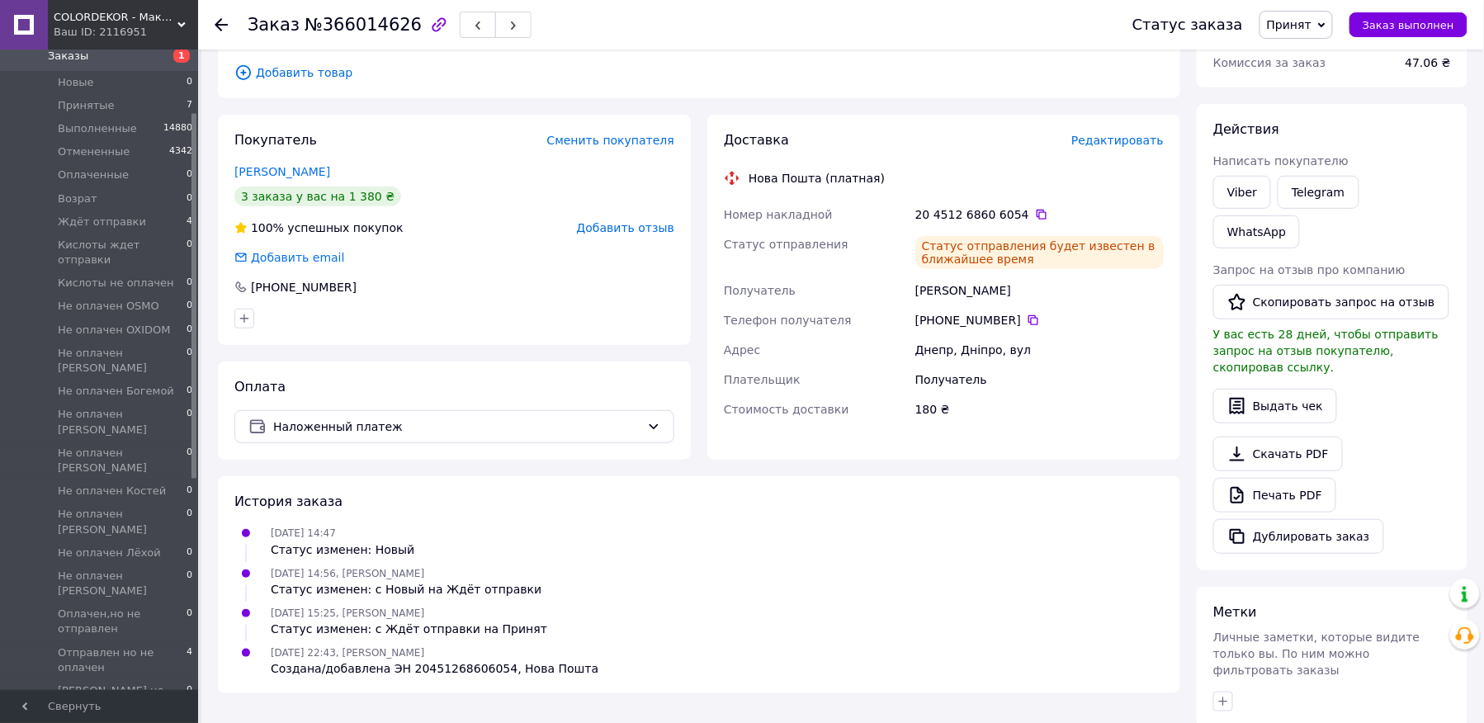
click at [1325, 26] on span "Принят" at bounding box center [1296, 25] width 73 height 28
click at [1337, 74] on li "Кислоты ждет отправки" at bounding box center [1348, 71] width 174 height 25
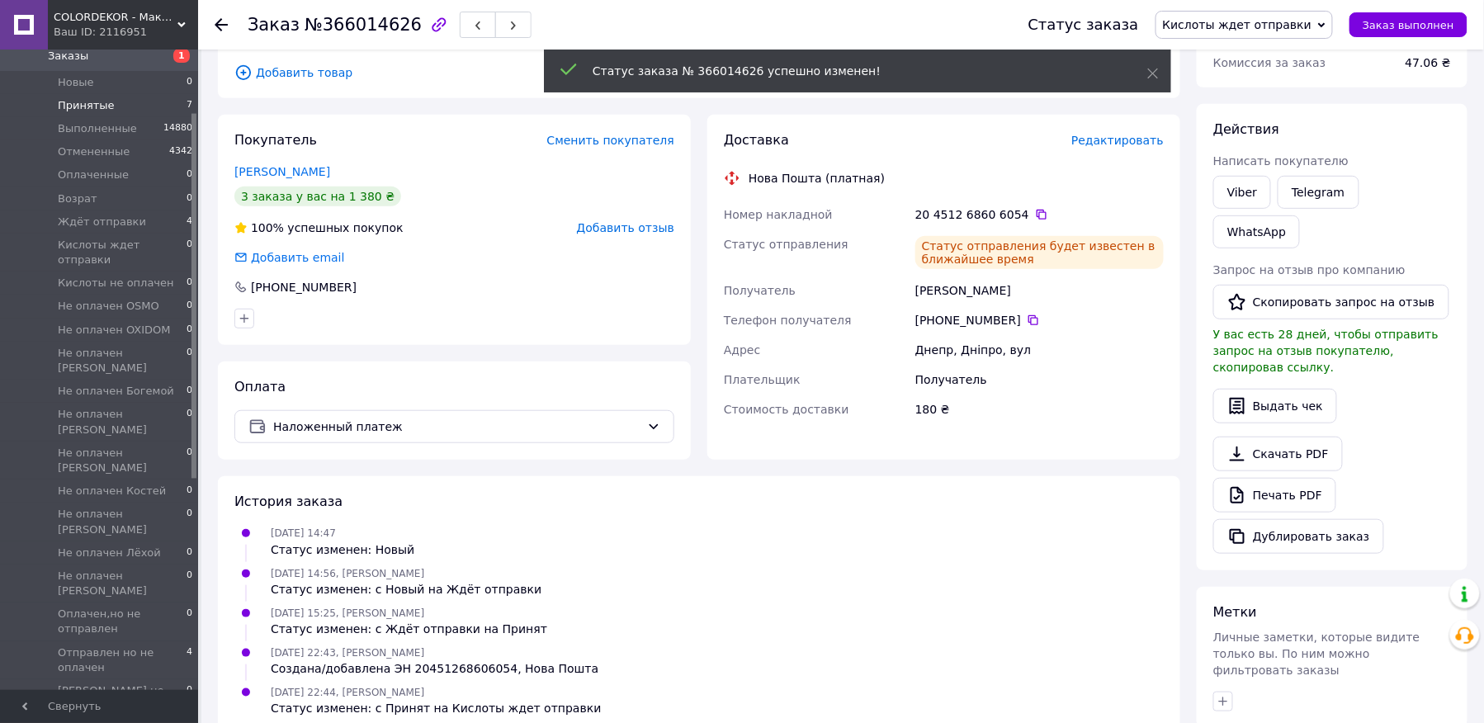
click at [67, 110] on span "Принятые" at bounding box center [86, 105] width 57 height 15
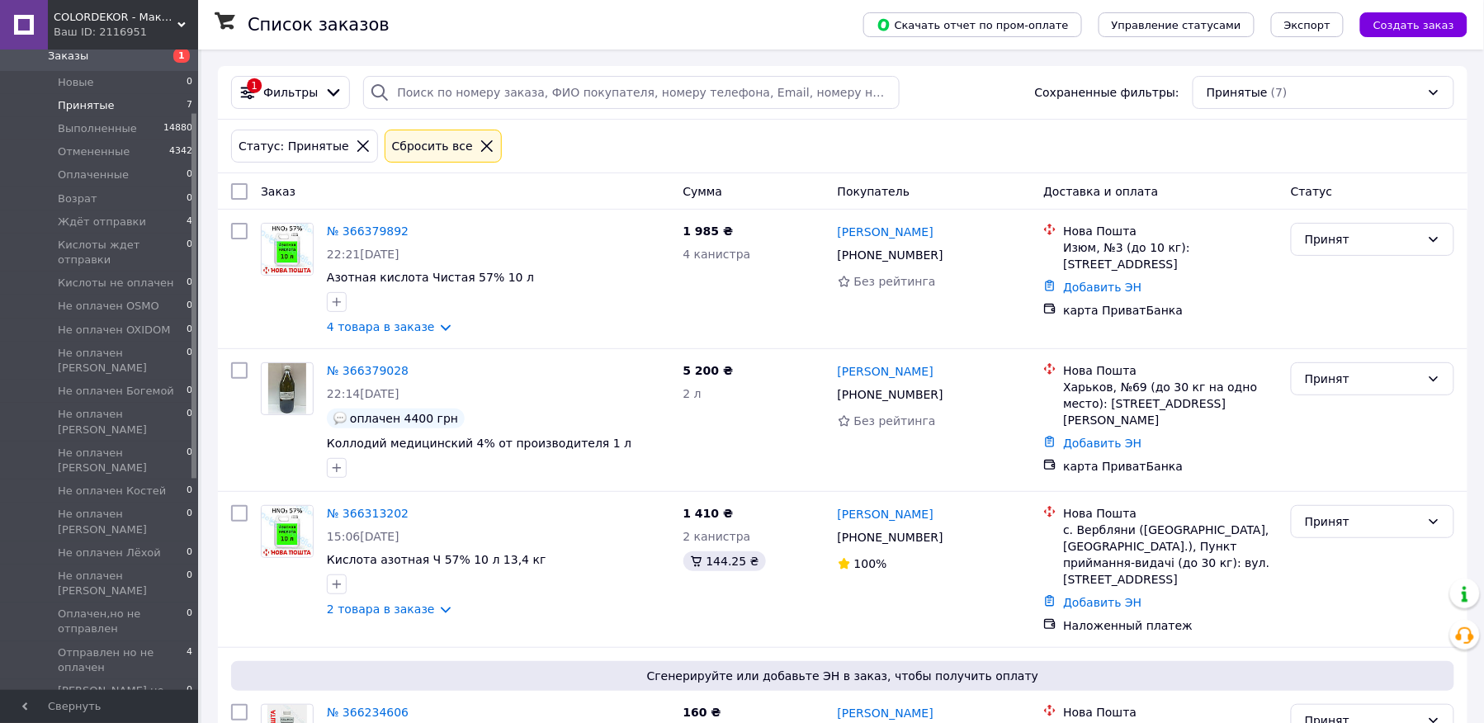
click at [354, 228] on link "№ 366379892" at bounding box center [368, 231] width 82 height 13
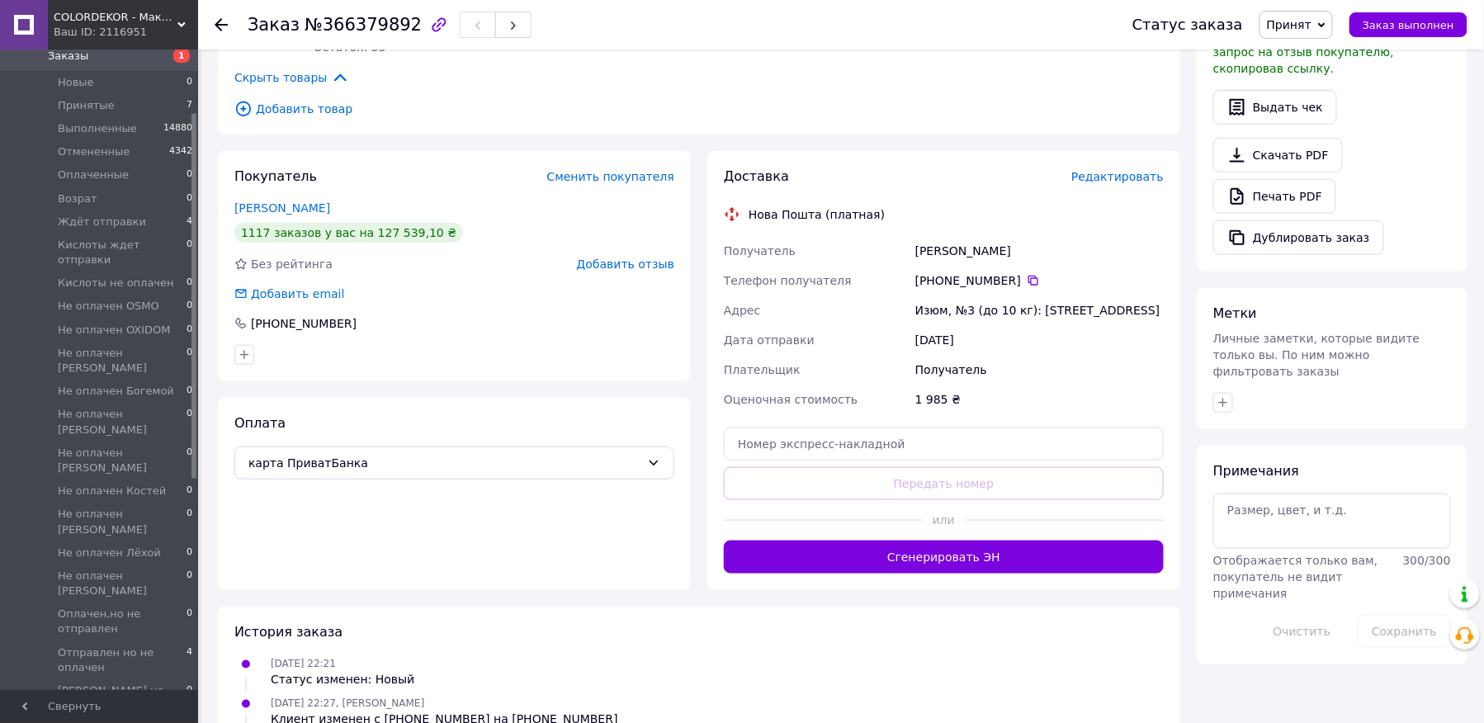
scroll to position [550, 0]
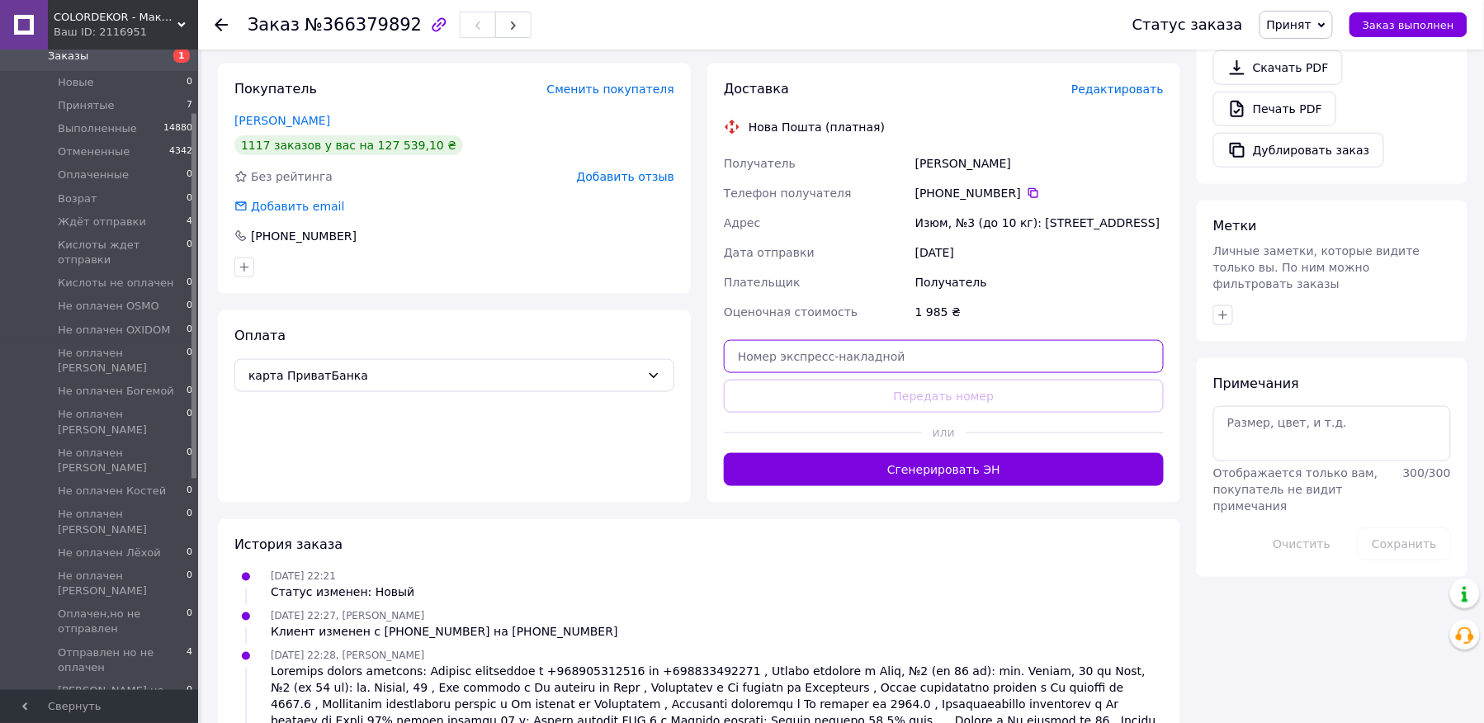
click at [855, 367] on input "text" at bounding box center [944, 356] width 440 height 33
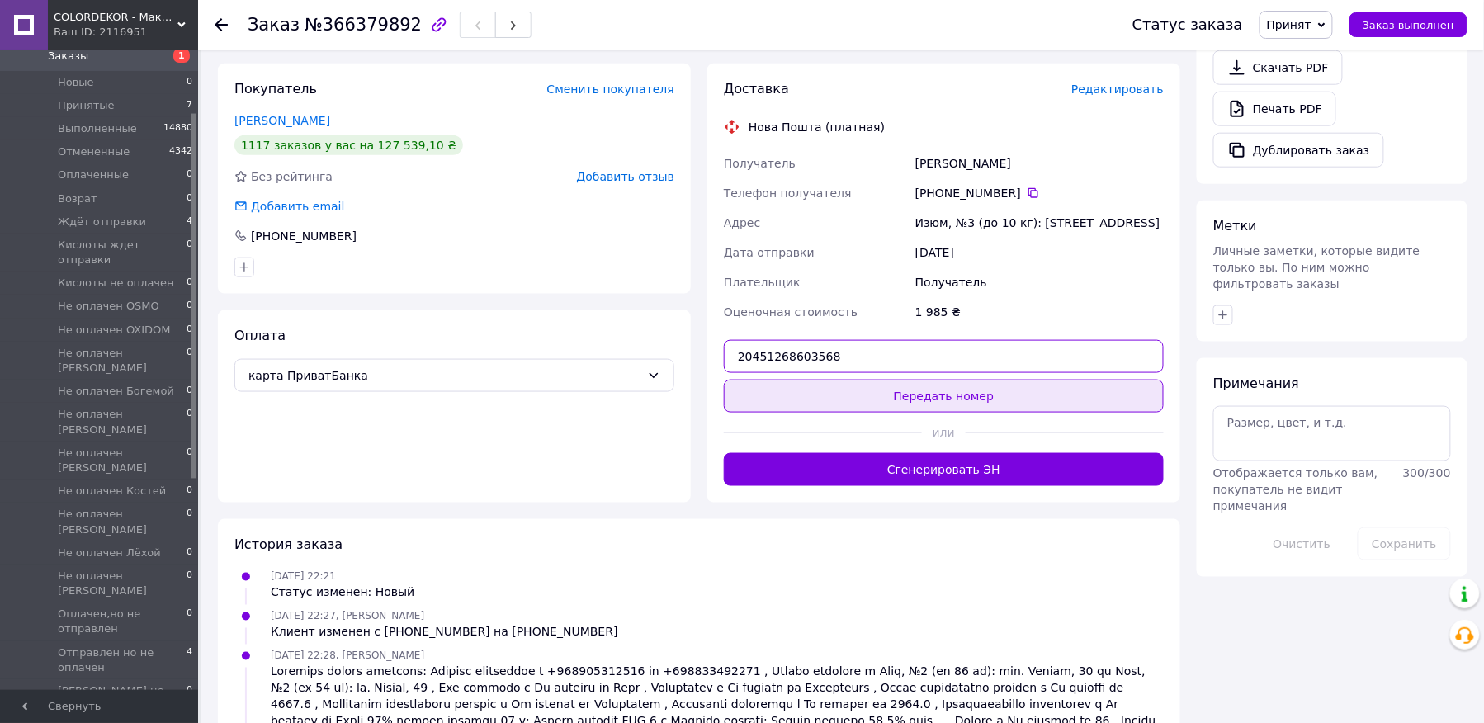
type input "20451268603568"
click at [868, 387] on button "Передать номер" at bounding box center [944, 396] width 440 height 33
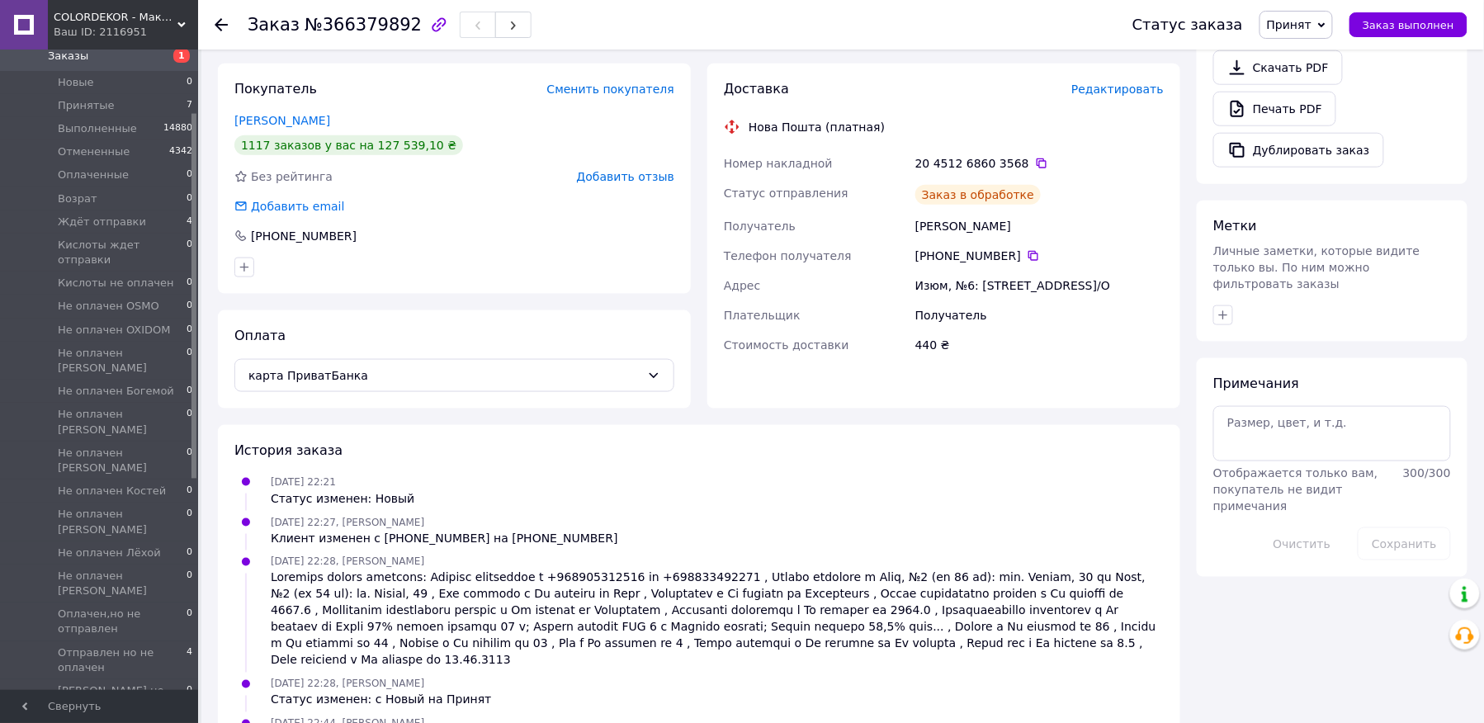
click at [1312, 27] on span "Принят" at bounding box center [1289, 24] width 45 height 13
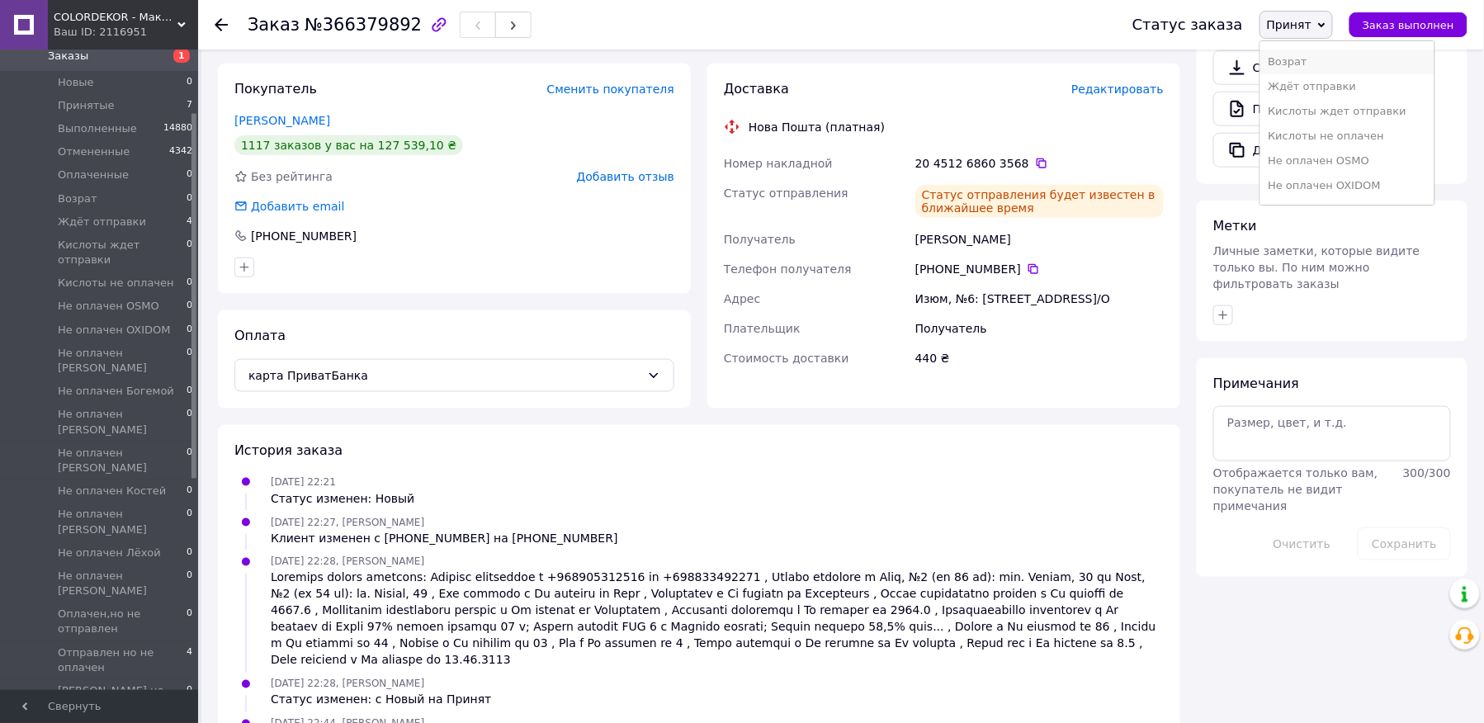
scroll to position [110, 0]
click at [1338, 76] on li "Кислоты ждет отправки" at bounding box center [1348, 71] width 174 height 25
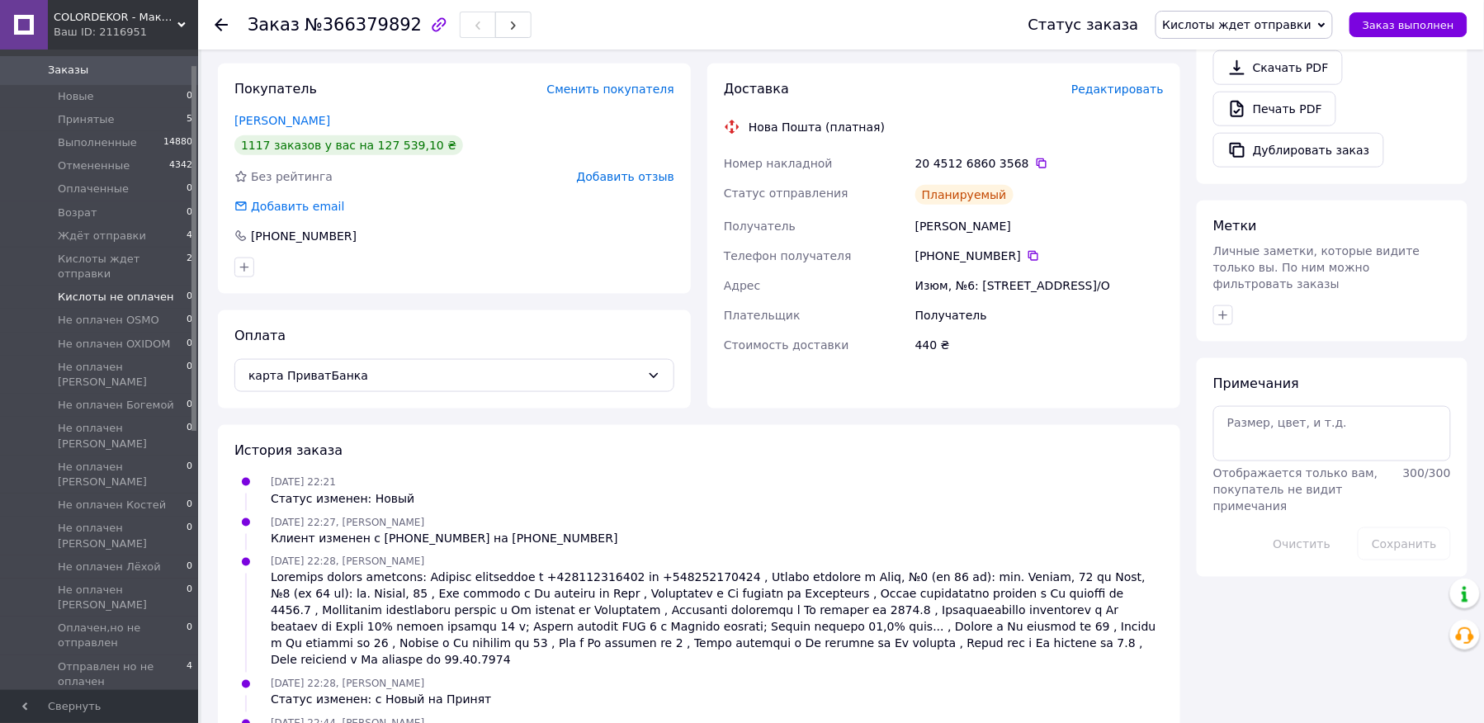
scroll to position [220, 0]
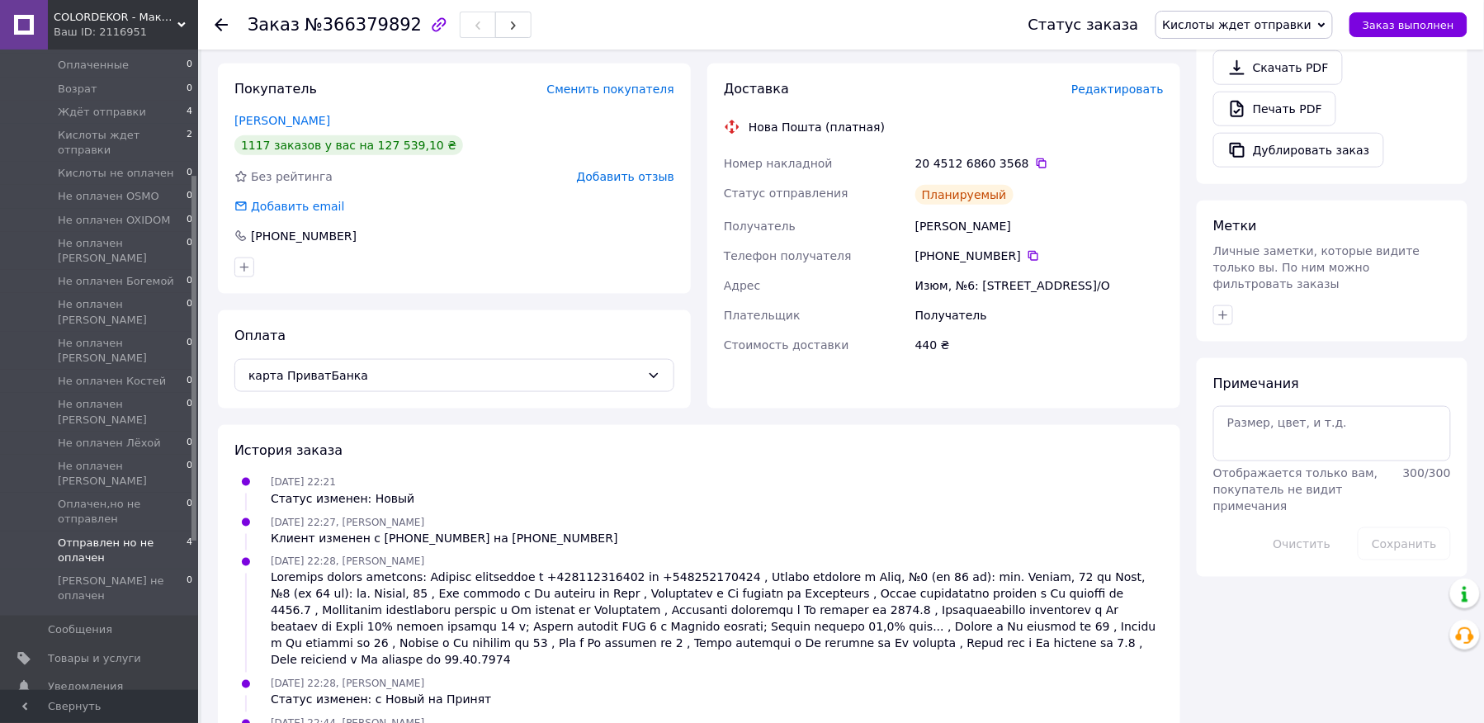
click at [120, 536] on span "Отправлен но не оплачен" at bounding box center [122, 551] width 129 height 30
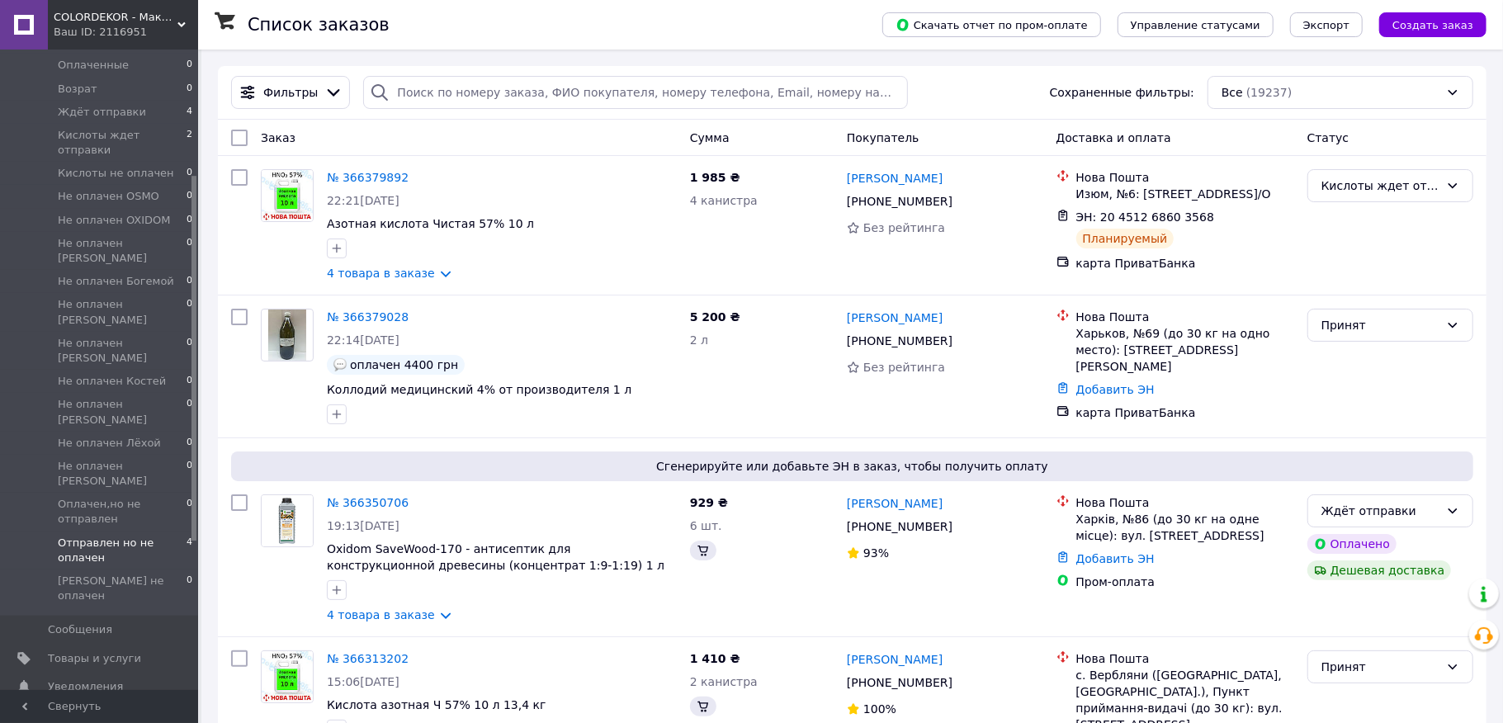
click at [96, 536] on span "Отправлен но не оплачен" at bounding box center [122, 551] width 129 height 30
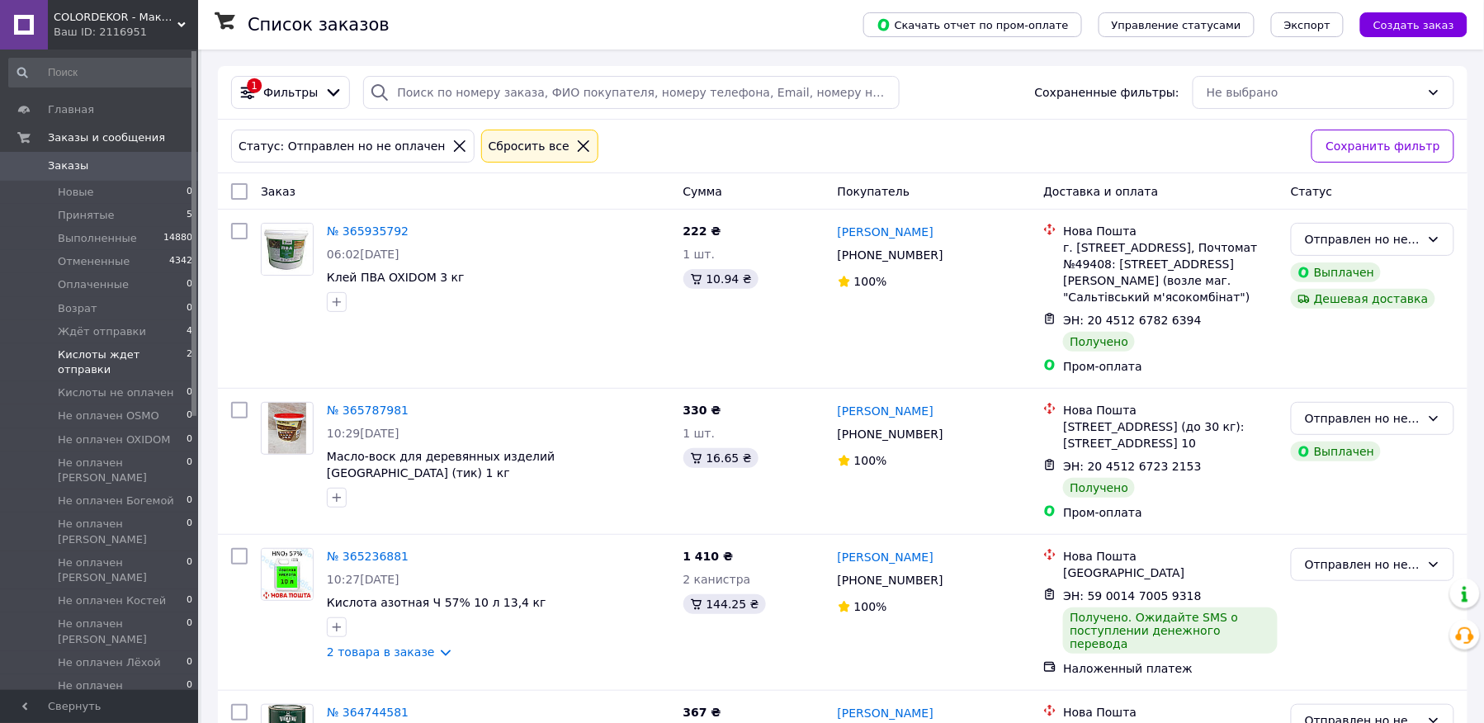
click at [109, 343] on li "Кислоты ждет отправки 2" at bounding box center [101, 362] width 202 height 38
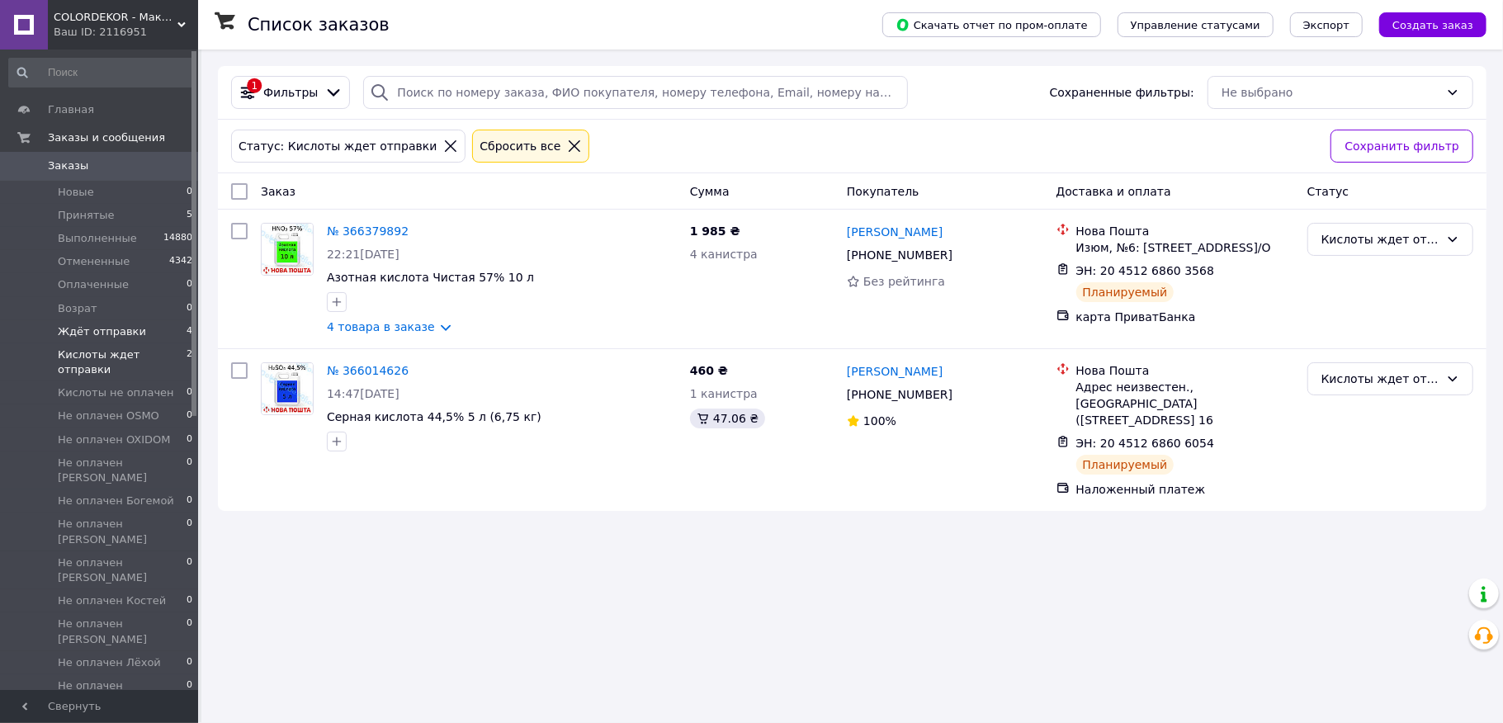
click at [97, 334] on span "Ждёт отправки" at bounding box center [102, 331] width 88 height 15
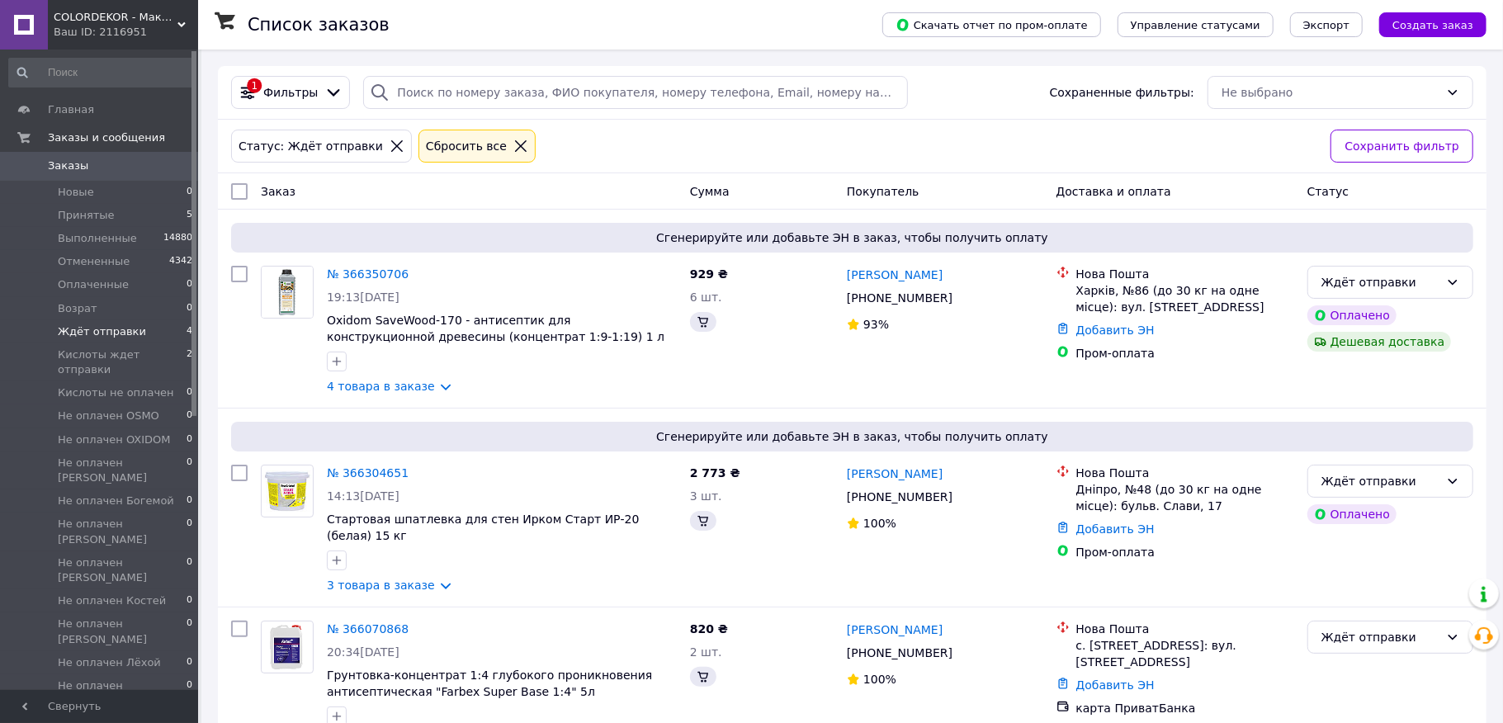
click at [97, 334] on span "Ждёт отправки" at bounding box center [102, 331] width 88 height 15
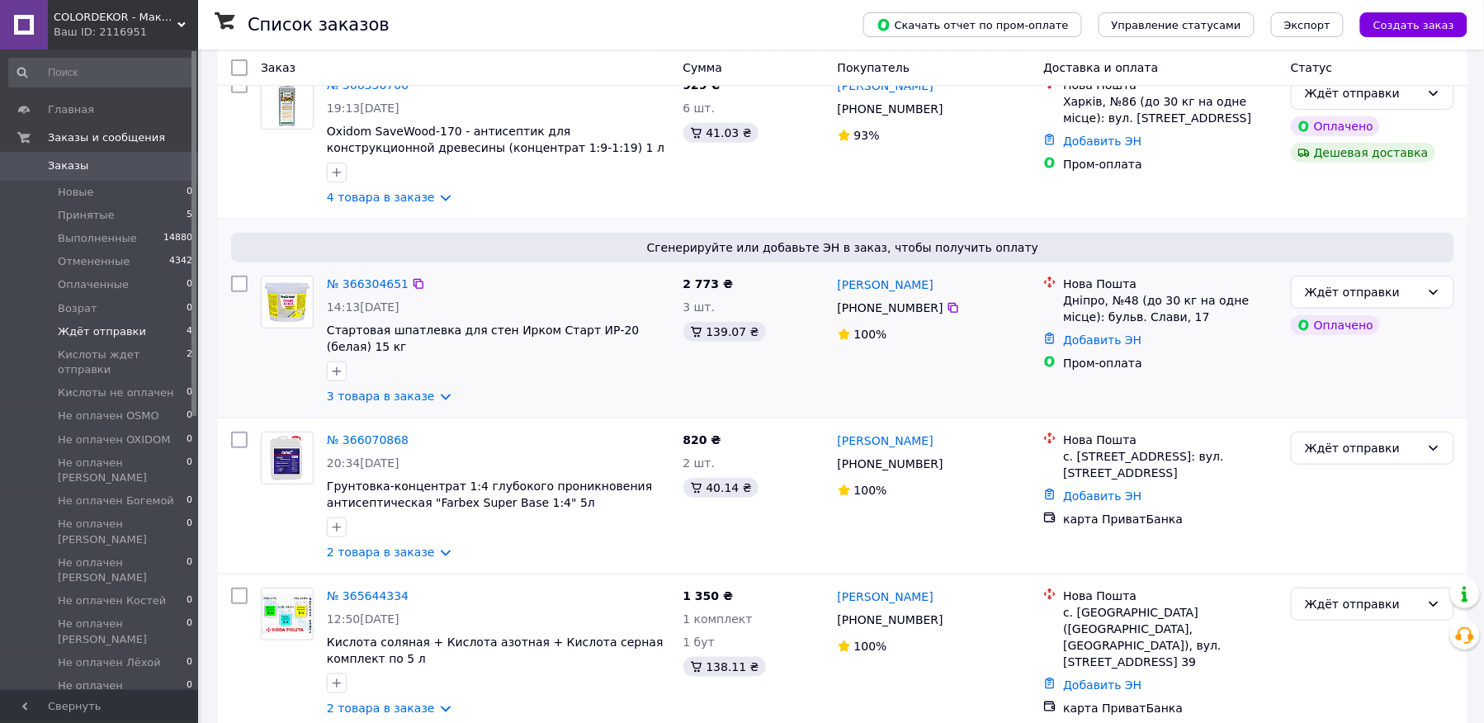
scroll to position [199, 0]
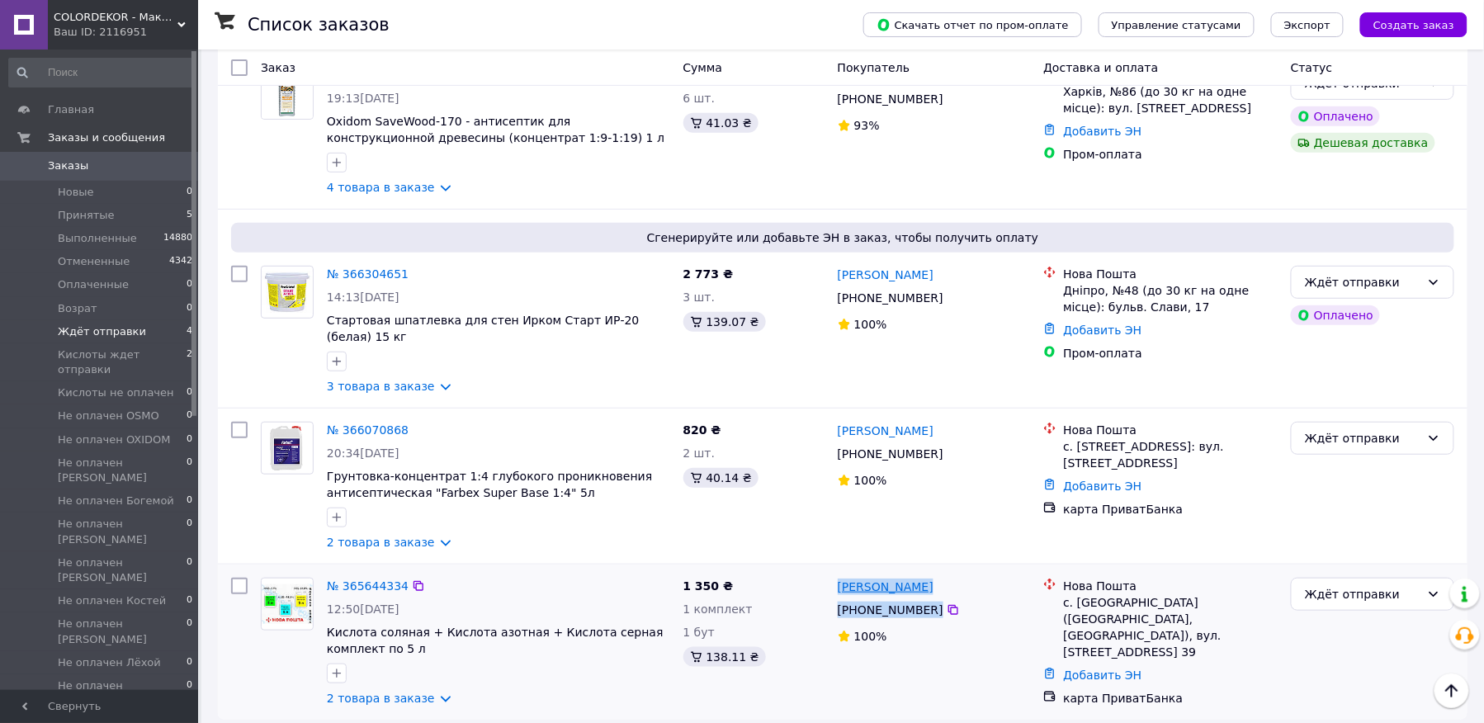
drag, startPoint x: 958, startPoint y: 596, endPoint x: 855, endPoint y: 565, distance: 107.1
click at [855, 571] on div "Олександра Косарева +380 99 201 81 48 100%" at bounding box center [934, 642] width 206 height 142
copy div "Олександра Косарева +380 99 201 81 48"
click at [1385, 585] on div "Ждёт отправки" at bounding box center [1363, 594] width 116 height 18
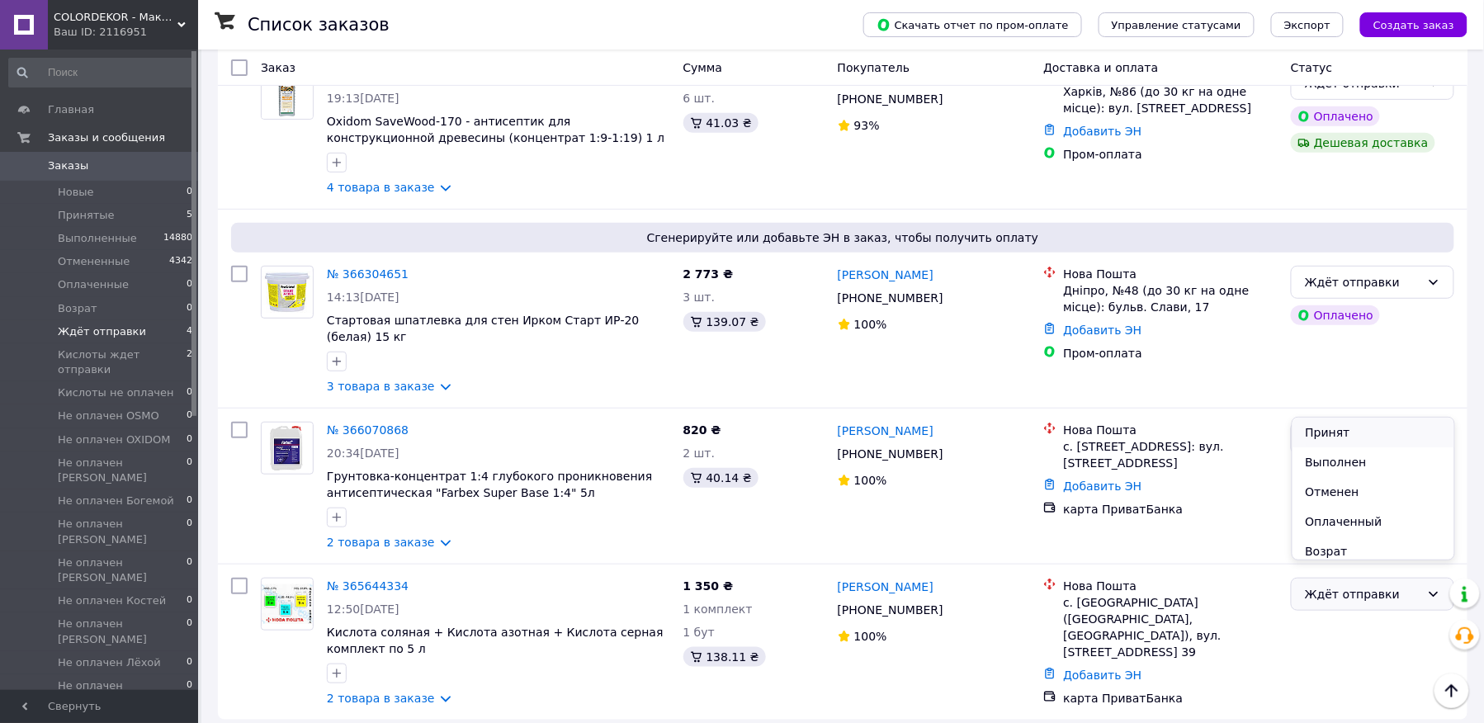
click at [1346, 427] on li "Принят" at bounding box center [1374, 433] width 162 height 30
click at [78, 210] on span "Принятые" at bounding box center [86, 215] width 57 height 15
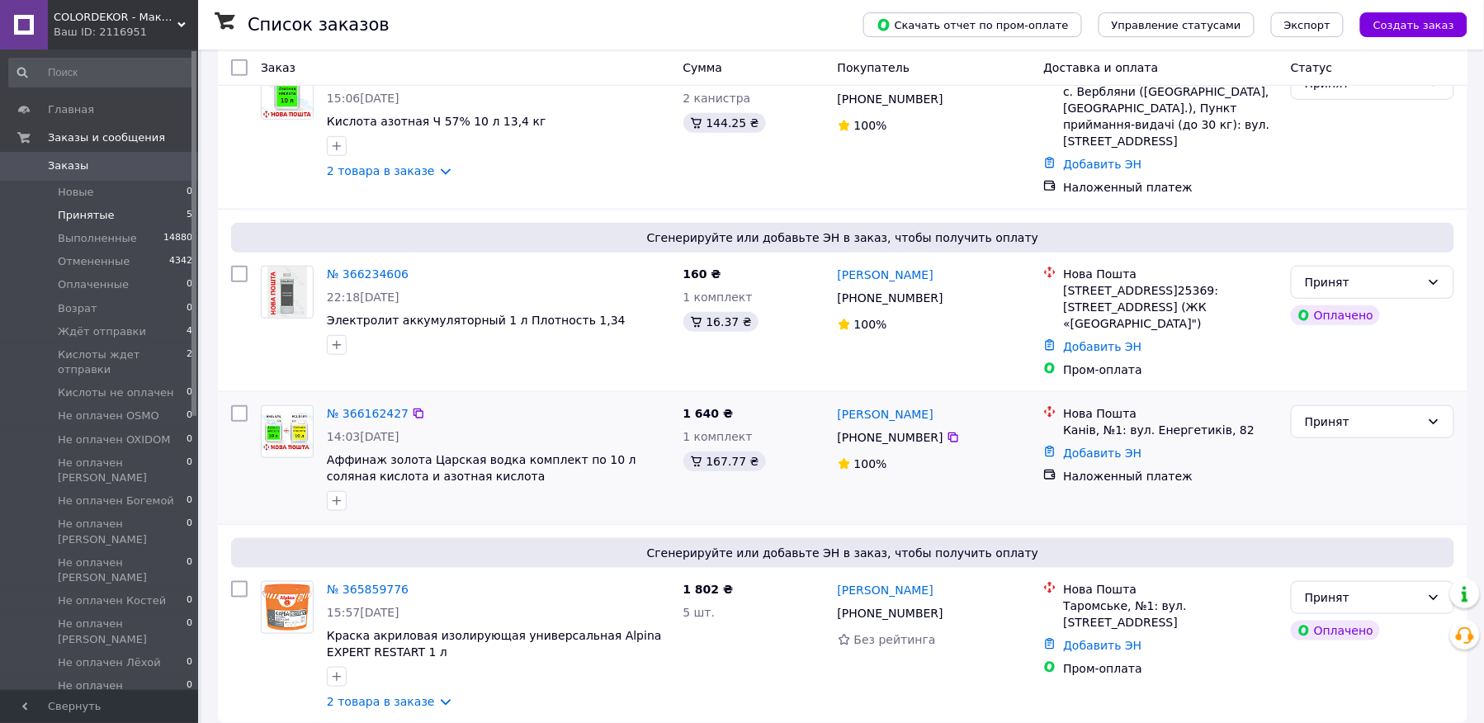
scroll to position [301, 0]
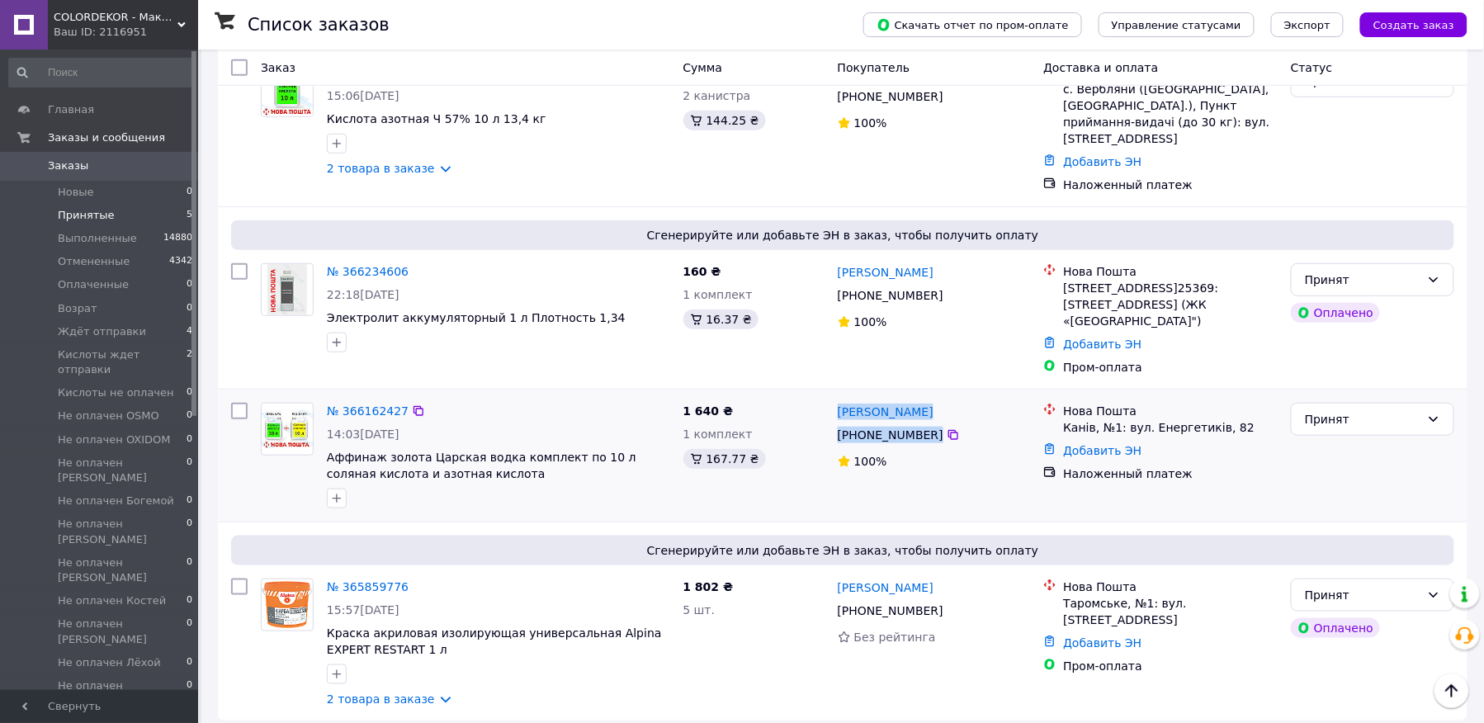
drag, startPoint x: 958, startPoint y: 418, endPoint x: 835, endPoint y: 394, distance: 124.5
click at [835, 396] on div "Ярослав Підкурганний +380 97 489 74 74 100%" at bounding box center [934, 455] width 206 height 119
copy div "Ярослав Підкурганний +380 97 489 74 74"
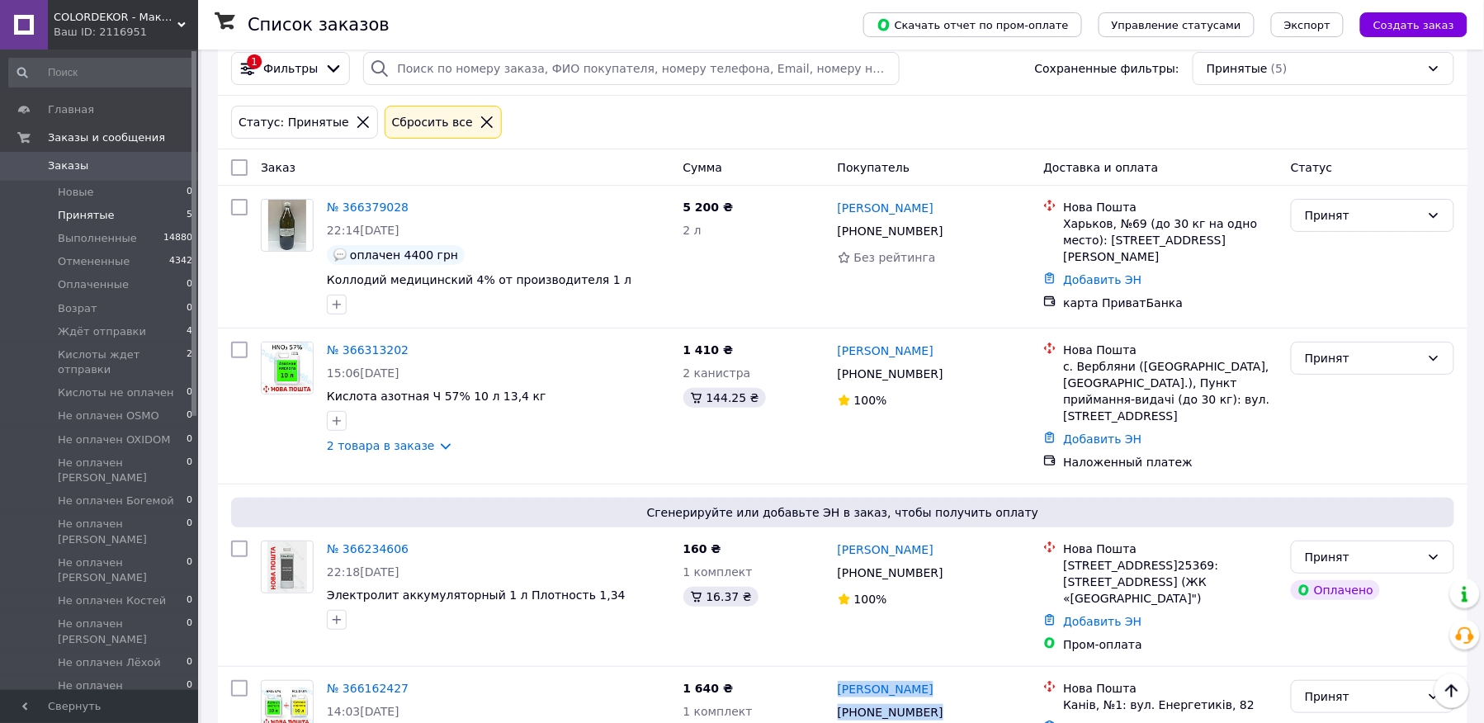
scroll to position [0, 0]
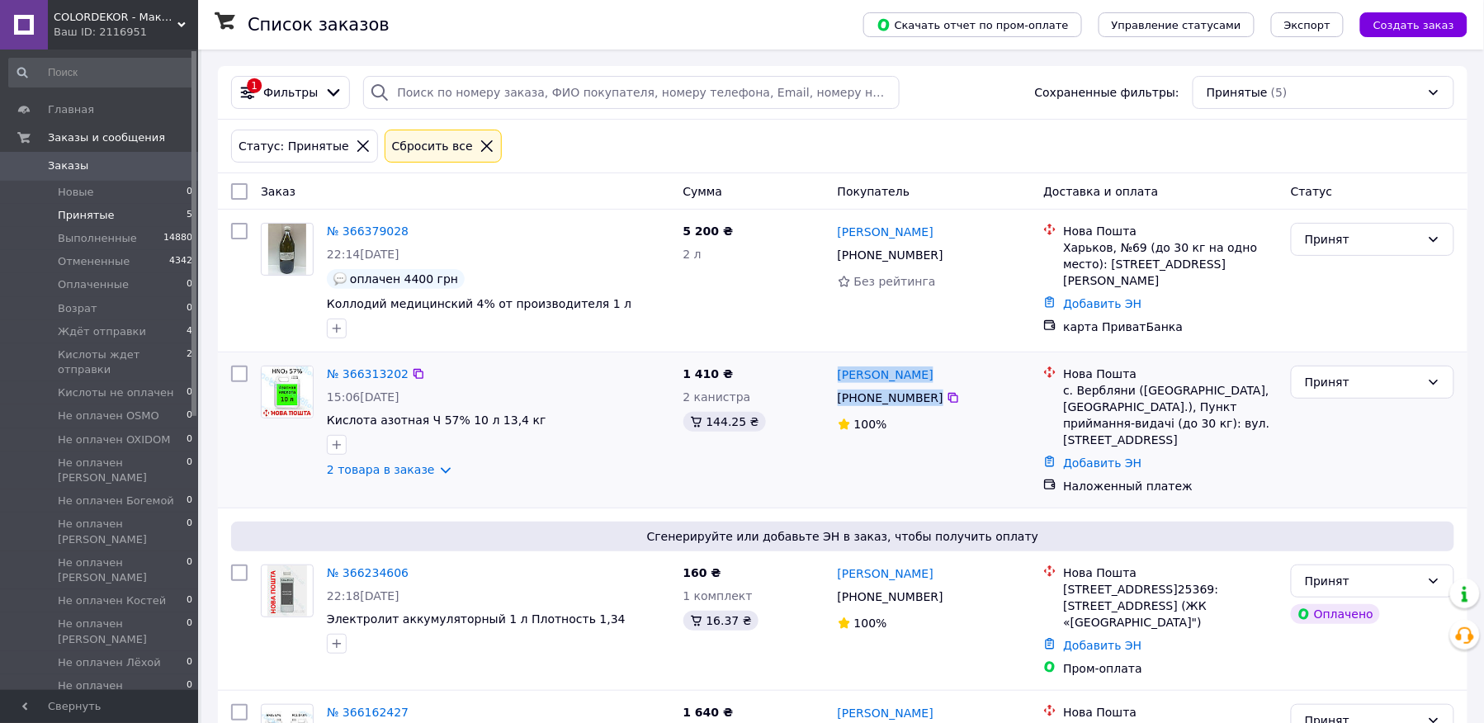
drag, startPoint x: 959, startPoint y: 404, endPoint x: 835, endPoint y: 380, distance: 126.1
click at [837, 381] on div "Василь Бутка +380 68 335 00 18 100%" at bounding box center [934, 430] width 206 height 142
copy div "Василь Бутка +380 68 335 00 18"
click at [393, 473] on link "2 товара в заказе" at bounding box center [381, 469] width 108 height 13
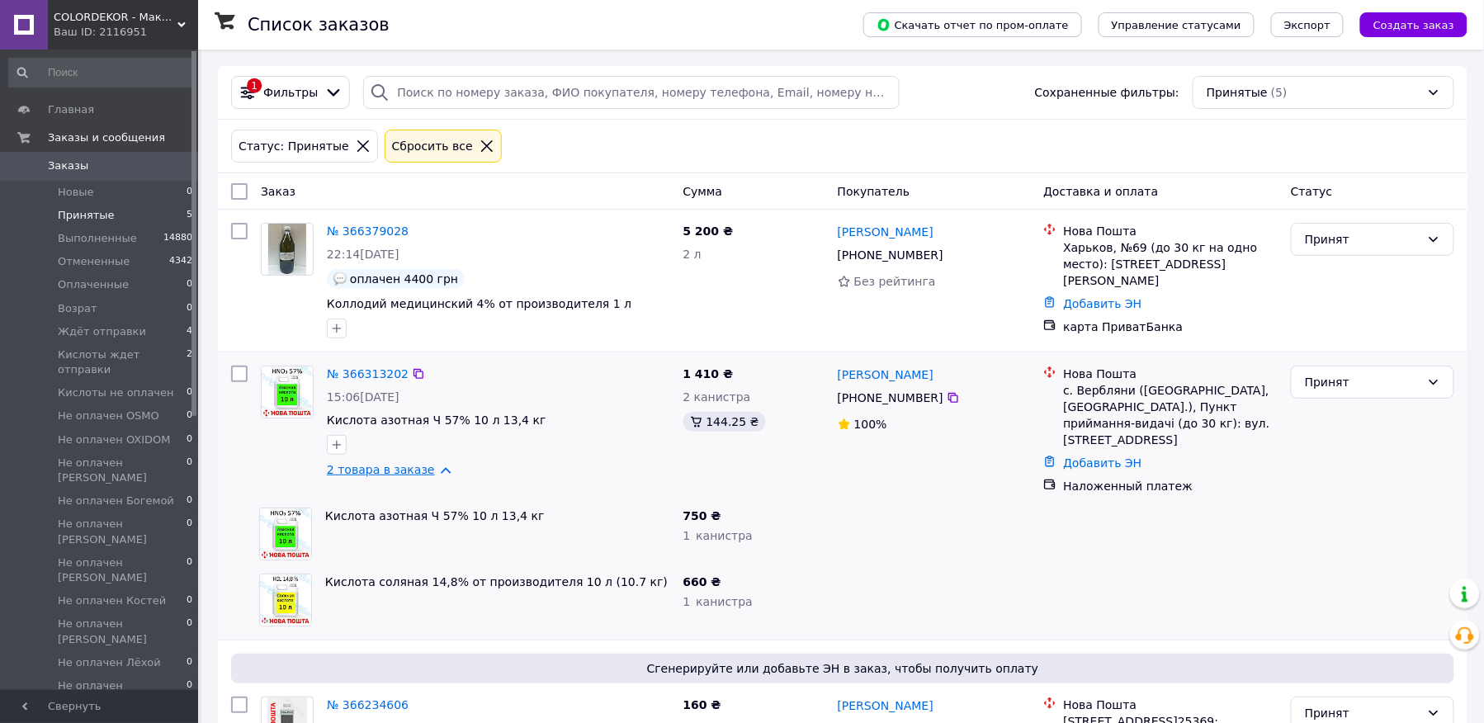
click at [360, 466] on link "2 товара в заказе" at bounding box center [381, 469] width 108 height 13
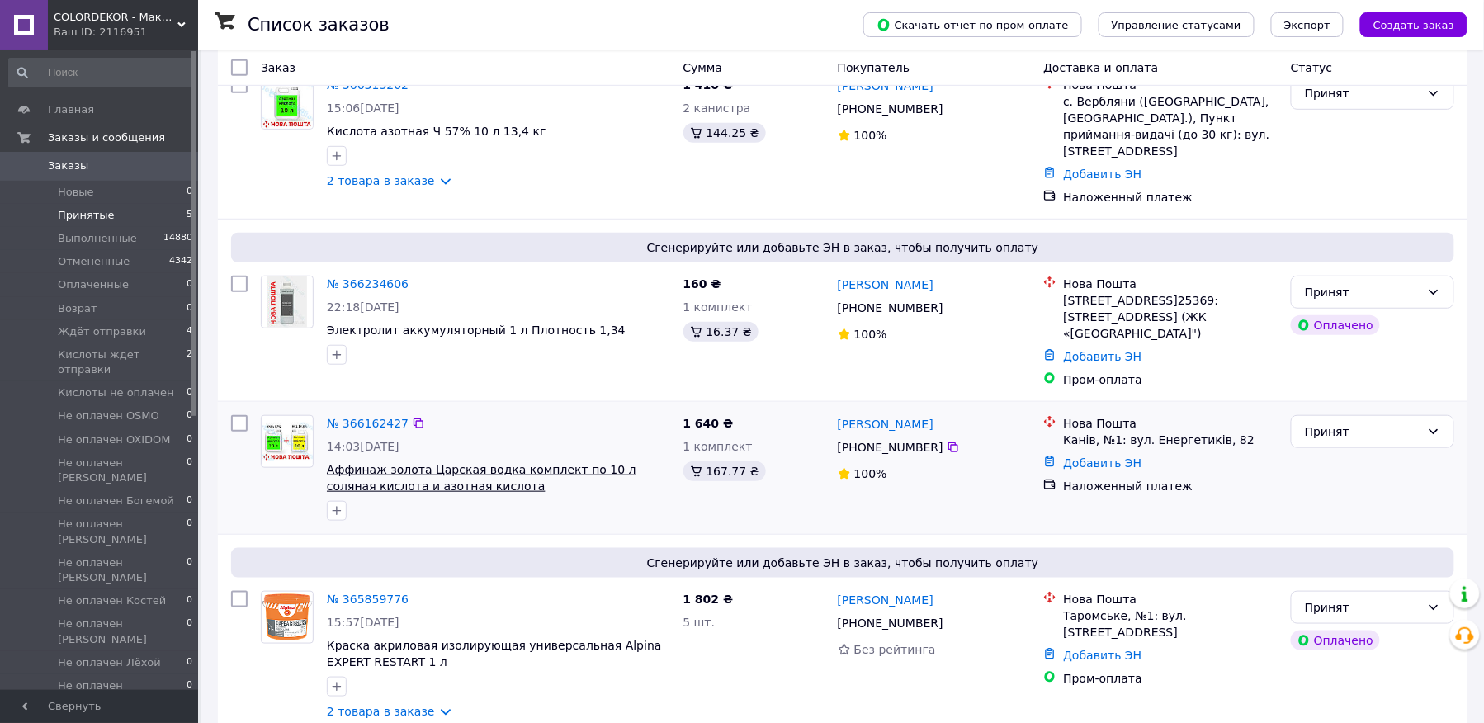
scroll to position [301, 0]
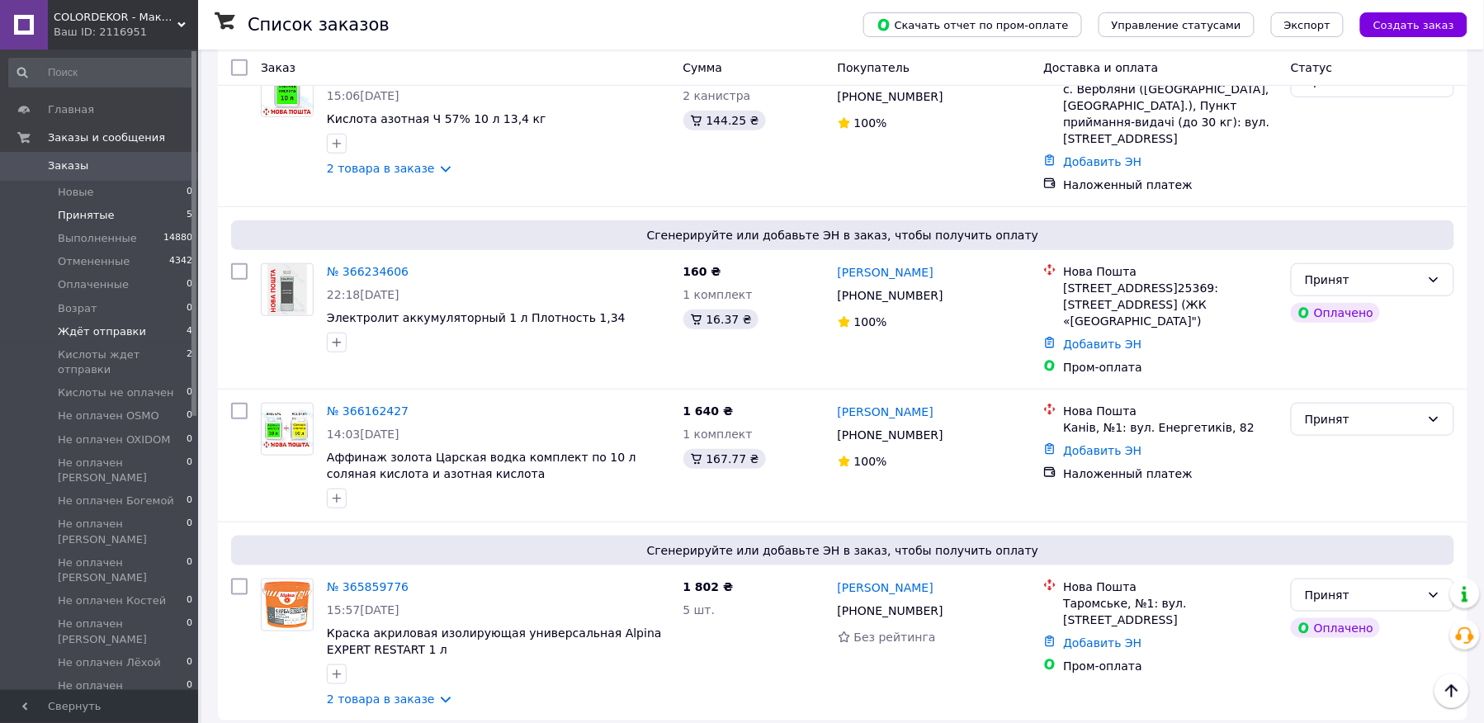
click at [97, 328] on span "Ждёт отправки" at bounding box center [102, 331] width 88 height 15
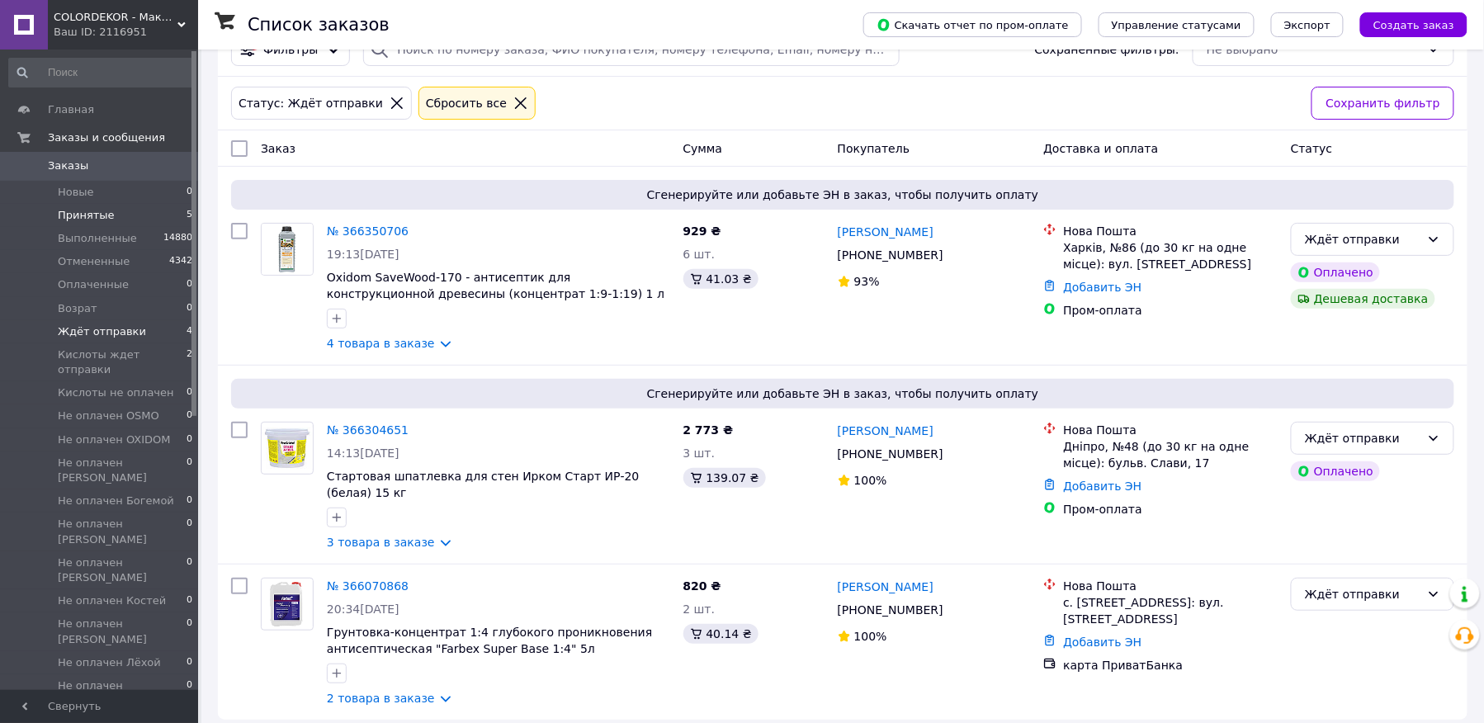
click at [87, 215] on span "Принятые" at bounding box center [86, 215] width 57 height 15
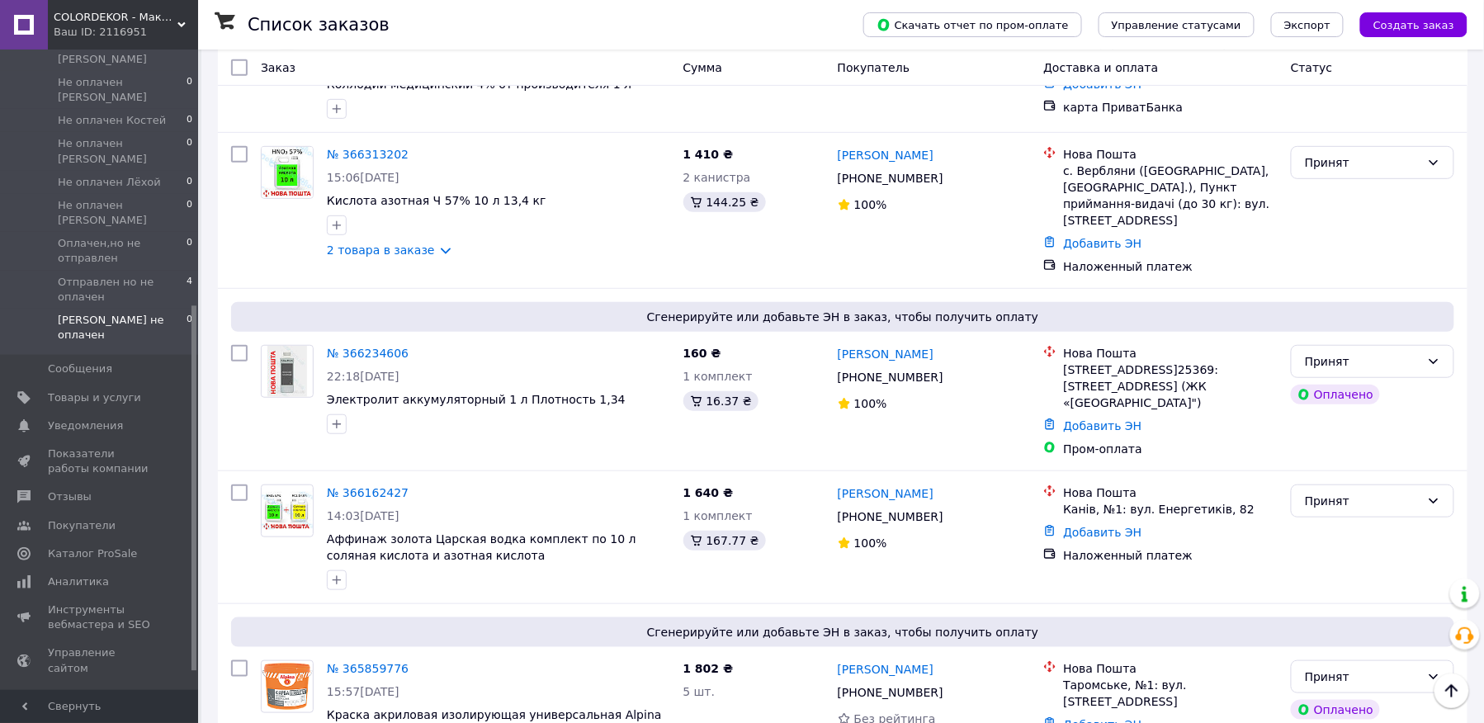
scroll to position [150, 0]
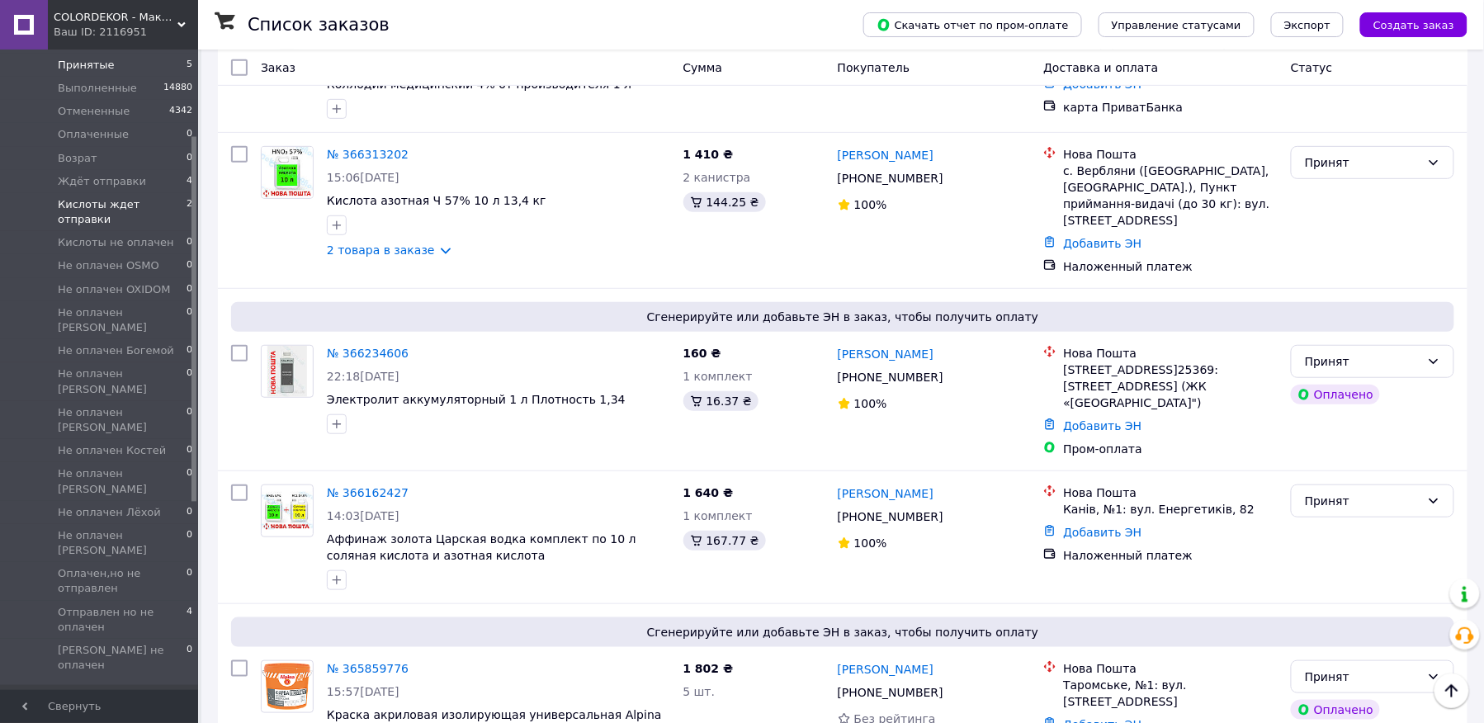
click at [109, 203] on span "Кислоты ждет отправки" at bounding box center [122, 212] width 129 height 30
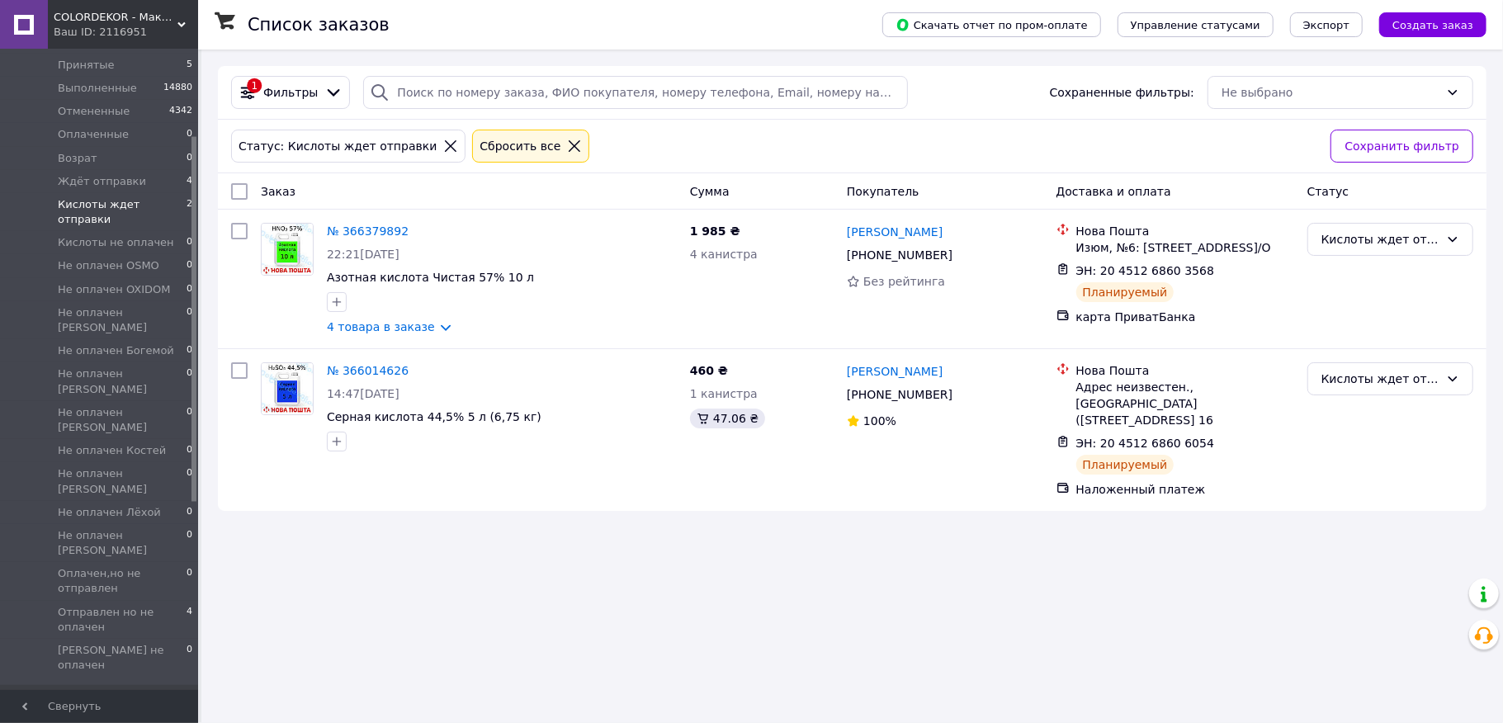
click at [367, 561] on div "Список заказов Скачать отчет по пром-оплате Управление статусами Экспорт Создат…" at bounding box center [852, 361] width 1302 height 723
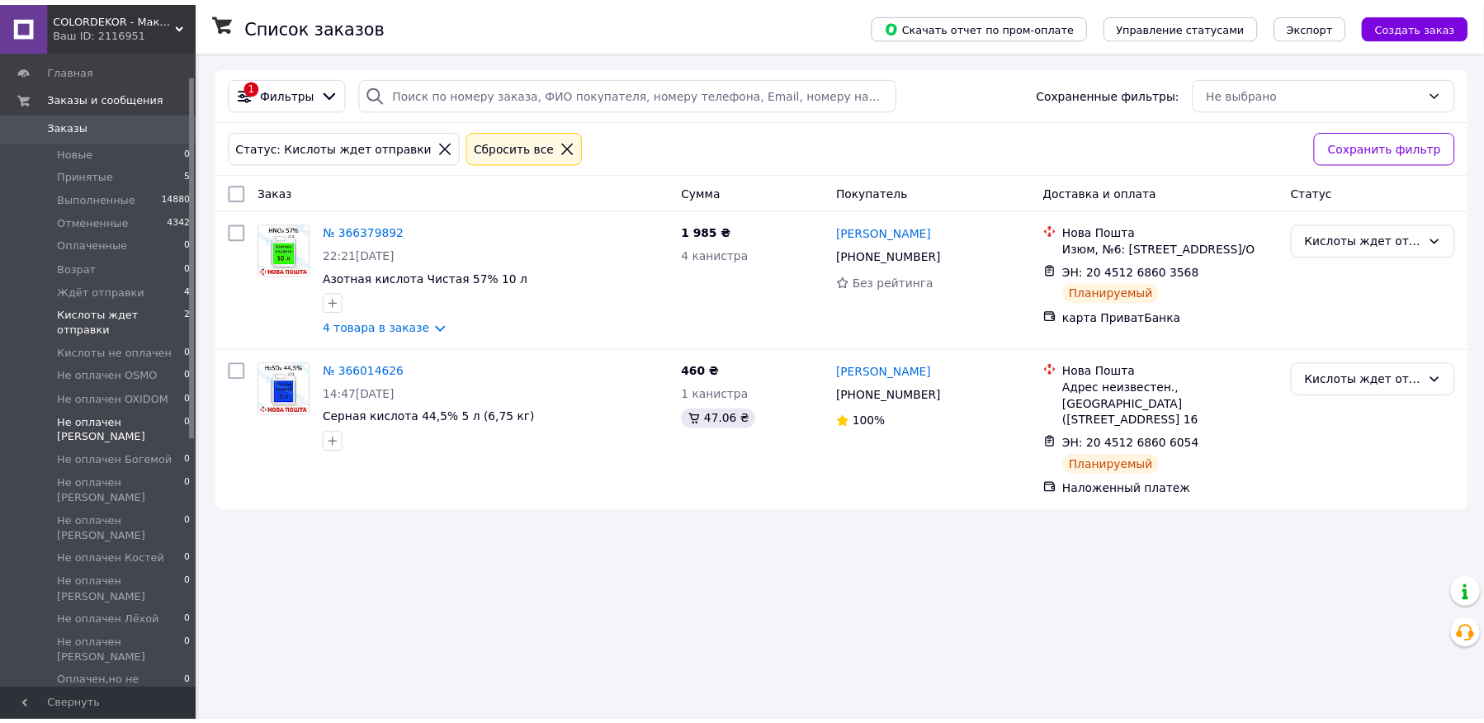
scroll to position [261, 0]
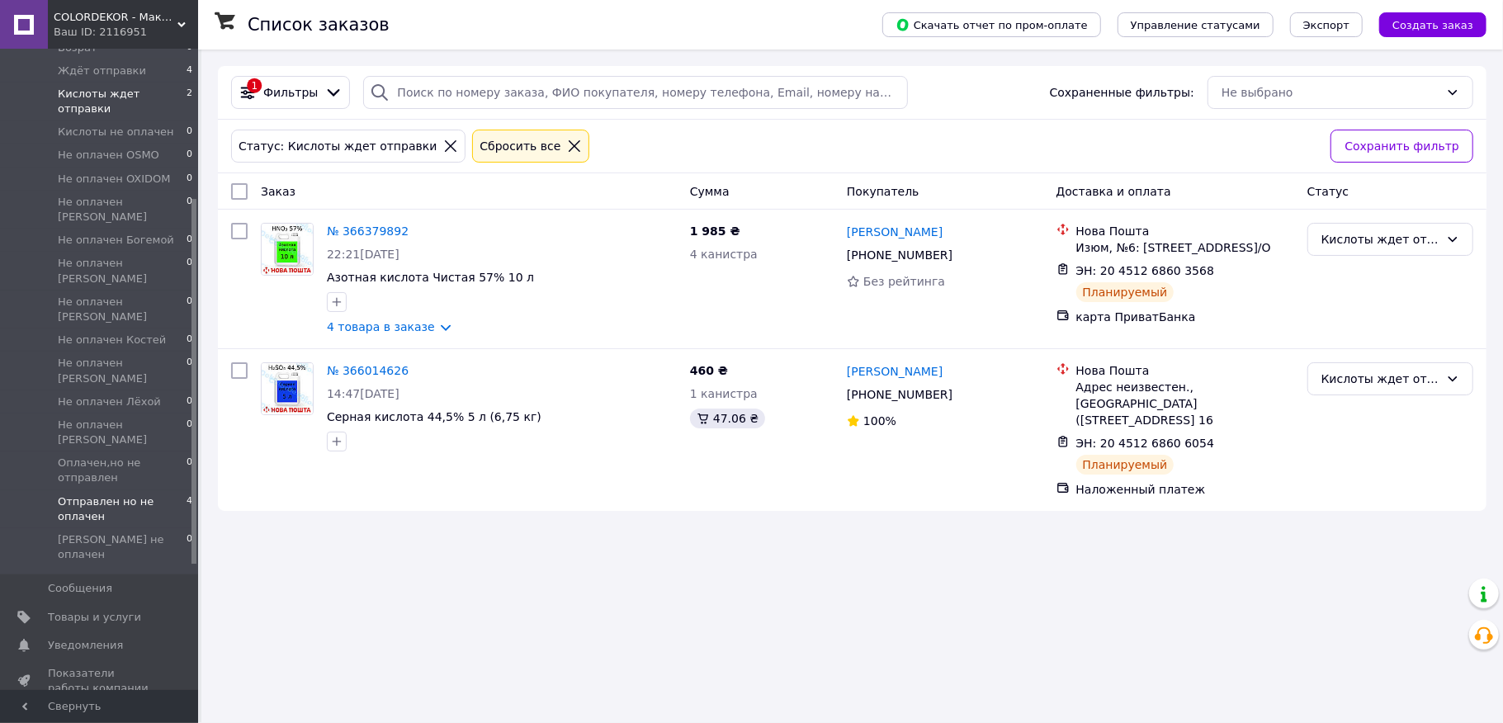
click at [130, 495] on span "Отправлен но не оплачен" at bounding box center [122, 510] width 129 height 30
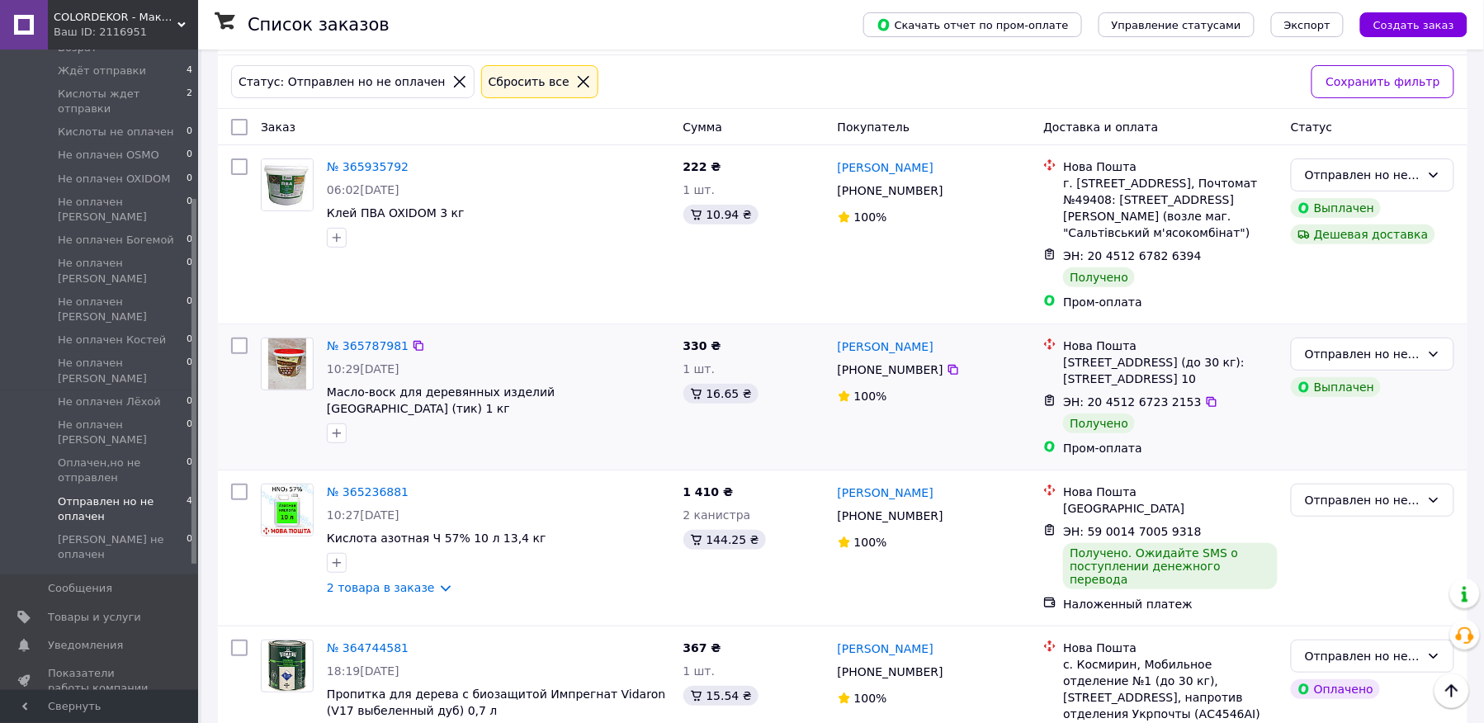
scroll to position [25, 0]
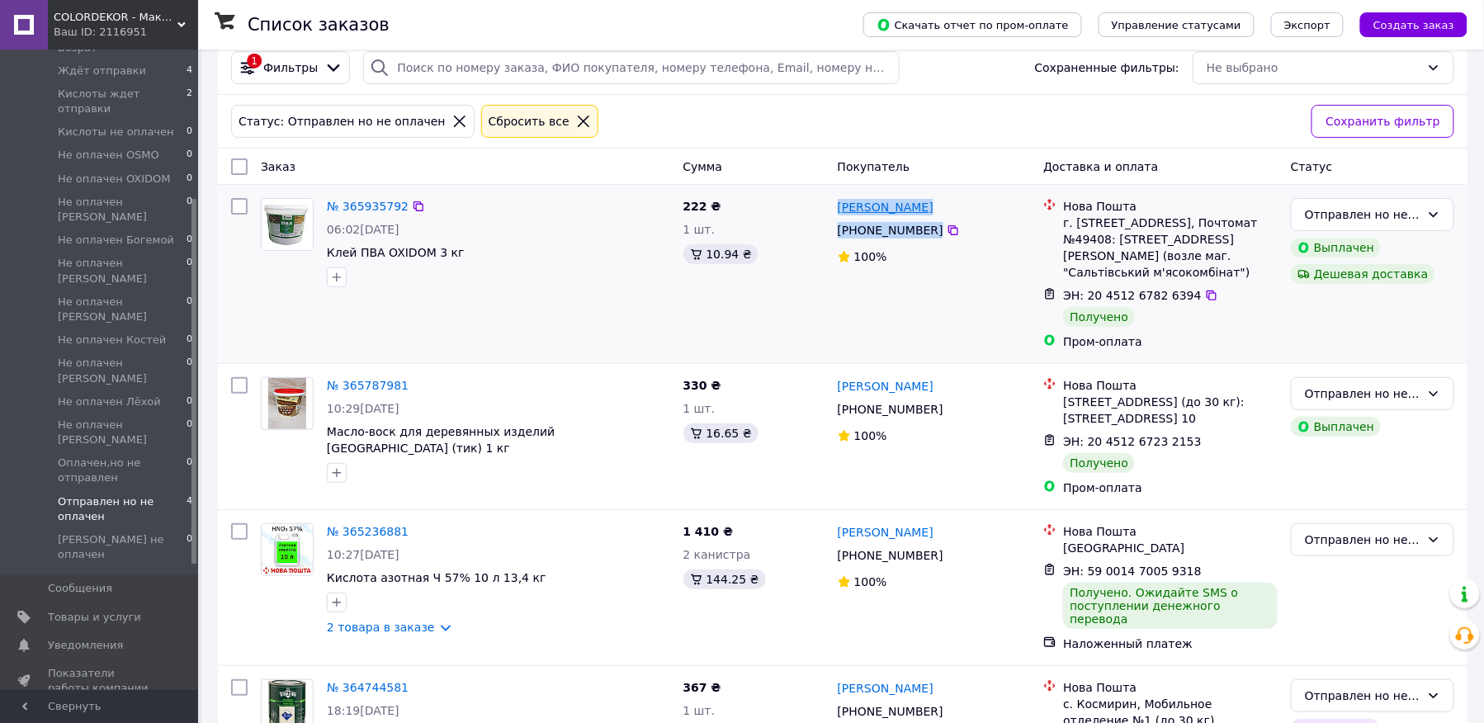
drag, startPoint x: 953, startPoint y: 229, endPoint x: 840, endPoint y: 205, distance: 115.6
click at [840, 205] on div "олександр бібро +380 97 885 08 44 100%" at bounding box center [934, 274] width 206 height 165
copy div "олександр бібро +380 97 885 08 44"
drag, startPoint x: 464, startPoint y: 253, endPoint x: 319, endPoint y: 253, distance: 145.3
click at [319, 253] on div "№ 365935792 06:02[DATE] Клей ПВА OXIDOM 3 кг" at bounding box center [465, 243] width 423 height 102
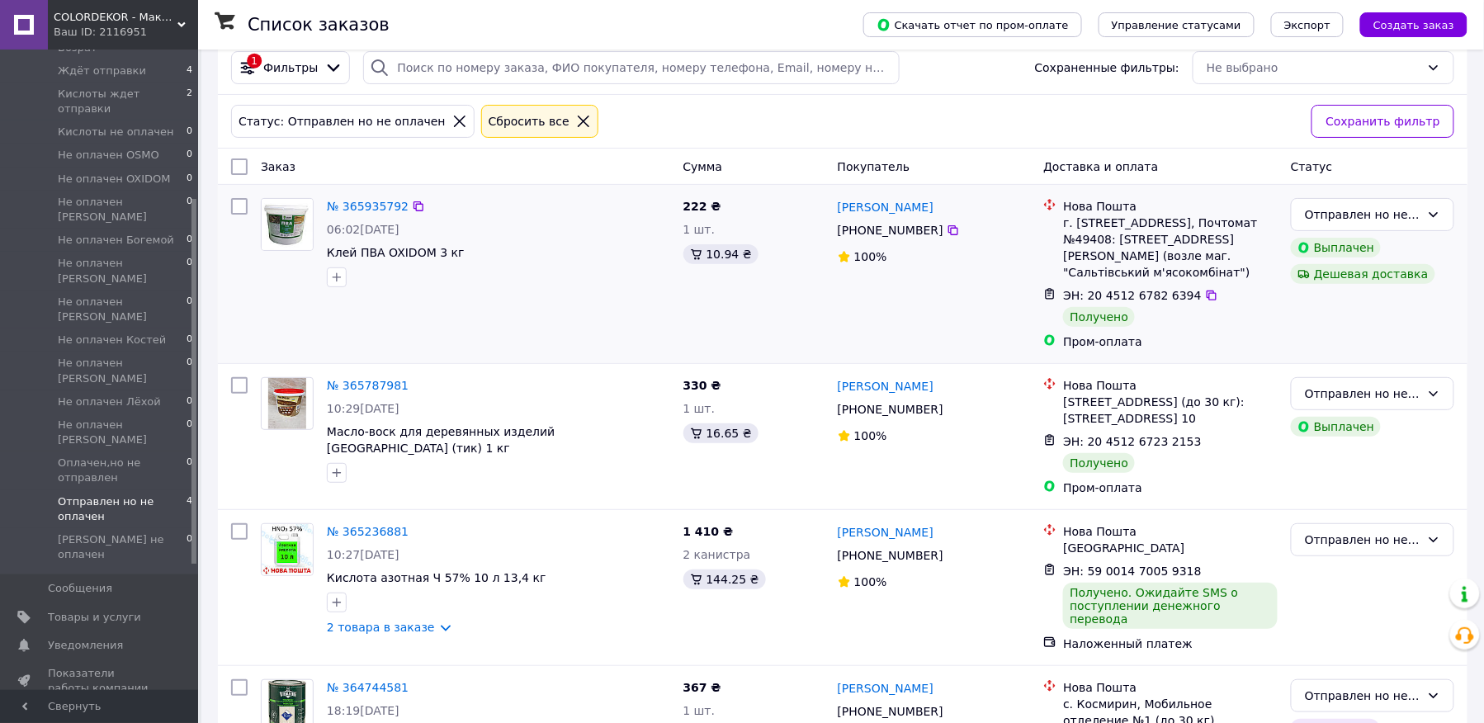
click at [400, 307] on div "№ 365935792 06:02[DATE] Клей ПВА OXIDOM 3 кг" at bounding box center [465, 274] width 423 height 165
drag, startPoint x: 459, startPoint y: 248, endPoint x: 329, endPoint y: 256, distance: 130.7
click at [329, 256] on span "Клей ПВА OXIDOM 3 кг" at bounding box center [498, 252] width 343 height 17
copy span "Клей ПВА OXIDOM 3 кг"
click at [116, 70] on span "Ждёт отправки" at bounding box center [102, 71] width 88 height 15
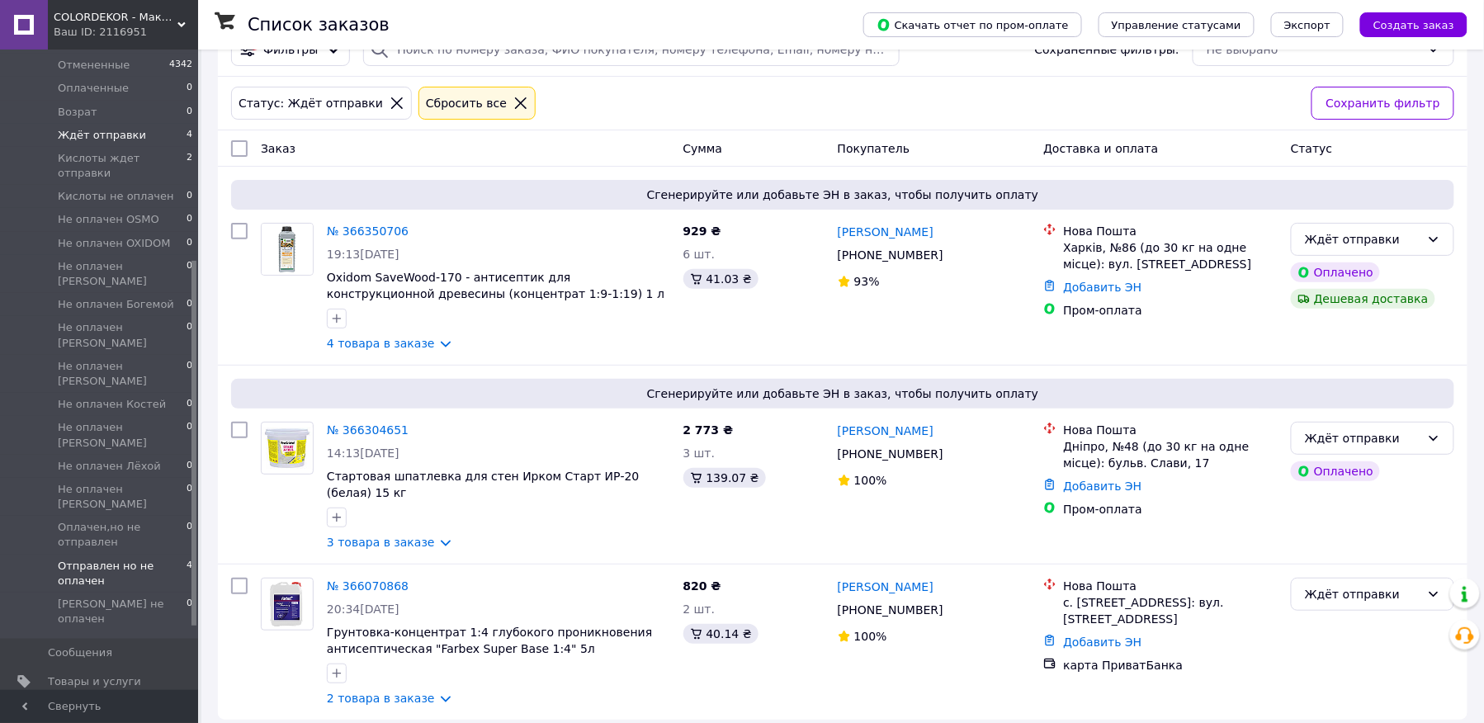
scroll to position [150, 0]
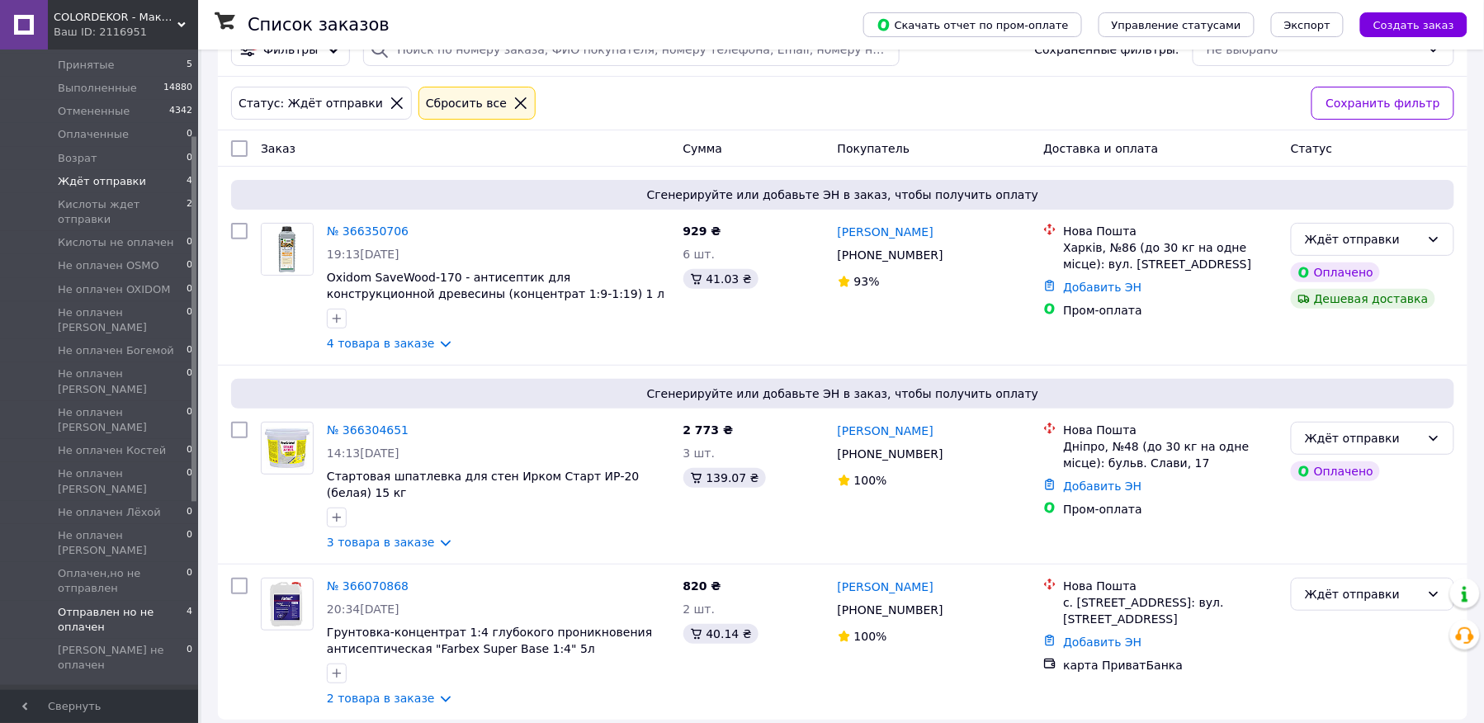
click at [102, 605] on span "Отправлен но не оплачен" at bounding box center [122, 620] width 129 height 30
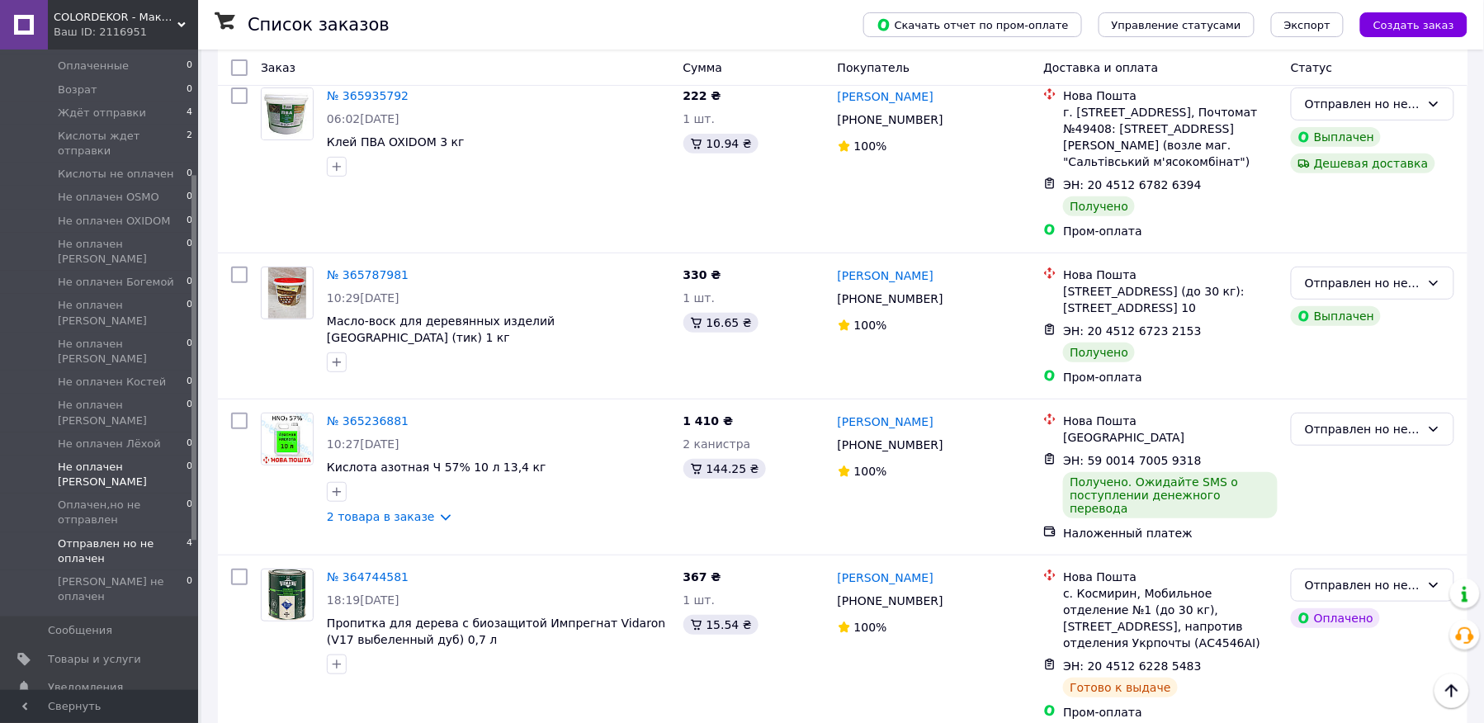
scroll to position [371, 0]
